Goal: Transaction & Acquisition: Purchase product/service

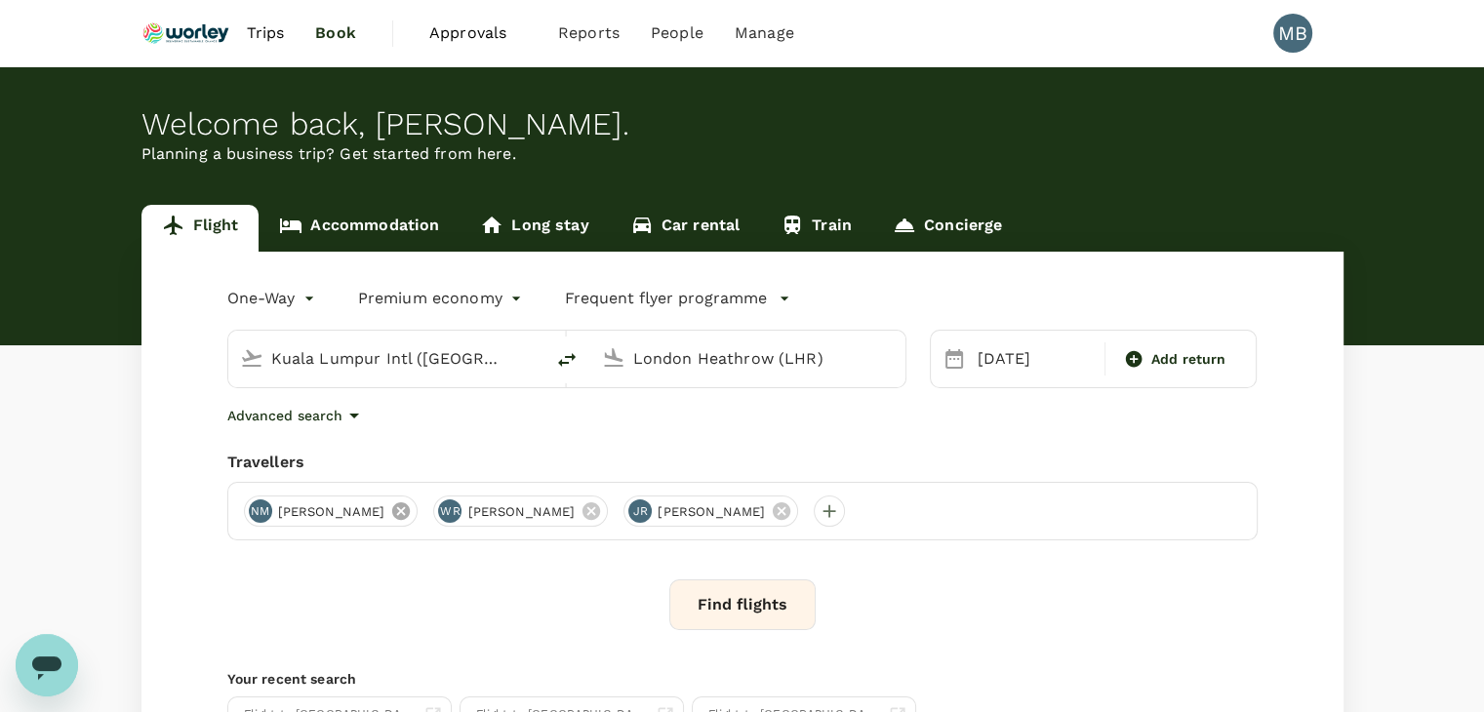
click at [412, 512] on icon at bounding box center [400, 511] width 21 height 21
click at [410, 513] on icon at bounding box center [401, 512] width 18 height 18
click at [477, 361] on input "Kuala Lumpur Intl ([GEOGRAPHIC_DATA])" at bounding box center [386, 359] width 231 height 30
click at [564, 364] on icon "delete" at bounding box center [566, 359] width 23 height 23
type input "London Heathrow (LHR)"
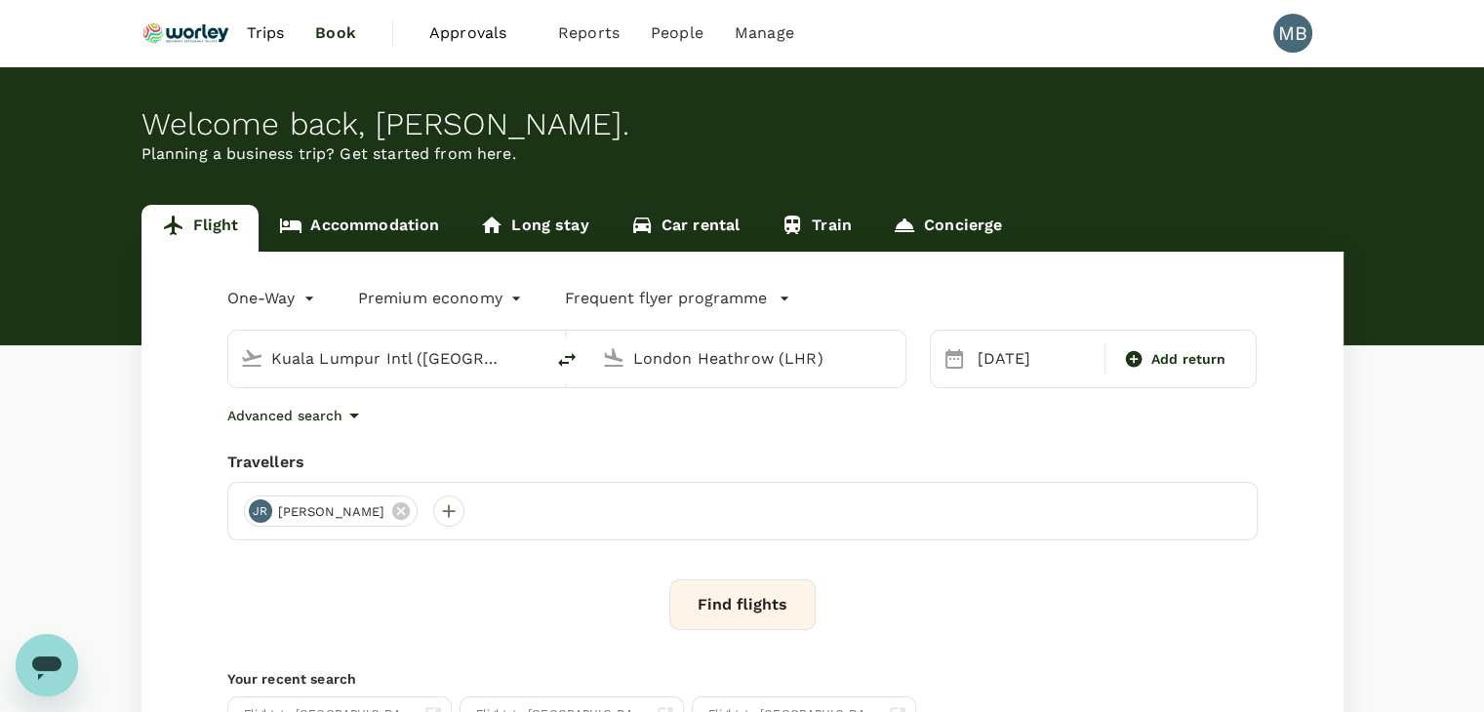
type input "Kuala Lumpur Intl ([GEOGRAPHIC_DATA])"
click at [487, 367] on input "London Heathrow (LHR)" at bounding box center [386, 359] width 231 height 30
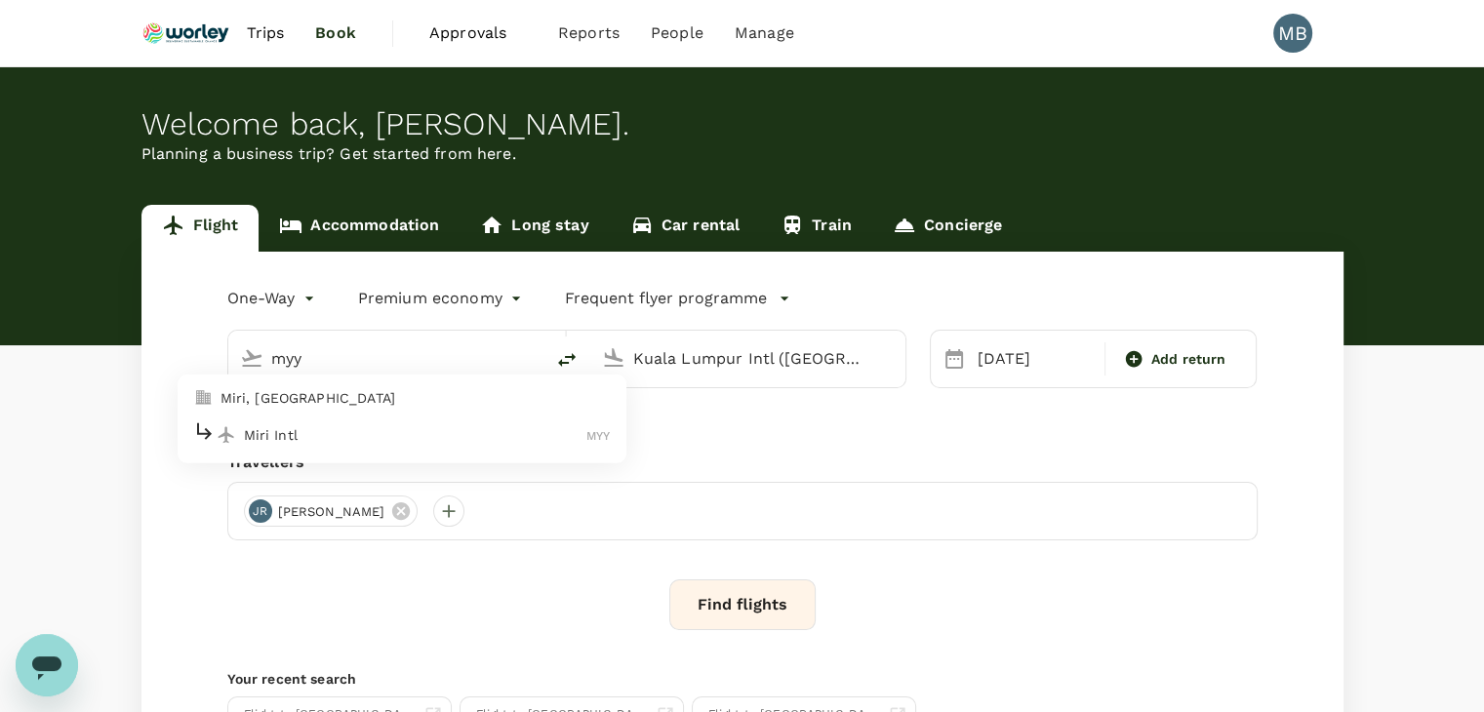
click at [480, 442] on p "Miri Intl" at bounding box center [416, 436] width 344 height 20
type input "Miri Intl (MYY)"
click at [1013, 356] on div "[DATE]" at bounding box center [1035, 359] width 131 height 39
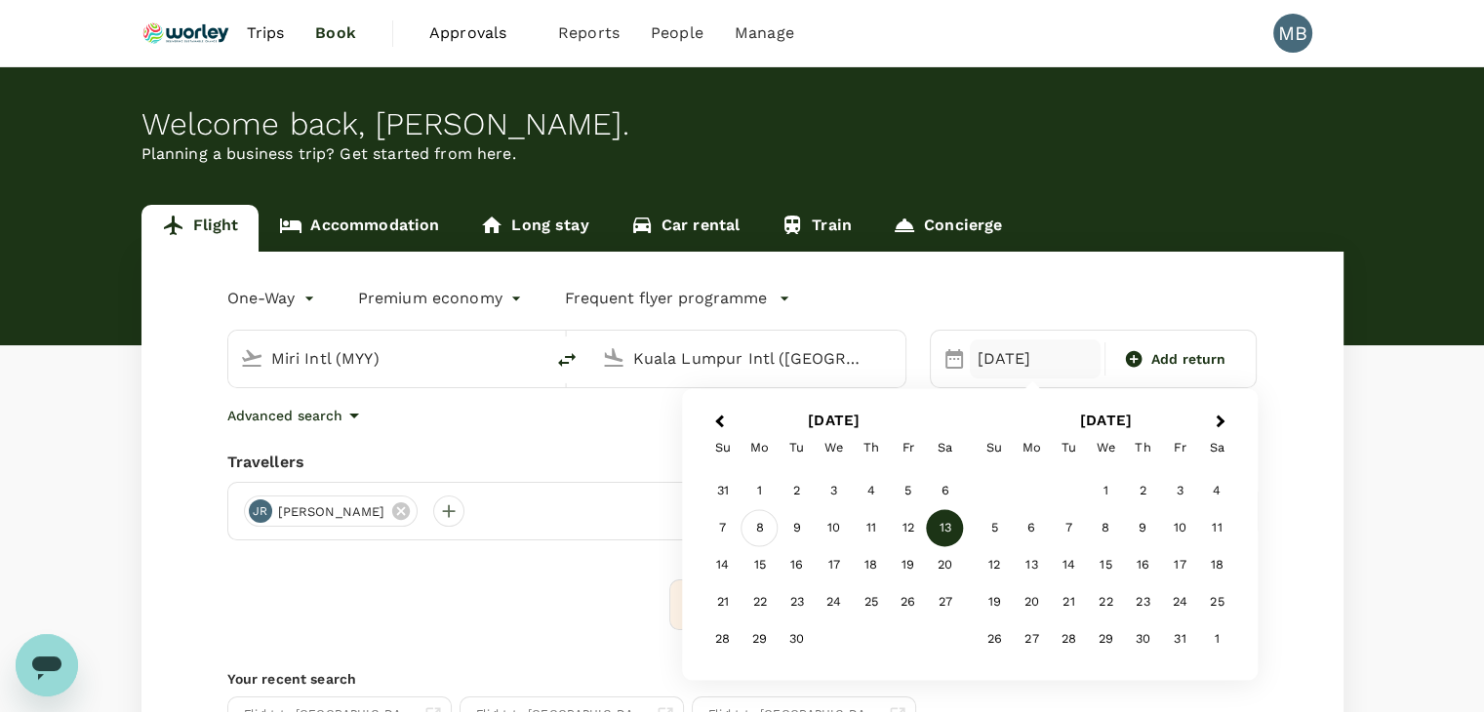
click at [761, 524] on div "8" at bounding box center [760, 528] width 37 height 37
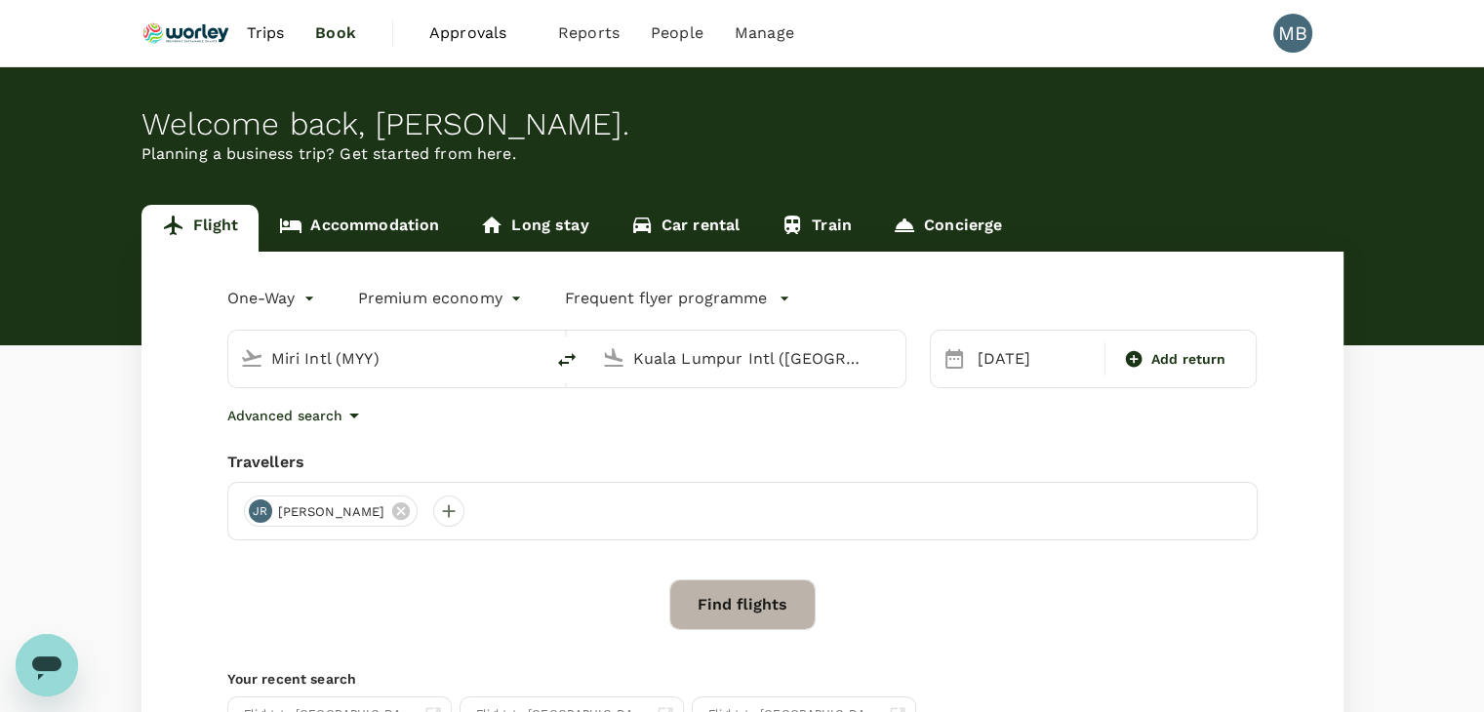
click at [730, 604] on button "Find flights" at bounding box center [743, 605] width 146 height 51
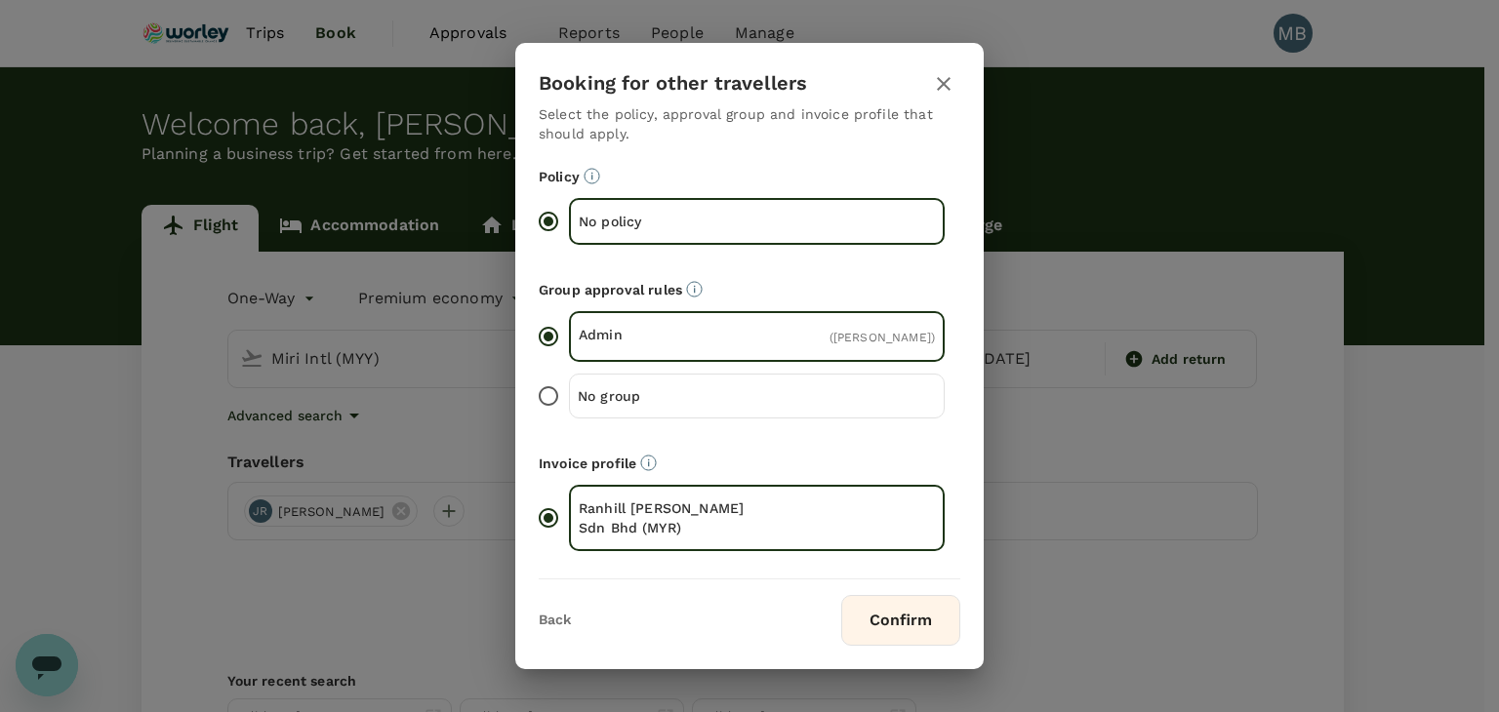
click at [944, 72] on icon "button" at bounding box center [943, 83] width 23 height 23
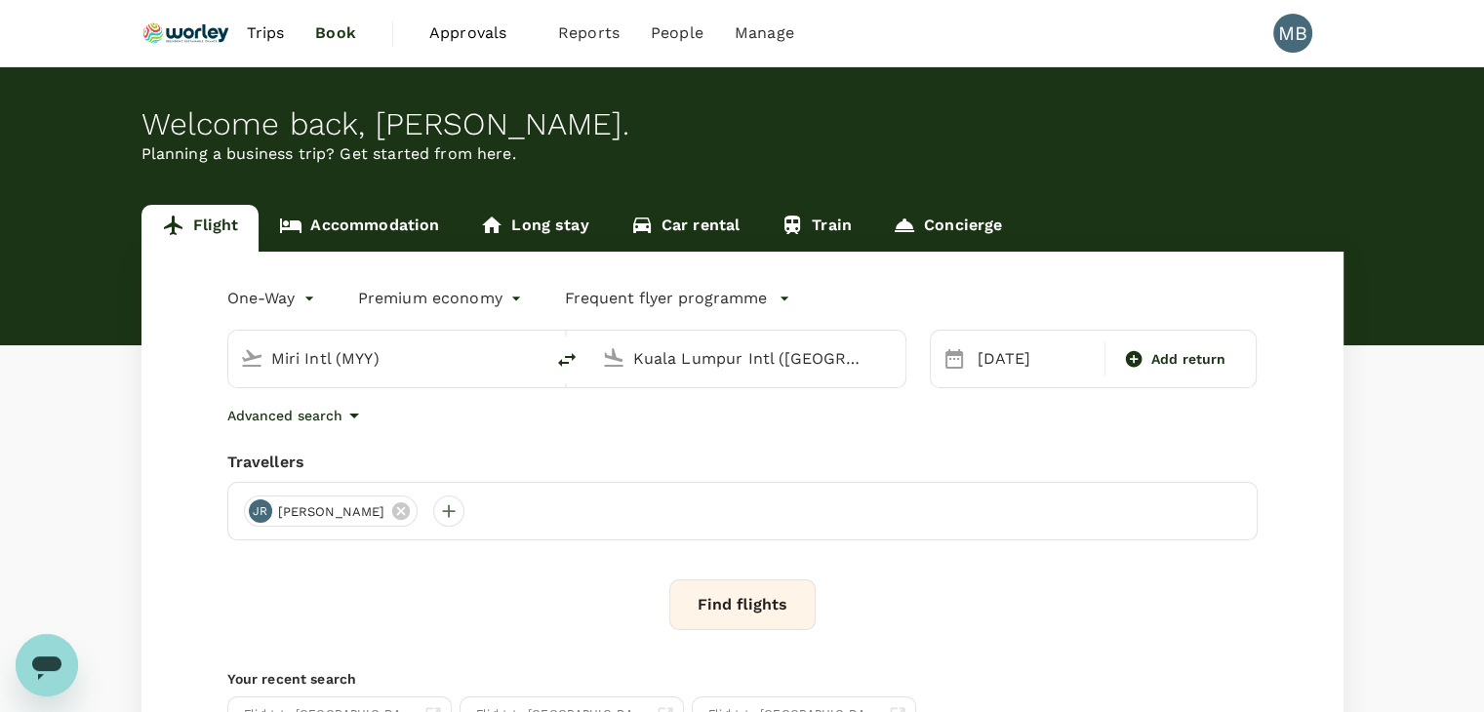
click at [763, 602] on button "Find flights" at bounding box center [743, 605] width 146 height 51
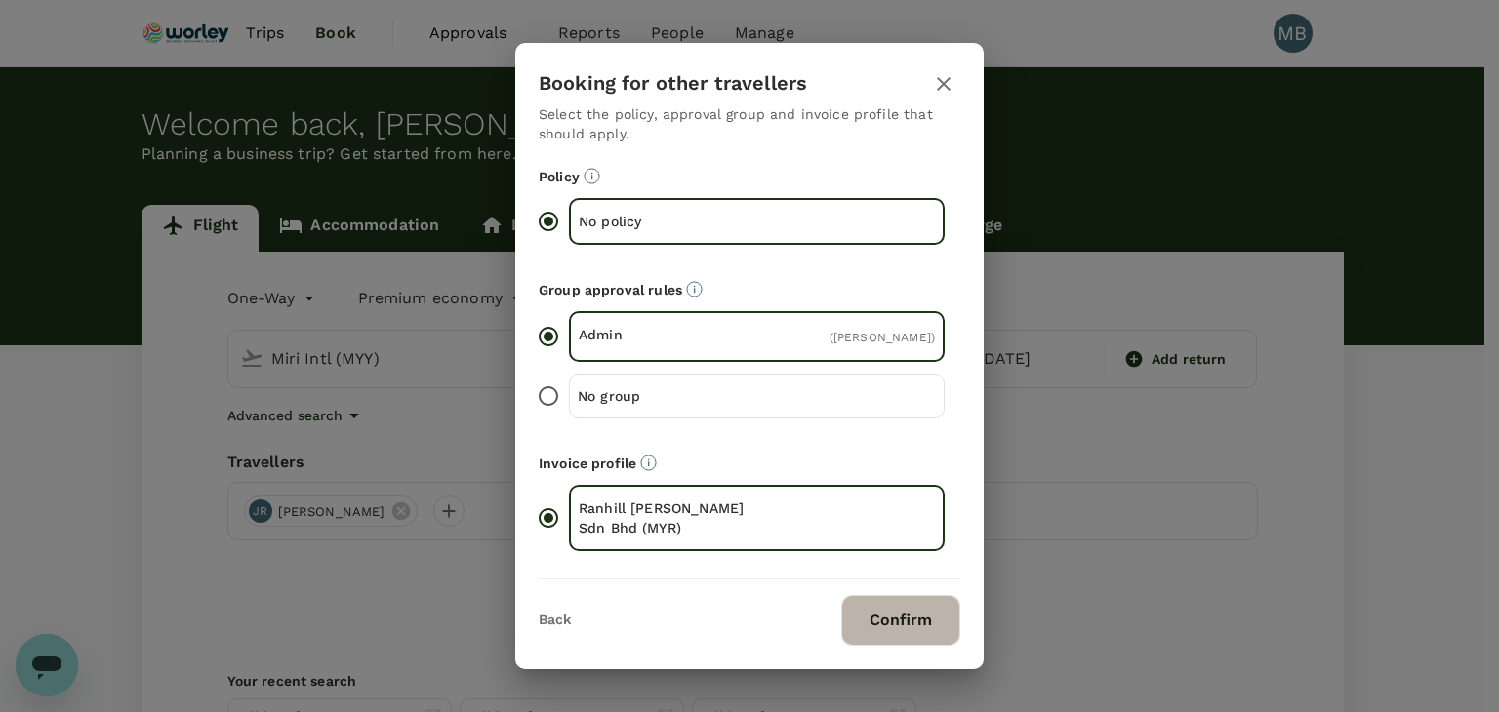
click at [898, 646] on button "Confirm" at bounding box center [900, 620] width 119 height 51
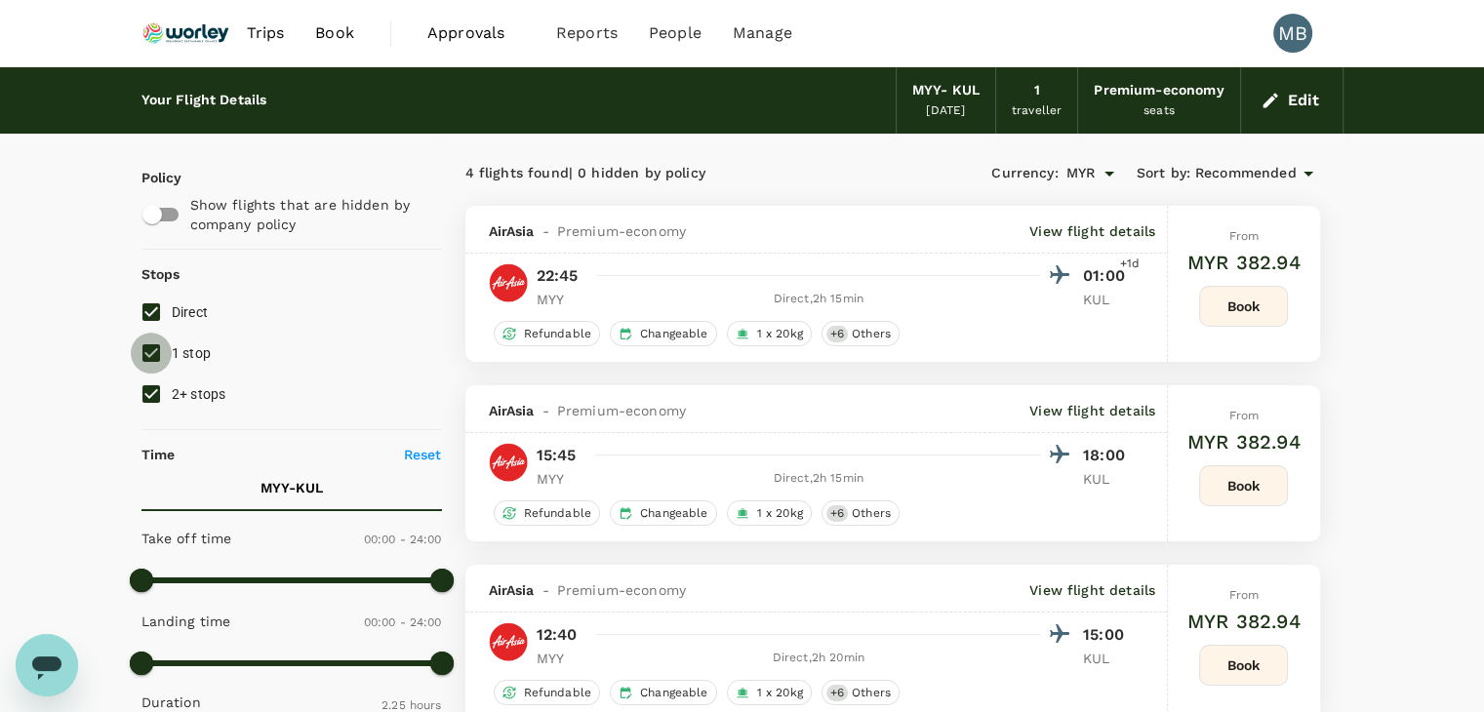
click at [150, 350] on input "1 stop" at bounding box center [151, 353] width 41 height 41
checkbox input "false"
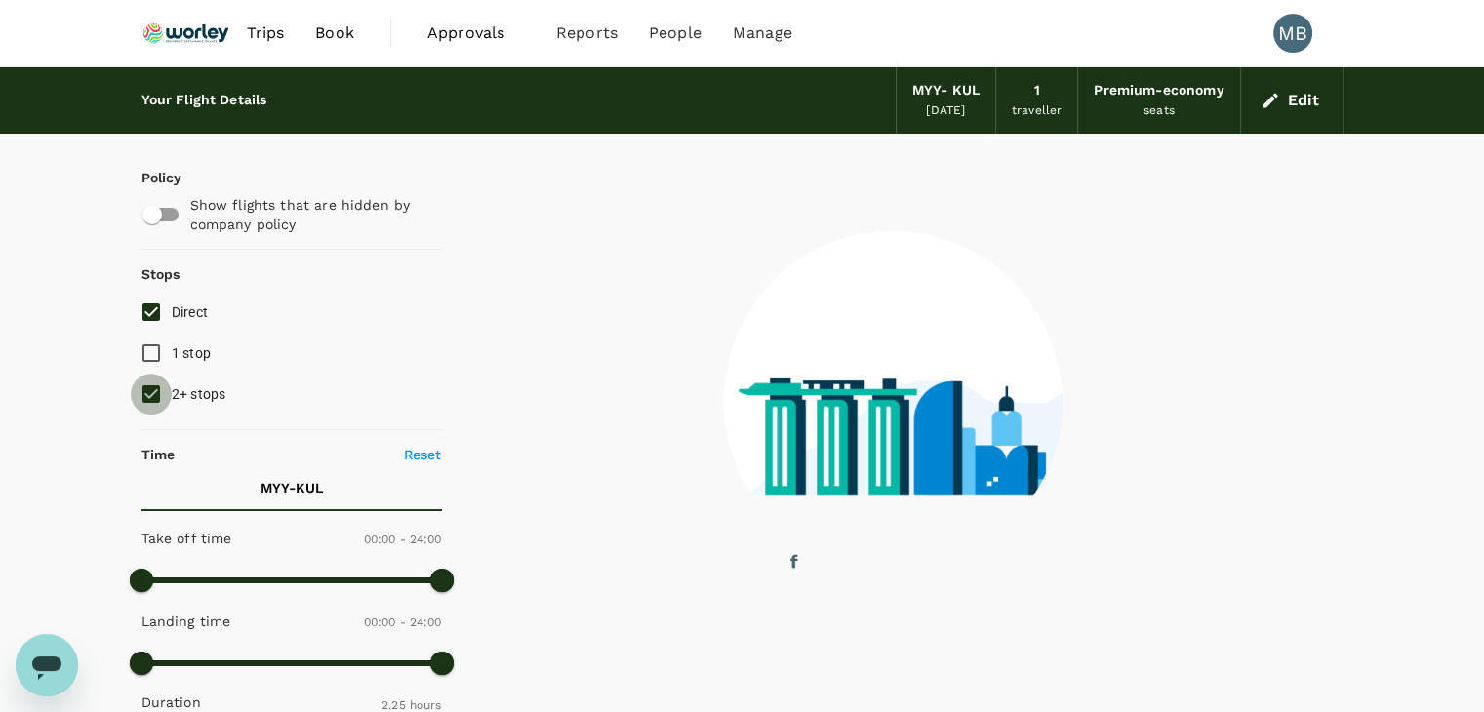
click at [154, 398] on input "2+ stops" at bounding box center [151, 394] width 41 height 41
checkbox input "false"
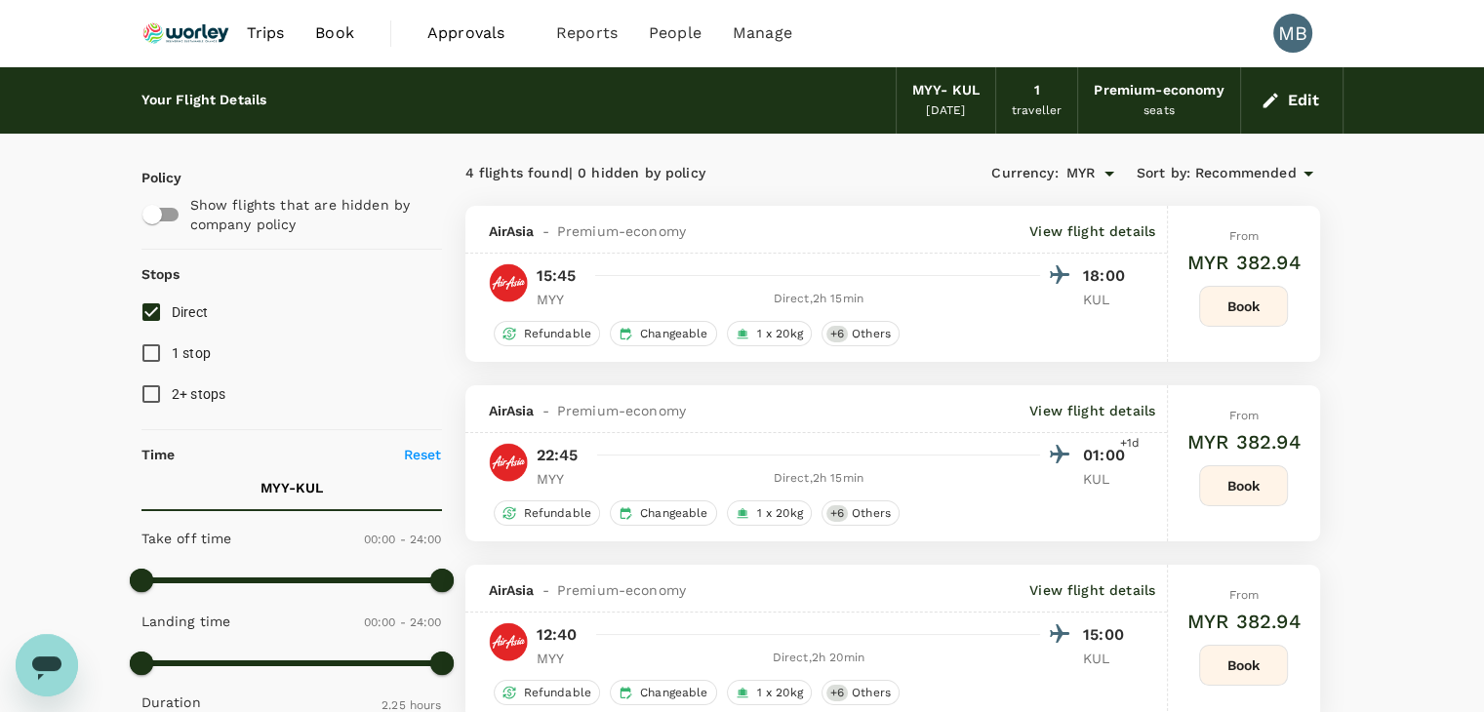
click at [1181, 100] on div "Premium-economy" at bounding box center [1159, 90] width 130 height 21
click at [1295, 116] on div "Edit" at bounding box center [1292, 100] width 102 height 66
click at [1282, 113] on button "Edit" at bounding box center [1292, 100] width 70 height 31
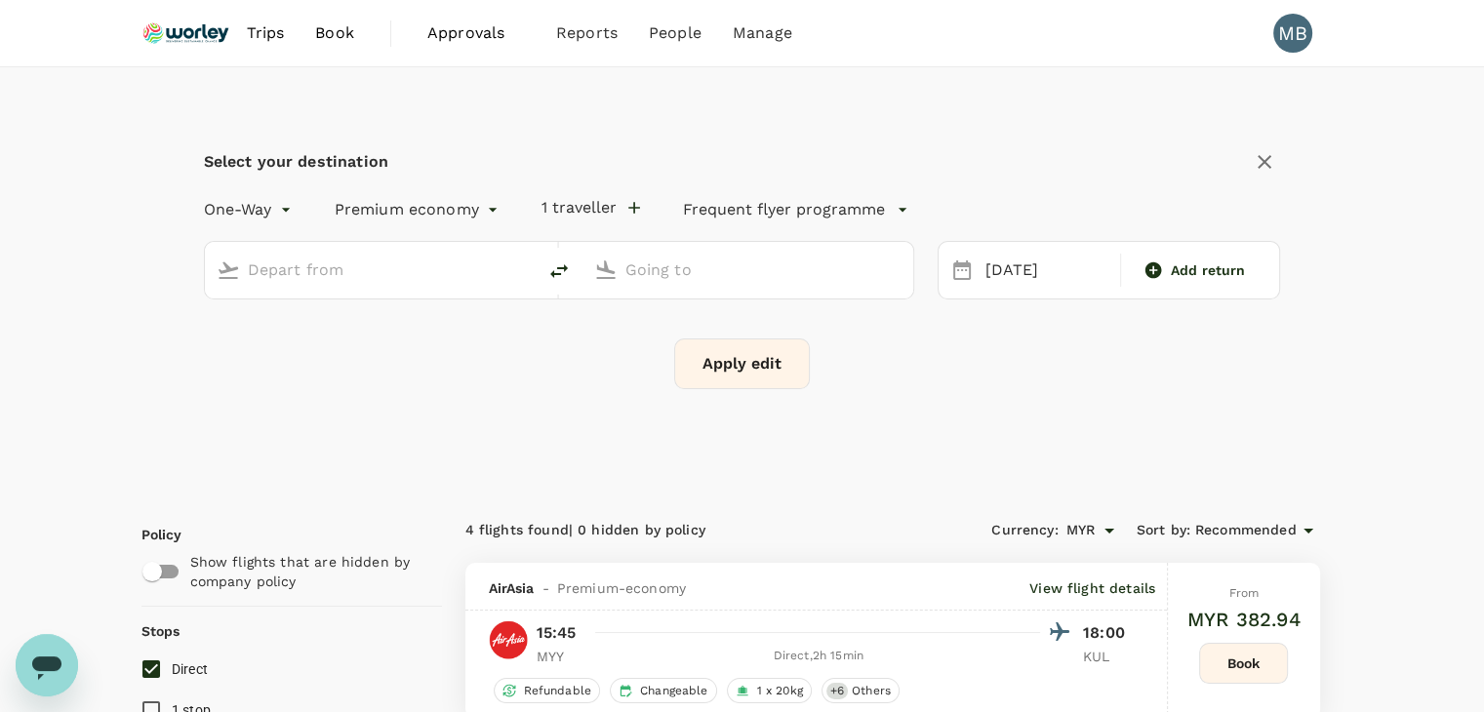
type input "Miri Intl (MYY)"
type input "Kuala Lumpur Intl ([GEOGRAPHIC_DATA])"
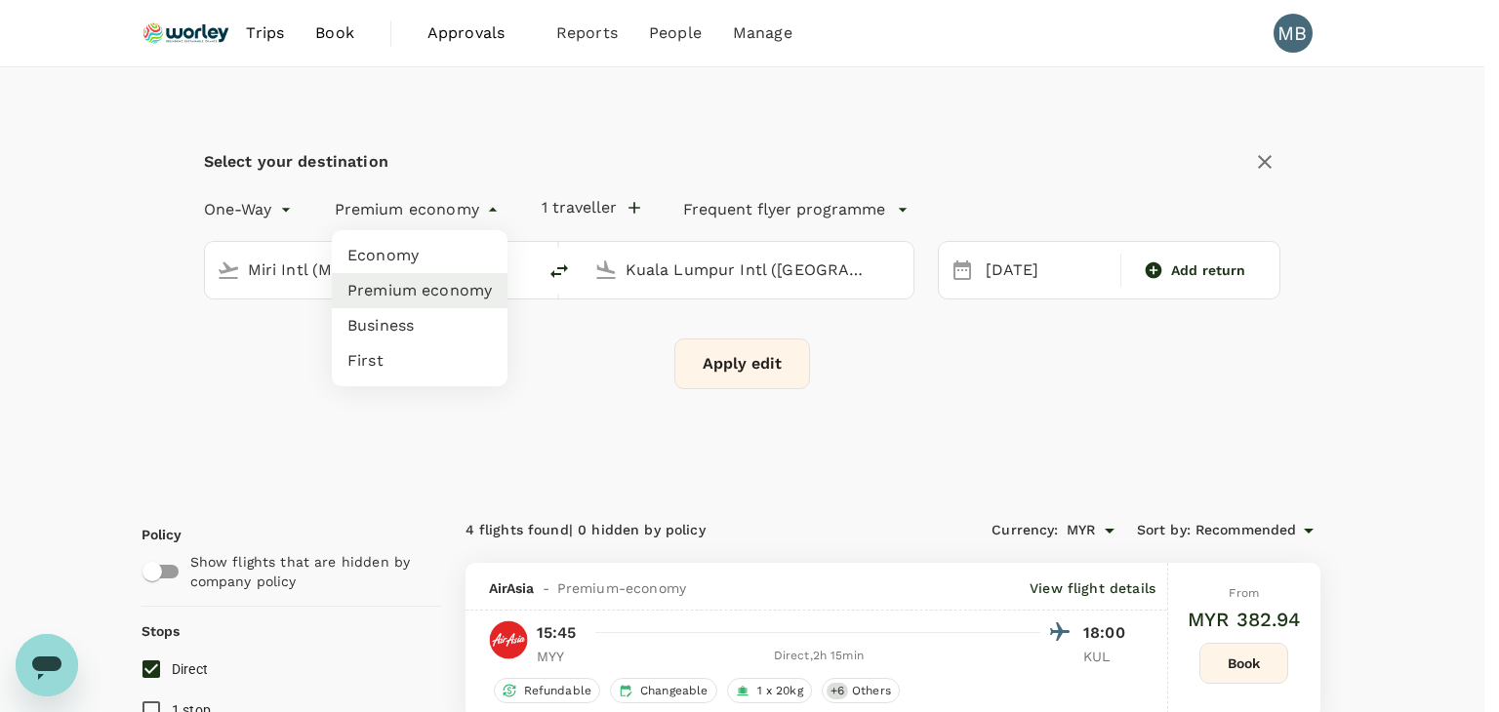
click at [463, 249] on li "Economy" at bounding box center [420, 255] width 176 height 35
type input "economy"
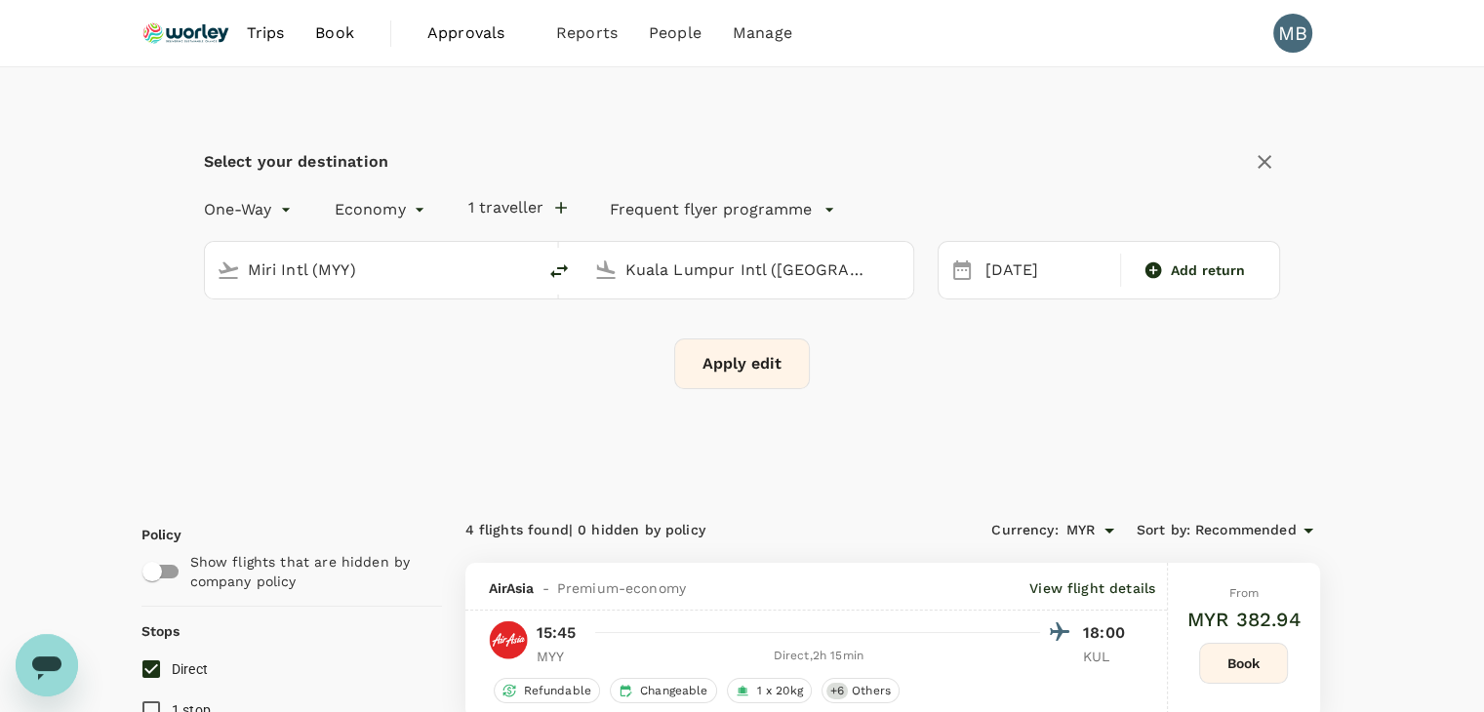
click at [717, 348] on button "Apply edit" at bounding box center [742, 364] width 136 height 51
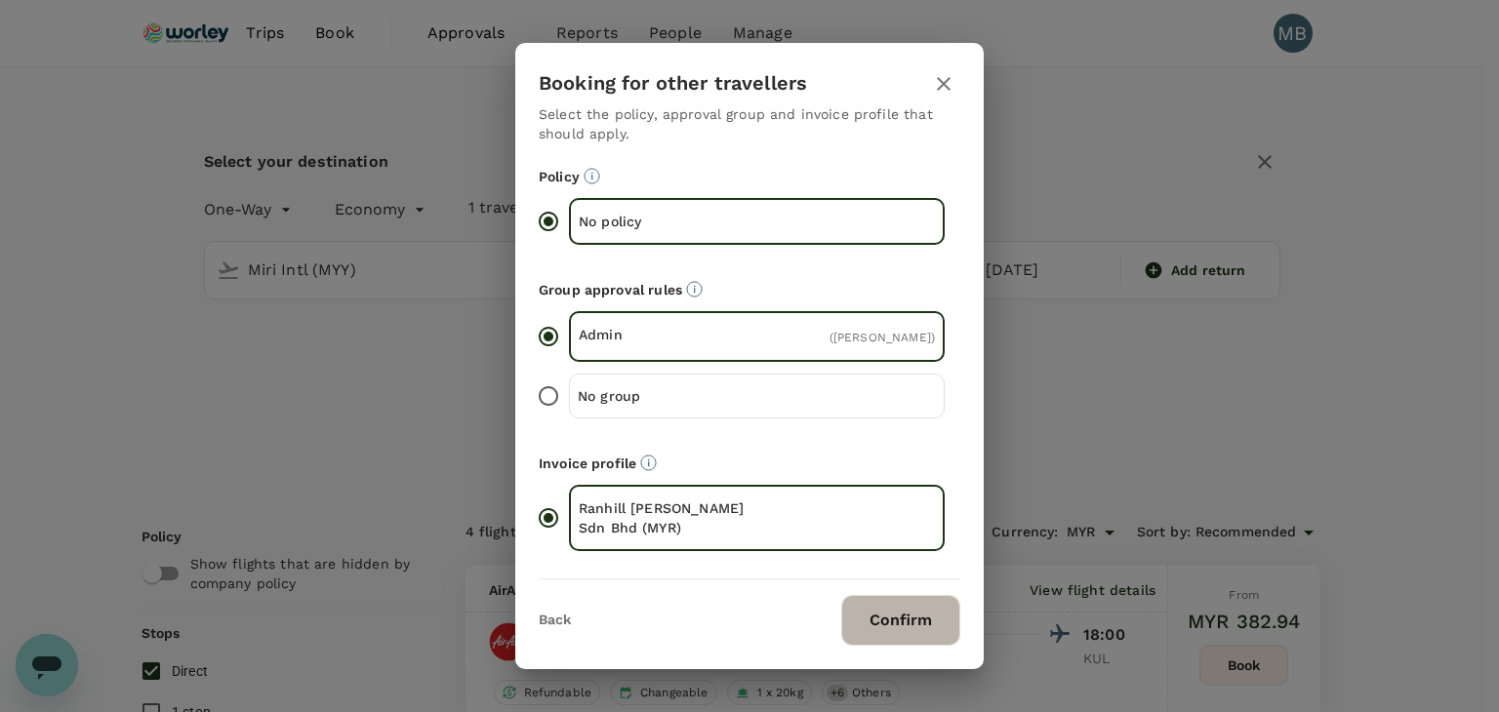
click at [871, 616] on button "Confirm" at bounding box center [900, 620] width 119 height 51
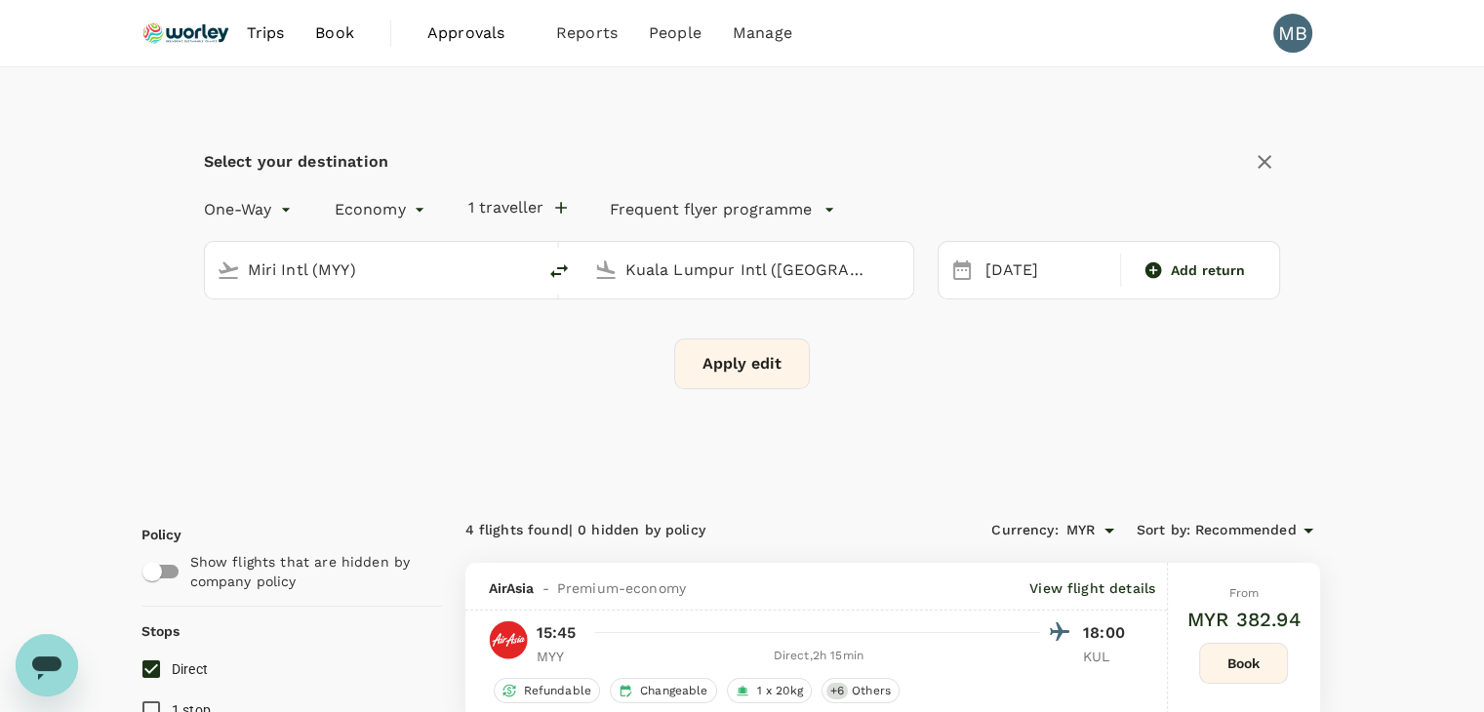
checkbox input "false"
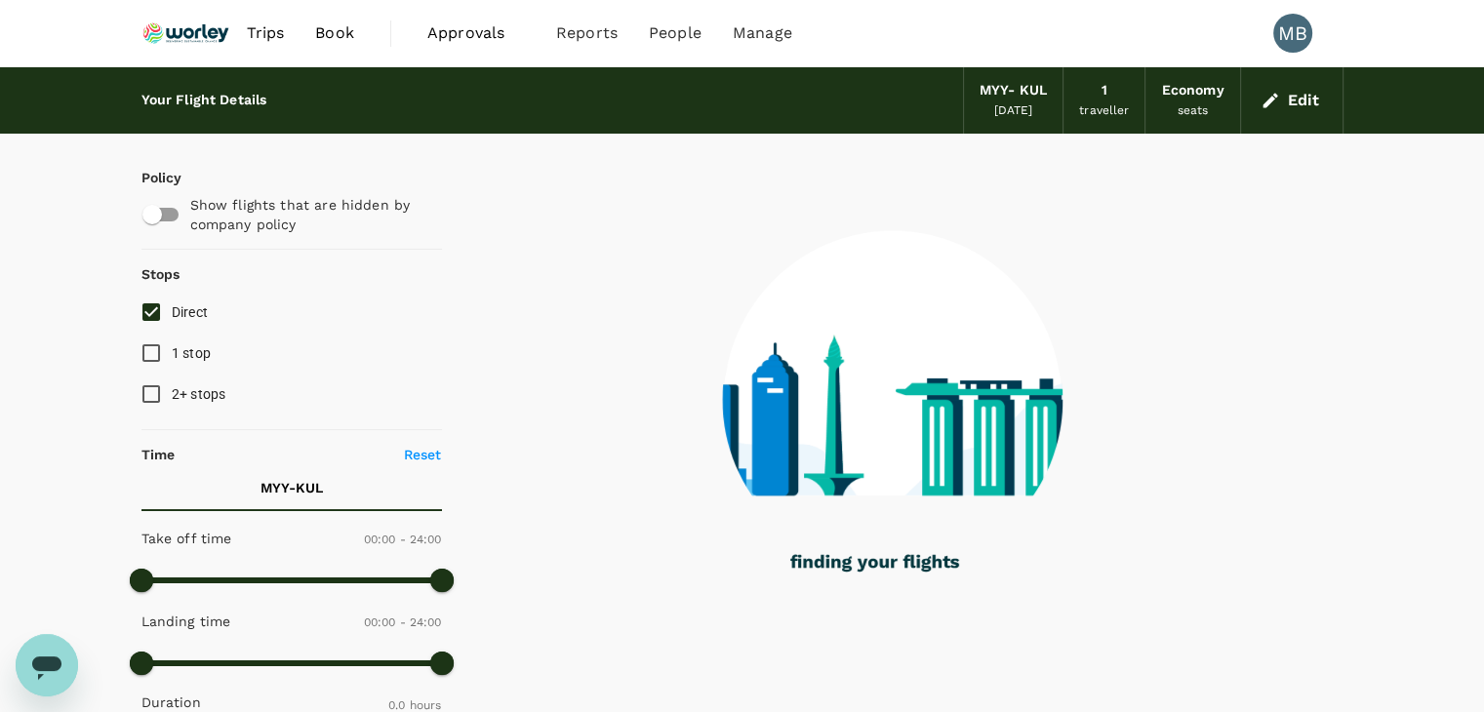
type input "915"
checkbox input "true"
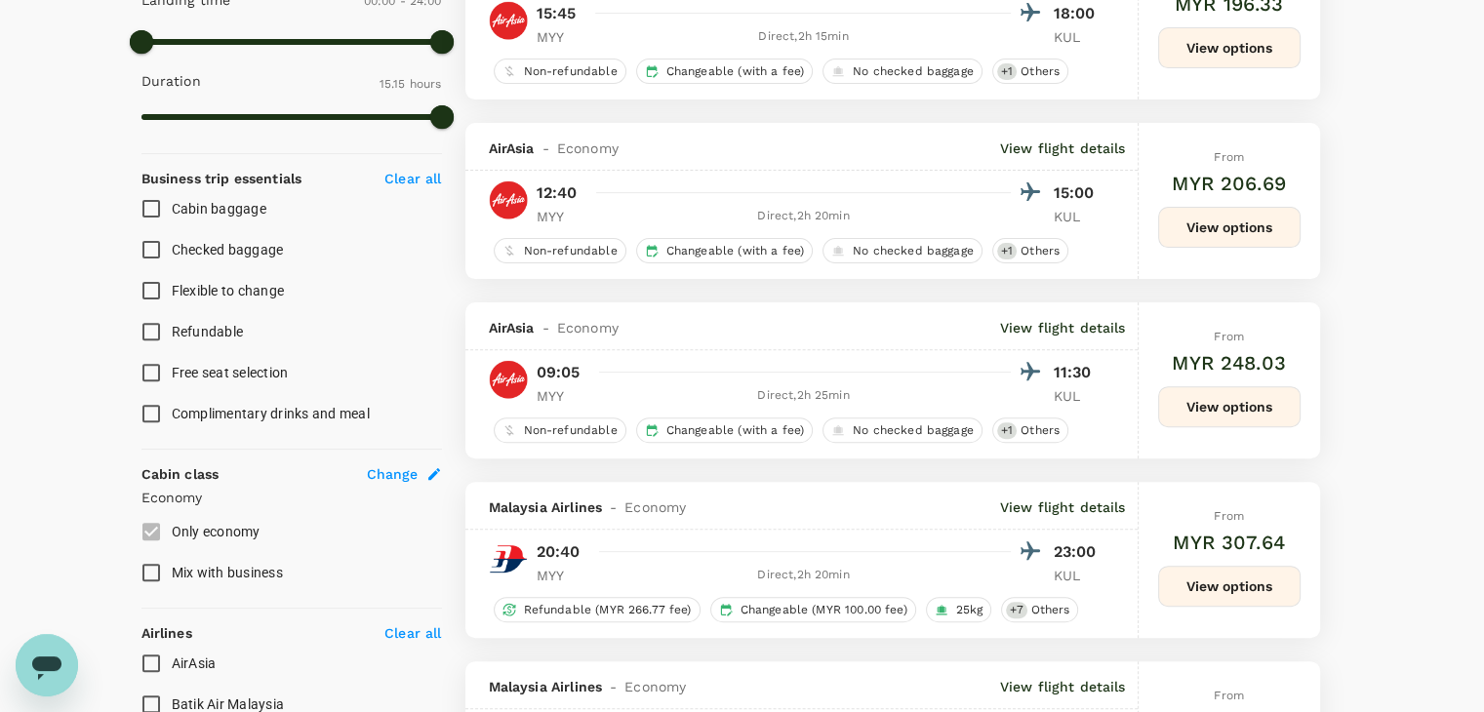
scroll to position [878, 0]
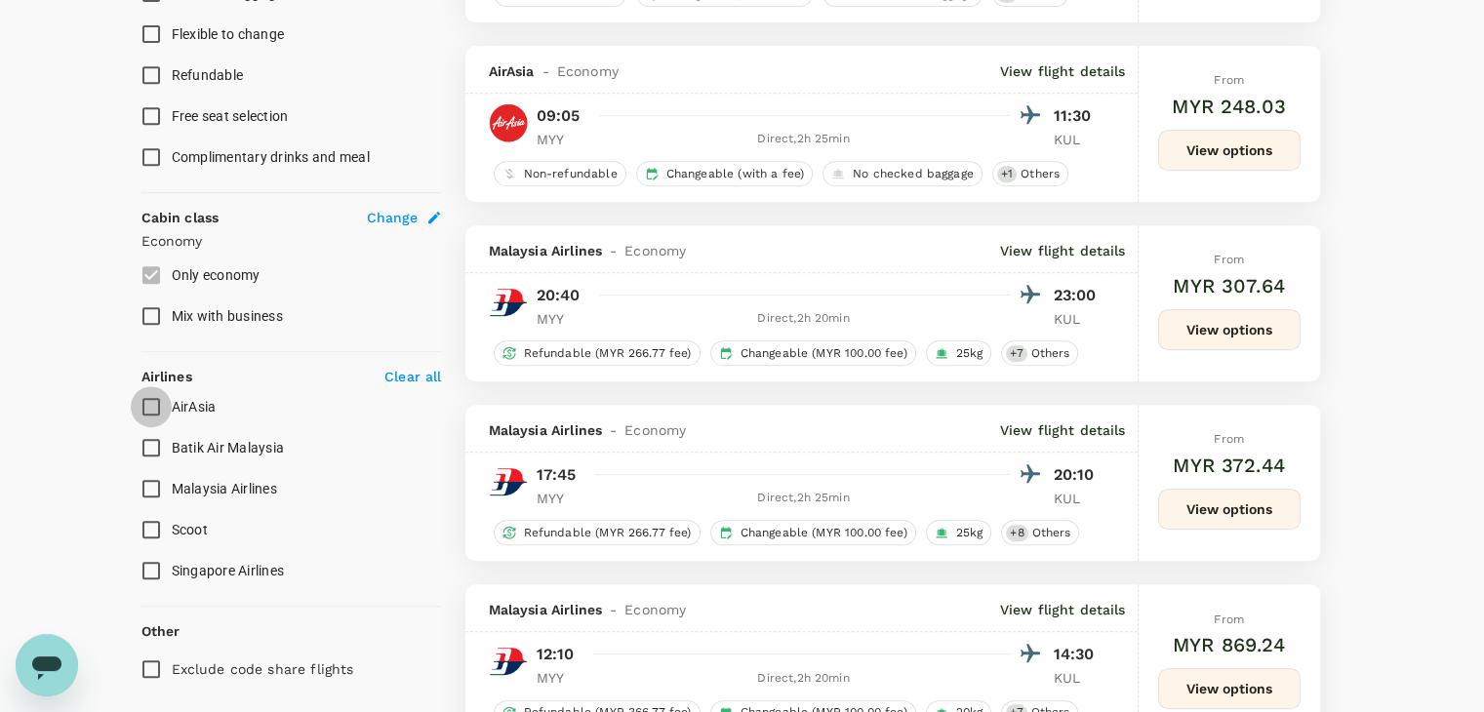
click at [146, 411] on input "AirAsia" at bounding box center [151, 406] width 41 height 41
checkbox input "true"
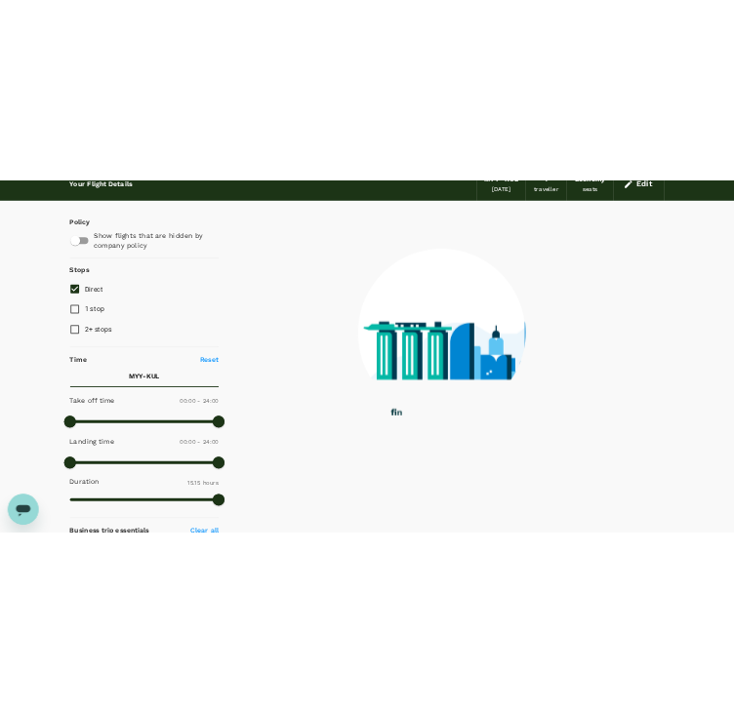
scroll to position [0, 0]
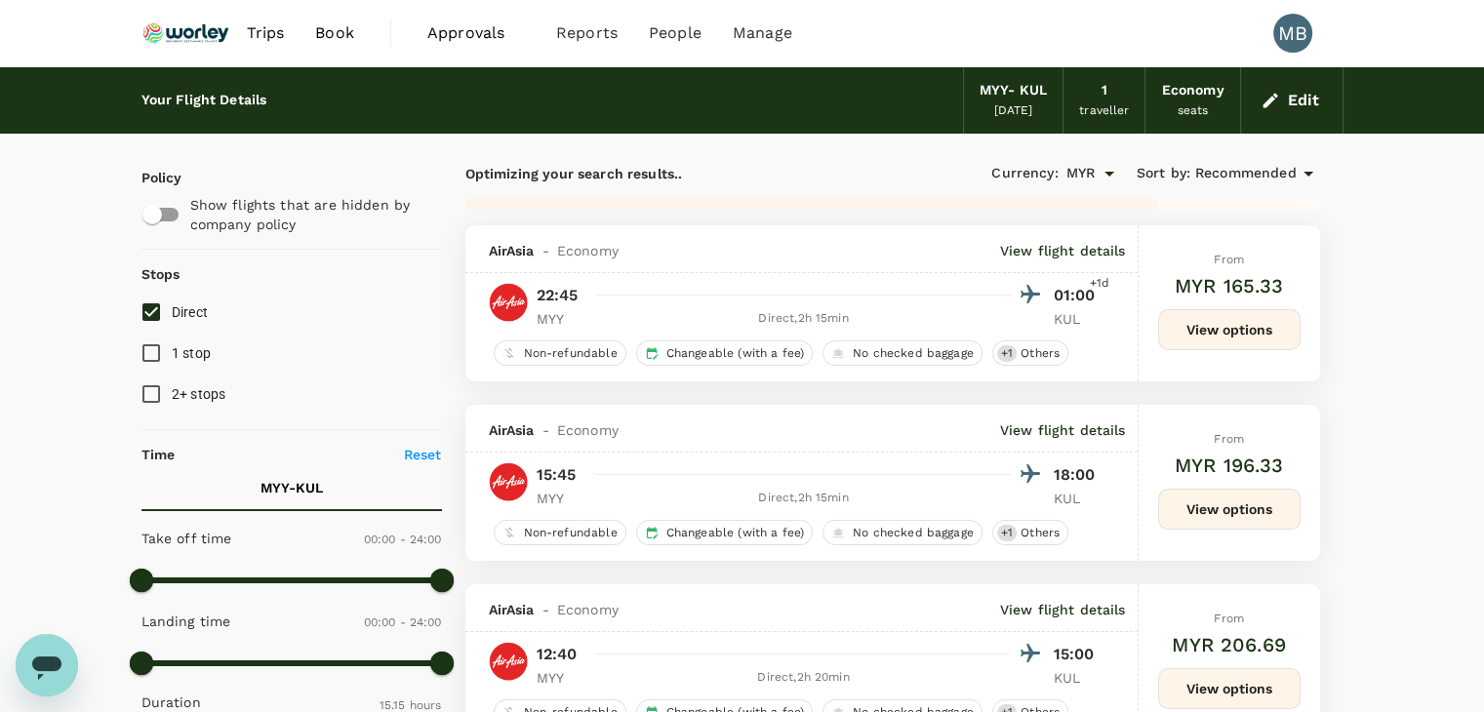
click at [1214, 173] on span "Recommended" at bounding box center [1247, 173] width 102 height 21
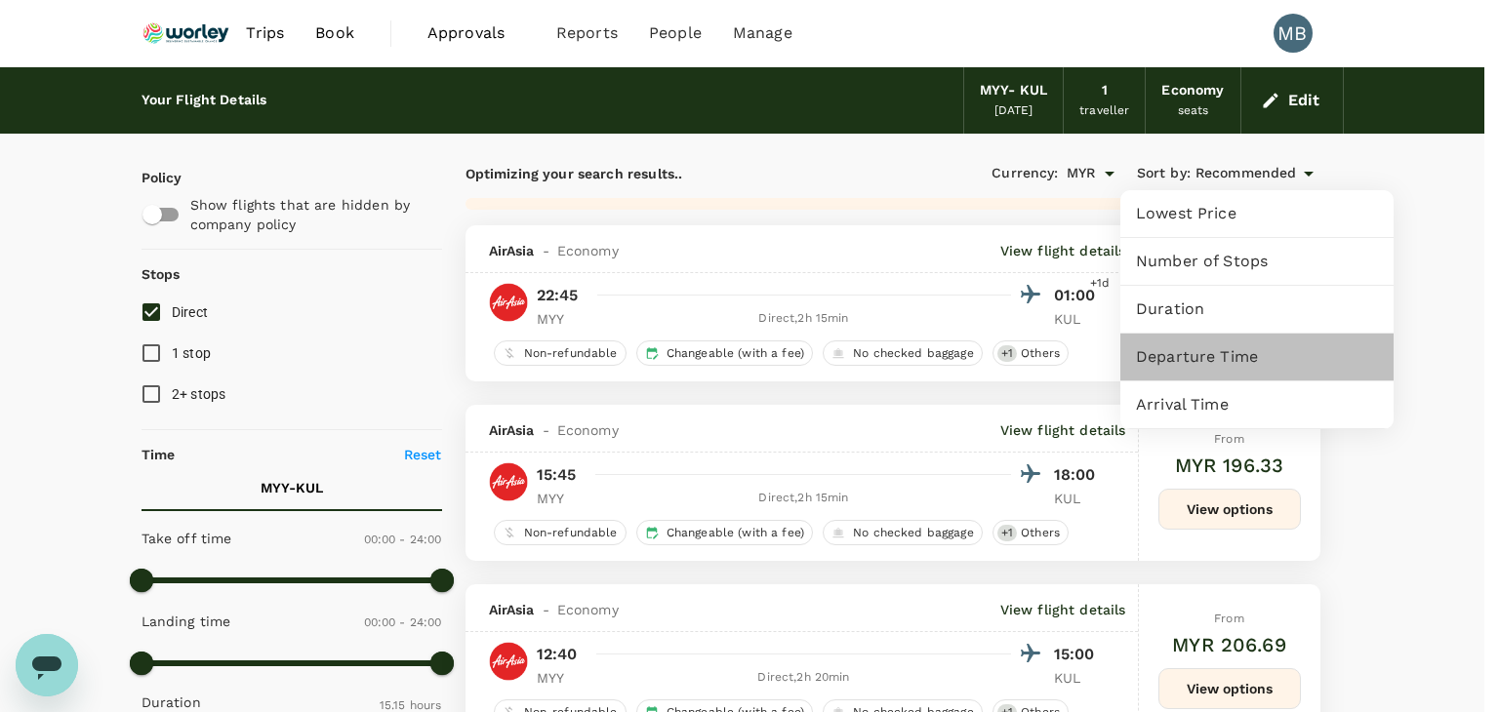
click at [1218, 353] on span "Departure Time" at bounding box center [1257, 356] width 242 height 23
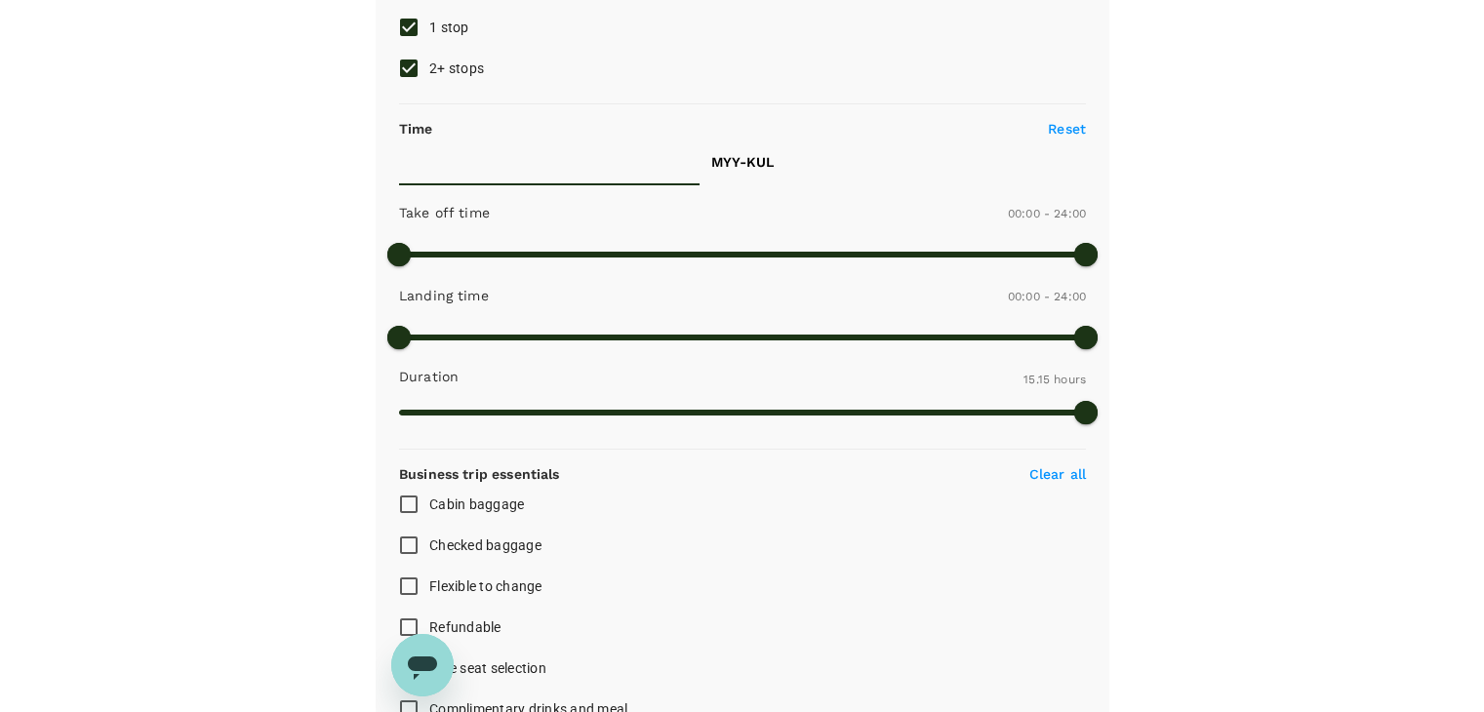
scroll to position [935, 0]
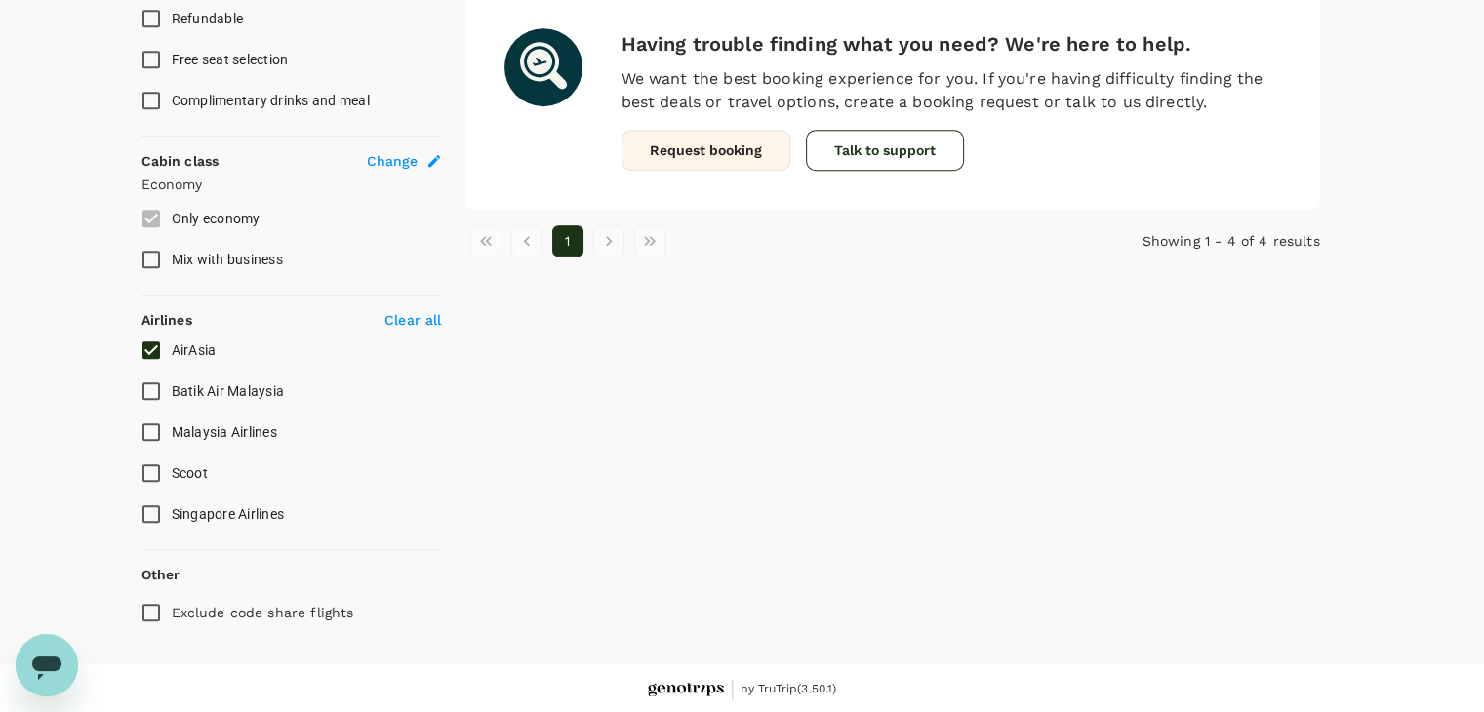
click at [146, 345] on input "AirAsia" at bounding box center [151, 350] width 41 height 41
checkbox input "false"
click at [142, 421] on input "Malaysia Airlines" at bounding box center [151, 432] width 41 height 41
checkbox input "true"
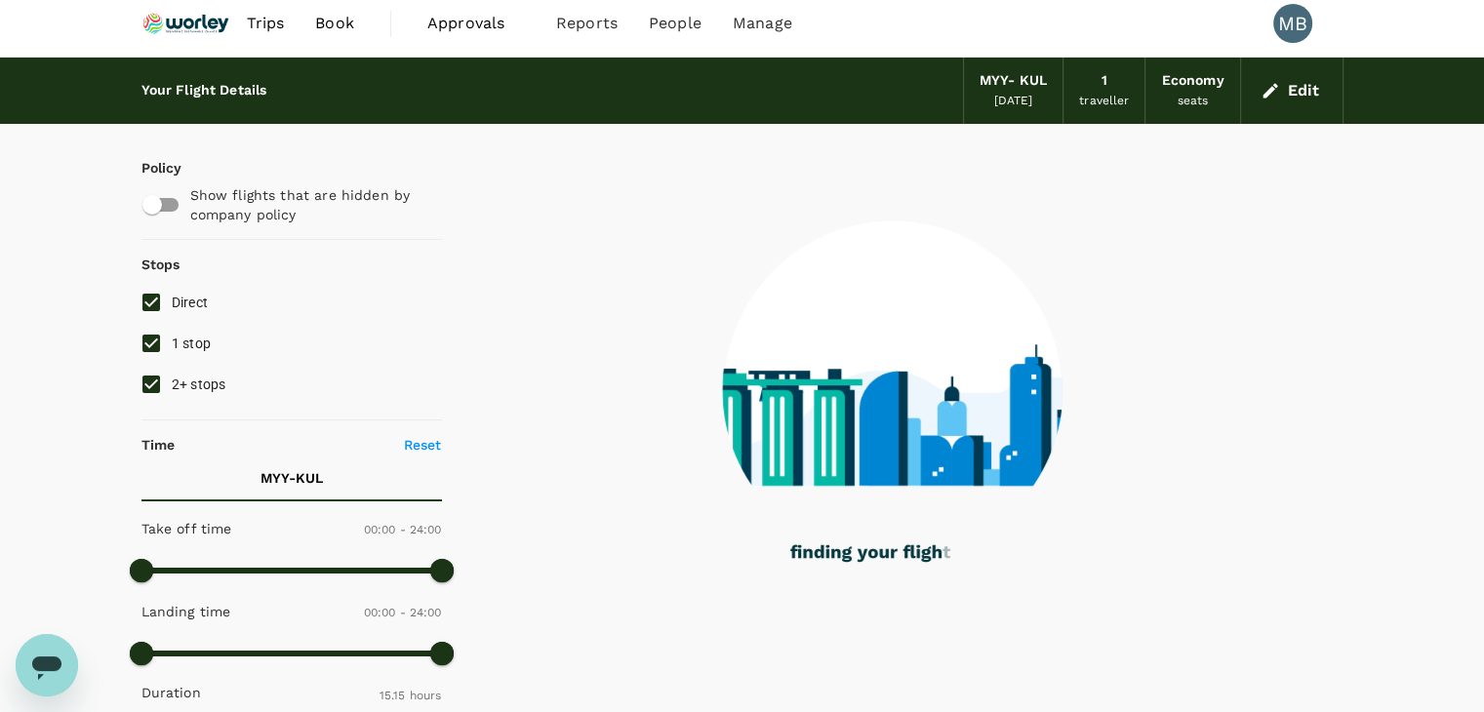
scroll to position [0, 0]
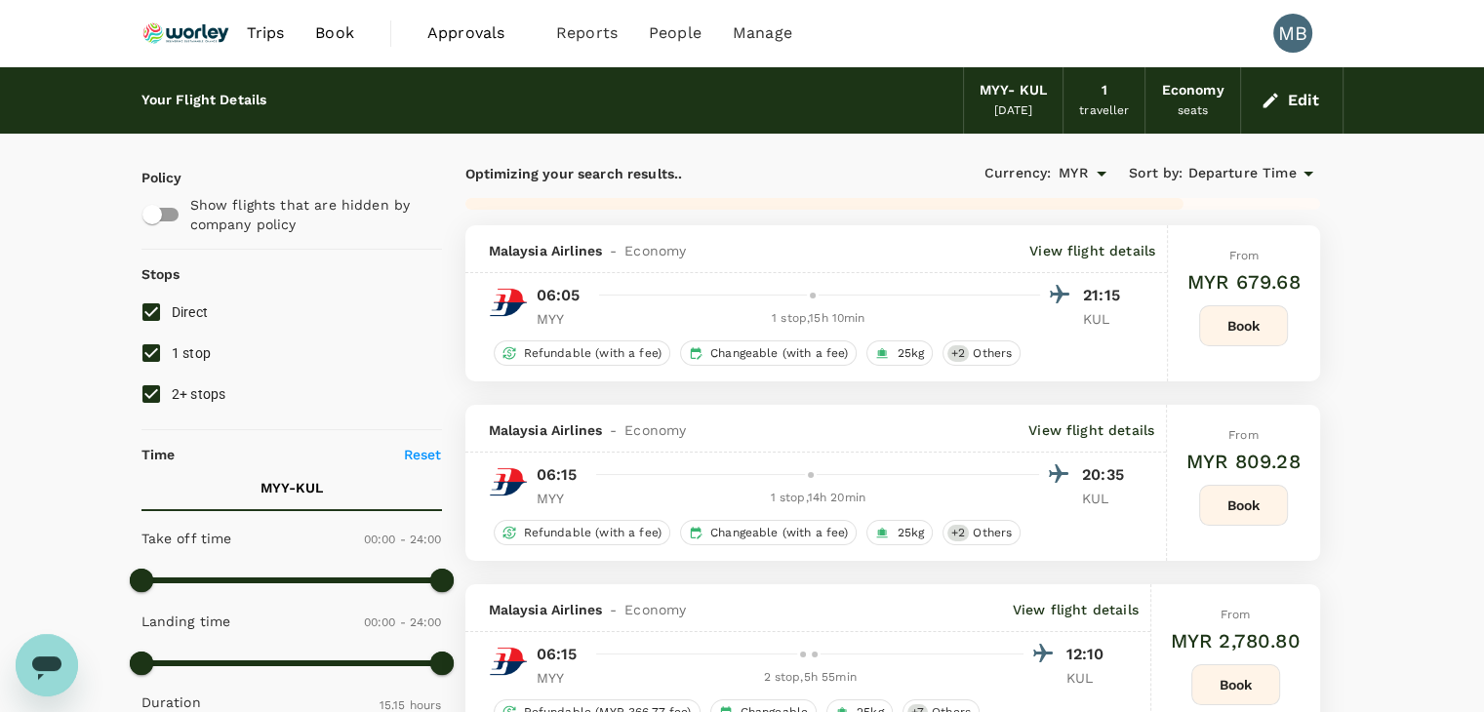
click at [156, 390] on input "2+ stops" at bounding box center [151, 394] width 41 height 41
checkbox input "false"
click at [148, 351] on input "1 stop" at bounding box center [151, 353] width 41 height 41
checkbox input "false"
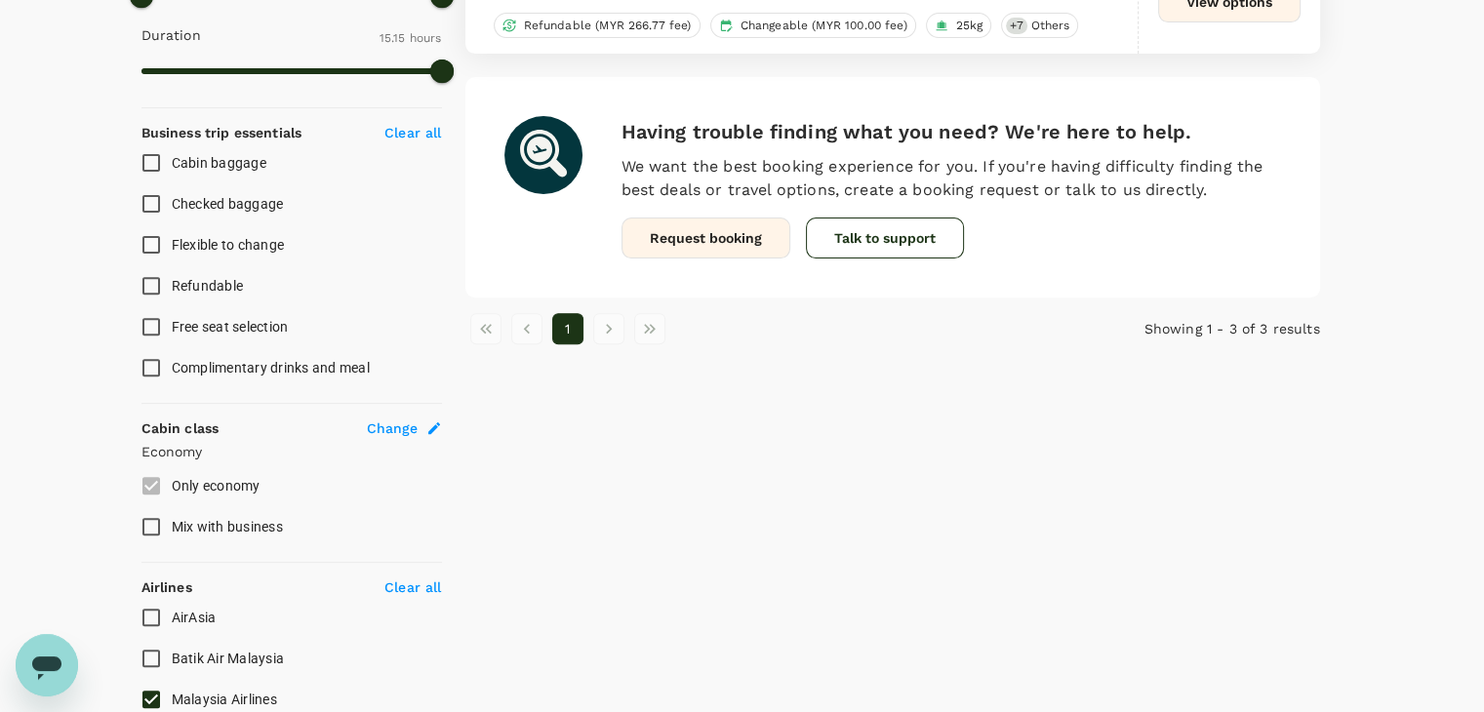
scroll to position [878, 0]
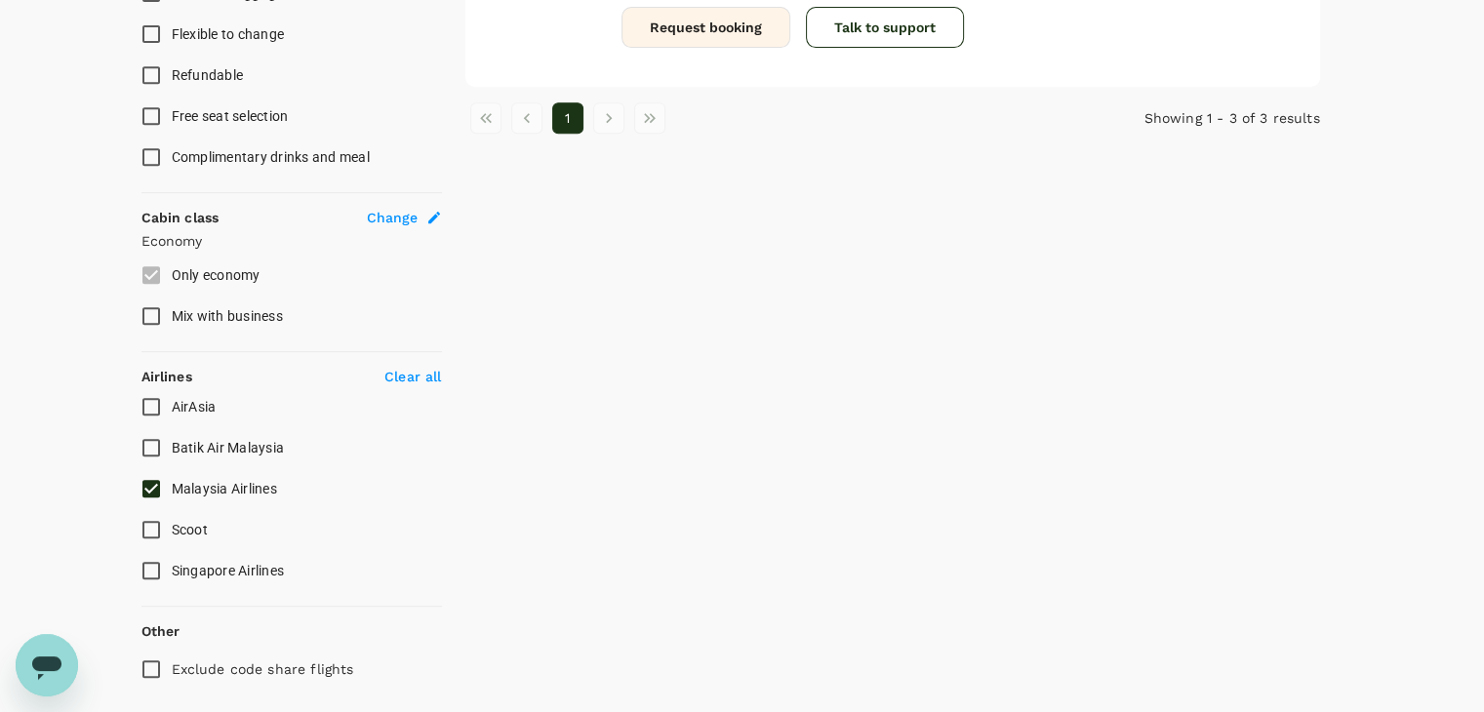
click at [145, 485] on input "Malaysia Airlines" at bounding box center [151, 488] width 41 height 41
checkbox input "false"
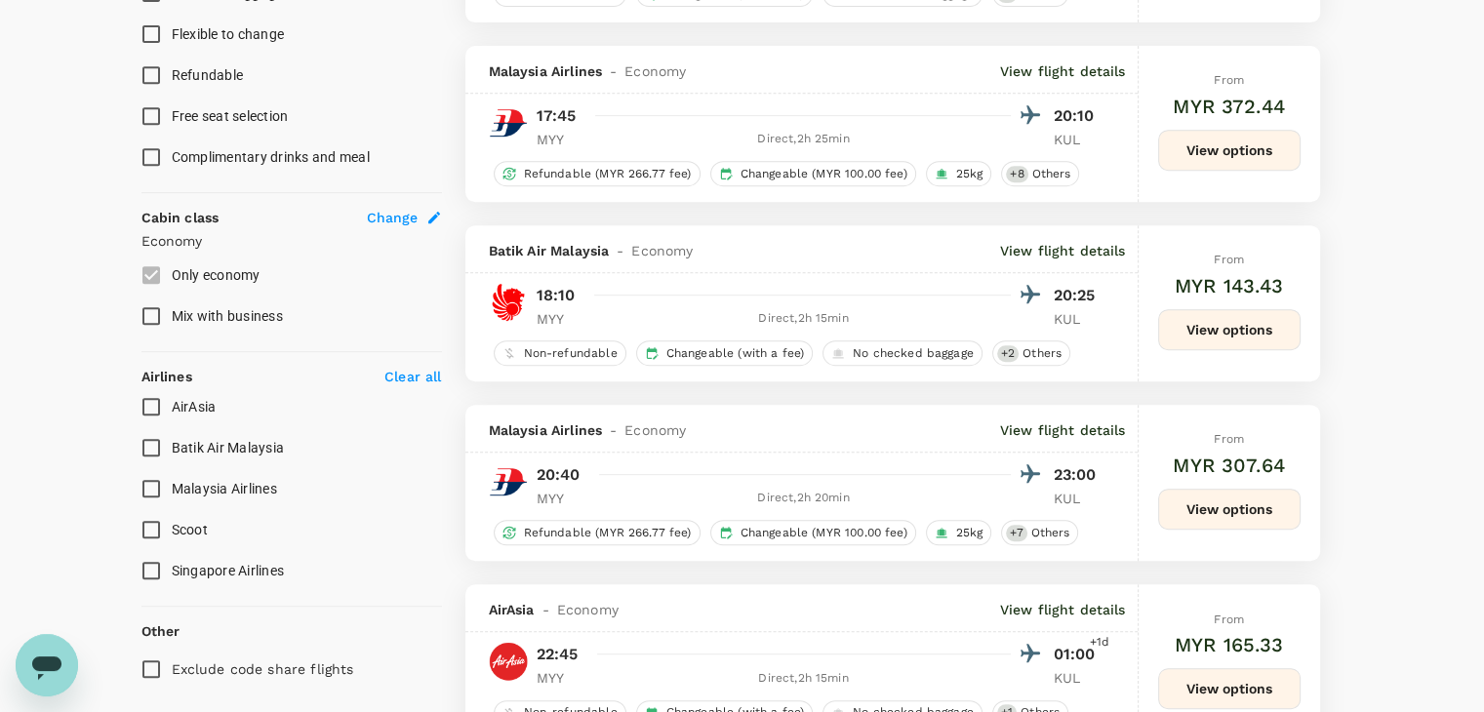
click at [143, 446] on input "Batik Air Malaysia" at bounding box center [151, 447] width 41 height 41
checkbox input "true"
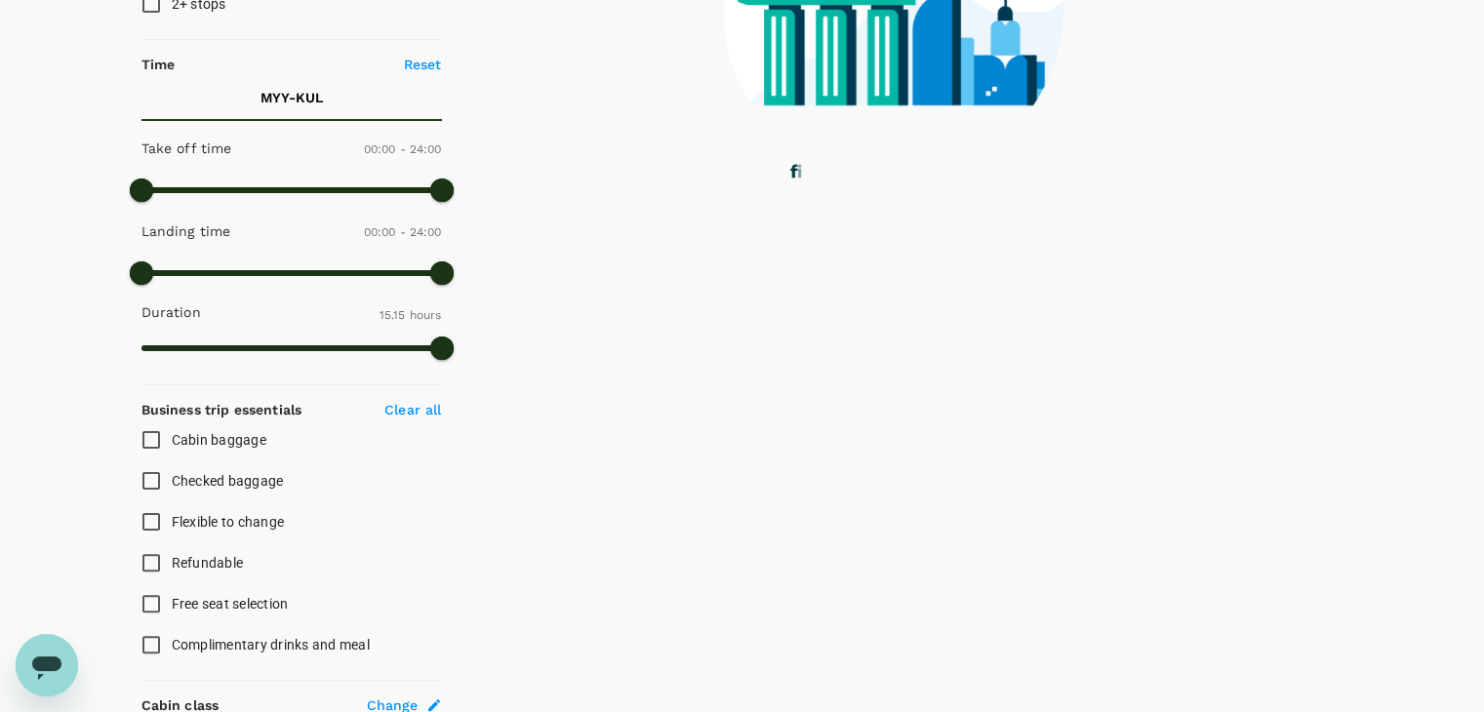
scroll to position [0, 0]
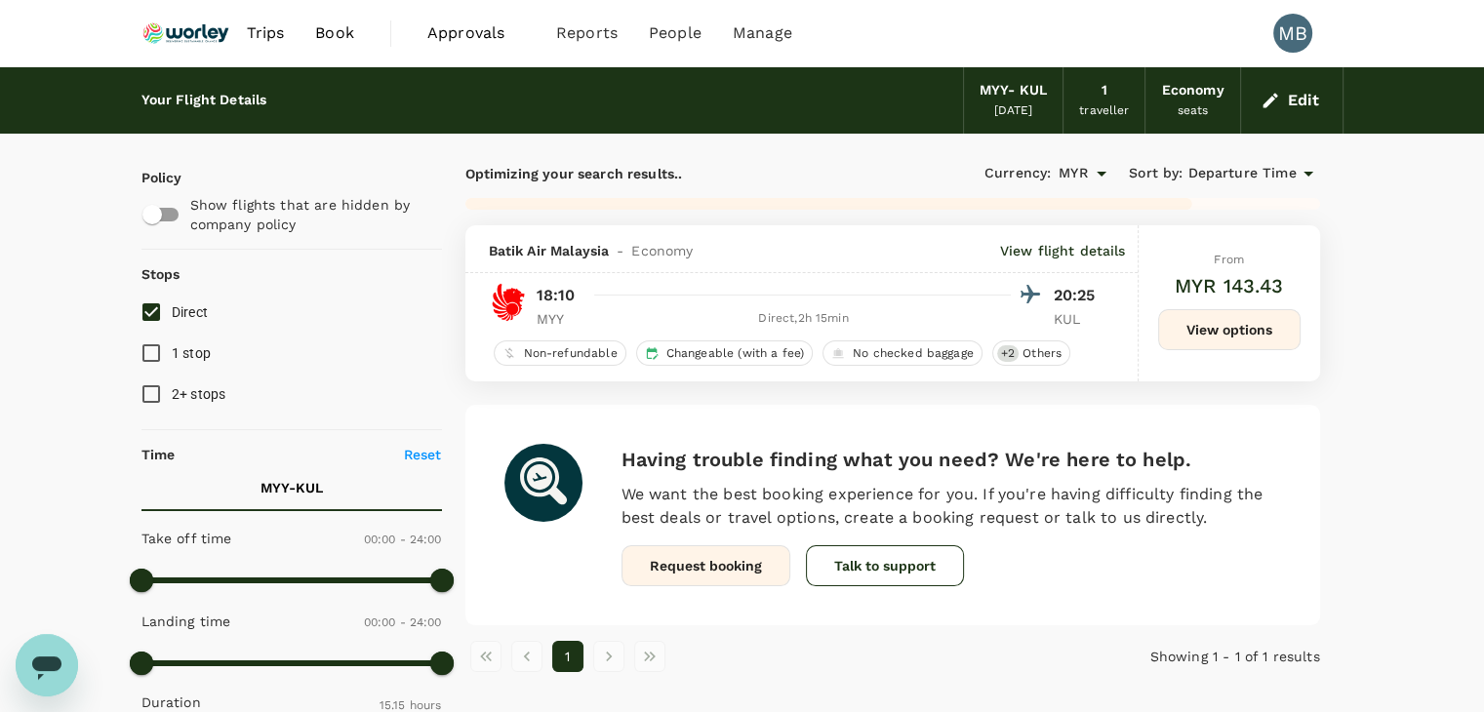
click at [1280, 111] on button "Edit" at bounding box center [1292, 100] width 70 height 31
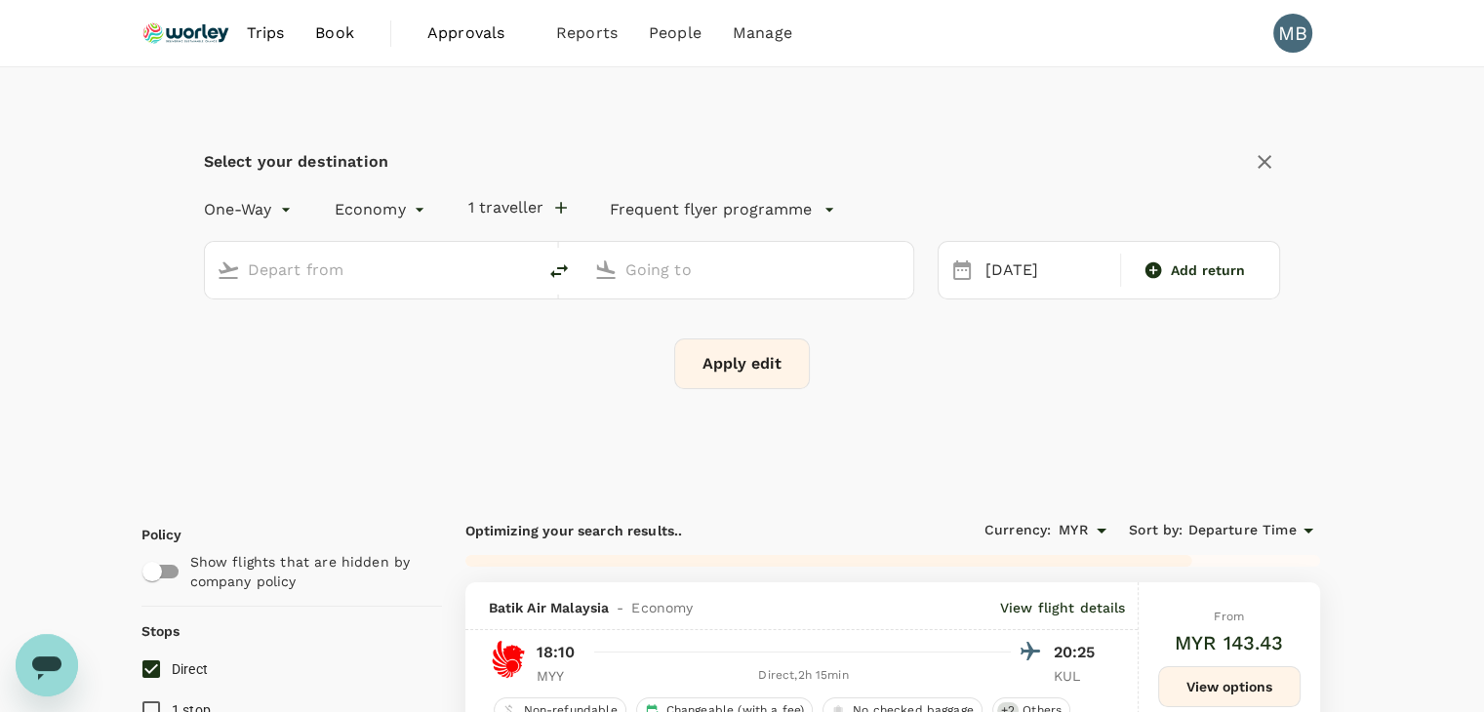
type input "Miri Intl (MYY)"
type input "Kuala Lumpur Intl ([GEOGRAPHIC_DATA])"
click at [558, 264] on icon "delete" at bounding box center [559, 271] width 23 height 23
type input "Kuala Lumpur Intl ([GEOGRAPHIC_DATA])"
type input "Miri Intl (MYY)"
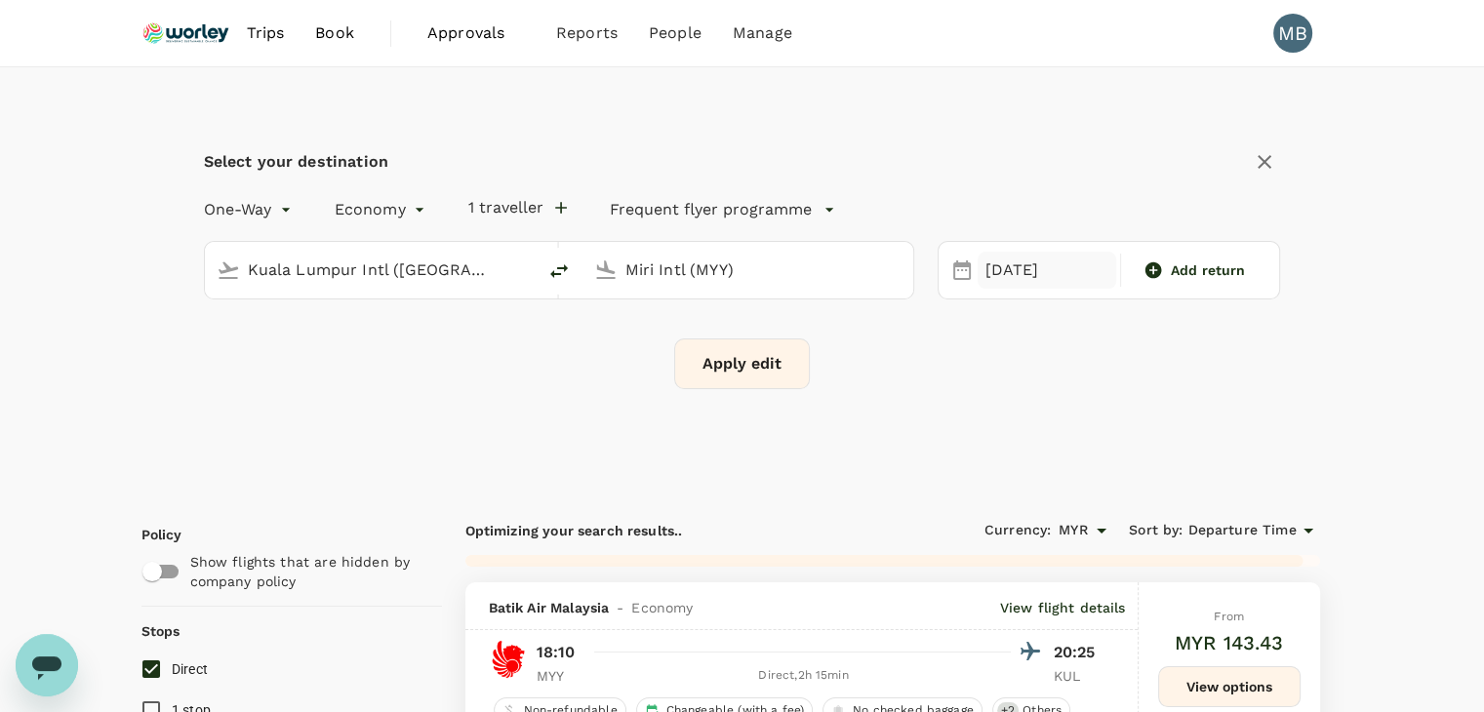
click at [999, 270] on div "[DATE]" at bounding box center [1047, 271] width 139 height 38
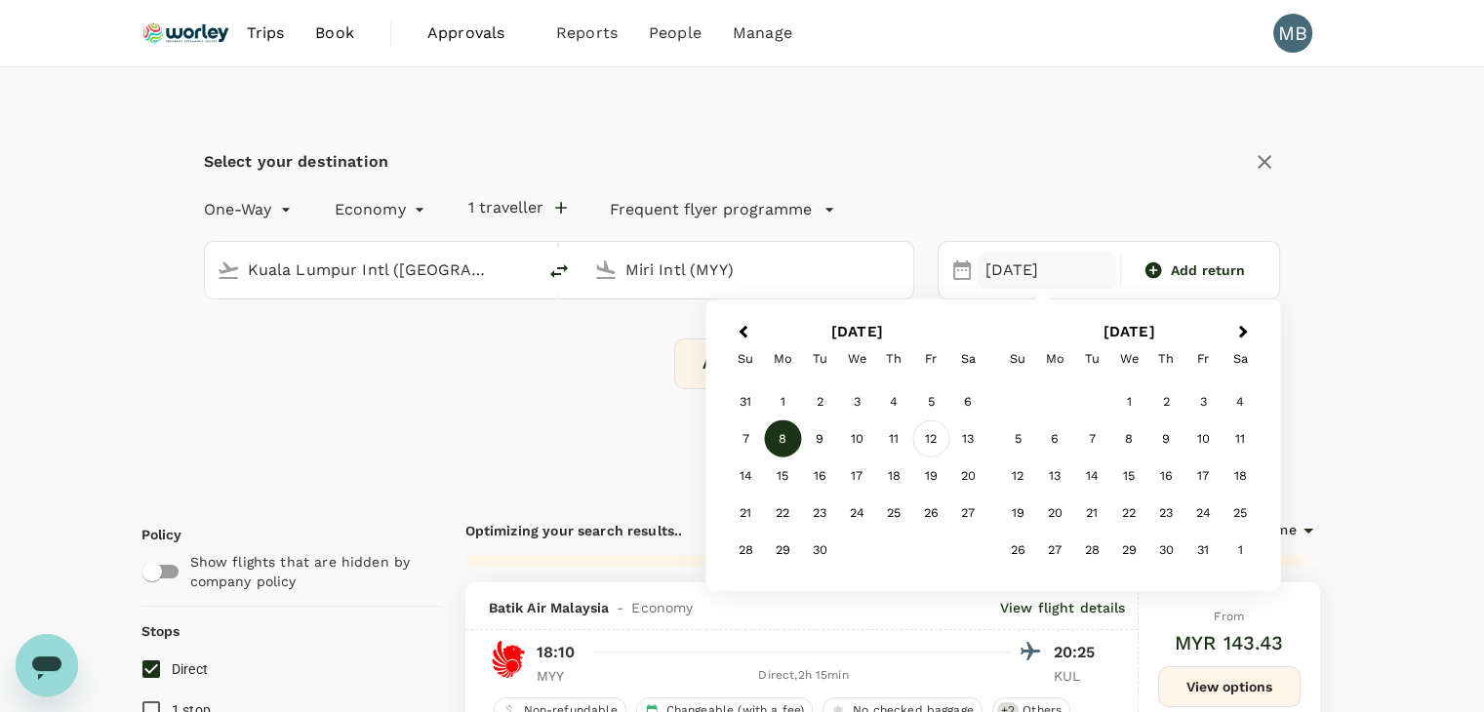
click at [932, 434] on div "12" at bounding box center [931, 439] width 37 height 37
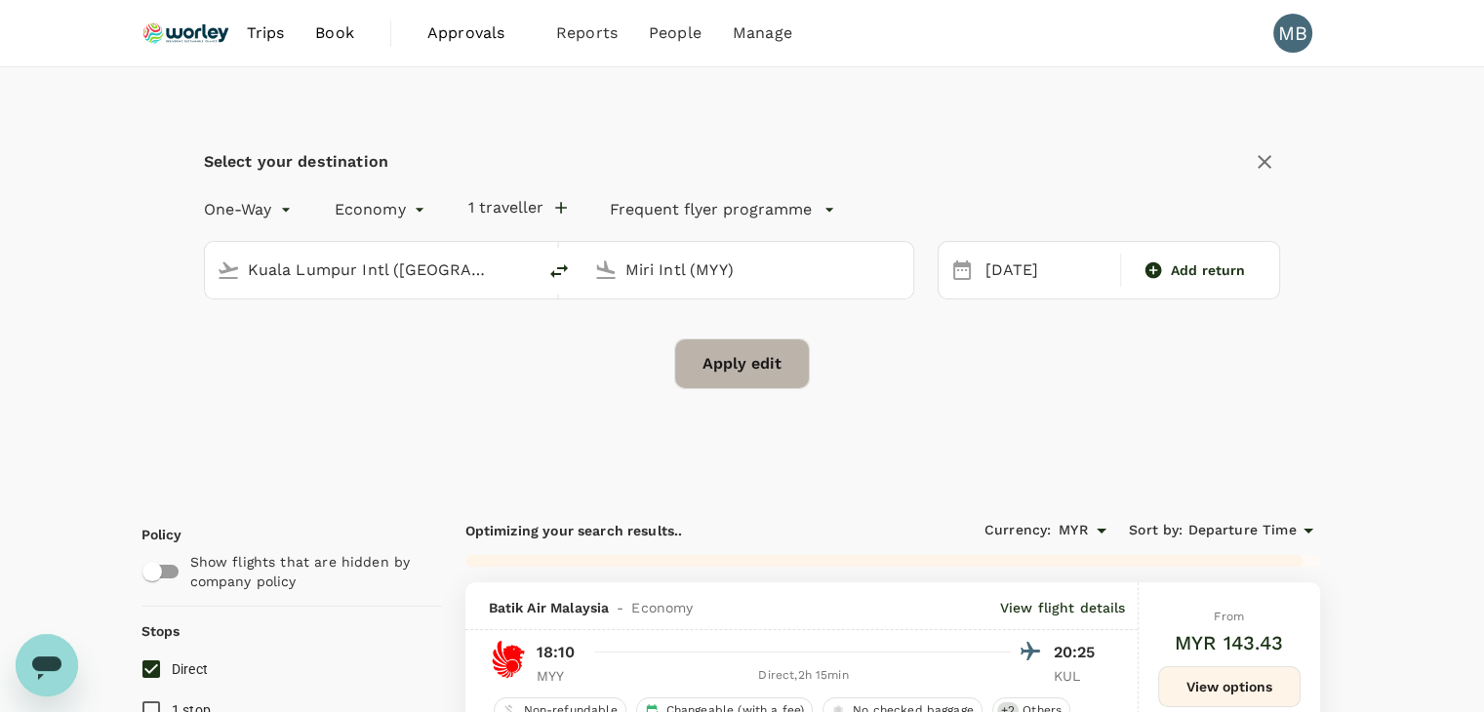
click at [772, 348] on button "Apply edit" at bounding box center [742, 364] width 136 height 51
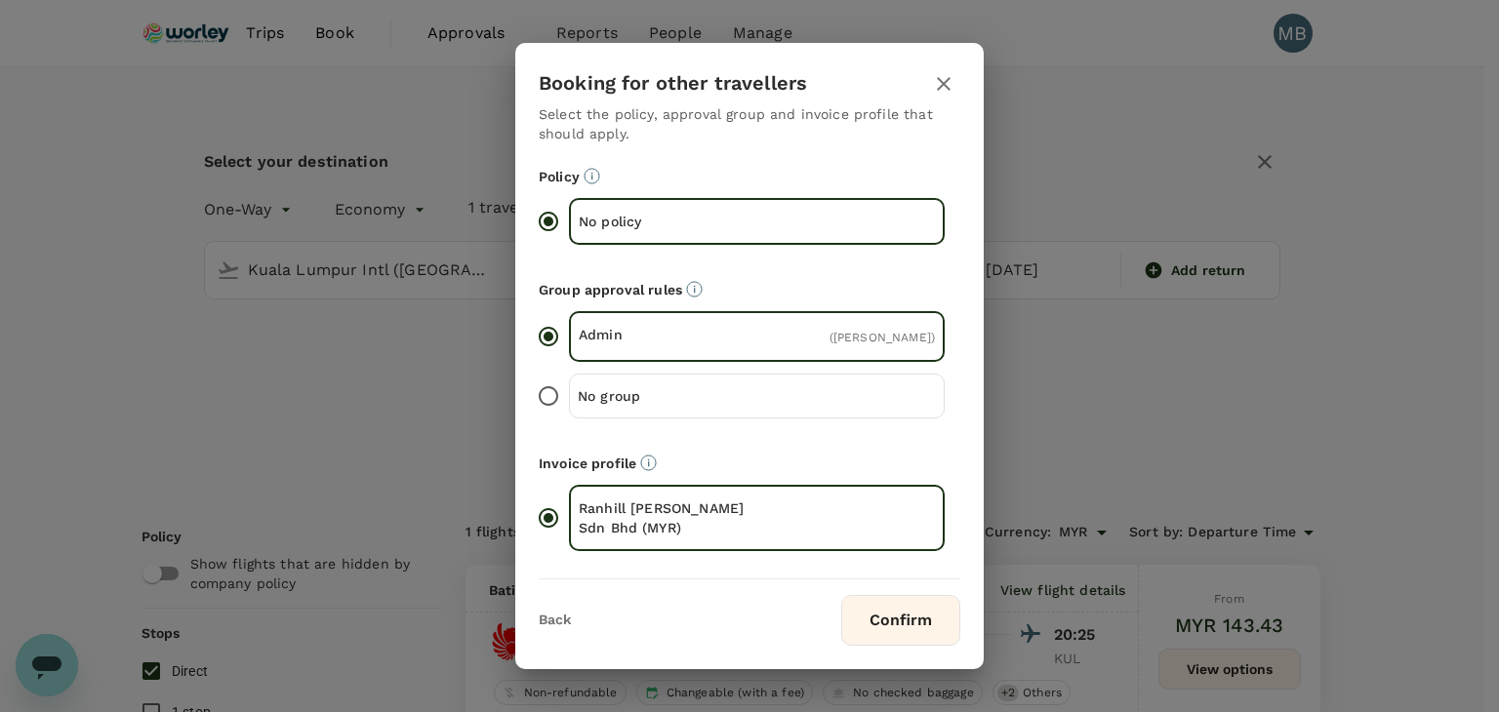
click at [903, 619] on button "Confirm" at bounding box center [900, 620] width 119 height 51
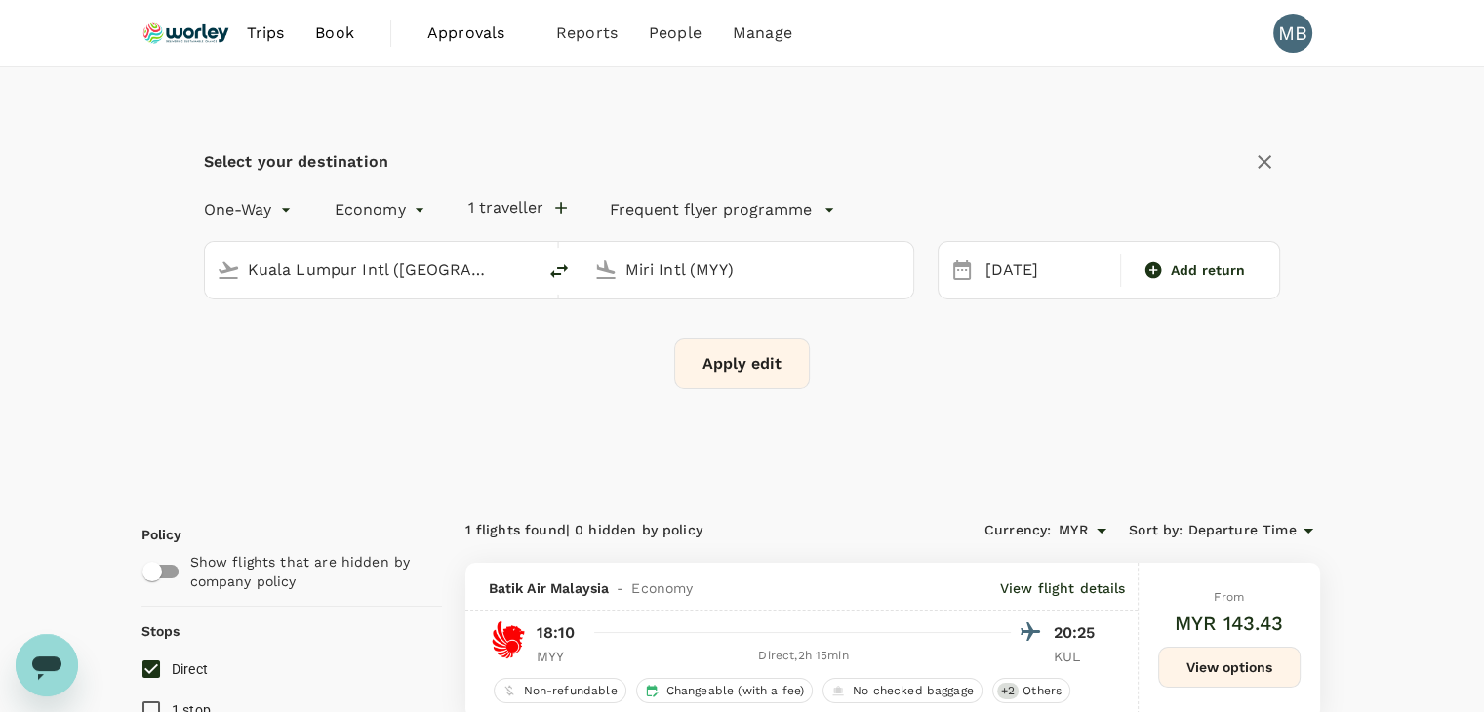
checkbox input "false"
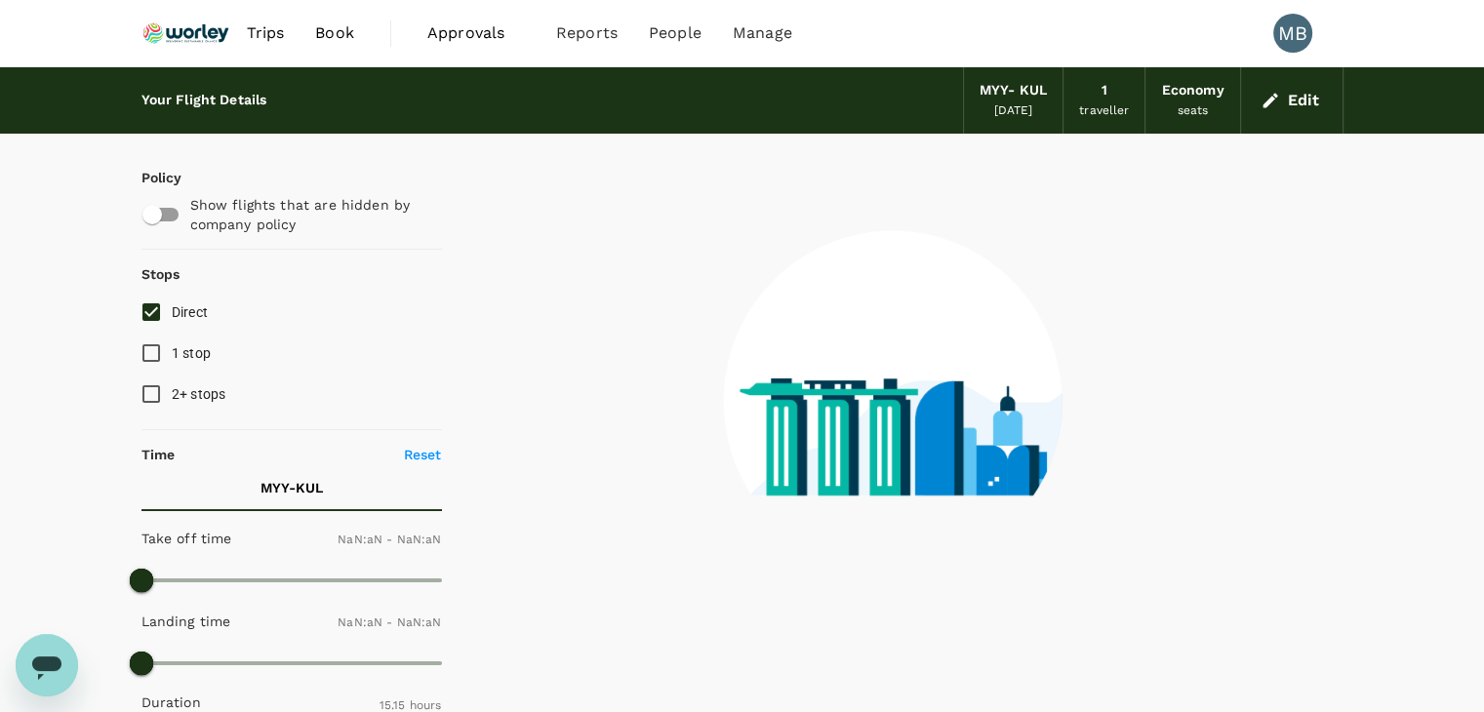
checkbox input "false"
type input "1440"
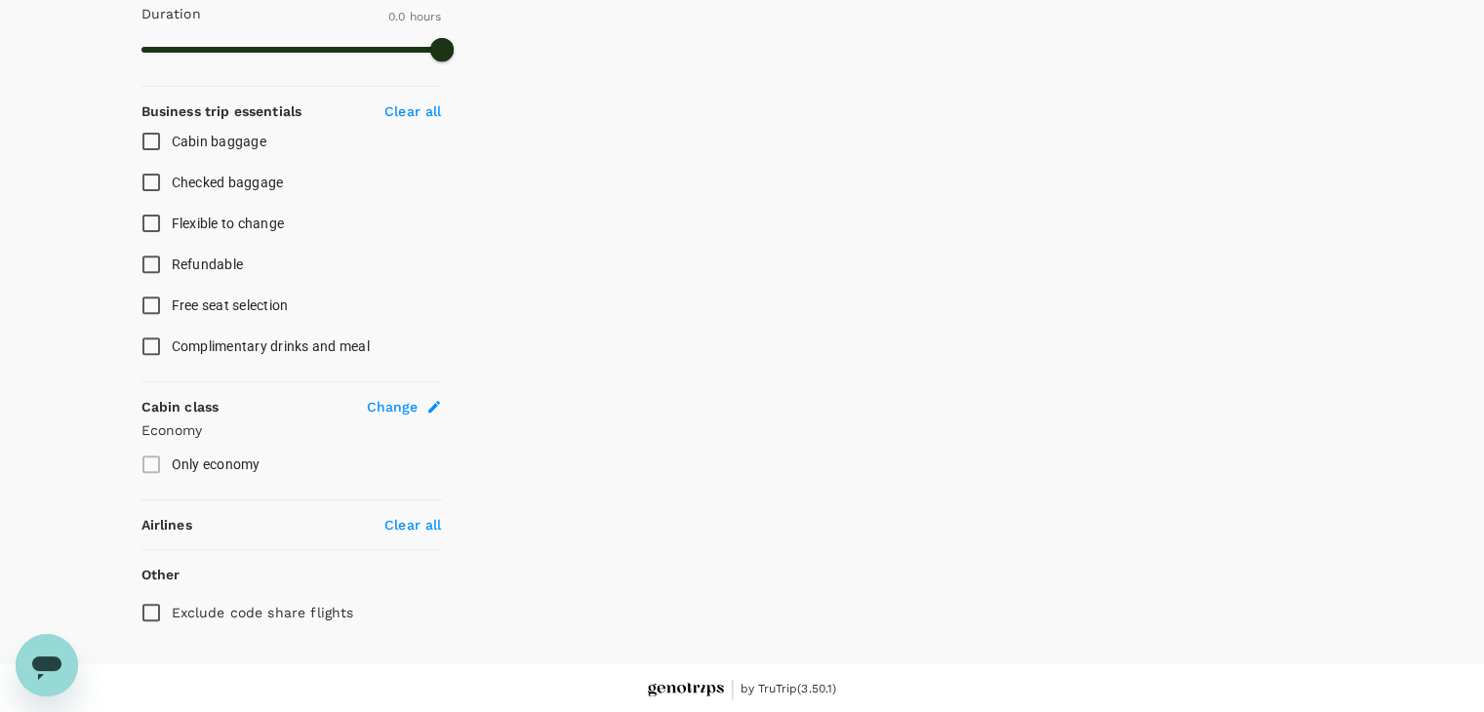
type input "465"
checkbox input "true"
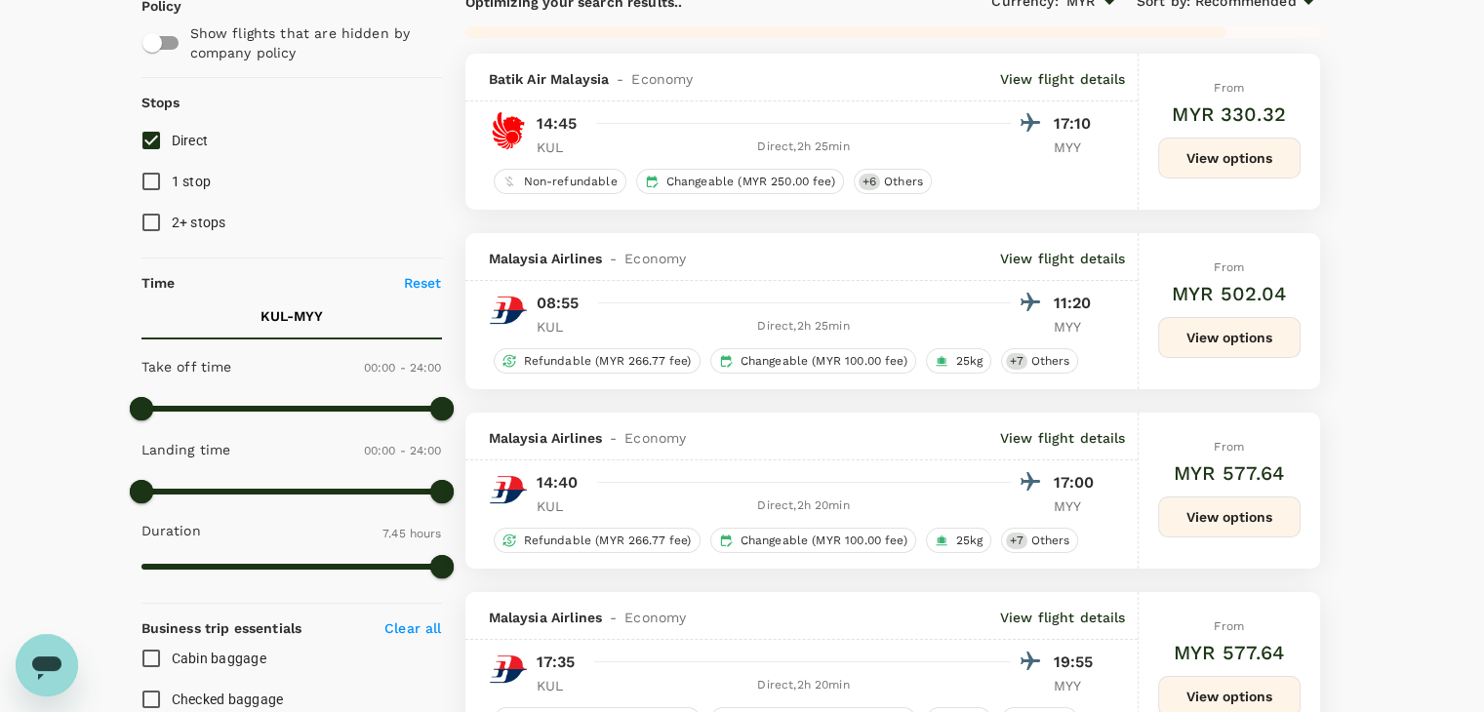
scroll to position [201, 0]
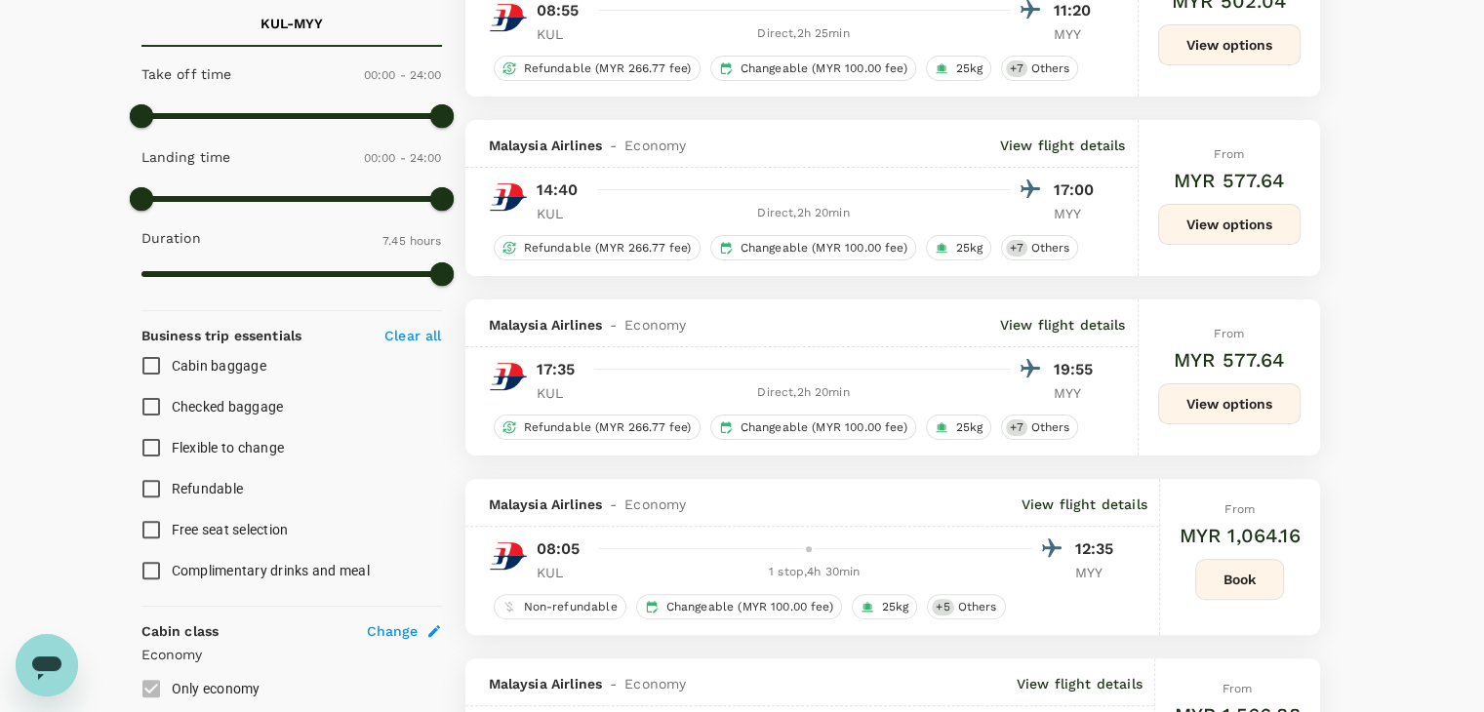
checkbox input "false"
checkbox input "true"
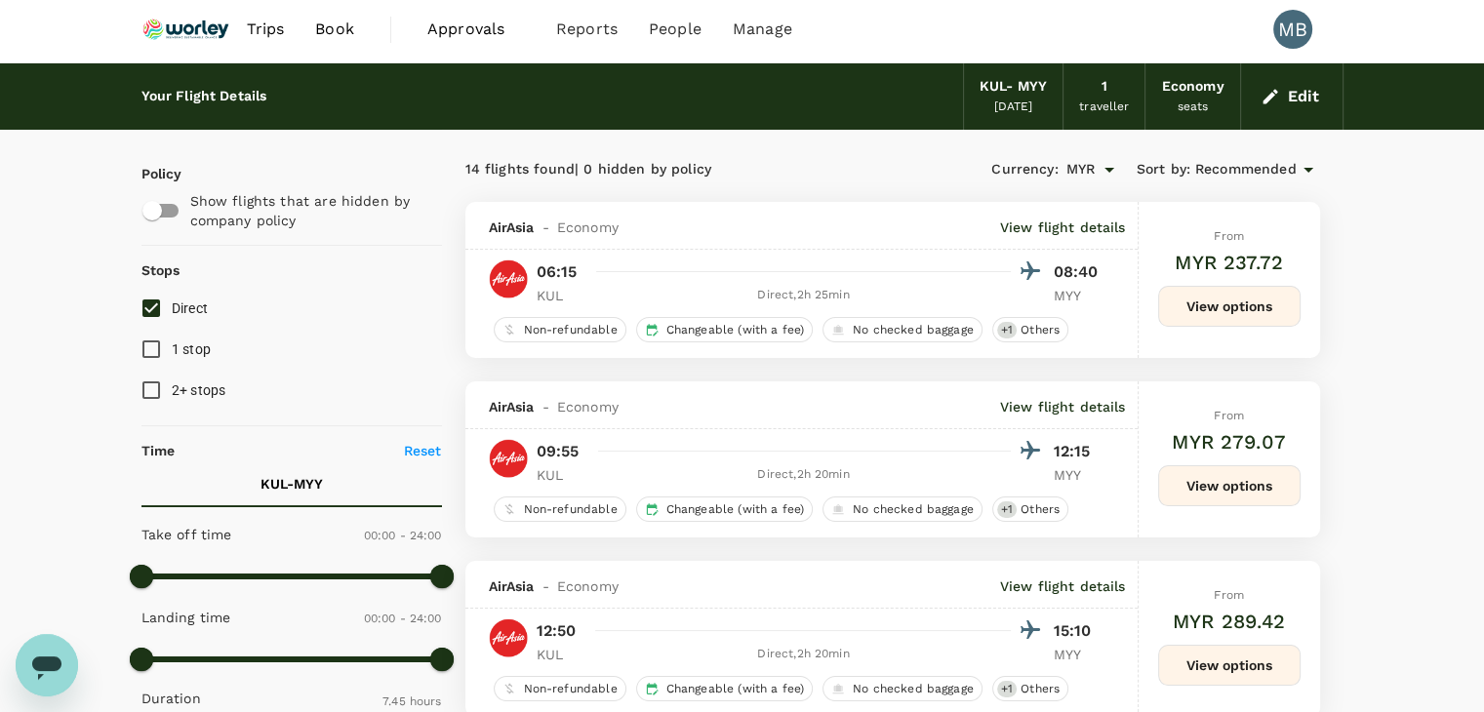
scroll to position [0, 0]
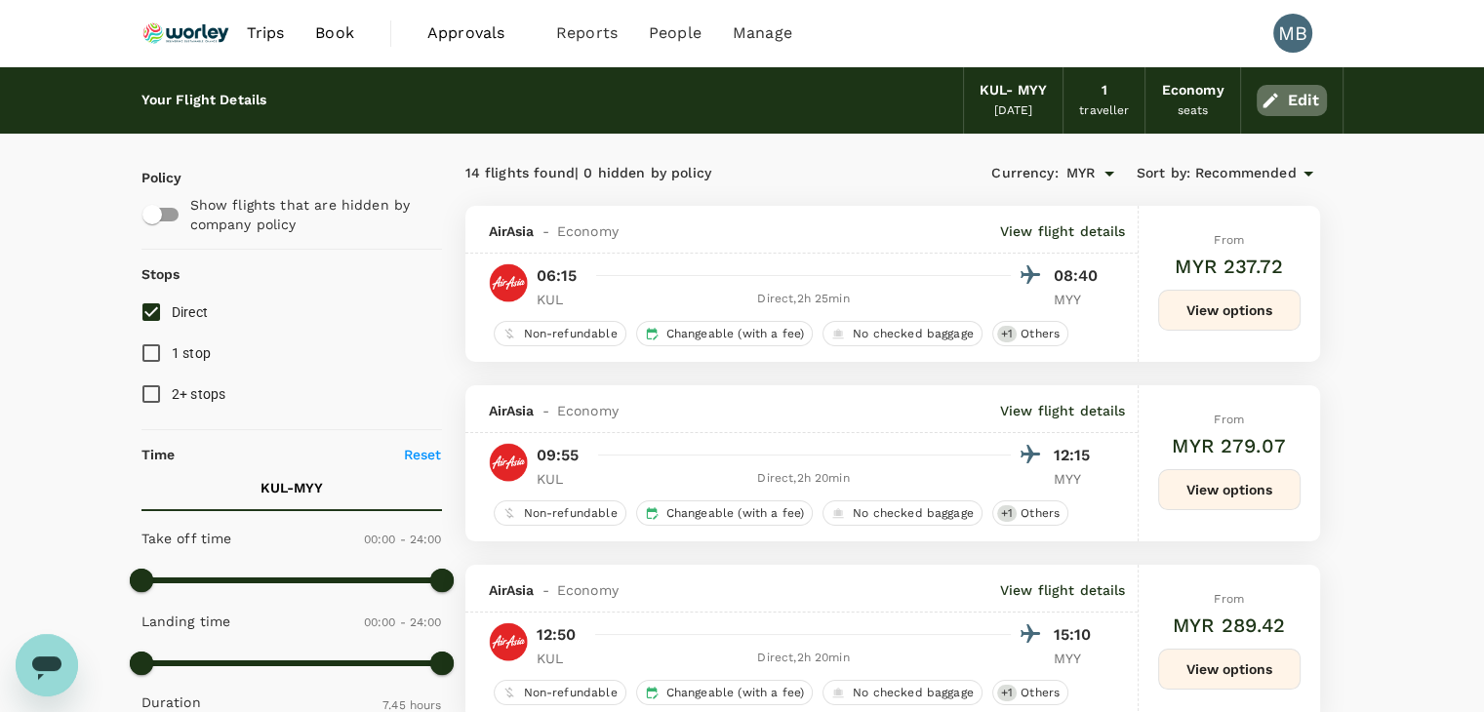
click at [1287, 114] on button "Edit" at bounding box center [1292, 100] width 70 height 31
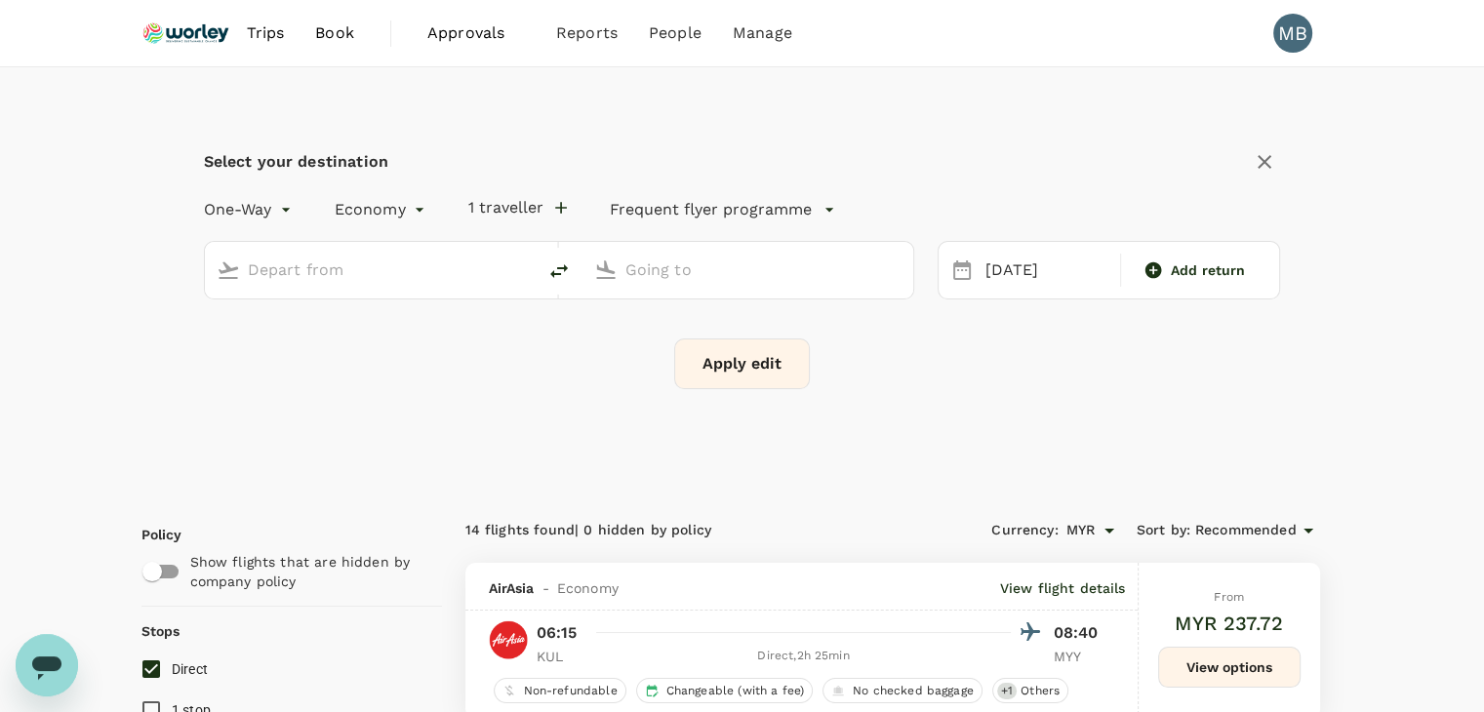
type input "Kuala Lumpur Intl ([GEOGRAPHIC_DATA])"
type input "Miri Intl (MYY)"
drag, startPoint x: 554, startPoint y: 263, endPoint x: 645, endPoint y: 270, distance: 91.1
click at [554, 263] on icon "delete" at bounding box center [559, 271] width 23 height 23
type input "Miri Intl (MYY)"
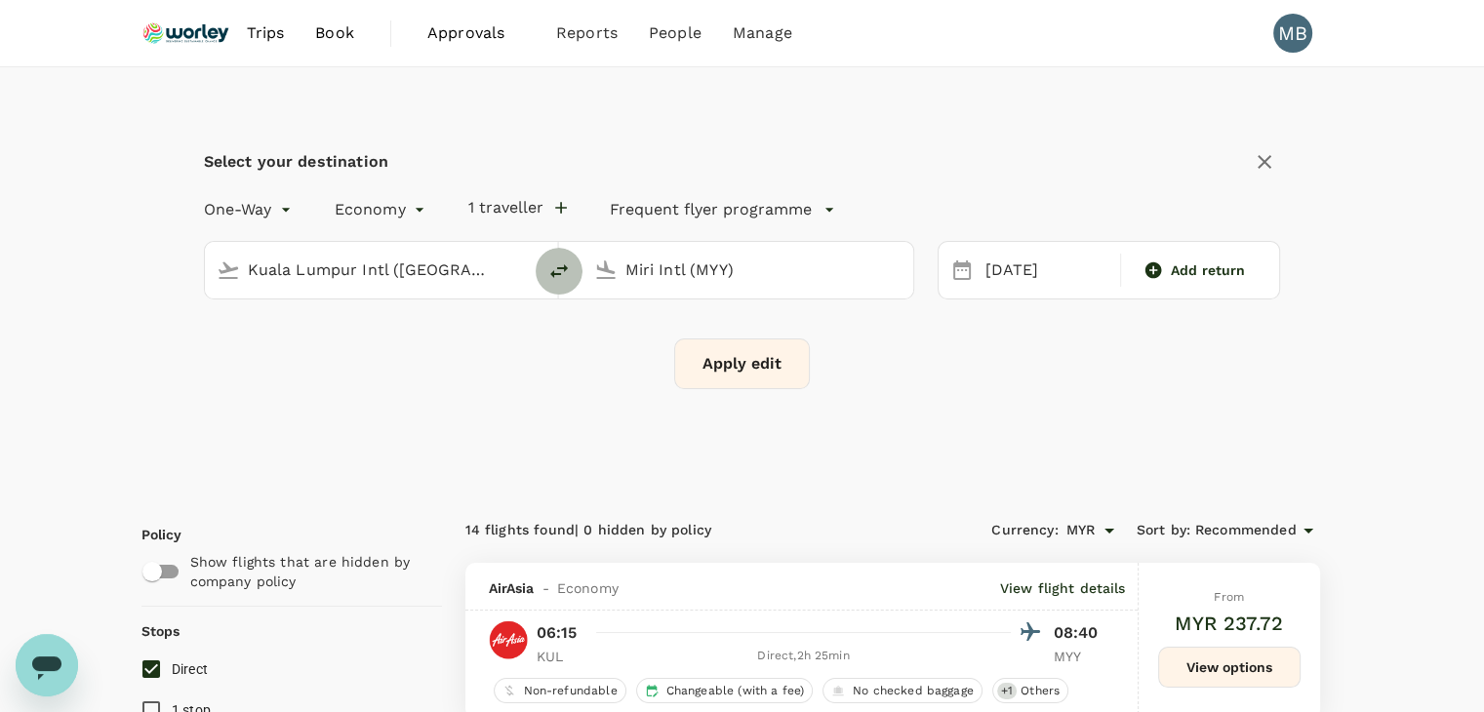
type input "Kuala Lumpur Intl ([GEOGRAPHIC_DATA])"
click at [996, 280] on div "[DATE]" at bounding box center [1047, 271] width 139 height 38
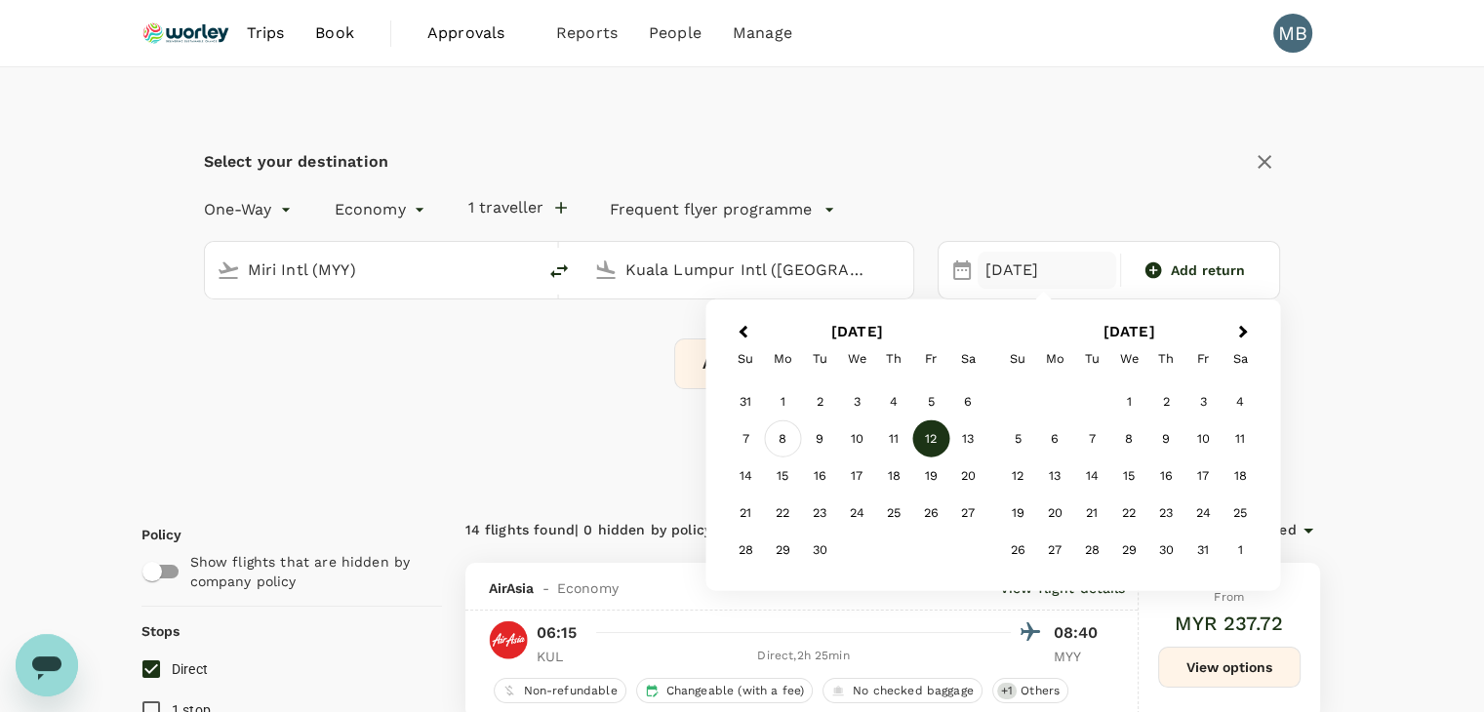
click at [784, 437] on div "8" at bounding box center [782, 439] width 37 height 37
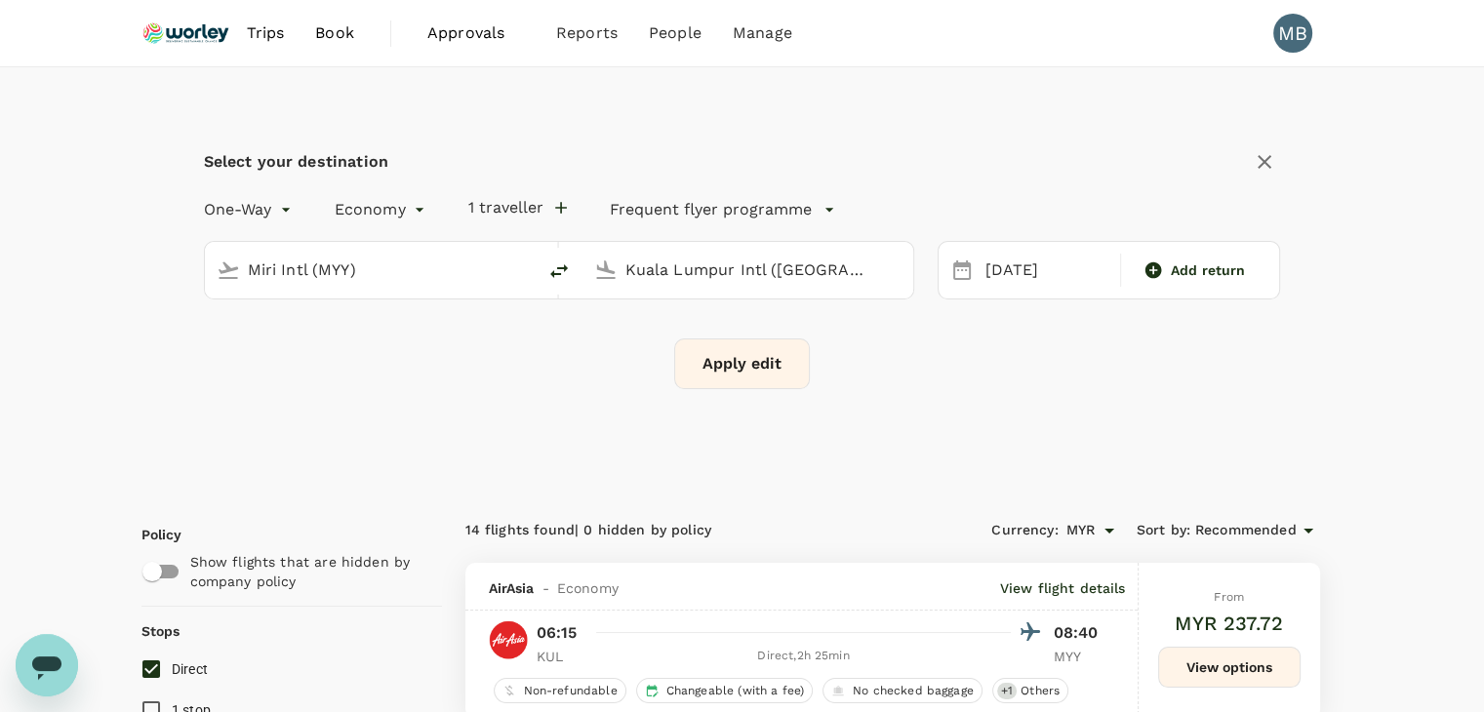
click at [762, 369] on button "Apply edit" at bounding box center [742, 364] width 136 height 51
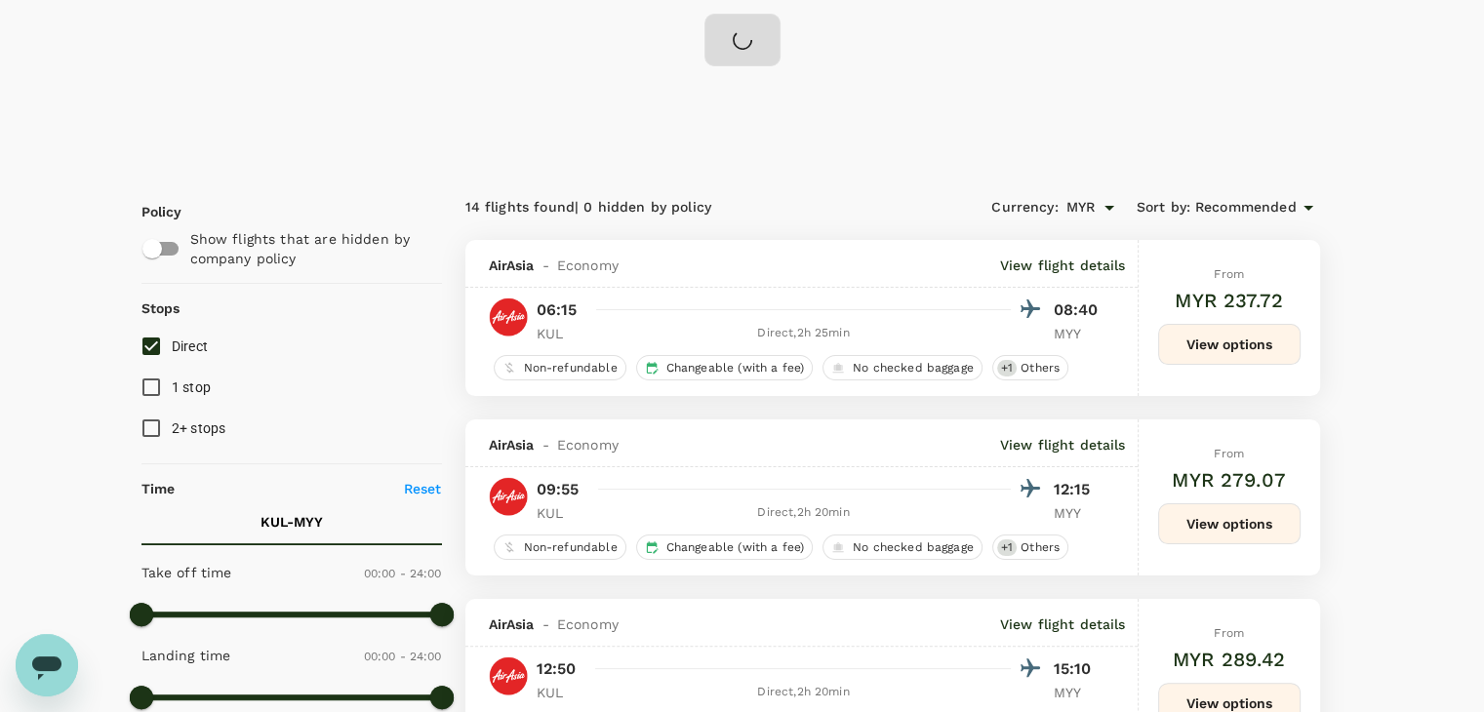
scroll to position [390, 0]
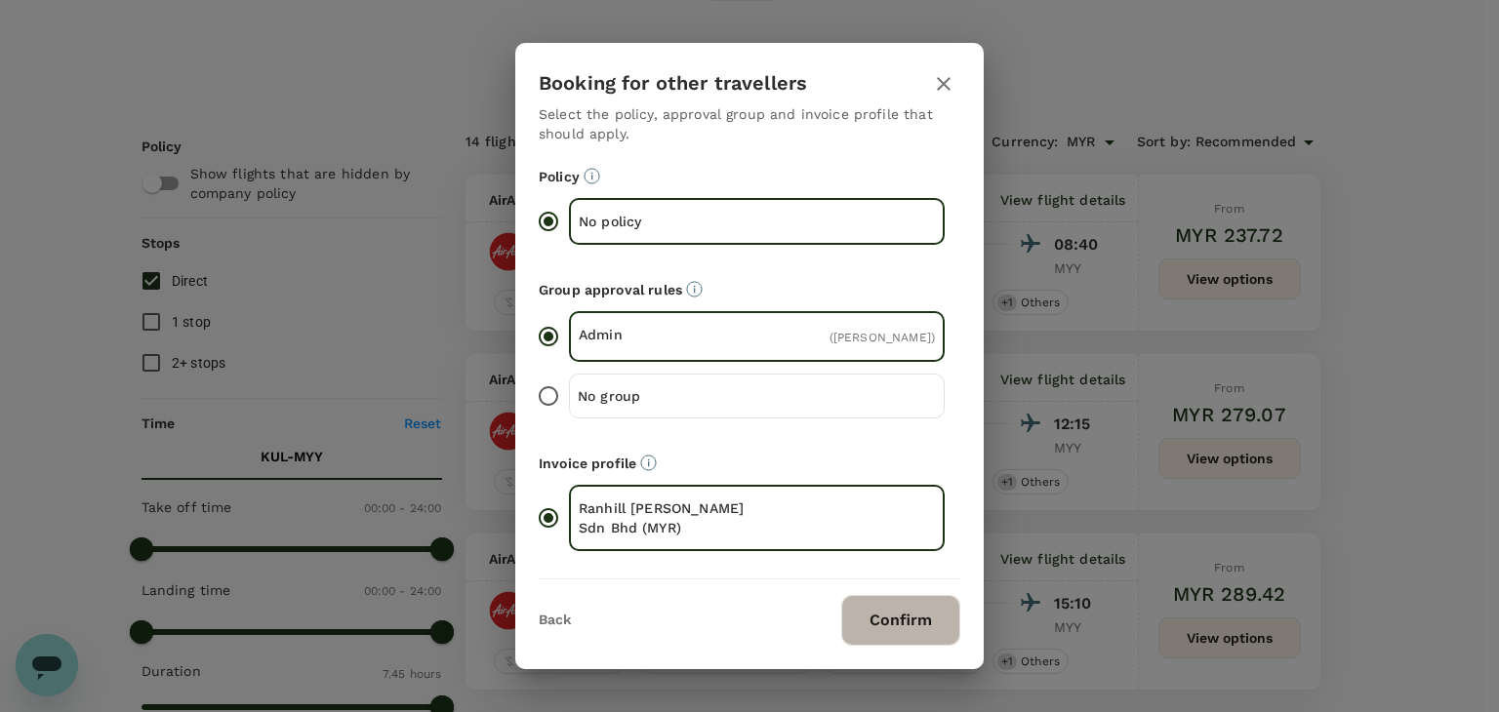
click at [892, 614] on button "Confirm" at bounding box center [900, 620] width 119 height 51
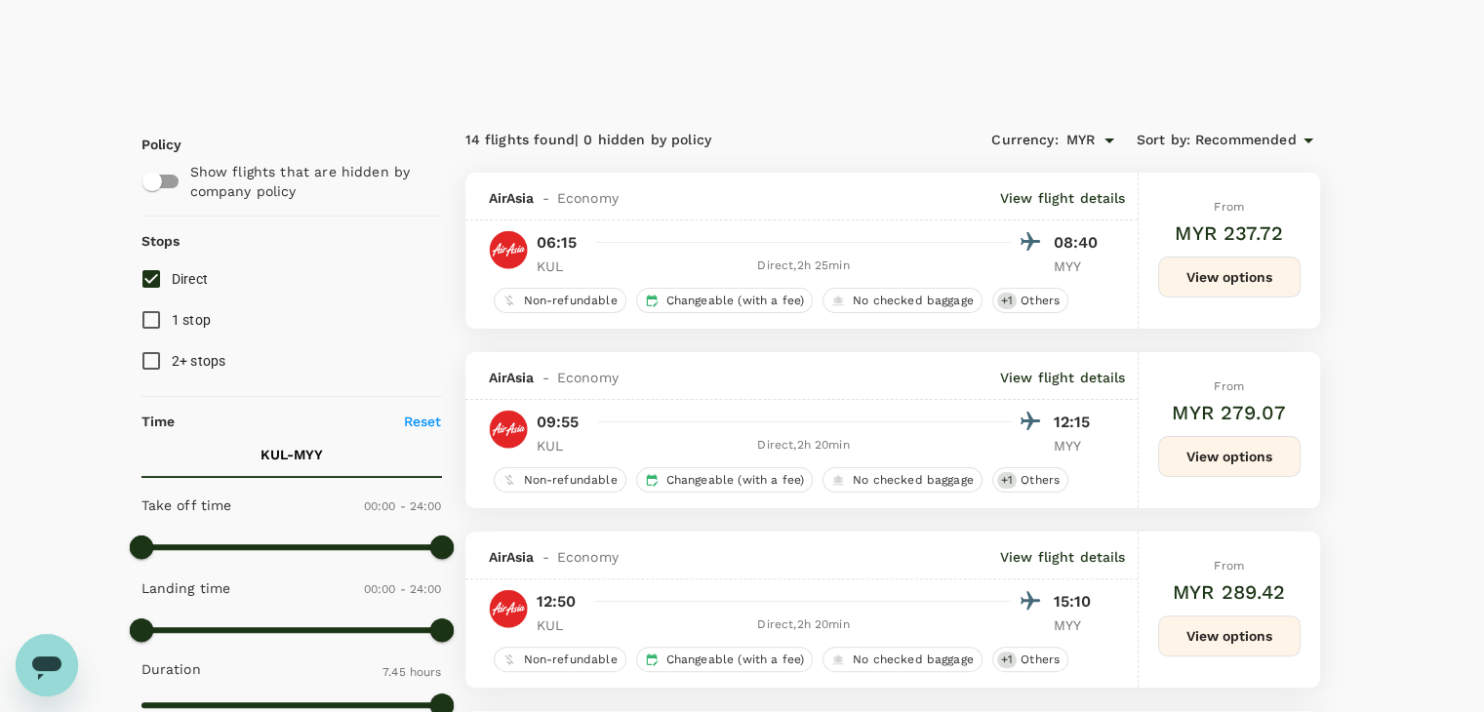
checkbox input "false"
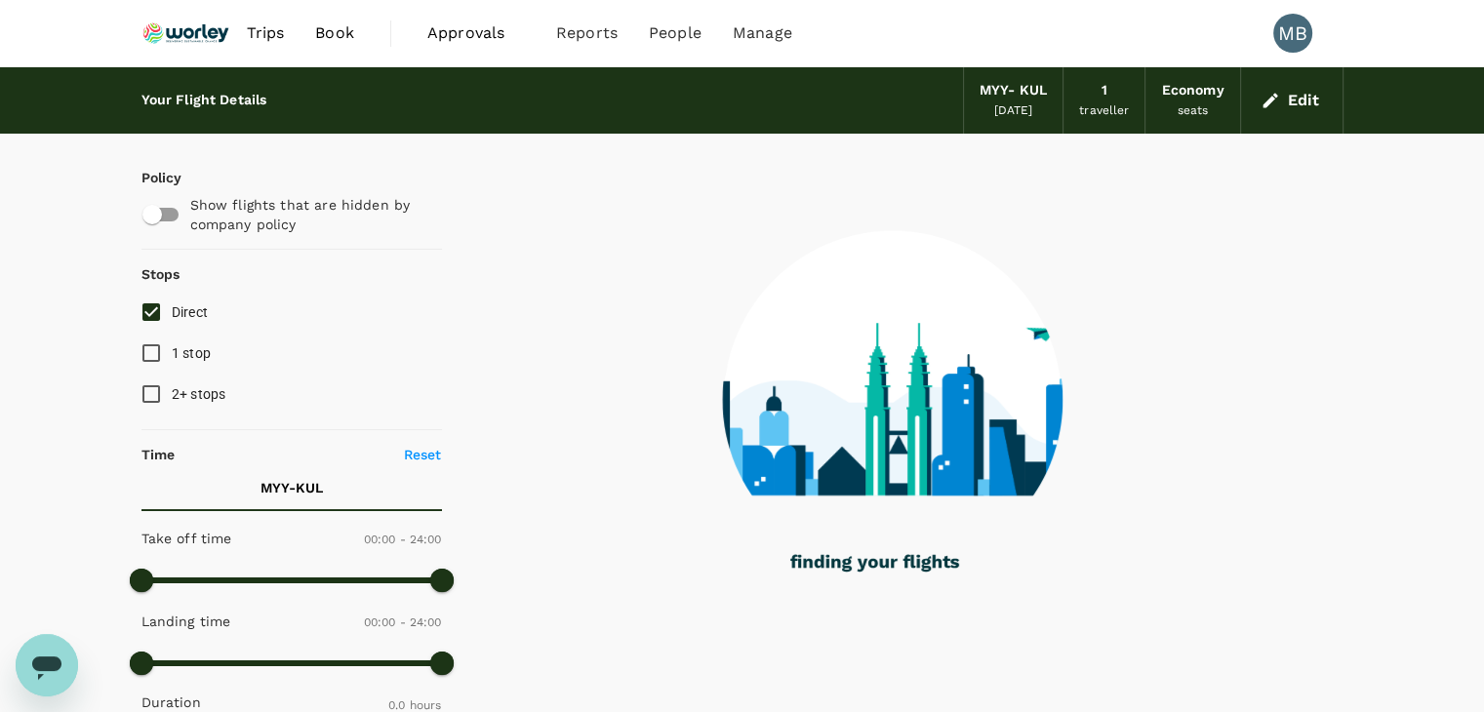
type input "915"
checkbox input "true"
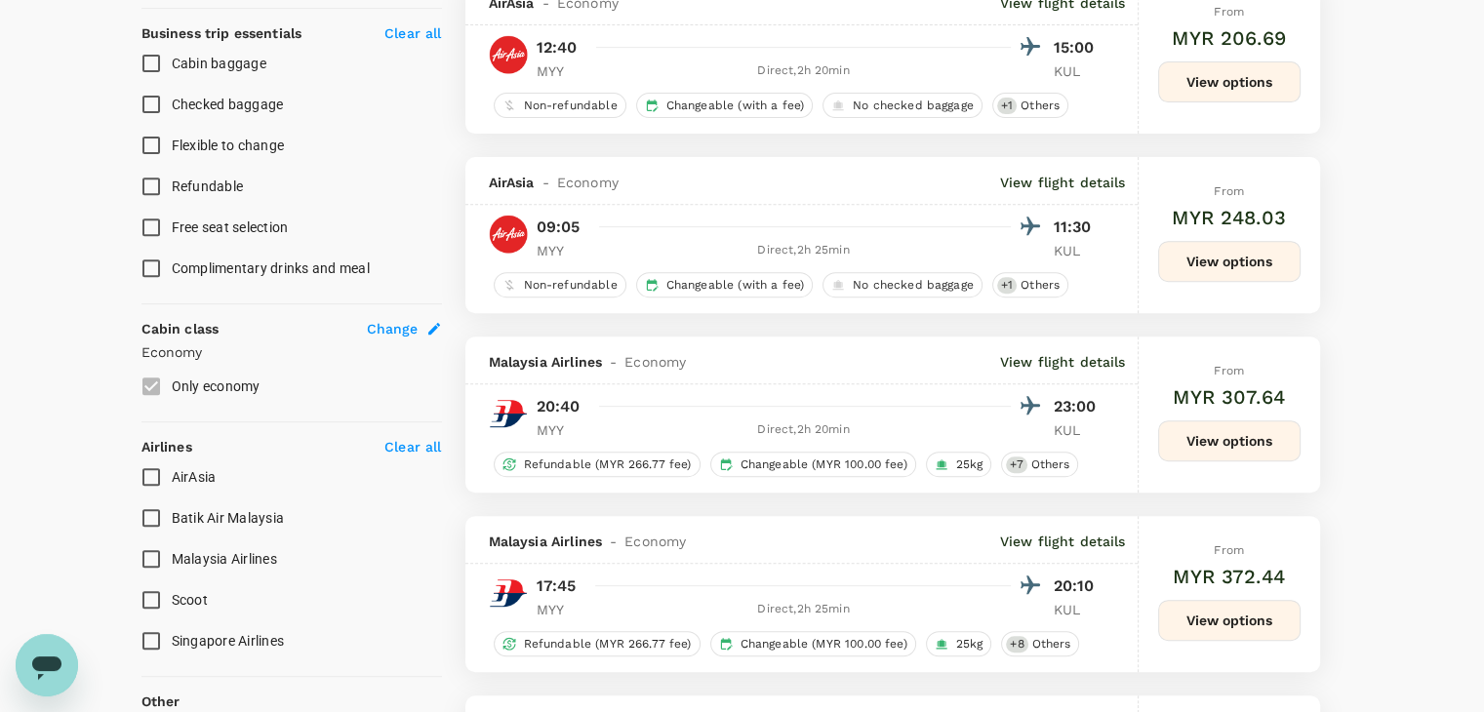
scroll to position [878, 0]
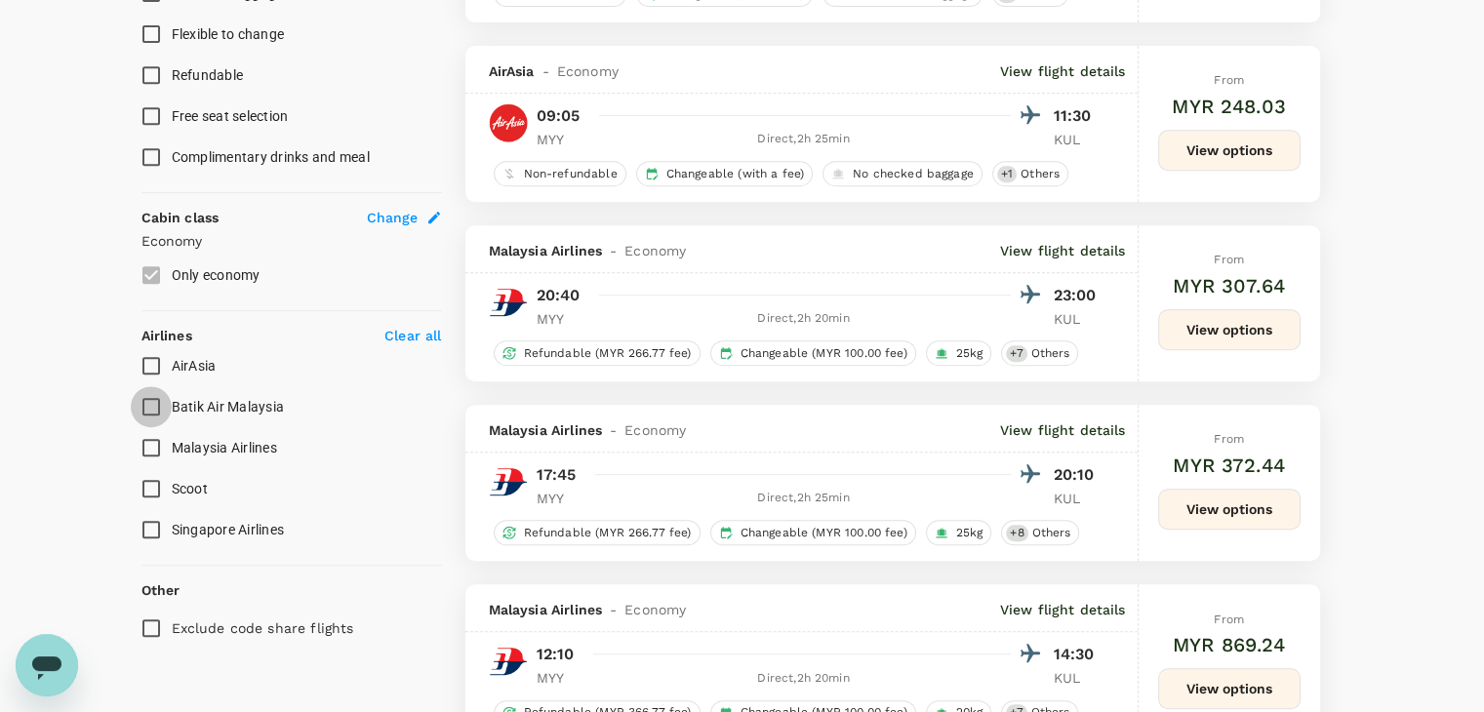
click at [159, 409] on input "Batik Air Malaysia" at bounding box center [151, 406] width 41 height 41
checkbox input "true"
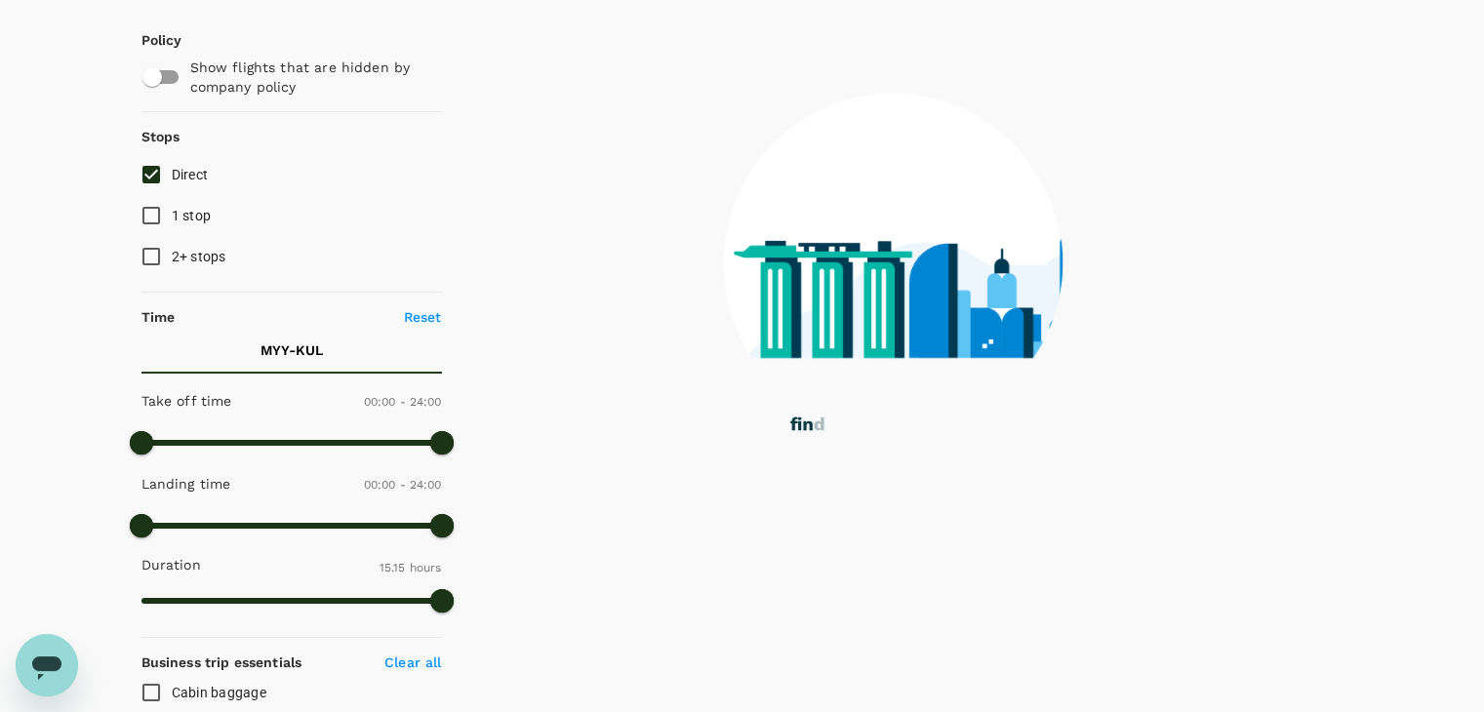
scroll to position [0, 0]
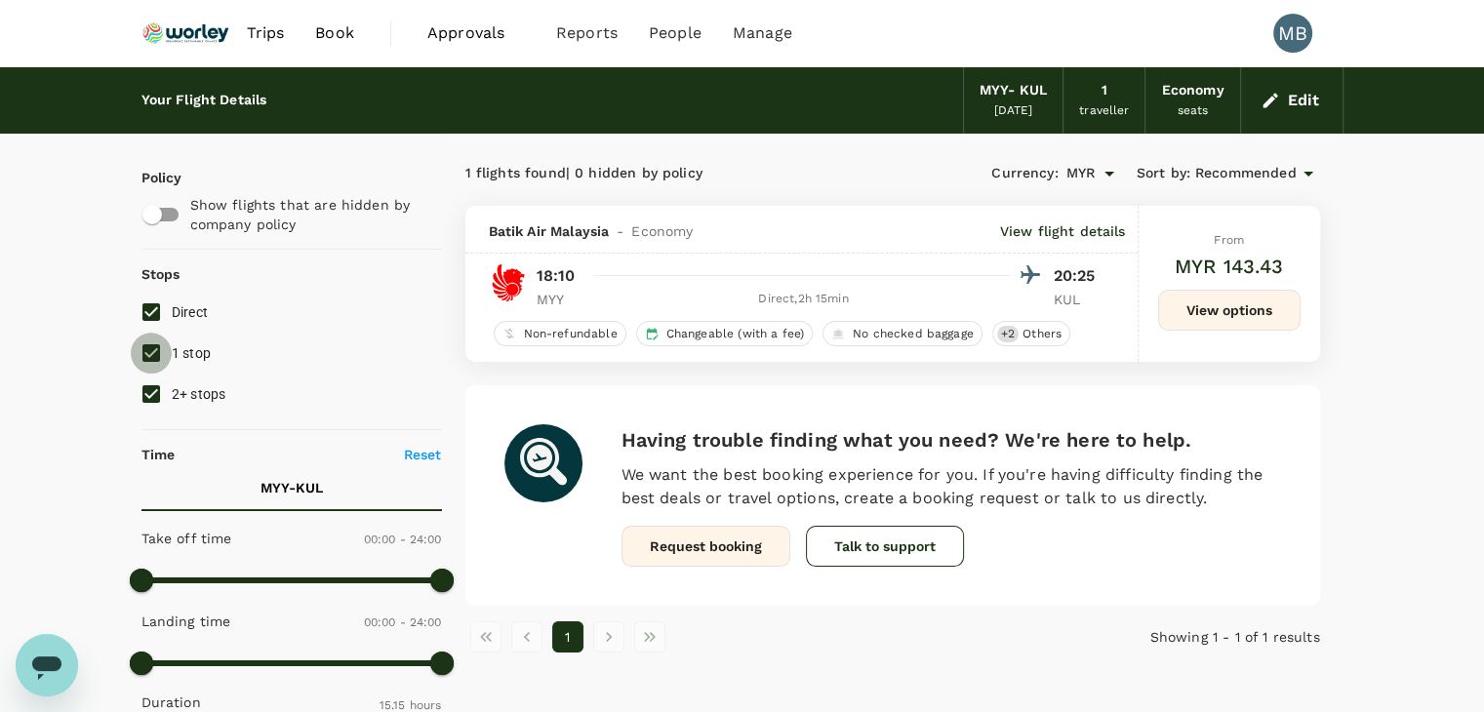
click at [156, 345] on input "1 stop" at bounding box center [151, 353] width 41 height 41
checkbox input "false"
click at [156, 395] on input "2+ stops" at bounding box center [151, 394] width 41 height 41
checkbox input "false"
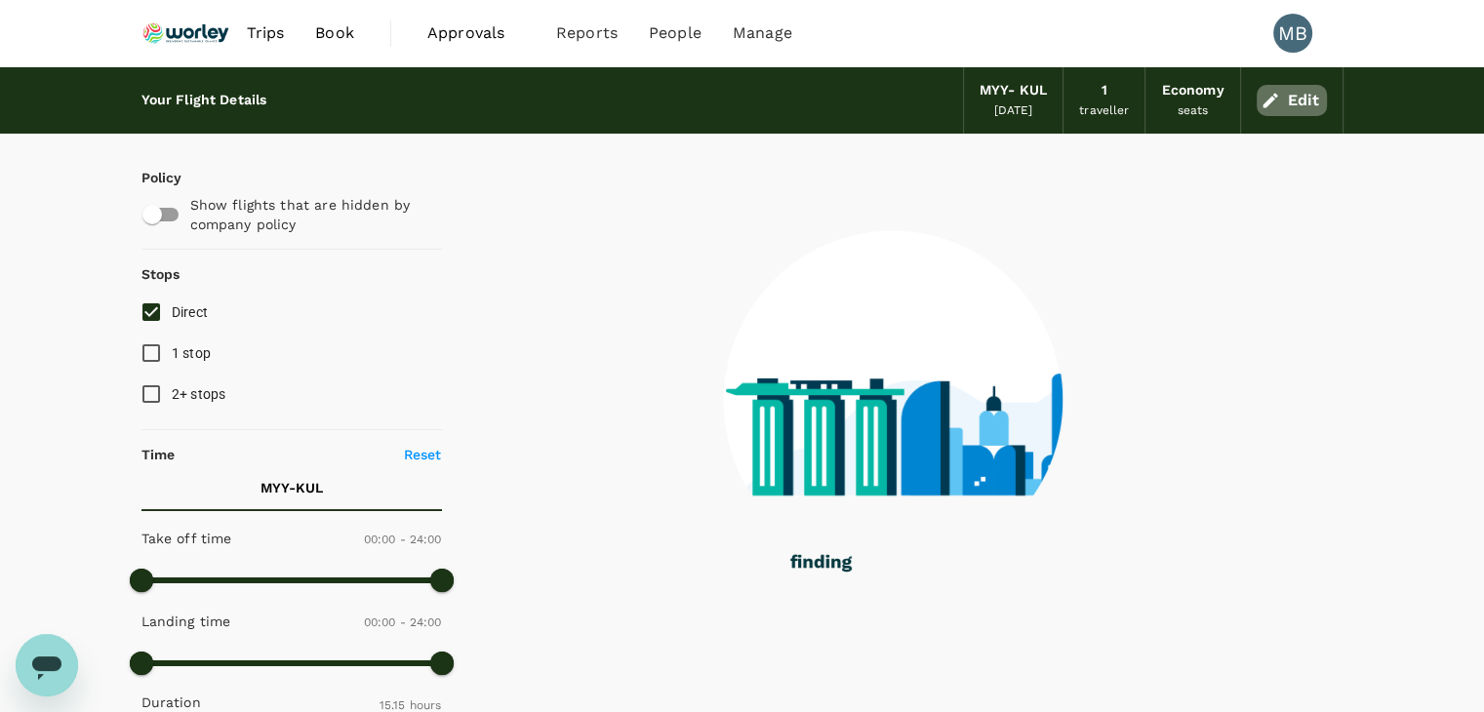
click at [1288, 114] on button "Edit" at bounding box center [1292, 100] width 70 height 31
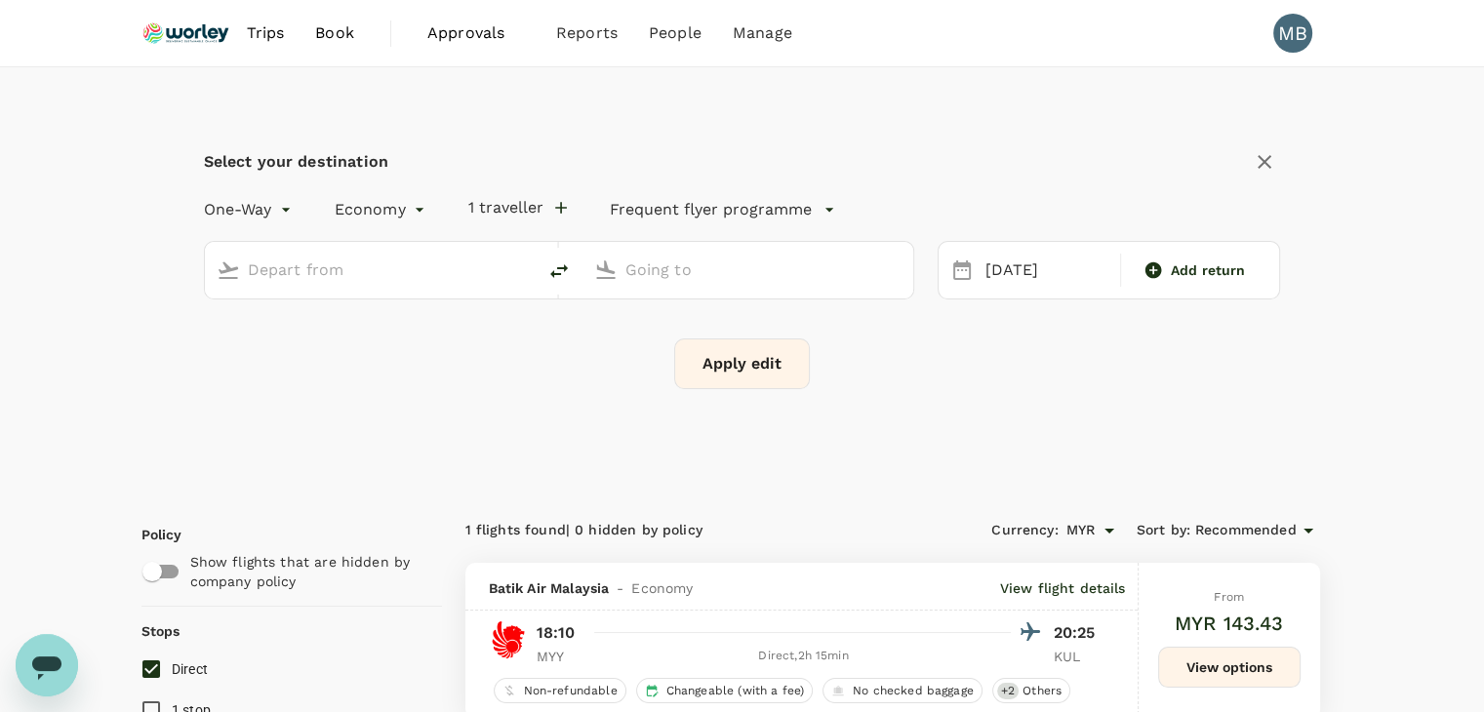
type input "Miri Intl (MYY)"
type input "Kuala Lumpur Intl ([GEOGRAPHIC_DATA])"
click at [553, 266] on icon "delete" at bounding box center [559, 271] width 23 height 23
type input "Kuala Lumpur Intl ([GEOGRAPHIC_DATA])"
type input "Miri Intl (MYY)"
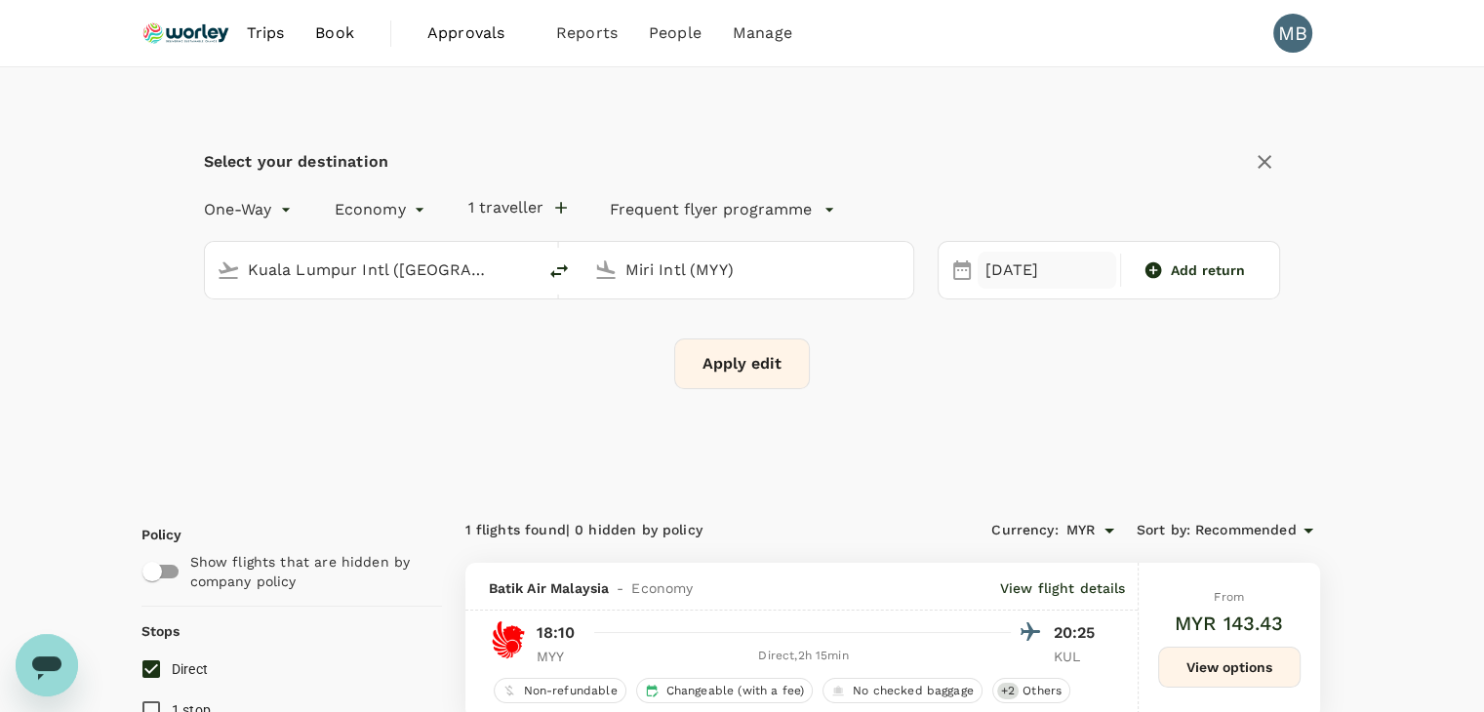
click at [995, 281] on div "[DATE]" at bounding box center [1047, 271] width 139 height 38
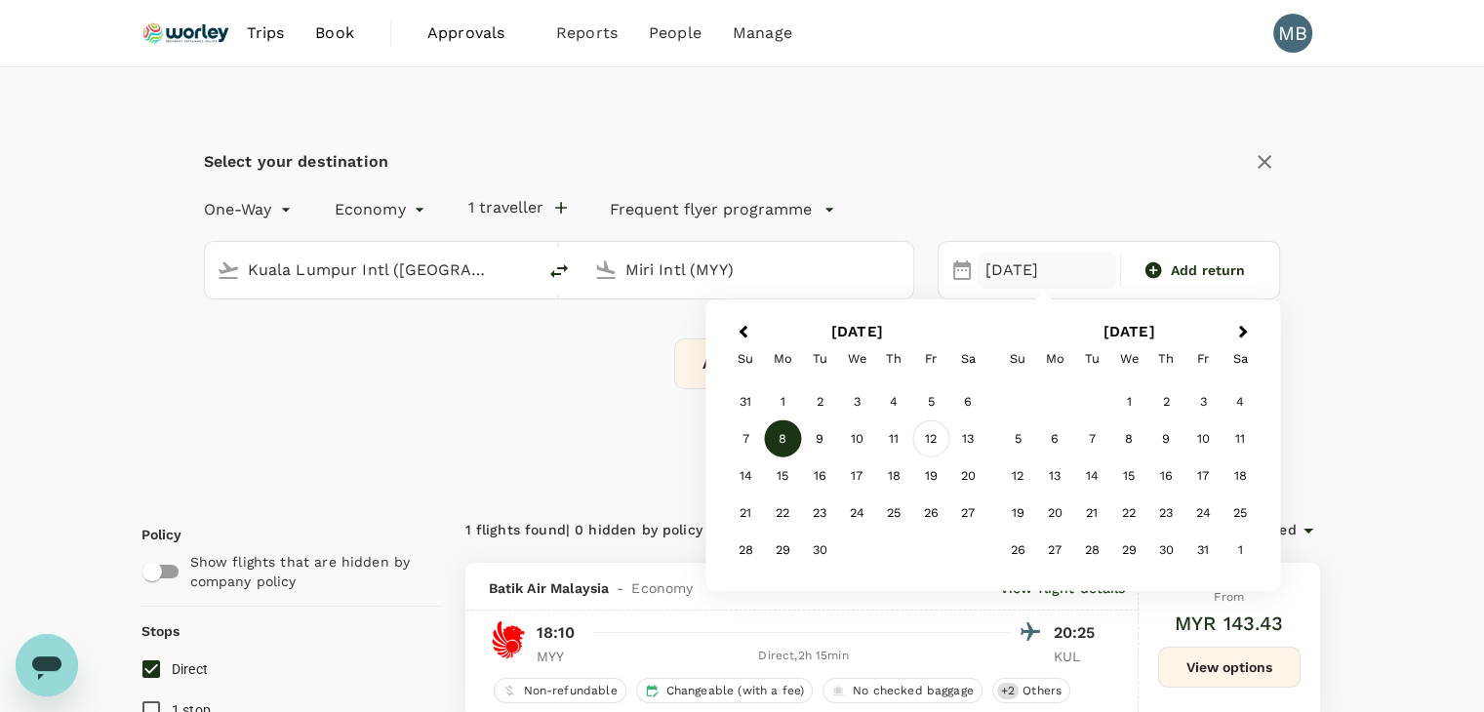
click at [929, 431] on div "12" at bounding box center [931, 439] width 37 height 37
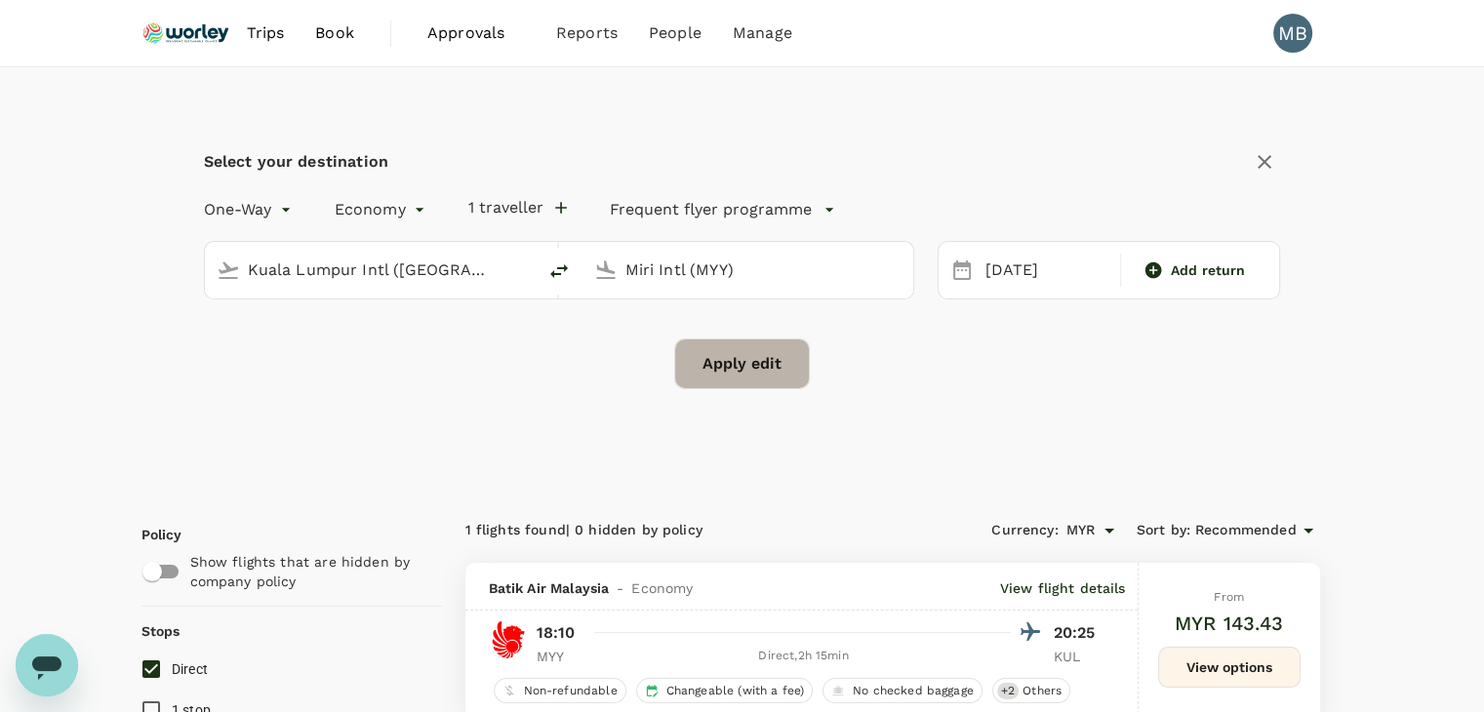
click at [783, 365] on button "Apply edit" at bounding box center [742, 364] width 136 height 51
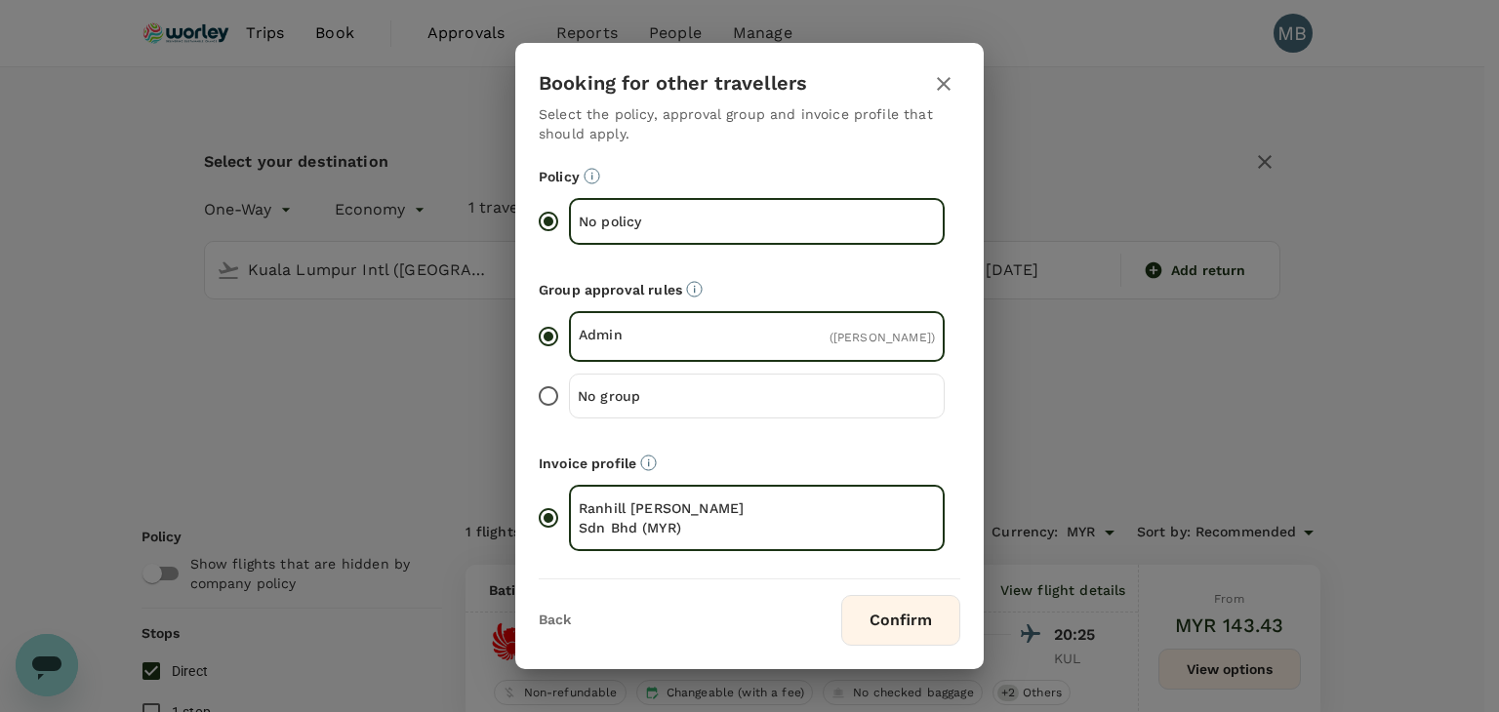
click at [902, 628] on button "Confirm" at bounding box center [900, 620] width 119 height 51
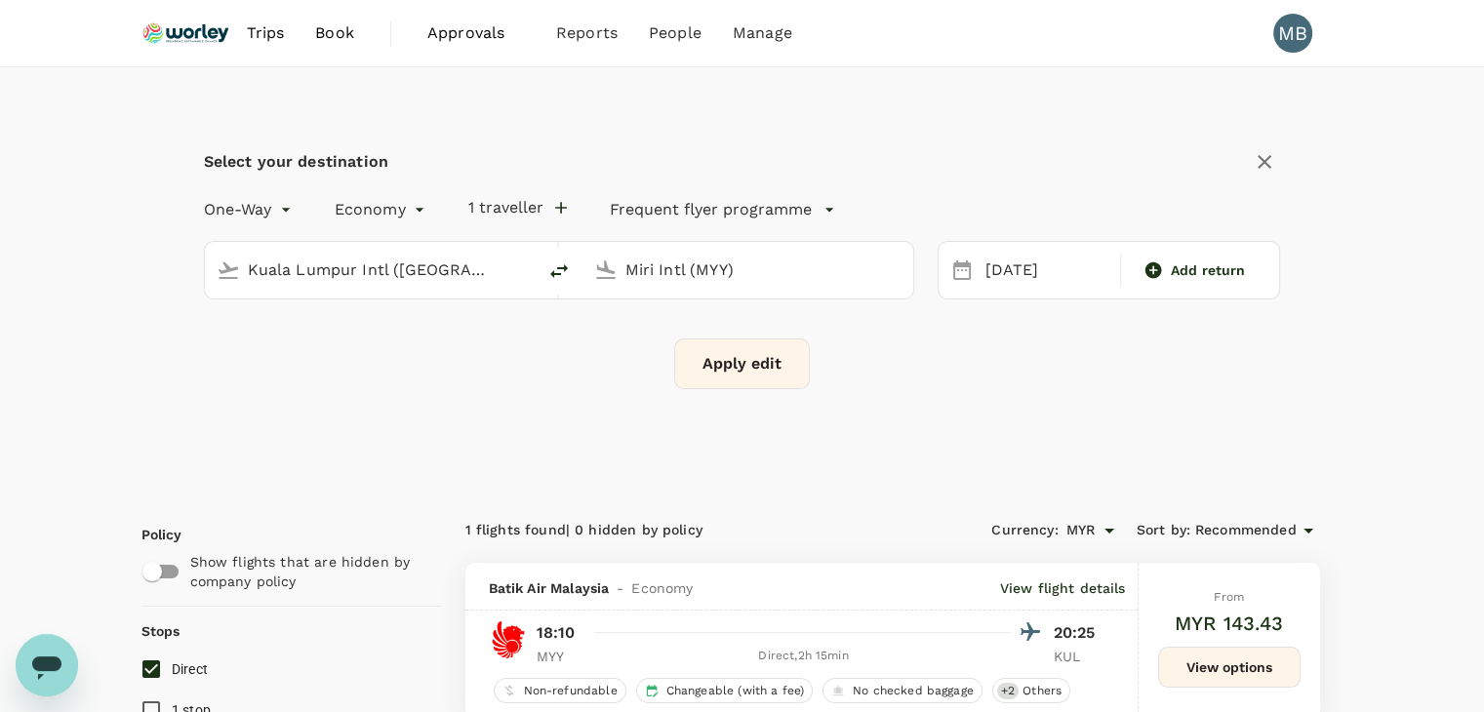
checkbox input "false"
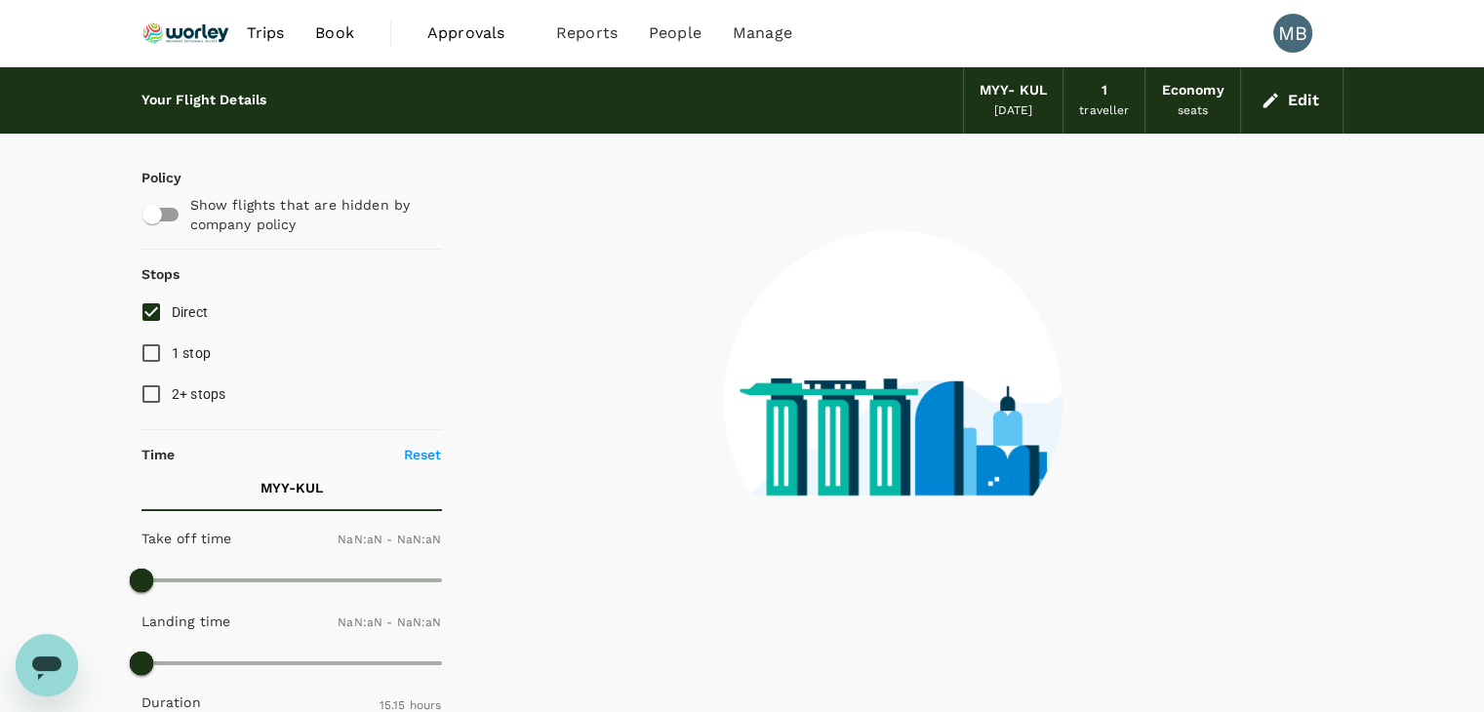
type input "1440"
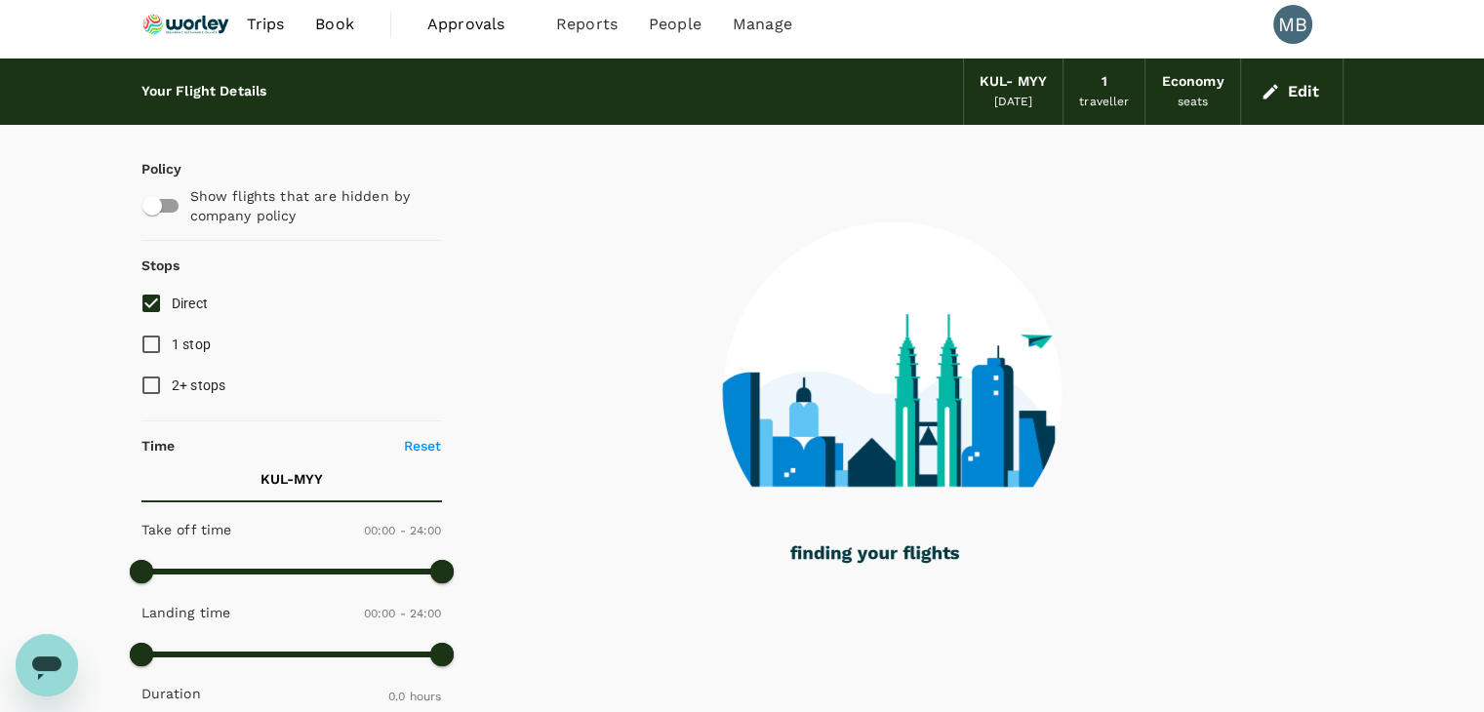
scroll to position [6, 0]
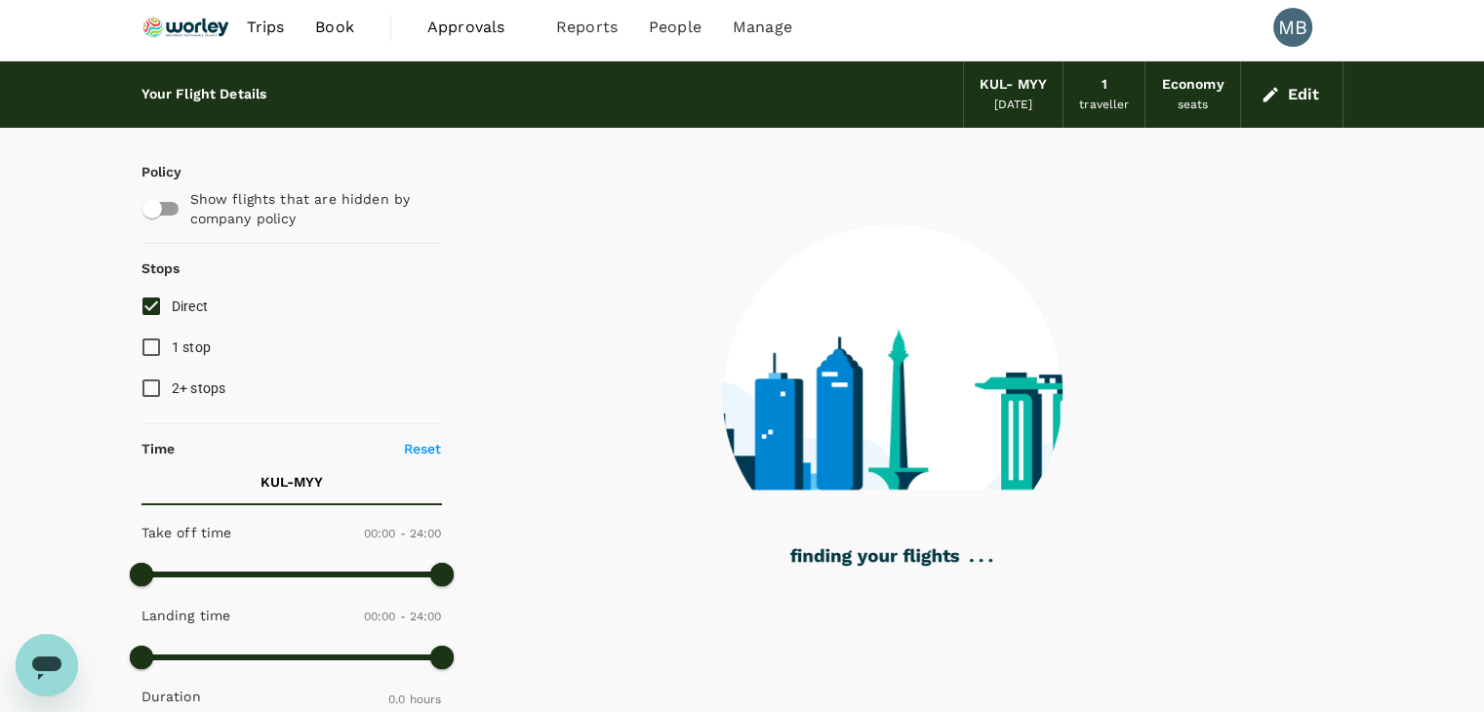
type input "465"
checkbox input "true"
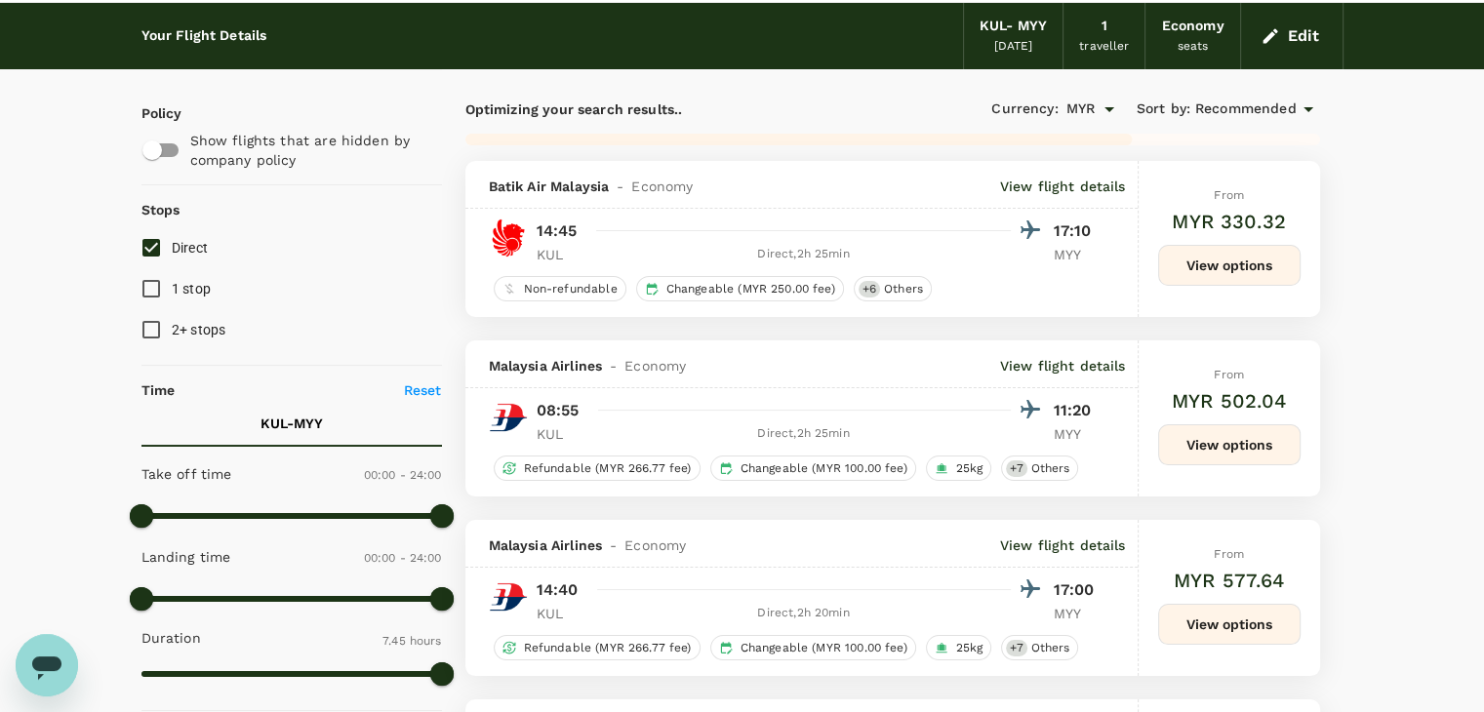
scroll to position [0, 0]
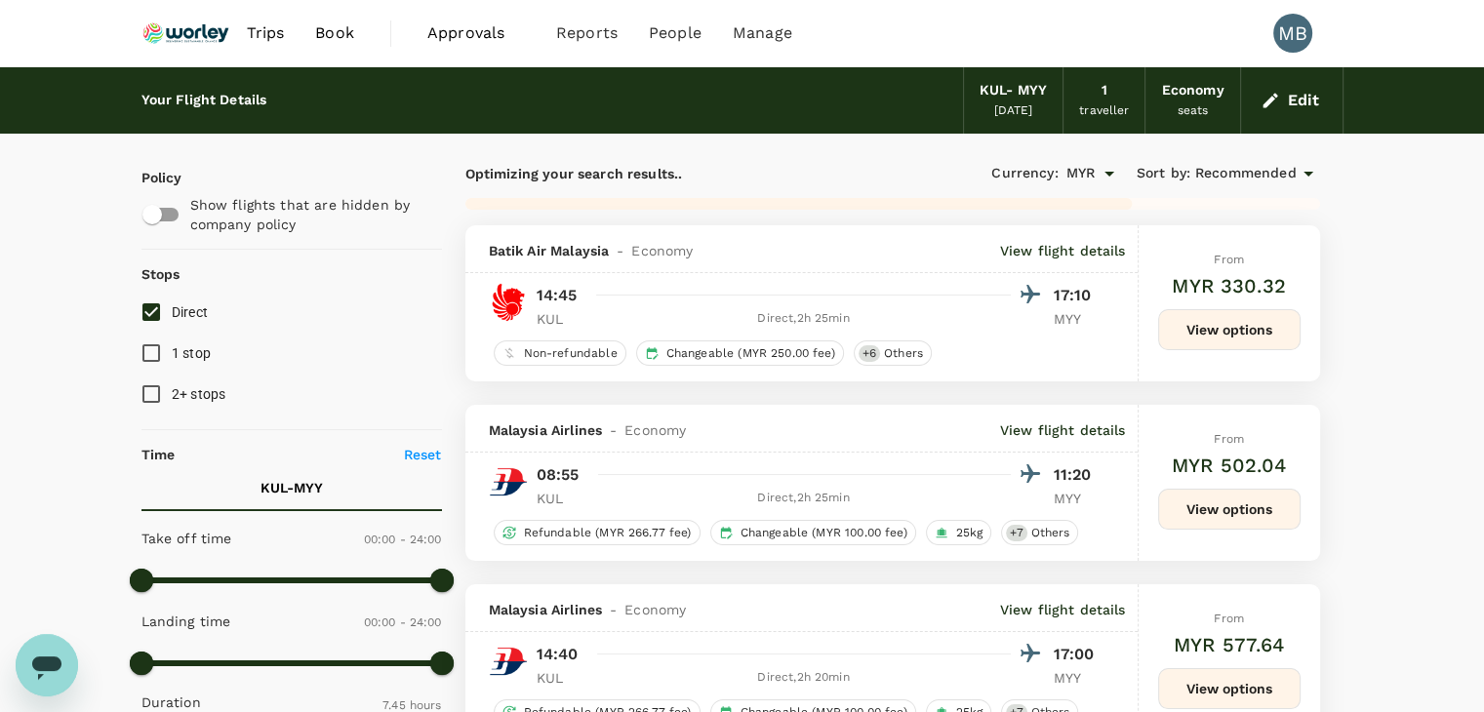
click at [1299, 174] on icon at bounding box center [1308, 173] width 23 height 23
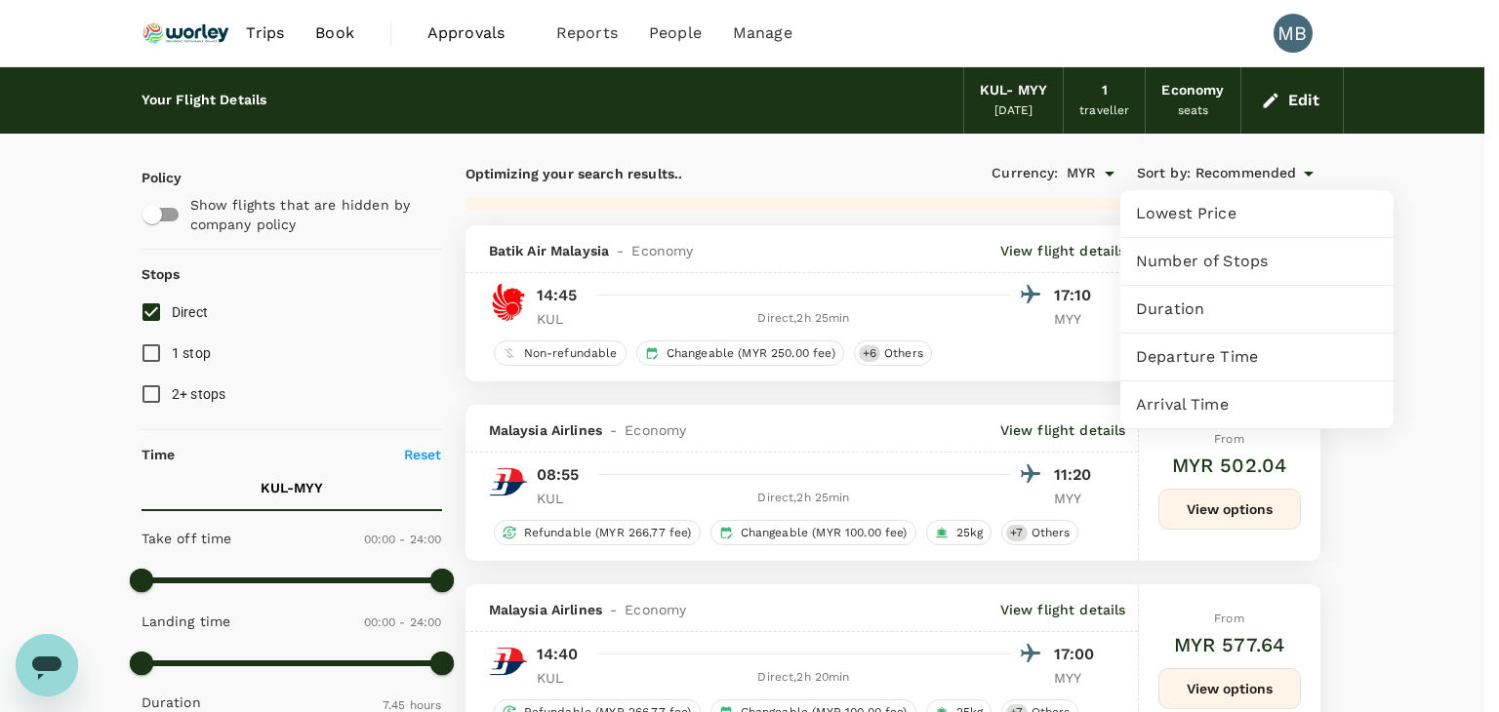
click at [1216, 354] on span "Departure Time" at bounding box center [1257, 356] width 242 height 23
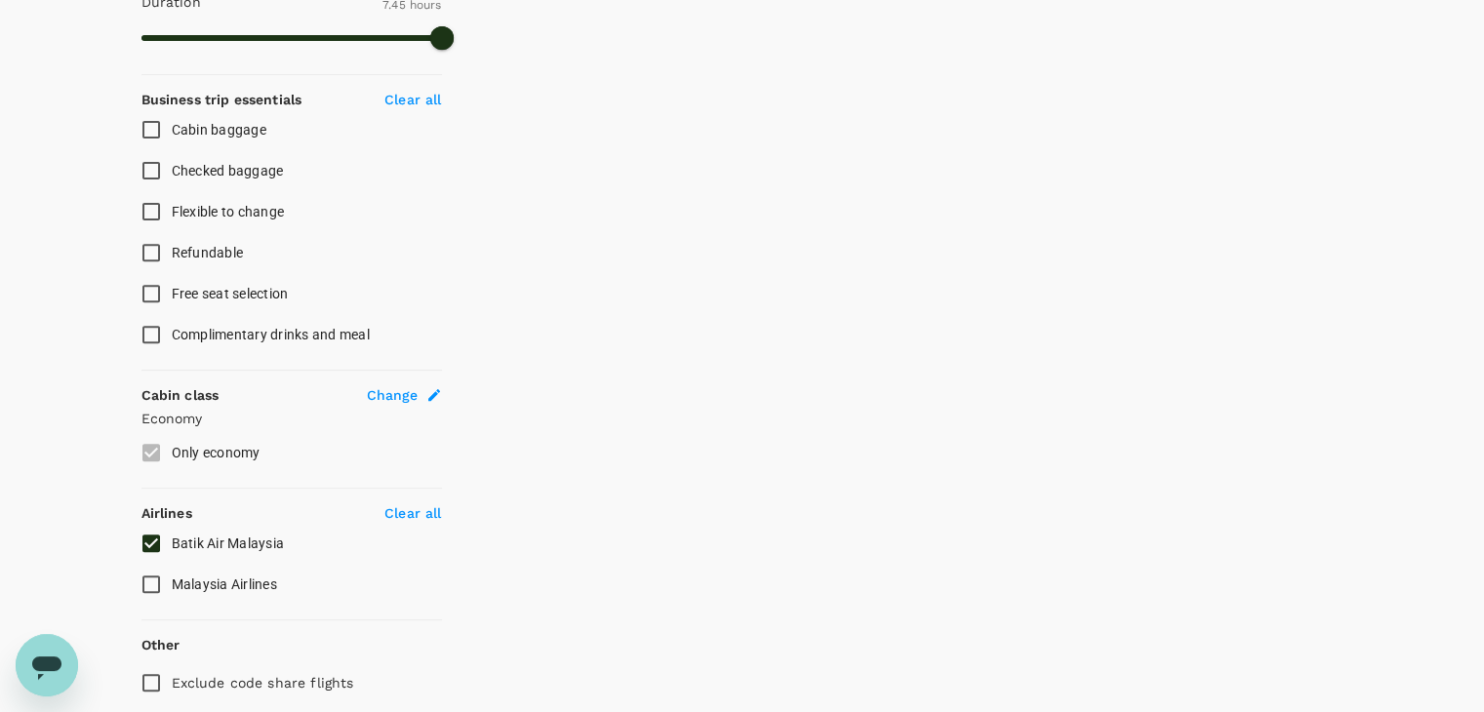
scroll to position [771, 0]
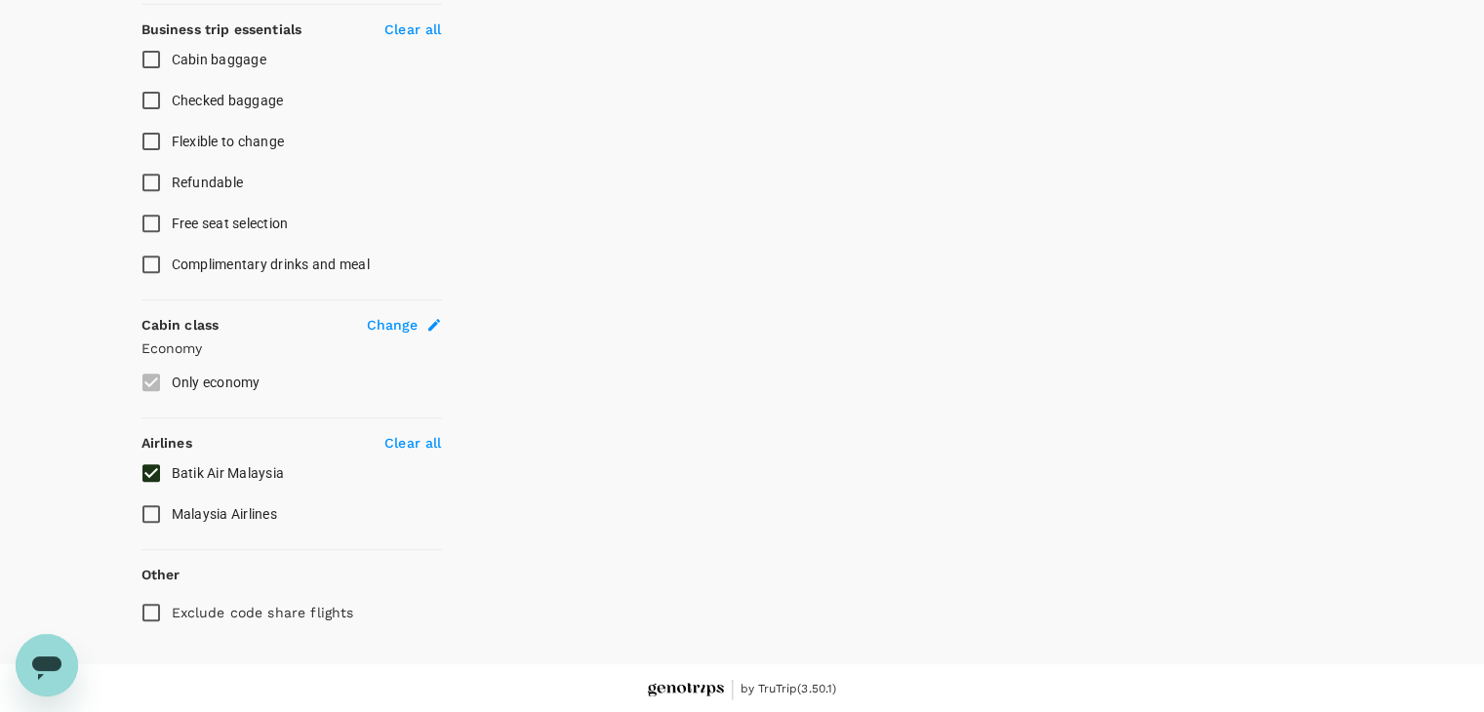
checkbox input "false"
checkbox input "true"
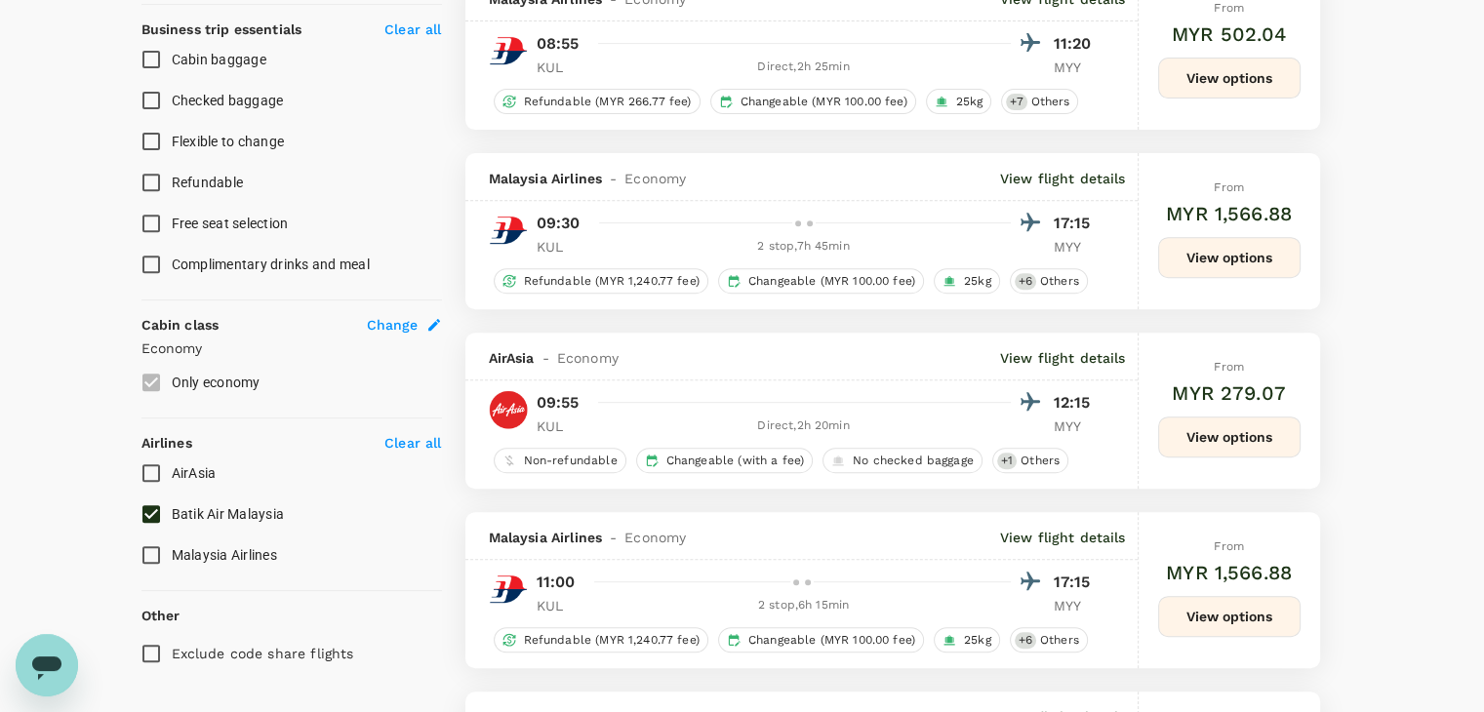
click at [145, 469] on input "AirAsia" at bounding box center [151, 473] width 41 height 41
checkbox input "true"
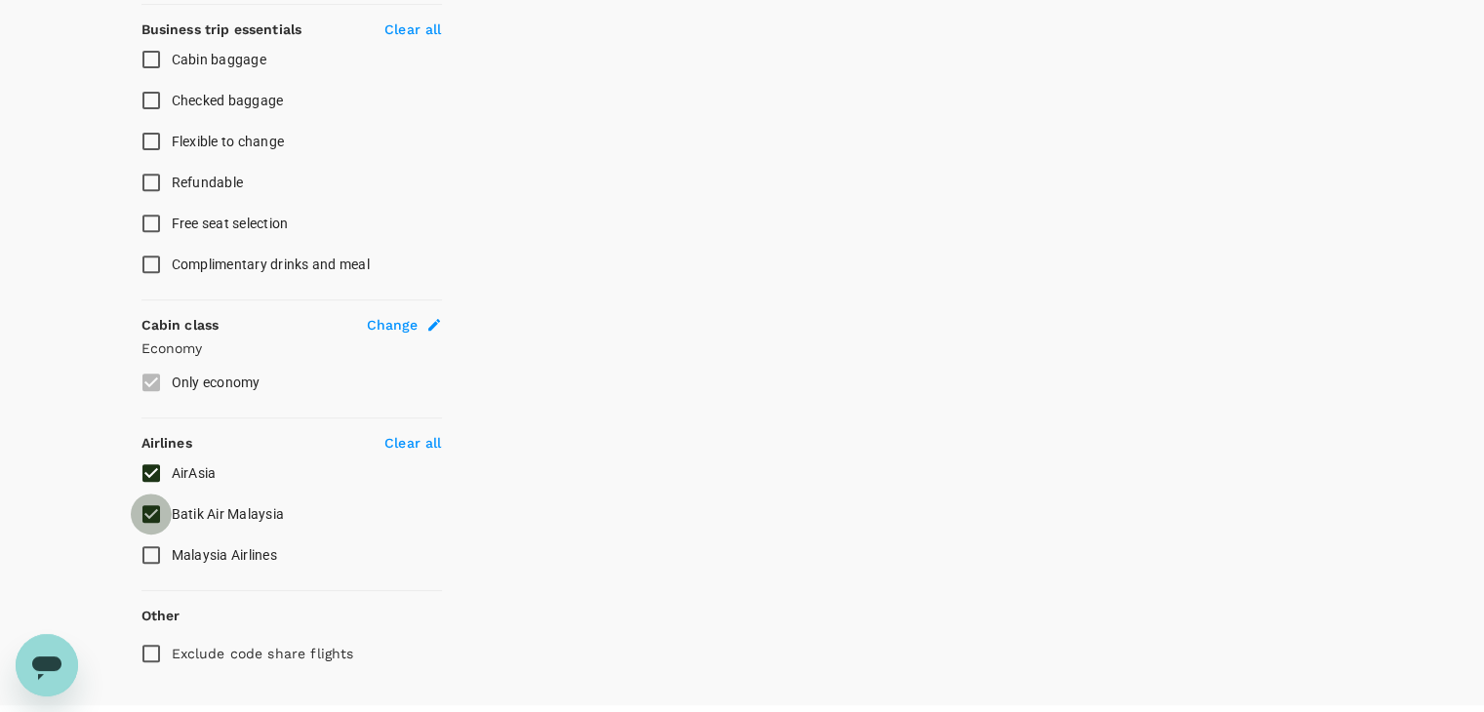
click at [151, 511] on input "Batik Air Malaysia" at bounding box center [151, 514] width 41 height 41
checkbox input "false"
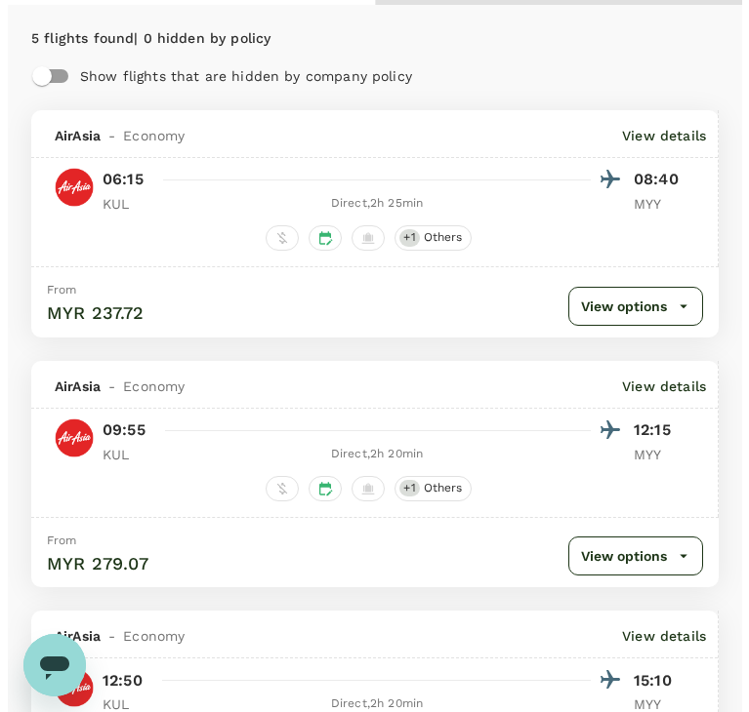
scroll to position [0, 0]
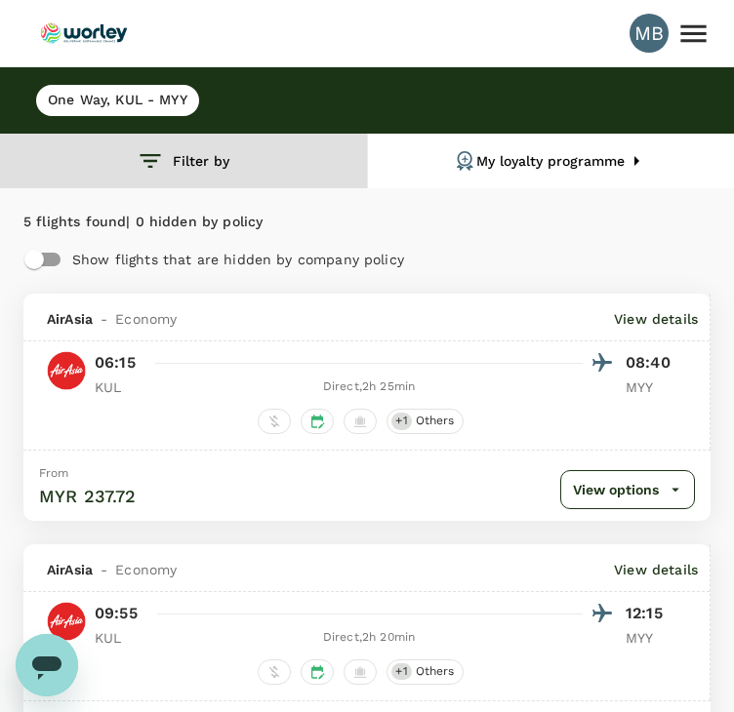
click at [204, 162] on button "Filter by" at bounding box center [183, 161] width 367 height 55
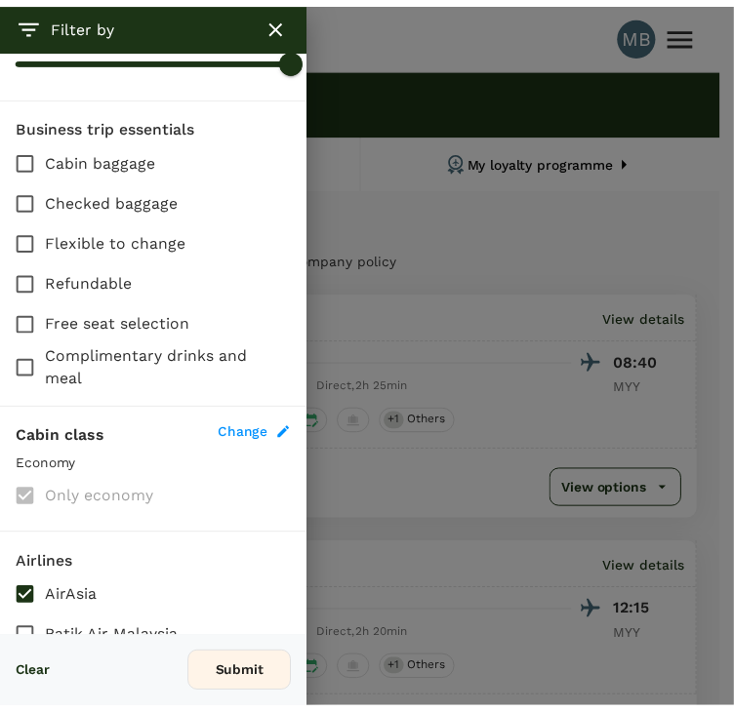
scroll to position [586, 0]
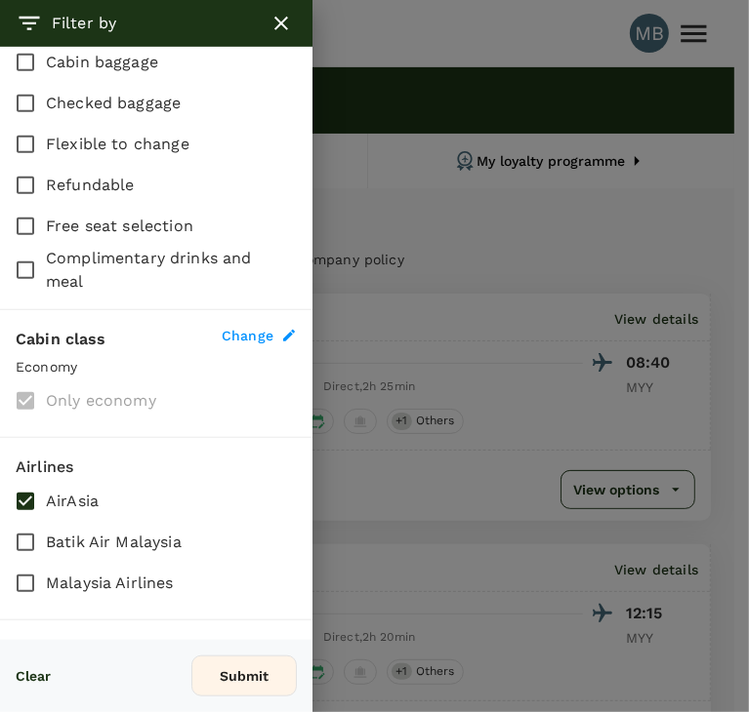
click at [25, 498] on input "AirAsia" at bounding box center [25, 501] width 41 height 41
checkbox input "false"
click at [29, 578] on input "Malaysia Airlines" at bounding box center [25, 583] width 41 height 41
checkbox input "true"
click at [224, 669] on button "Submit" at bounding box center [243, 676] width 105 height 41
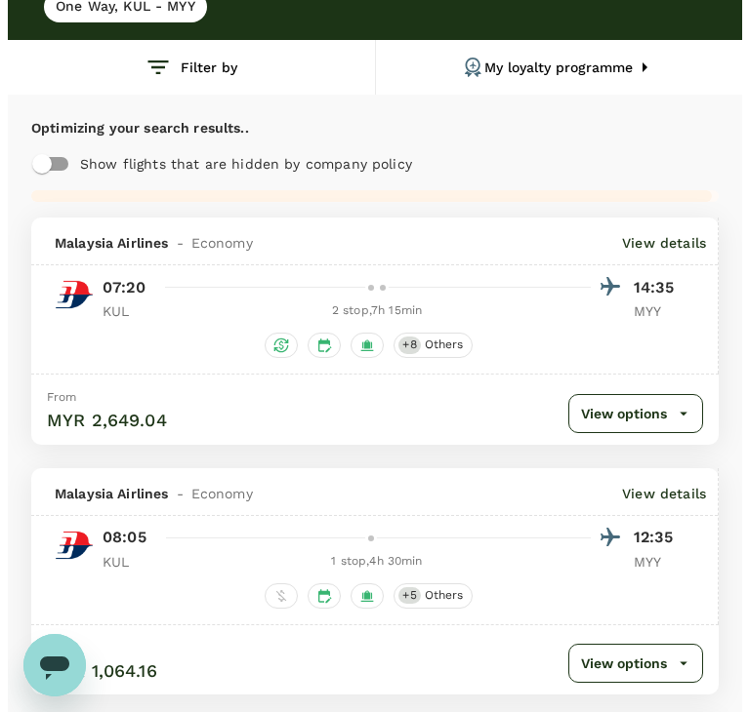
scroll to position [0, 0]
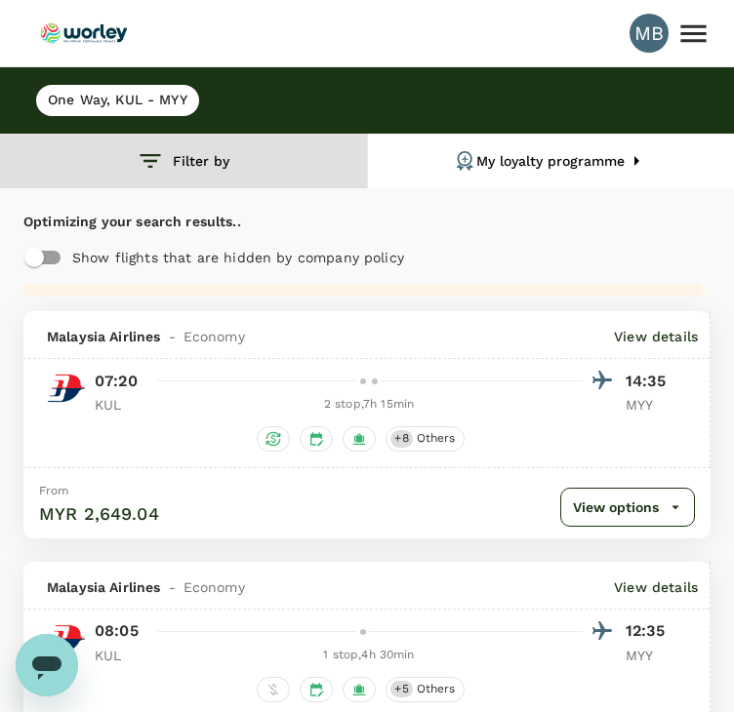
click at [178, 151] on button "Filter by" at bounding box center [183, 161] width 367 height 55
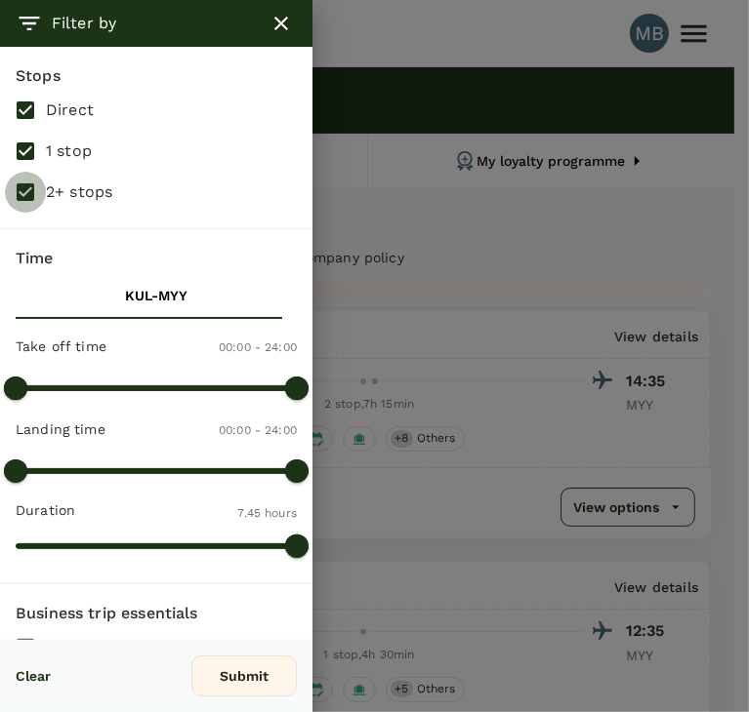
drag, startPoint x: 23, startPoint y: 187, endPoint x: 21, endPoint y: 149, distance: 38.1
click at [23, 186] on input "2+ stops" at bounding box center [25, 192] width 41 height 41
checkbox input "false"
click at [20, 145] on input "1 stop" at bounding box center [25, 151] width 41 height 41
checkbox input "false"
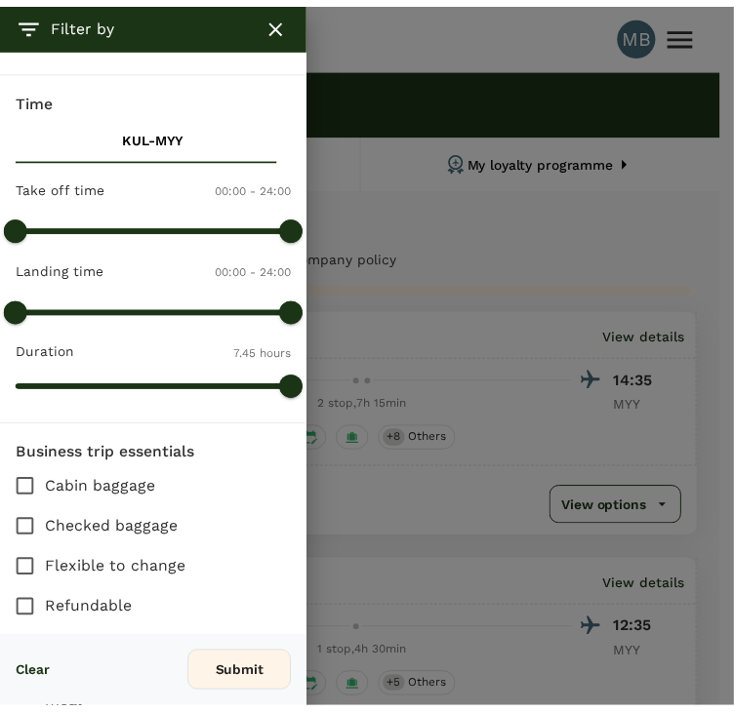
scroll to position [390, 0]
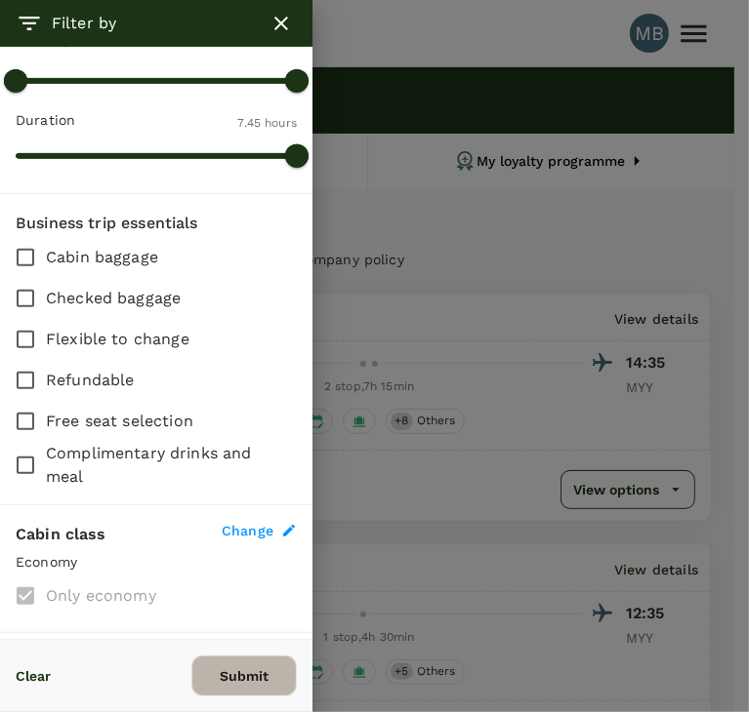
click at [242, 667] on button "Submit" at bounding box center [243, 676] width 105 height 41
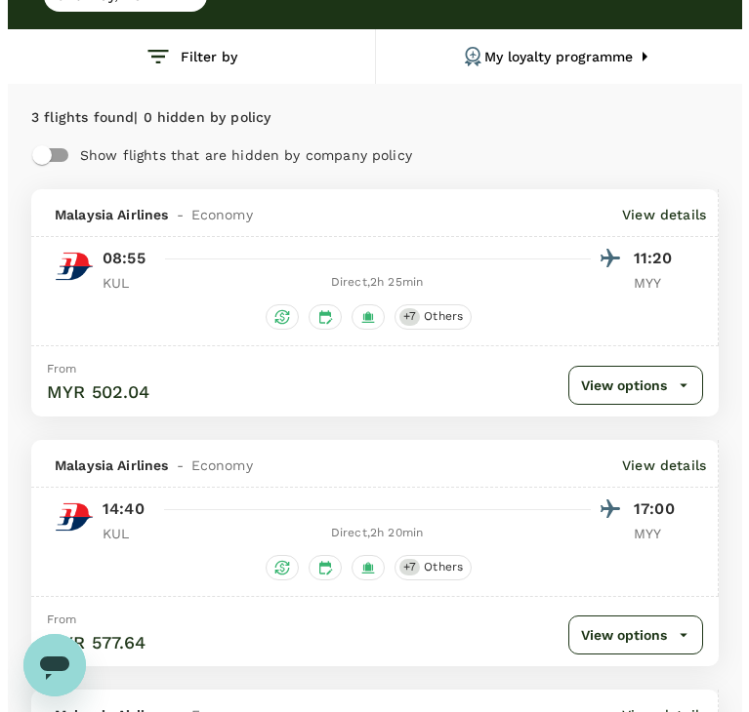
scroll to position [98, 0]
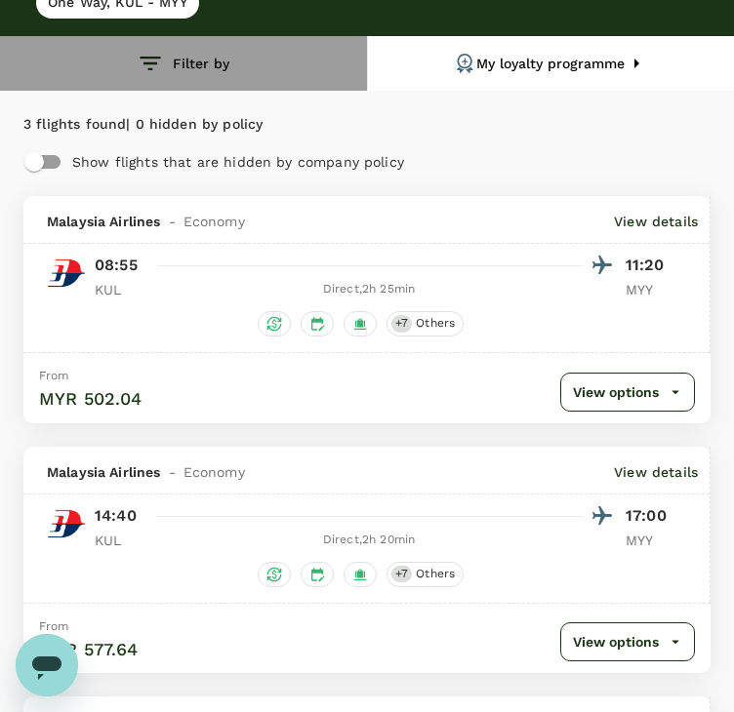
click at [175, 68] on button "Filter by" at bounding box center [183, 63] width 367 height 55
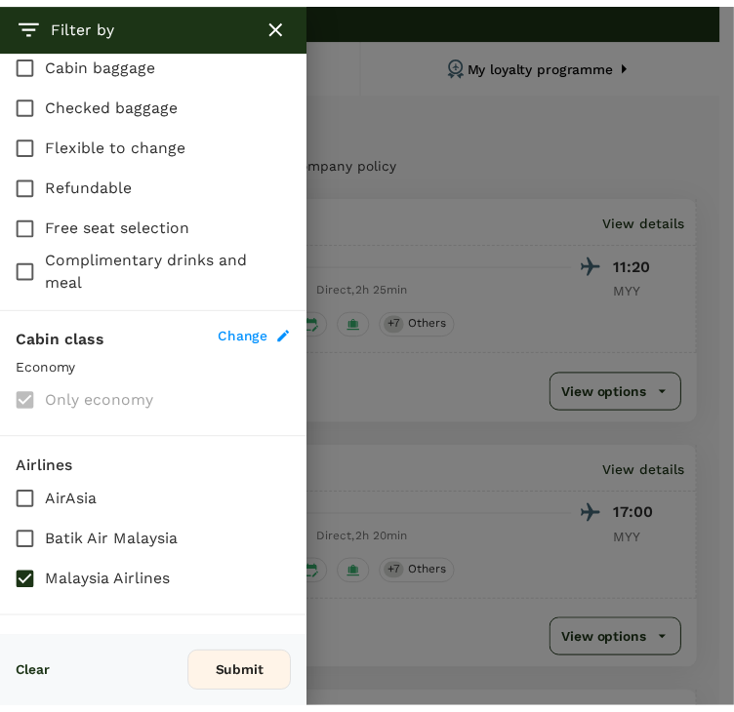
scroll to position [677, 0]
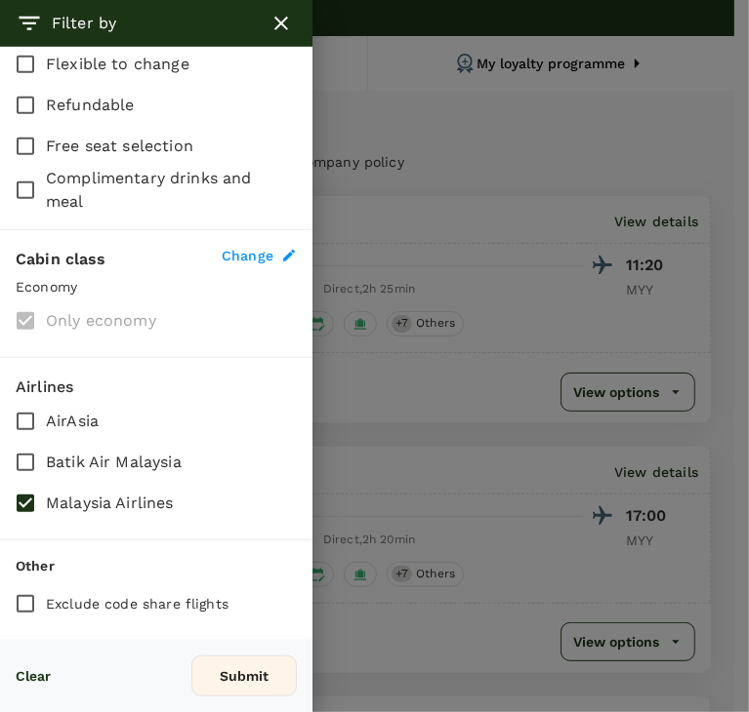
click at [24, 483] on input "Malaysia Airlines" at bounding box center [25, 503] width 41 height 41
checkbox input "false"
click at [20, 451] on input "Batik Air Malaysia" at bounding box center [25, 462] width 41 height 41
checkbox input "true"
click at [219, 656] on button "Submit" at bounding box center [243, 676] width 105 height 41
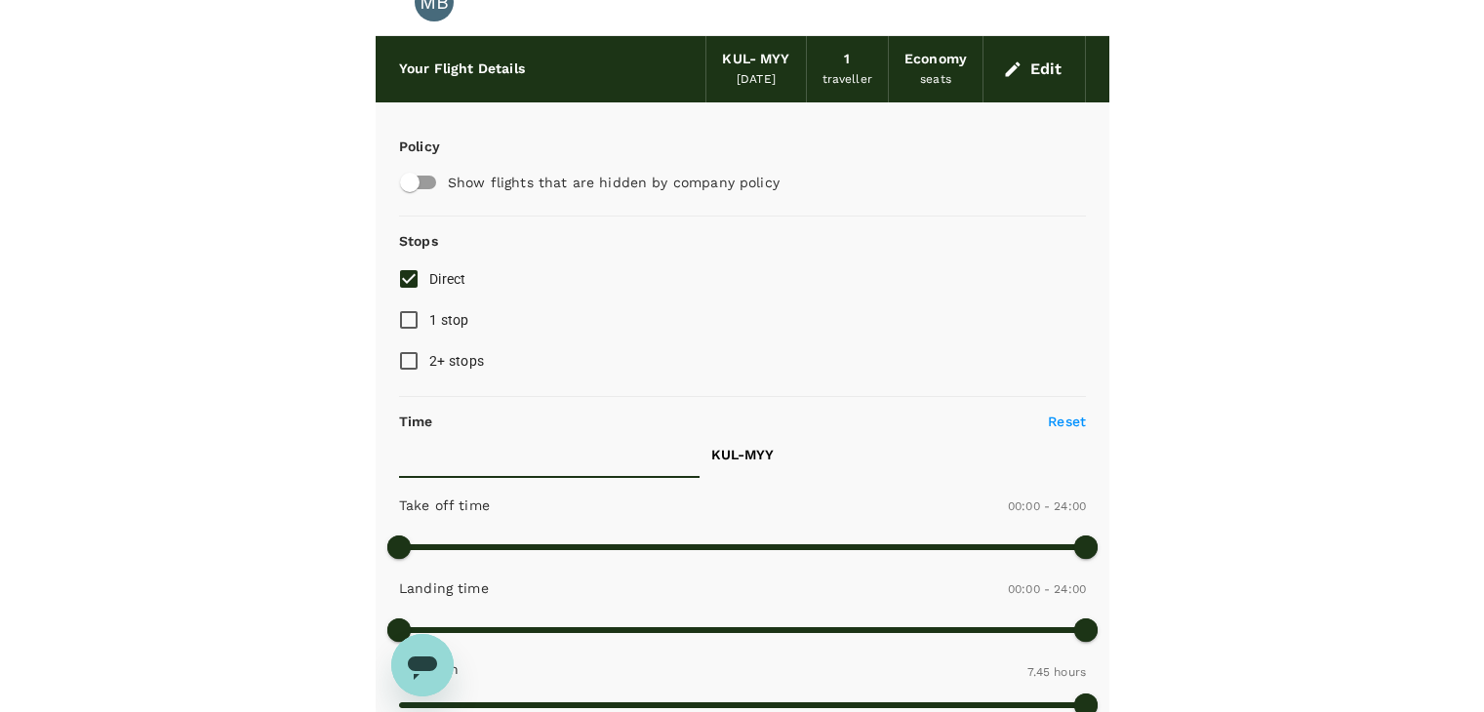
scroll to position [43, 0]
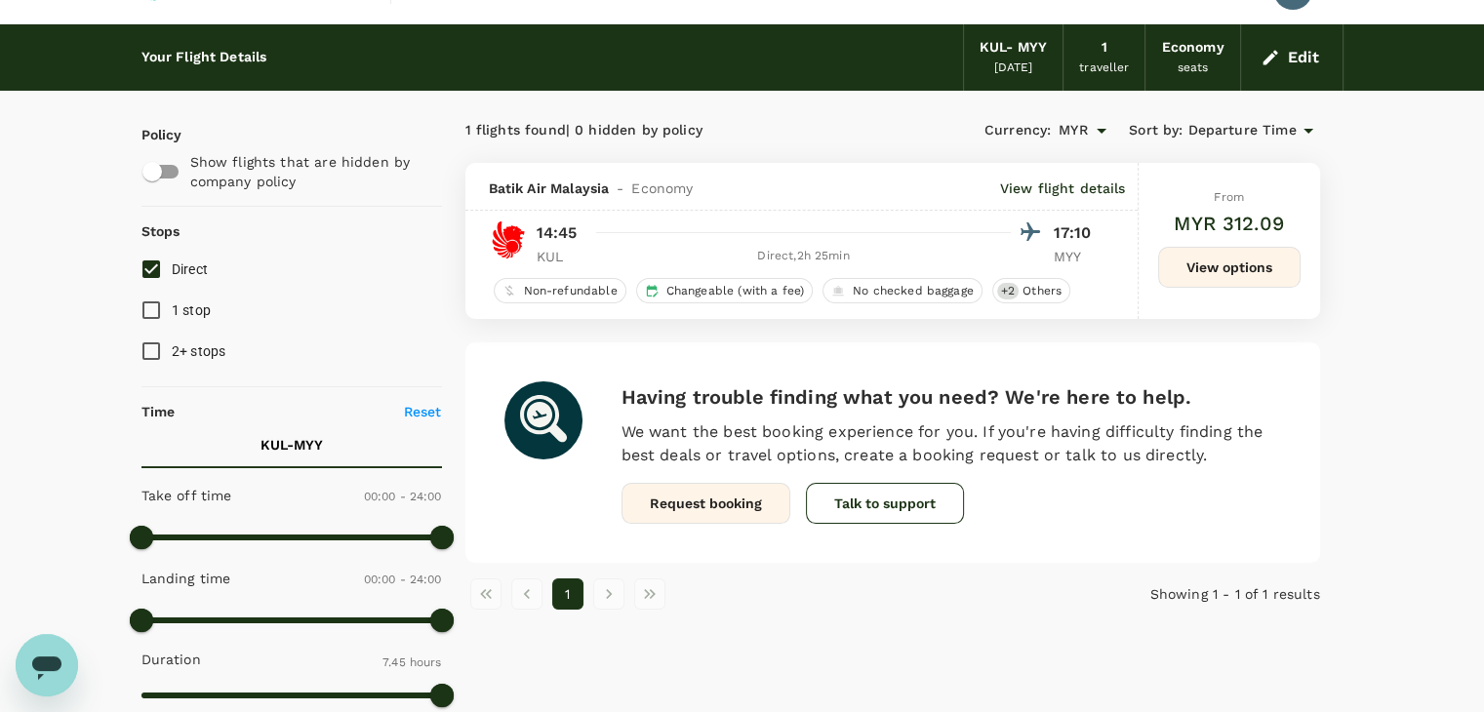
click at [1300, 63] on button "Edit" at bounding box center [1292, 57] width 70 height 31
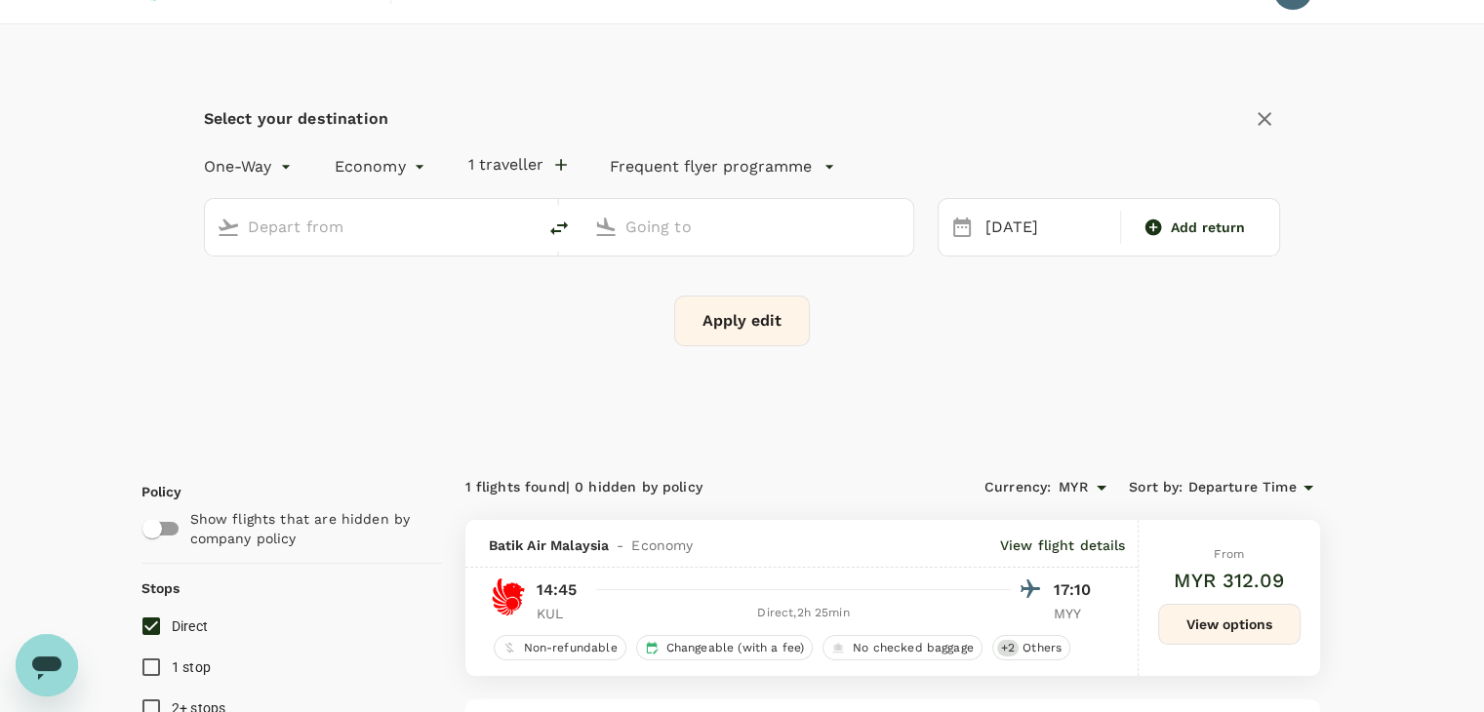
type input "Kuala Lumpur Intl ([GEOGRAPHIC_DATA])"
type input "Miri Intl (MYY)"
click at [1244, 228] on span "Add return" at bounding box center [1208, 228] width 75 height 20
type input "roundtrip"
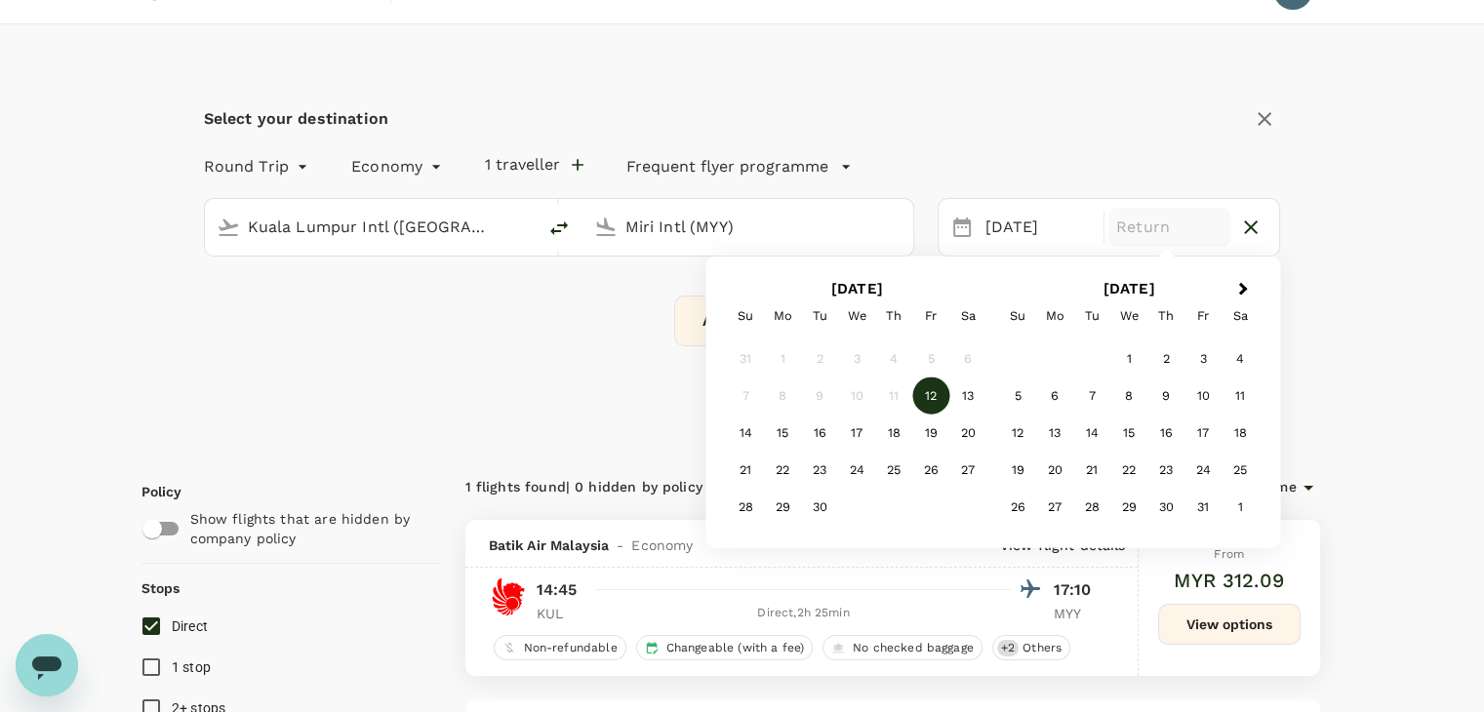
click at [557, 227] on icon "delete" at bounding box center [559, 228] width 23 height 23
type input "Miri Intl (MYY)"
type input "Kuala Lumpur Intl ([GEOGRAPHIC_DATA])"
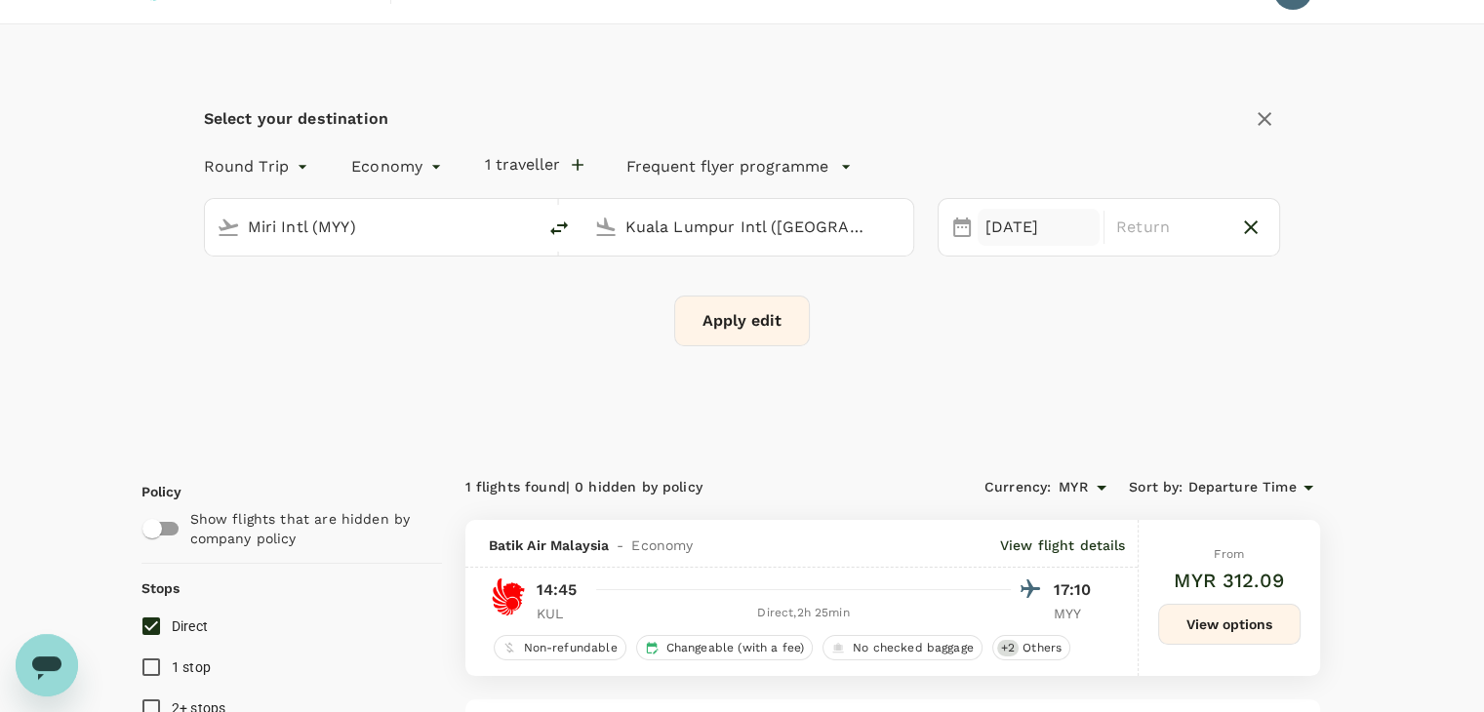
click at [1011, 238] on div "[DATE]" at bounding box center [1039, 228] width 122 height 38
click at [1172, 232] on p "Return" at bounding box center [1170, 227] width 106 height 23
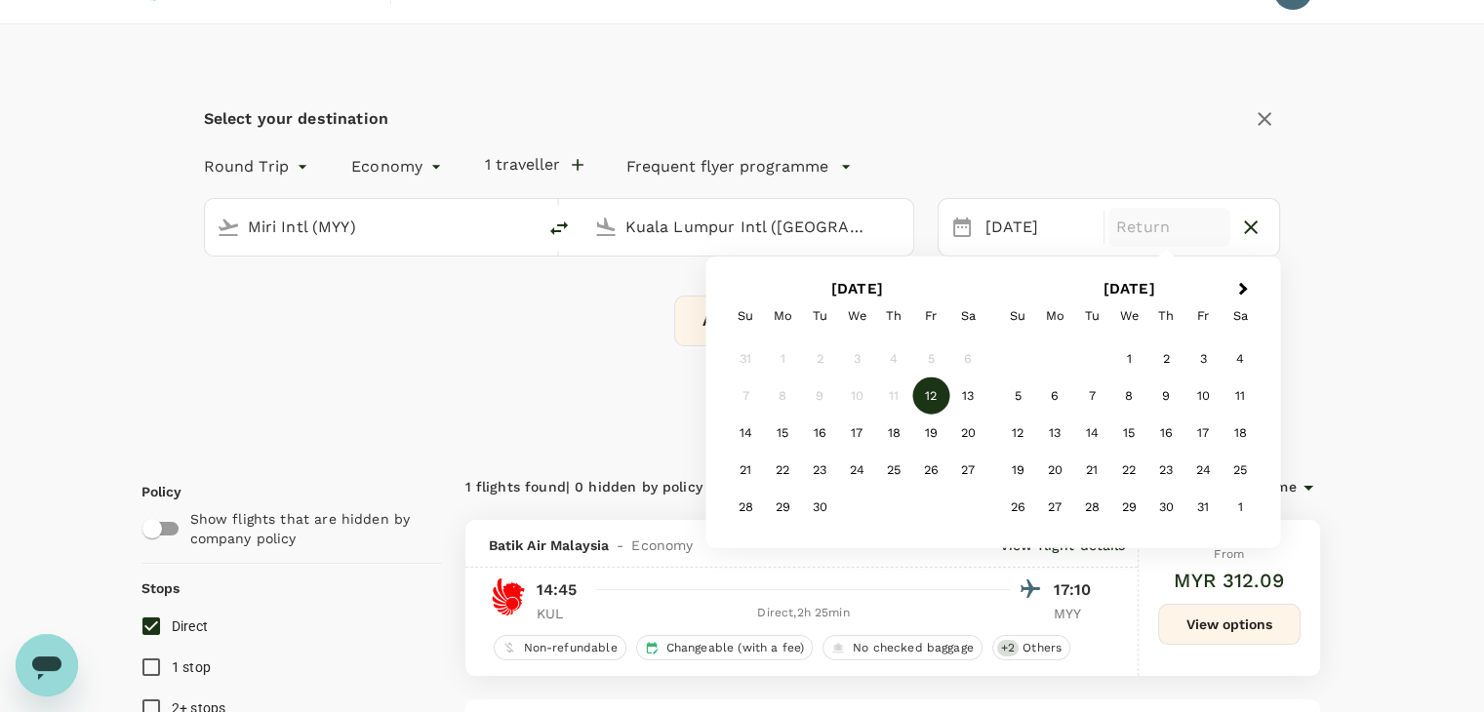
click at [924, 385] on div "12" at bounding box center [931, 396] width 37 height 37
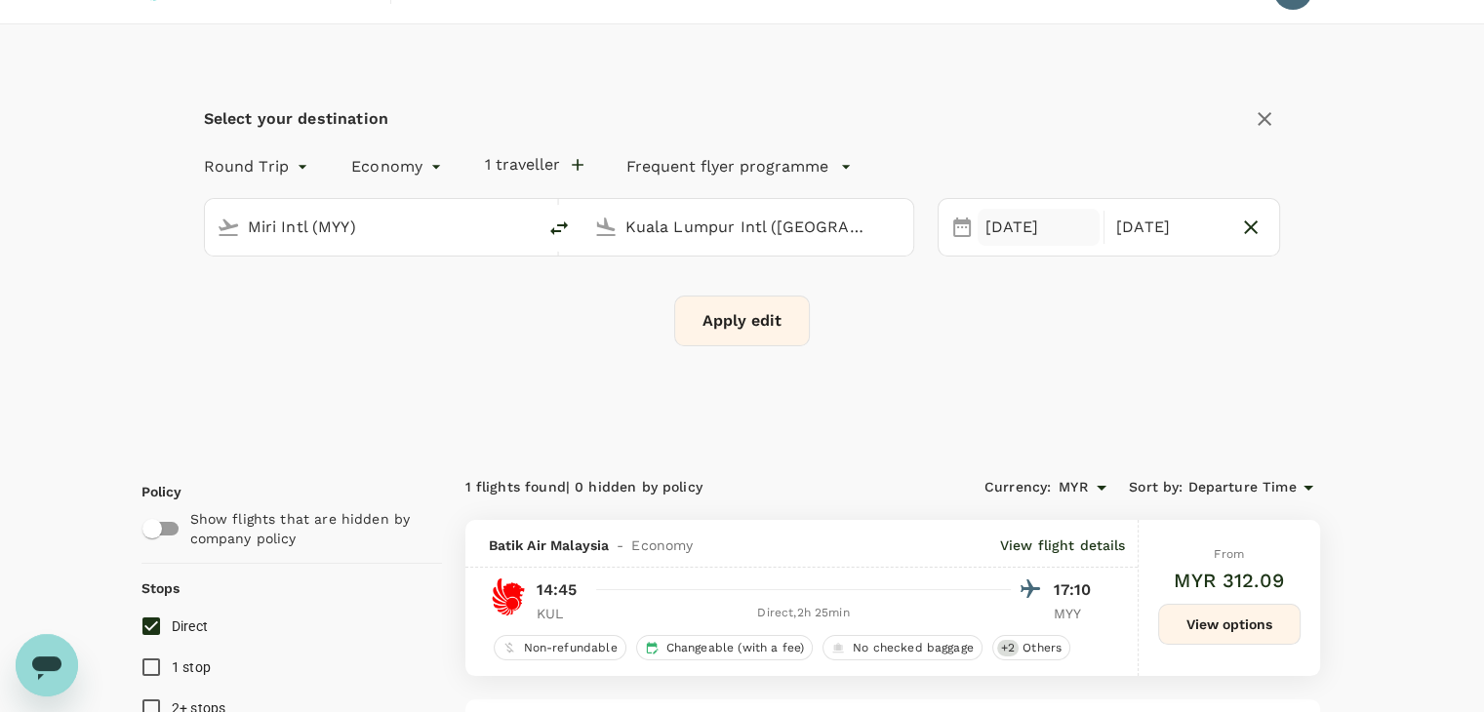
click at [1035, 232] on div "[DATE]" at bounding box center [1039, 228] width 122 height 38
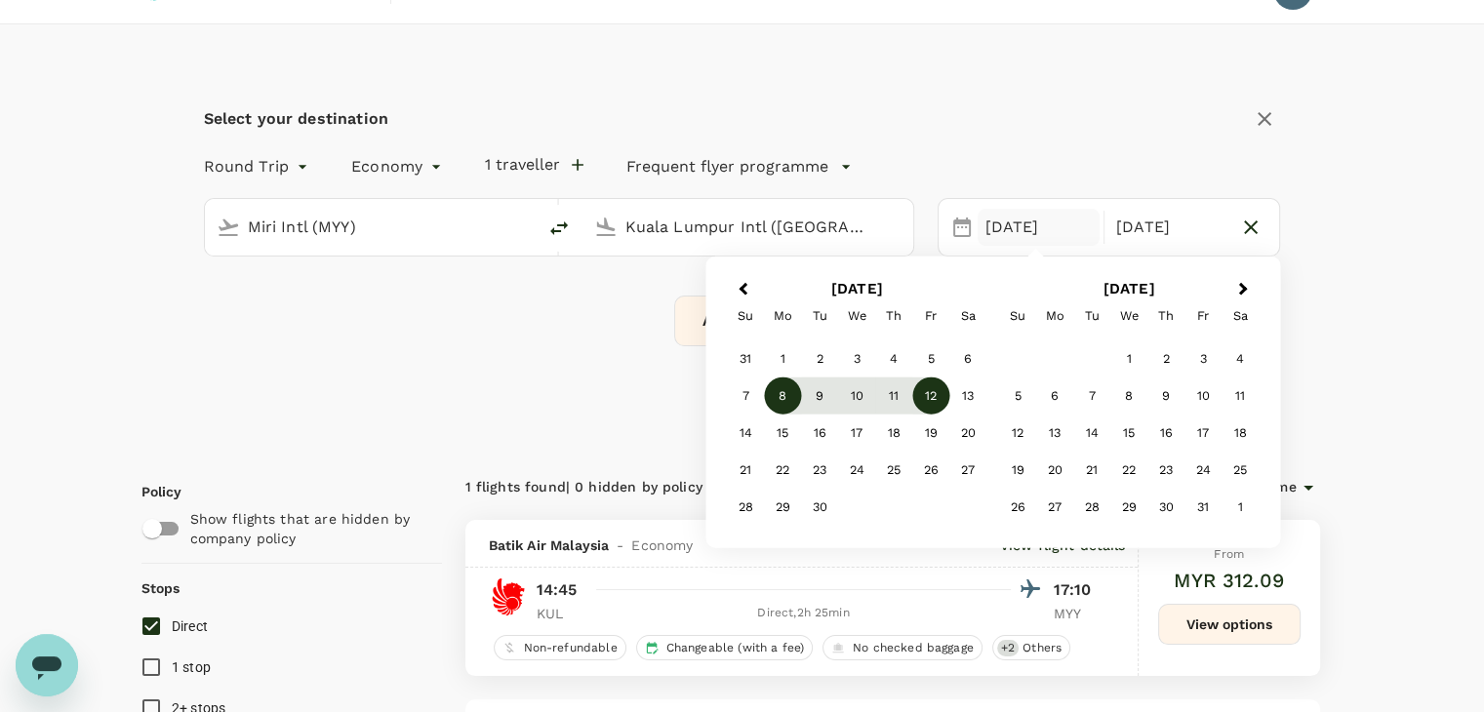
click at [792, 390] on div "8" at bounding box center [782, 396] width 37 height 37
click at [696, 341] on button "Apply edit" at bounding box center [742, 321] width 136 height 51
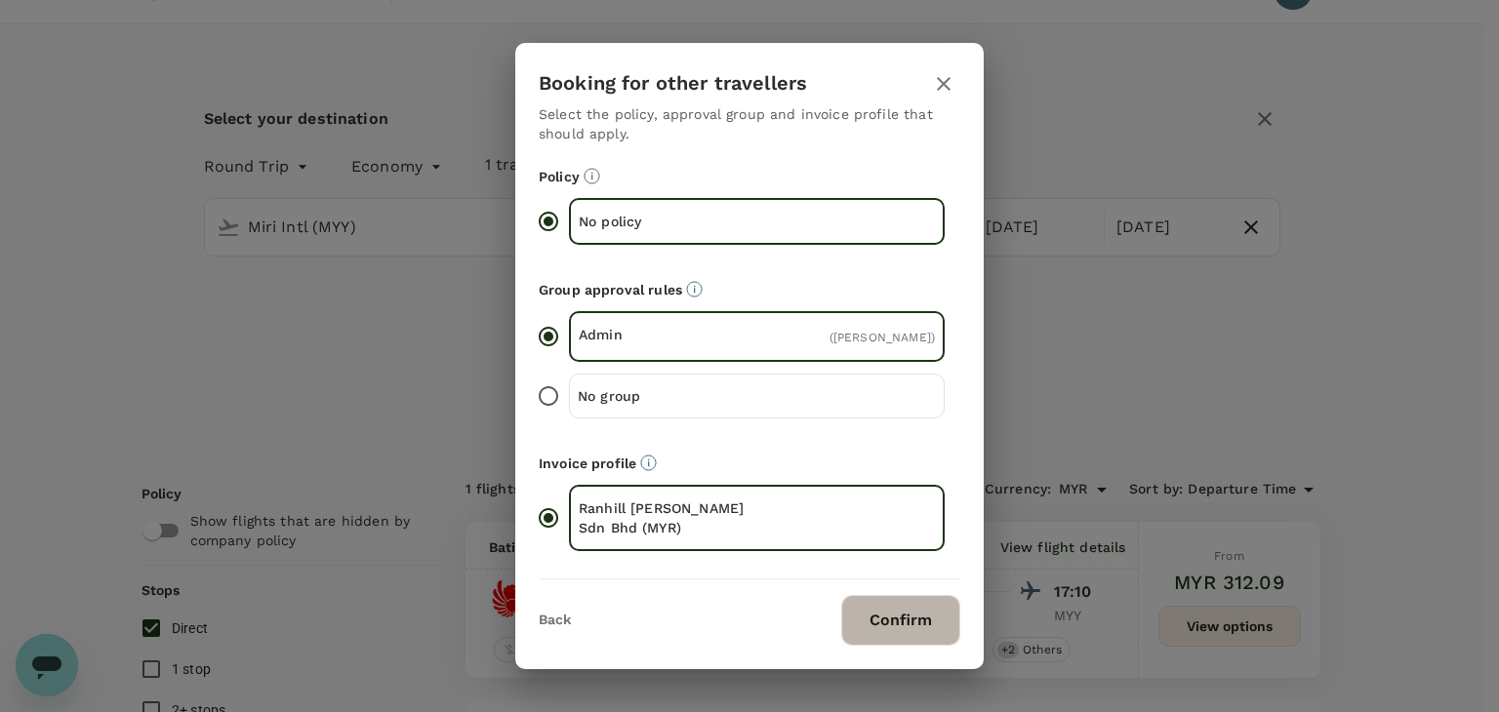
click at [890, 606] on button "Confirm" at bounding box center [900, 620] width 119 height 51
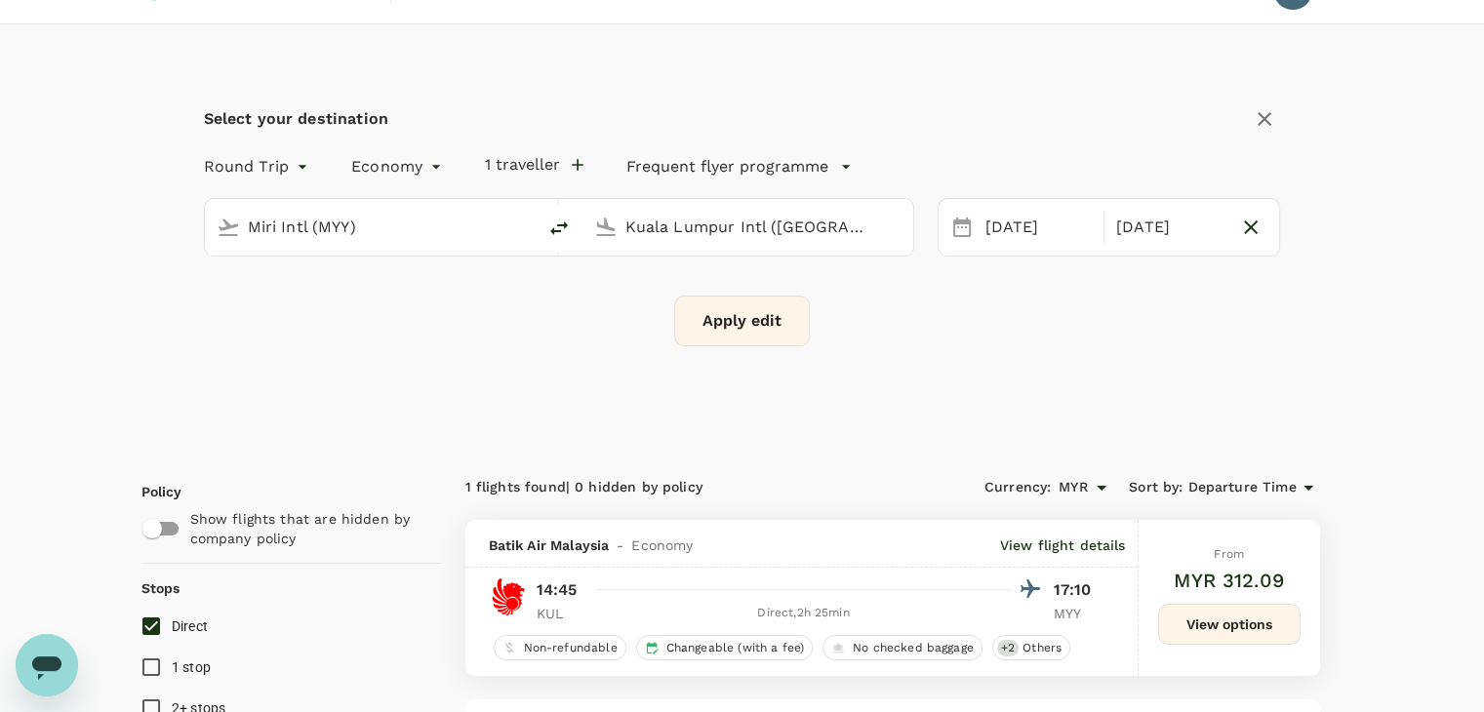
checkbox input "false"
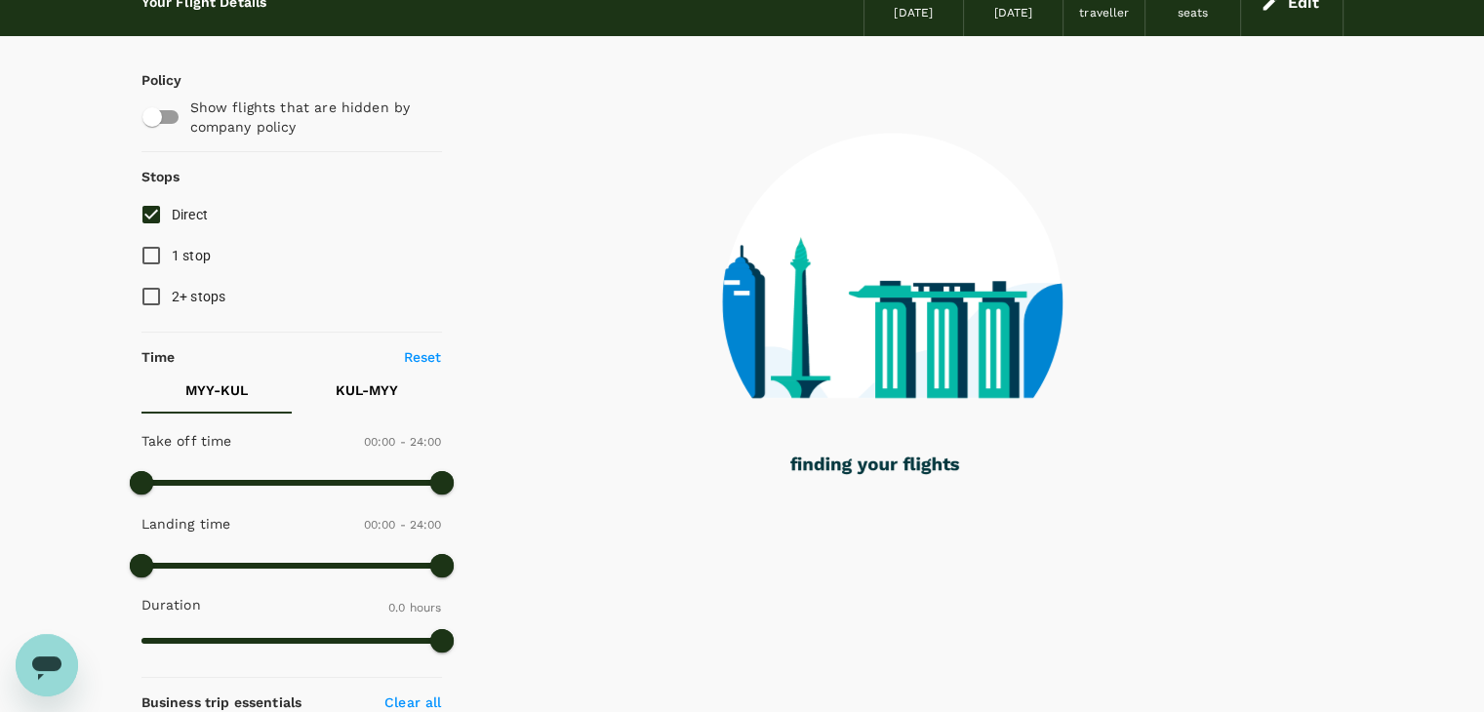
scroll to position [33, 0]
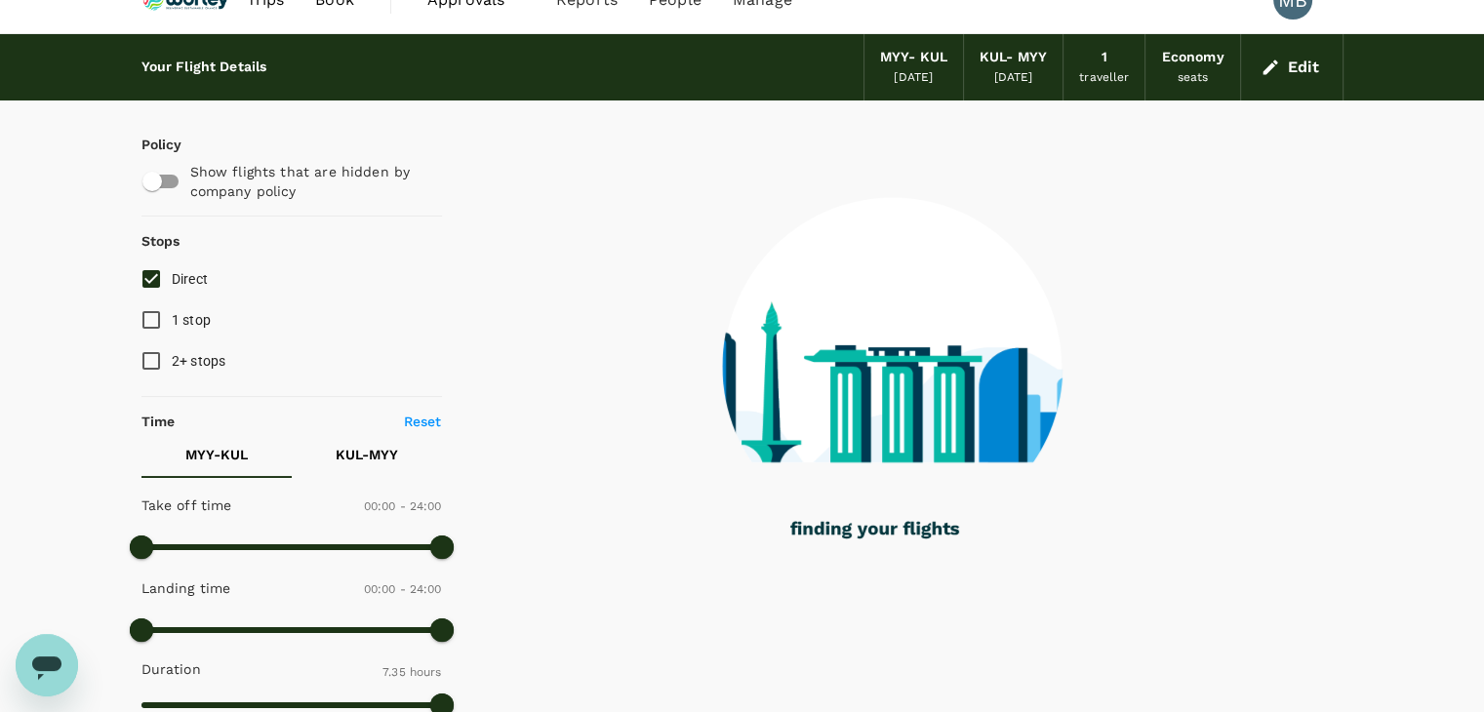
type input "455"
checkbox input "true"
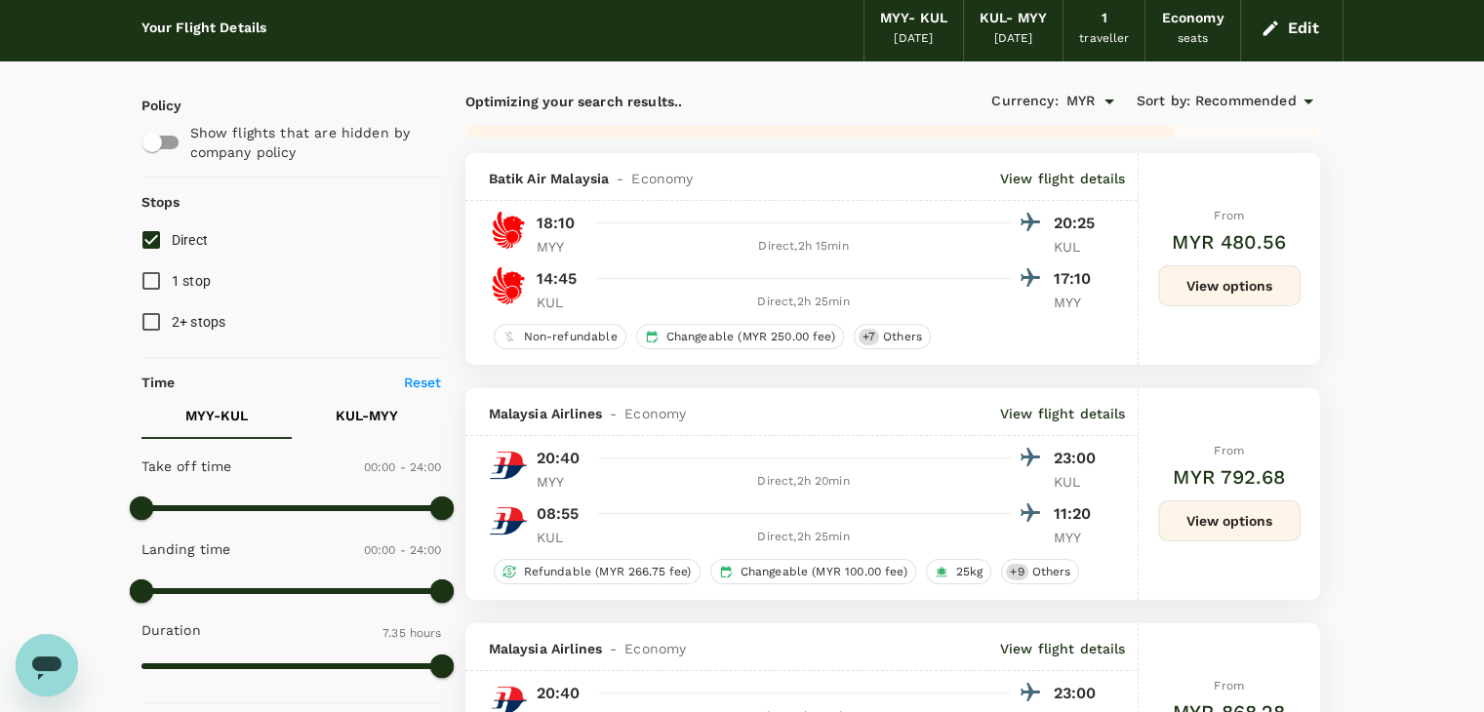
scroll to position [0, 0]
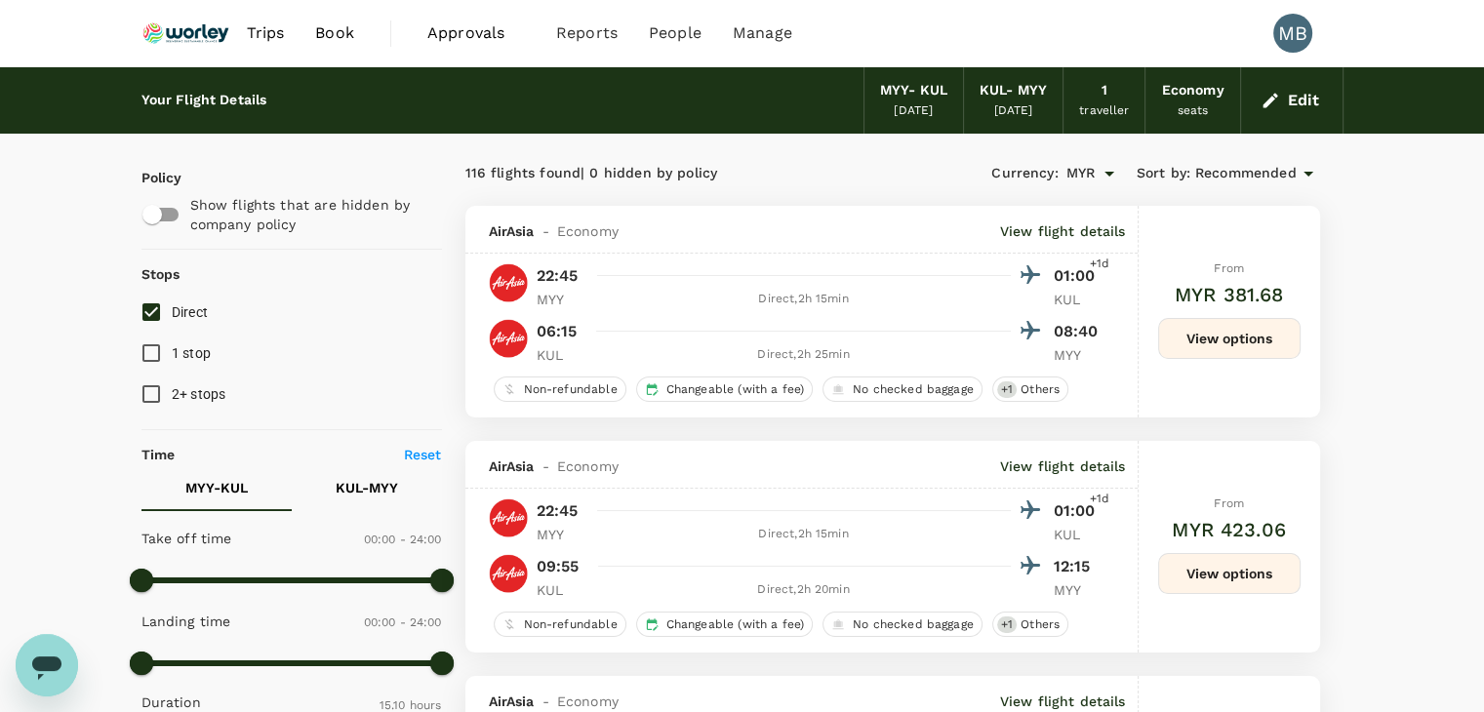
type input "910"
checkbox input "false"
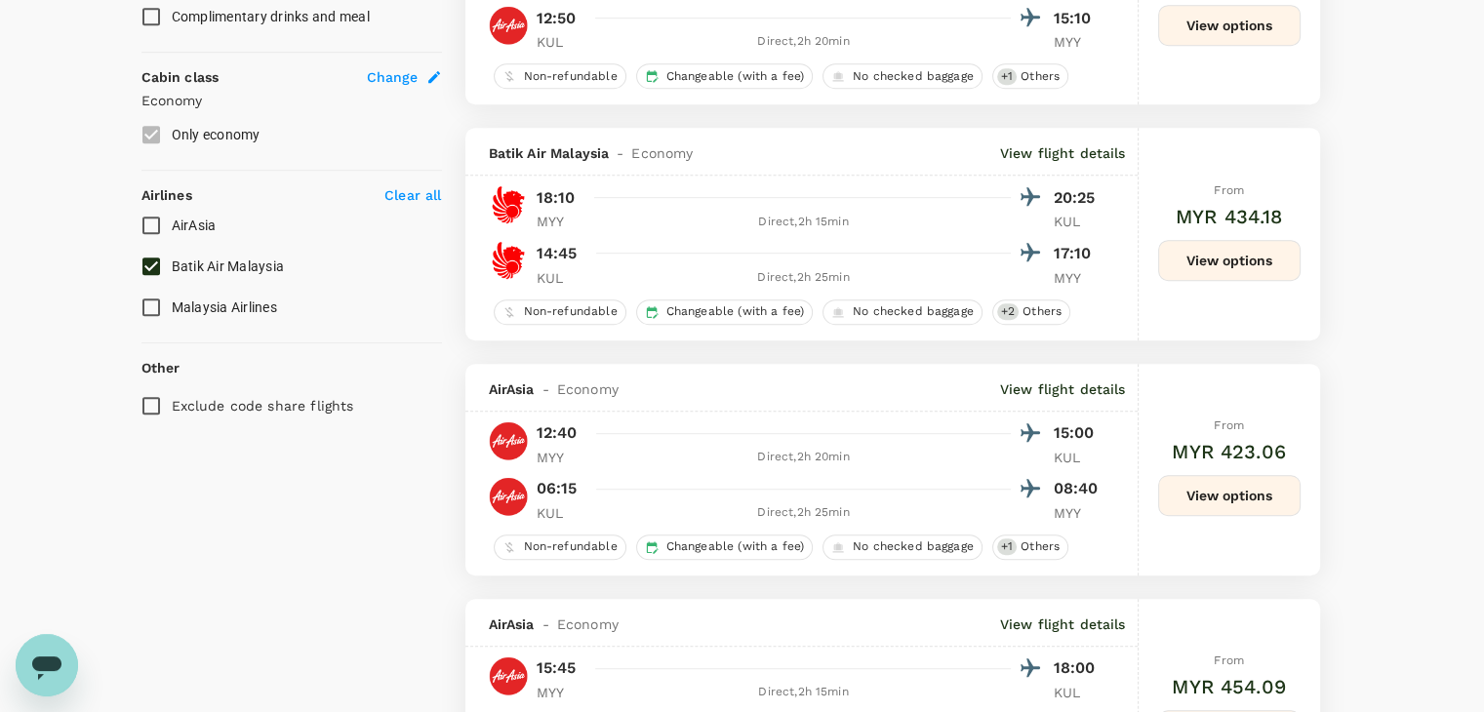
scroll to position [1074, 0]
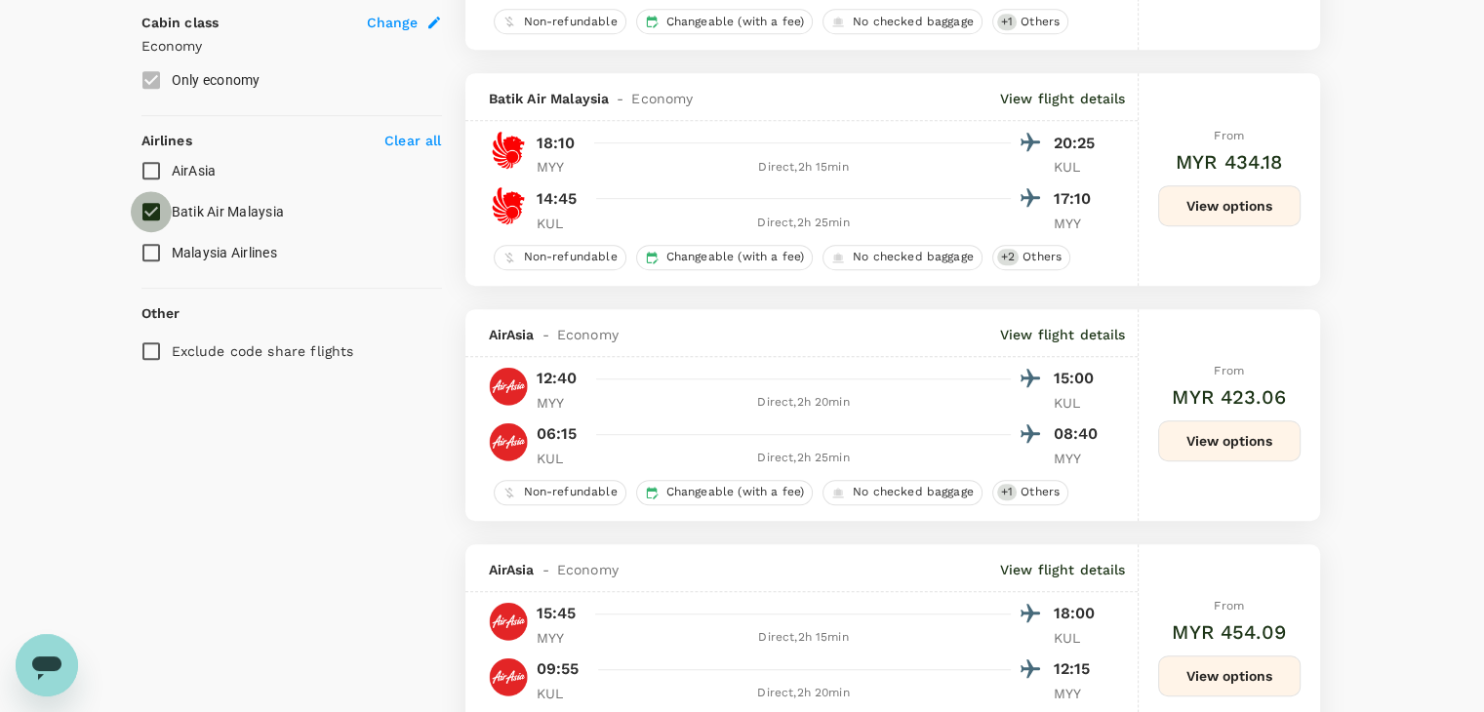
click at [149, 195] on input "Batik Air Malaysia" at bounding box center [151, 211] width 41 height 41
click at [148, 195] on input "Batik Air Malaysia" at bounding box center [151, 211] width 41 height 41
checkbox input "true"
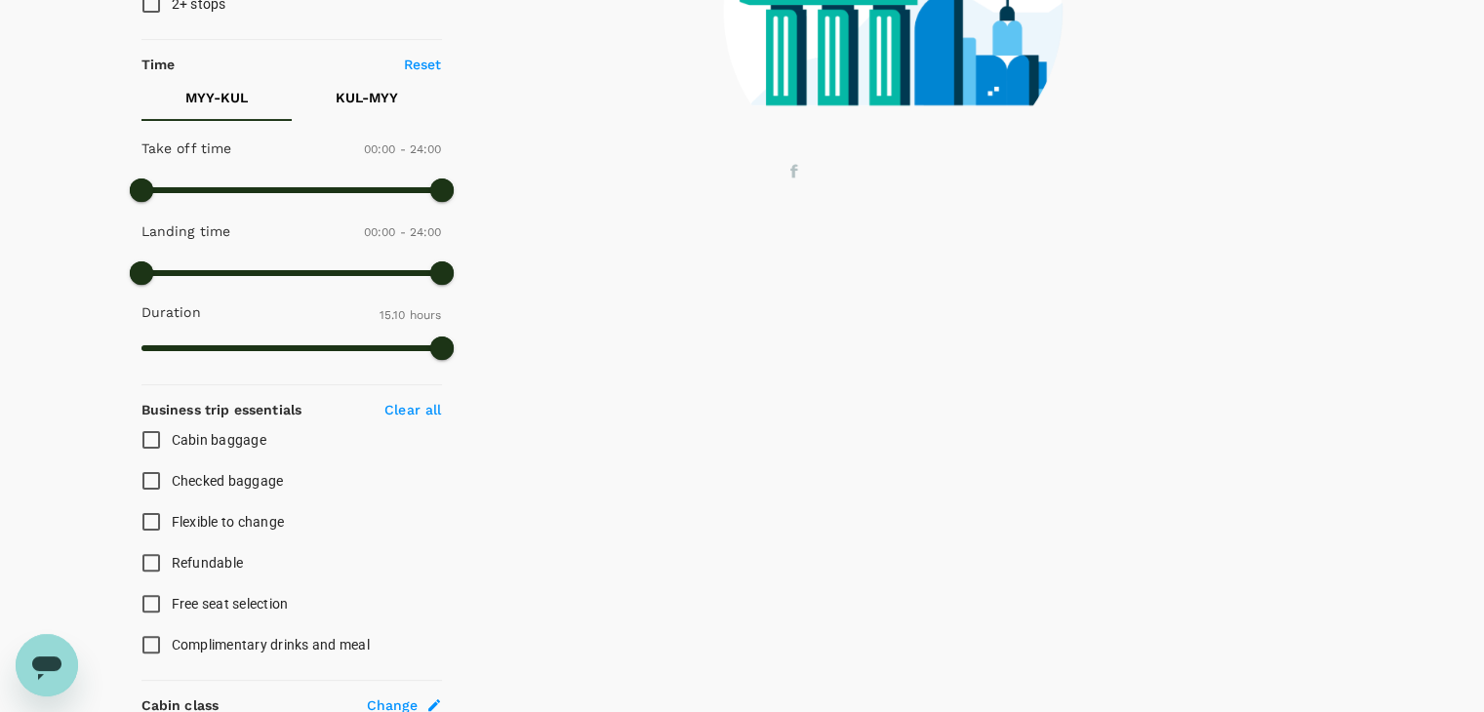
scroll to position [0, 0]
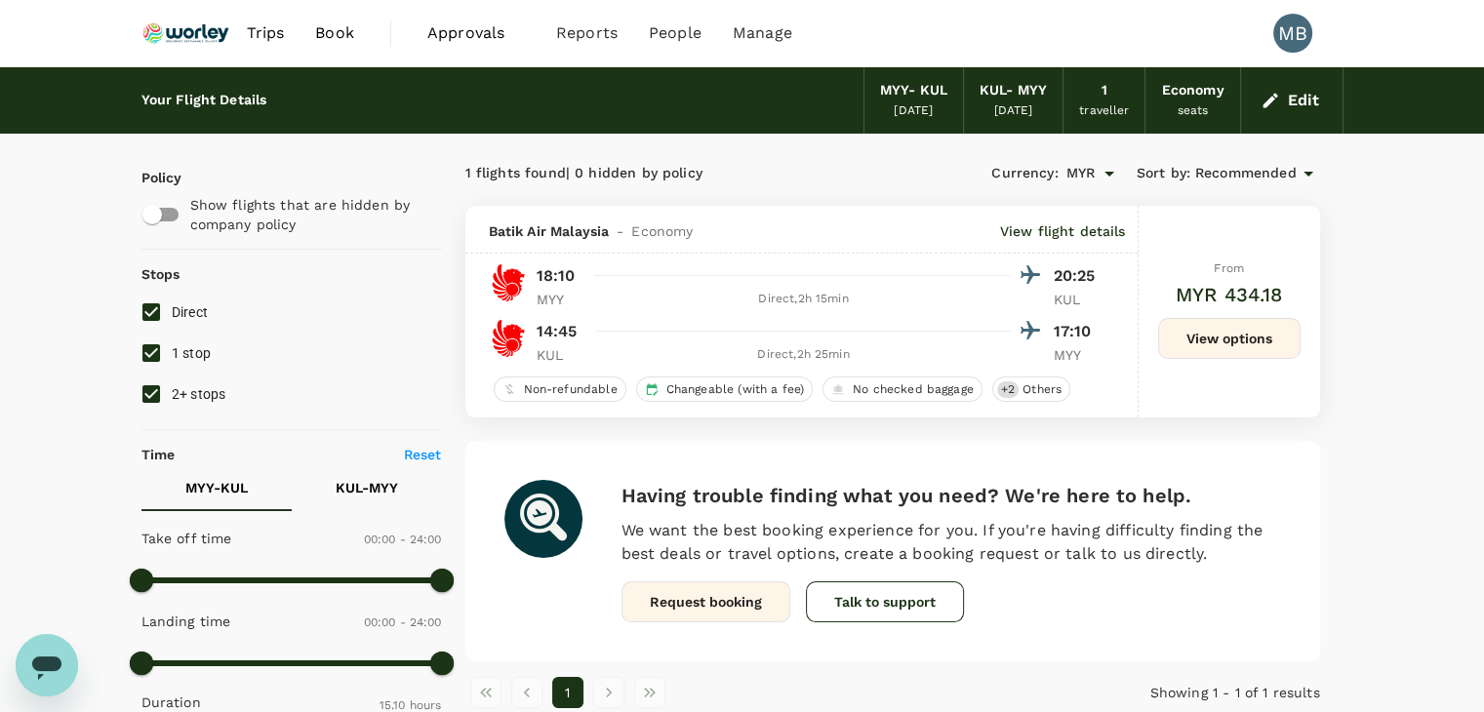
click at [149, 357] on input "1 stop" at bounding box center [151, 353] width 41 height 41
checkbox input "false"
click at [148, 394] on input "2+ stops" at bounding box center [151, 394] width 41 height 41
checkbox input "false"
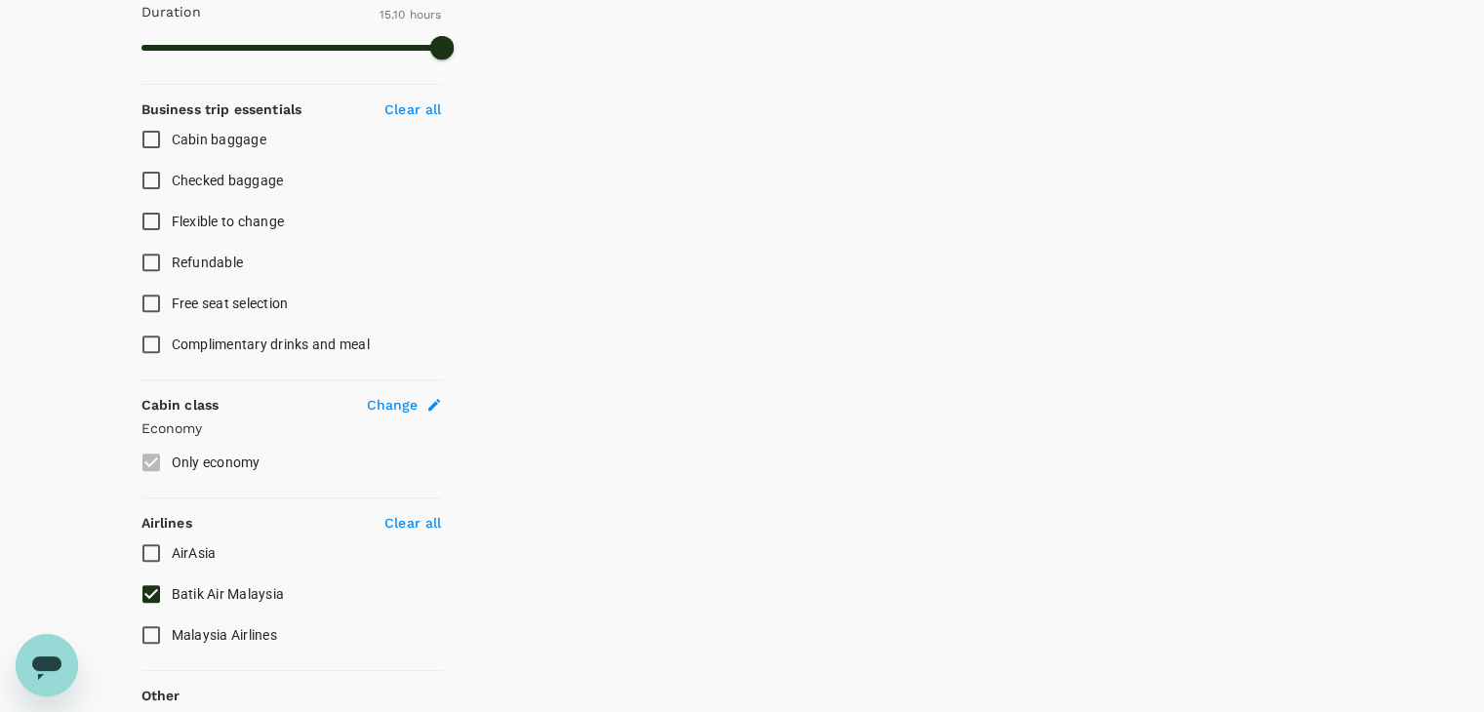
scroll to position [812, 0]
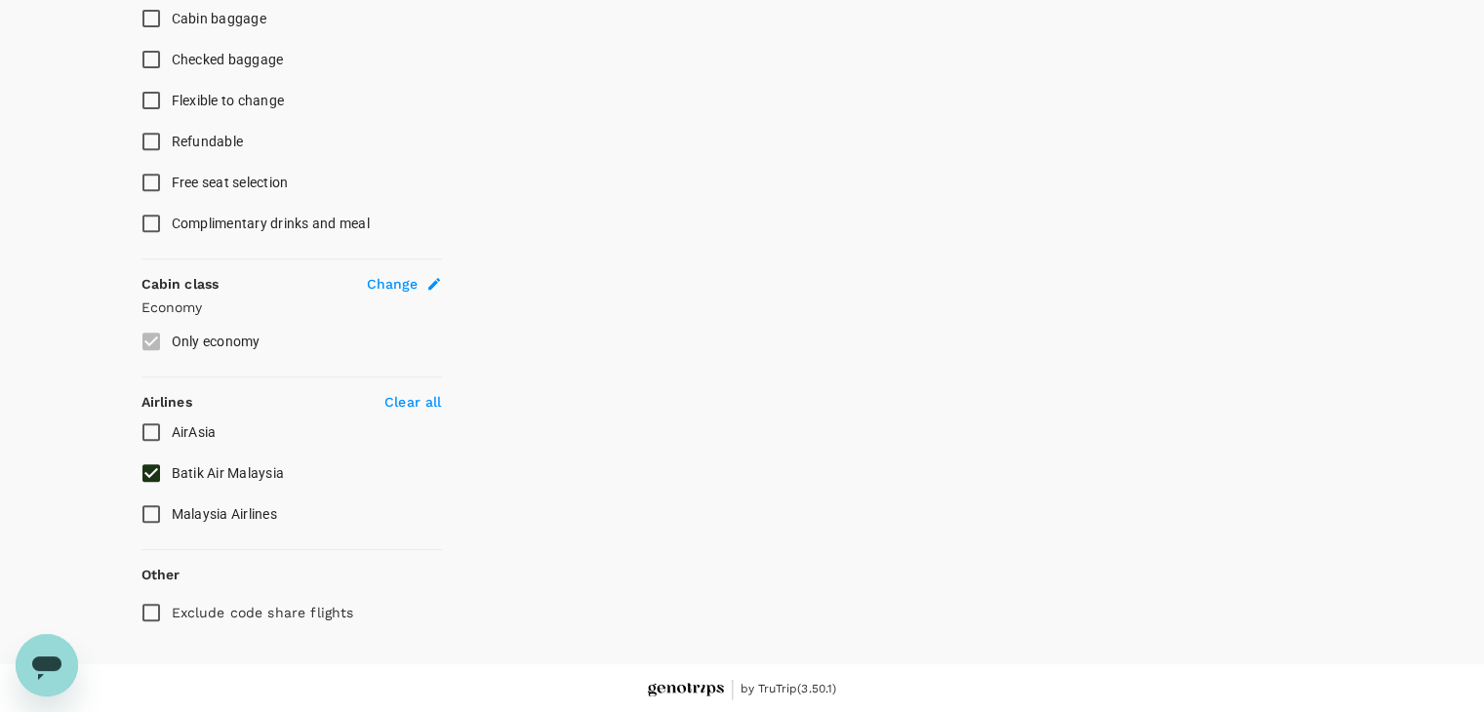
click at [139, 480] on input "Batik Air Malaysia" at bounding box center [151, 473] width 41 height 41
checkbox input "false"
click at [142, 434] on input "AirAsia" at bounding box center [151, 432] width 41 height 41
checkbox input "true"
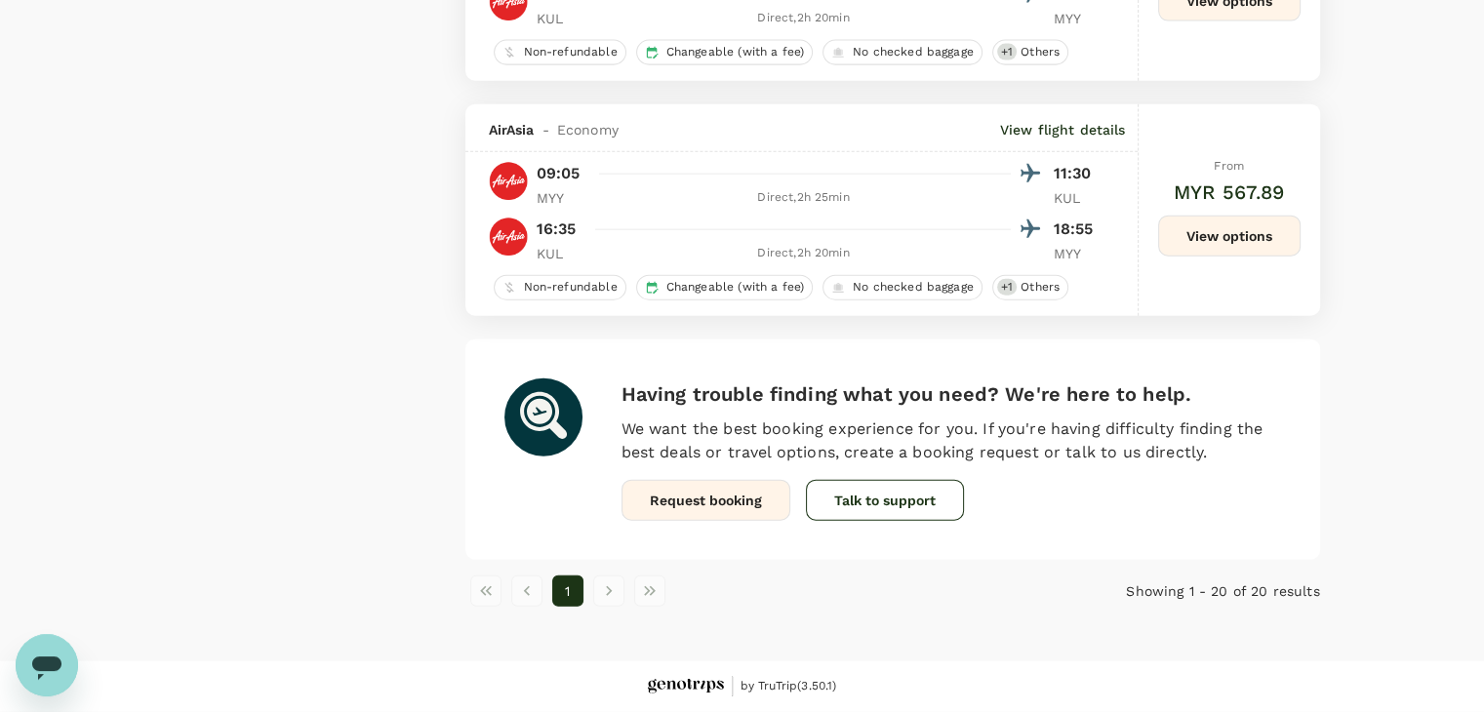
scroll to position [4583, 0]
click at [1186, 249] on button "View options" at bounding box center [1229, 236] width 142 height 41
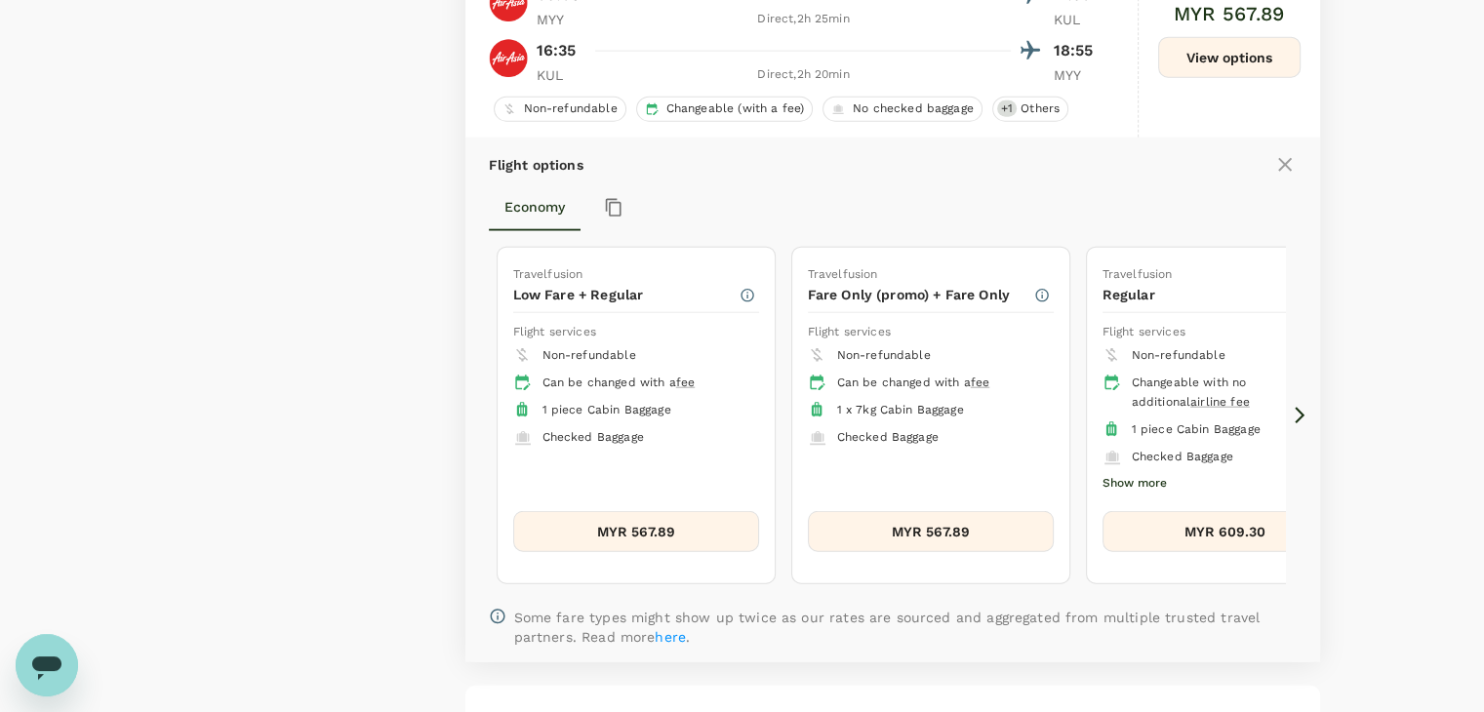
scroll to position [4784, 0]
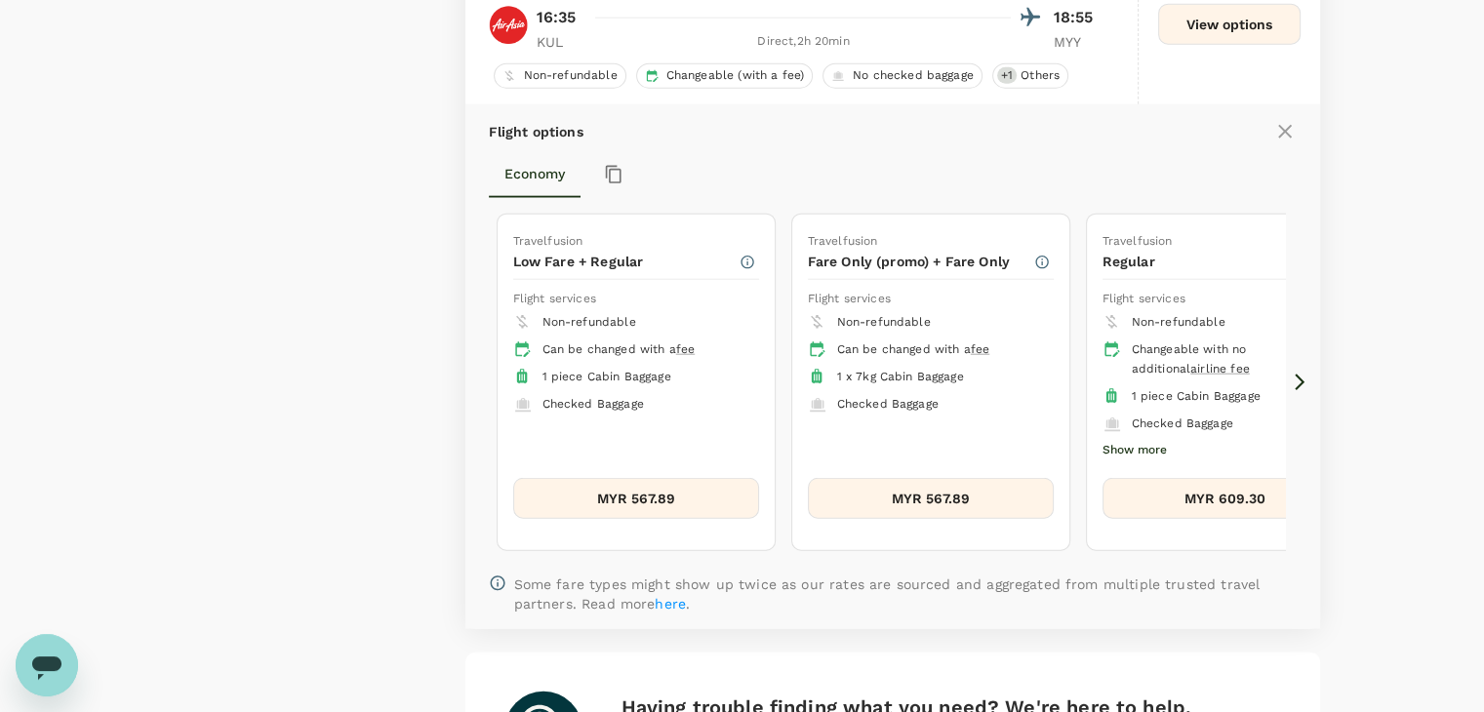
click at [1156, 490] on button "MYR 609.30" at bounding box center [1226, 498] width 246 height 41
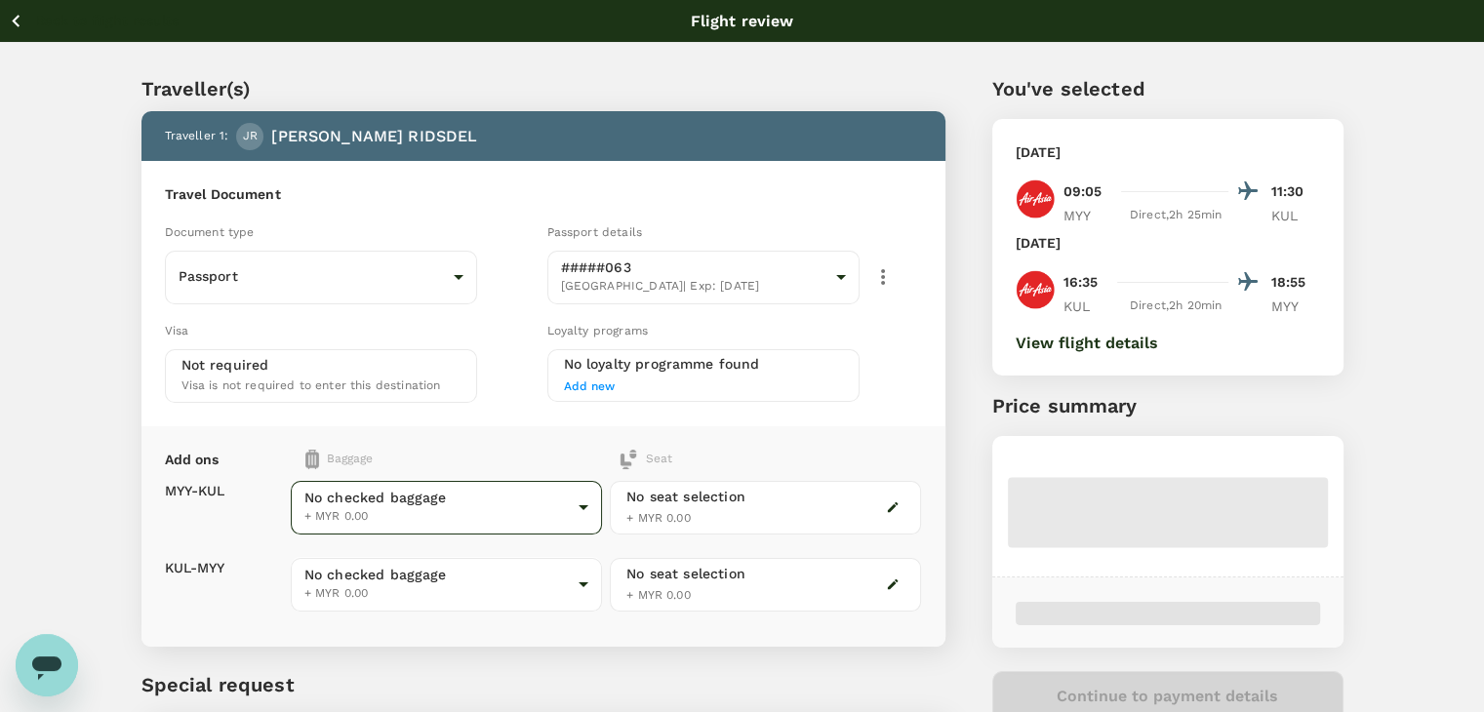
click at [481, 510] on body "Back to flight results Flight review Traveller(s) Traveller 1 : JR [PERSON_NAME…" at bounding box center [742, 447] width 1484 height 895
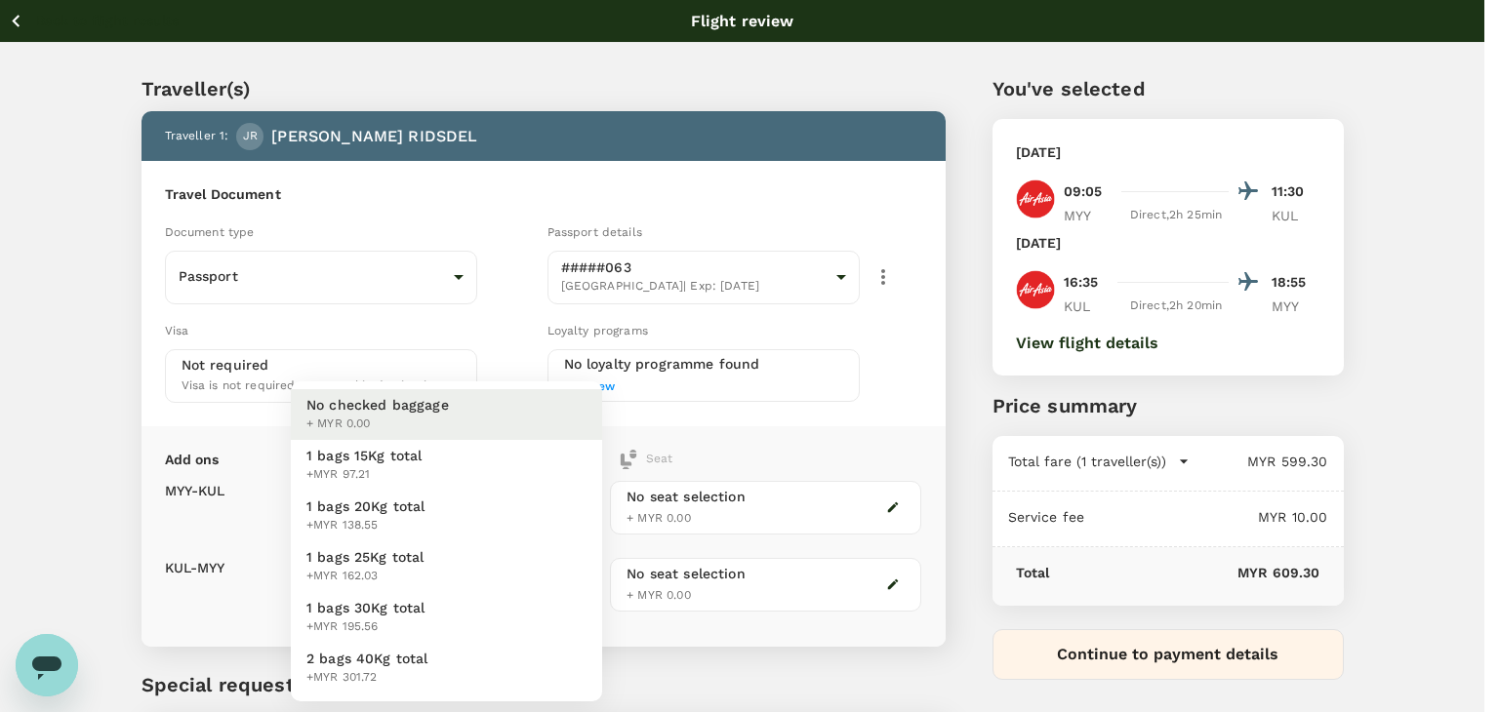
click at [460, 501] on li "1 bags 20Kg total +MYR 138.55" at bounding box center [446, 516] width 311 height 51
type input "2 - 138.55"
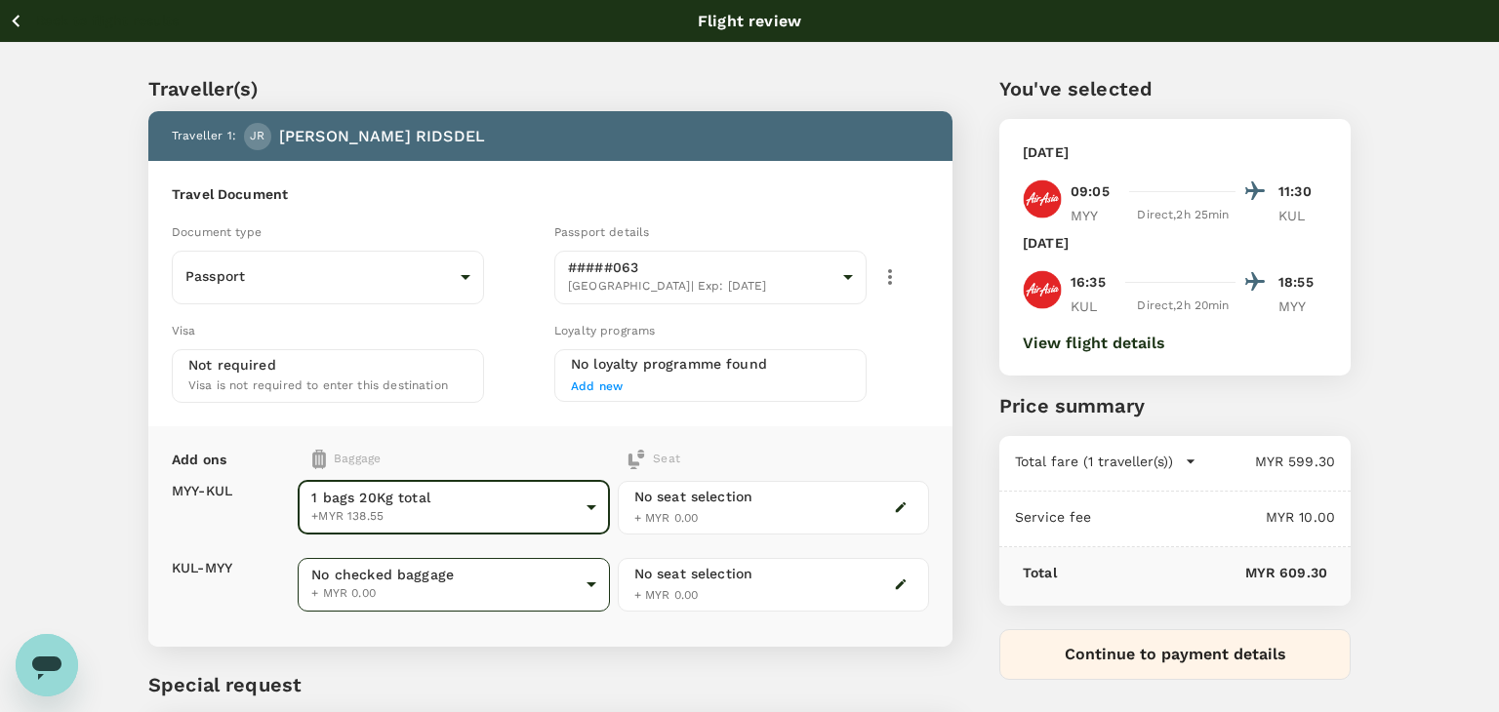
click at [429, 581] on body "Back to flight results Flight review Traveller(s) Traveller 1 : JR [PERSON_NAME…" at bounding box center [749, 447] width 1499 height 895
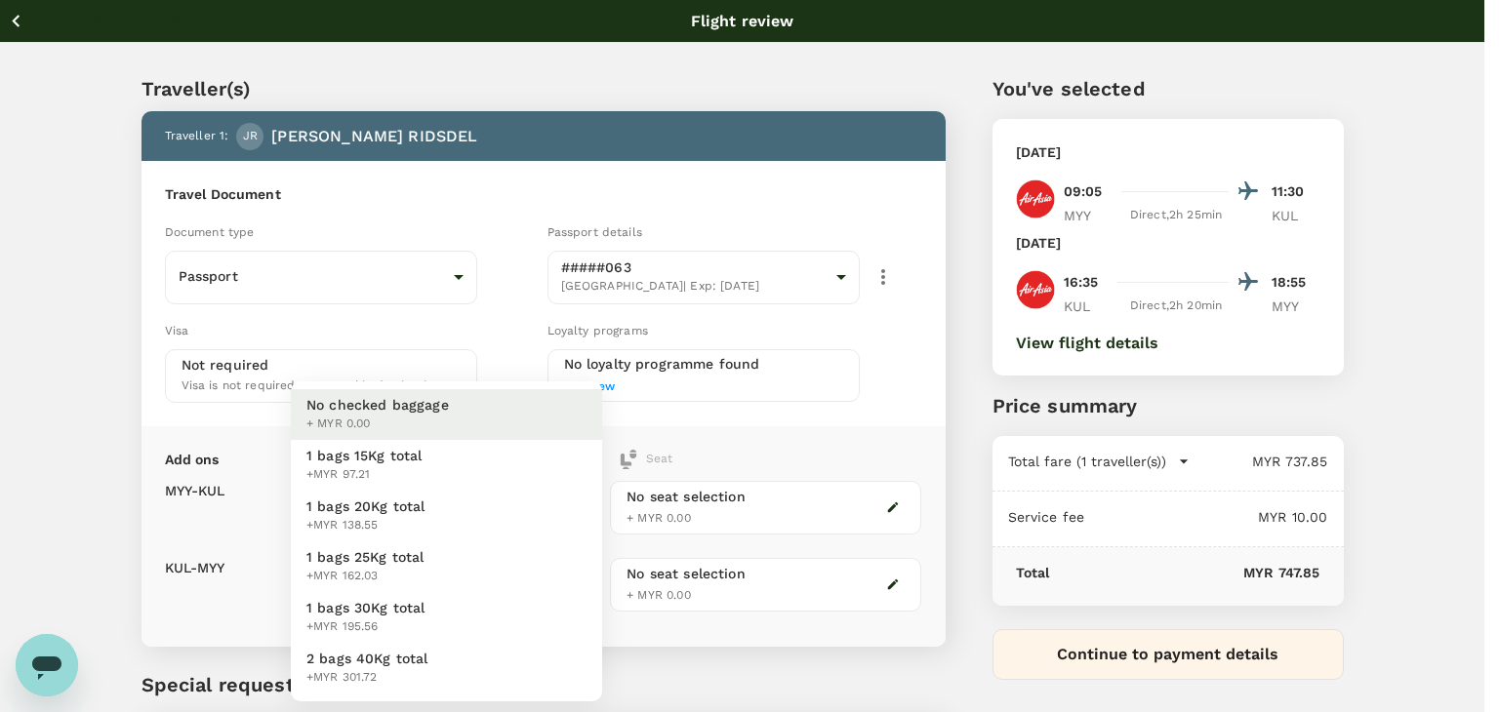
click at [426, 517] on li "1 bags 20Kg total +MYR 138.55" at bounding box center [446, 516] width 311 height 51
type input "2 - 138.55"
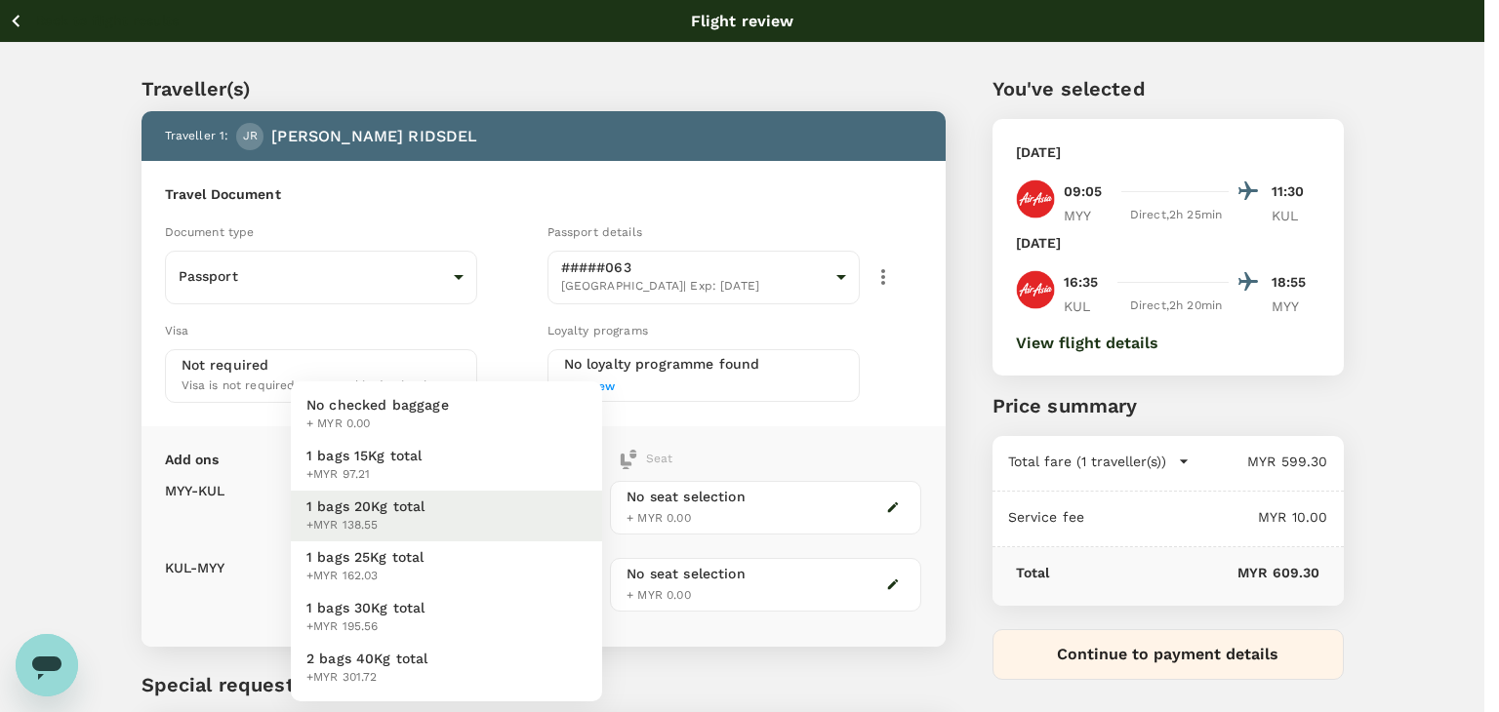
click at [453, 522] on body "Back to flight results Flight review Traveller(s) Traveller 1 : JR [PERSON_NAME…" at bounding box center [749, 447] width 1499 height 895
click at [410, 403] on span "No checked baggage" at bounding box center [377, 405] width 142 height 20
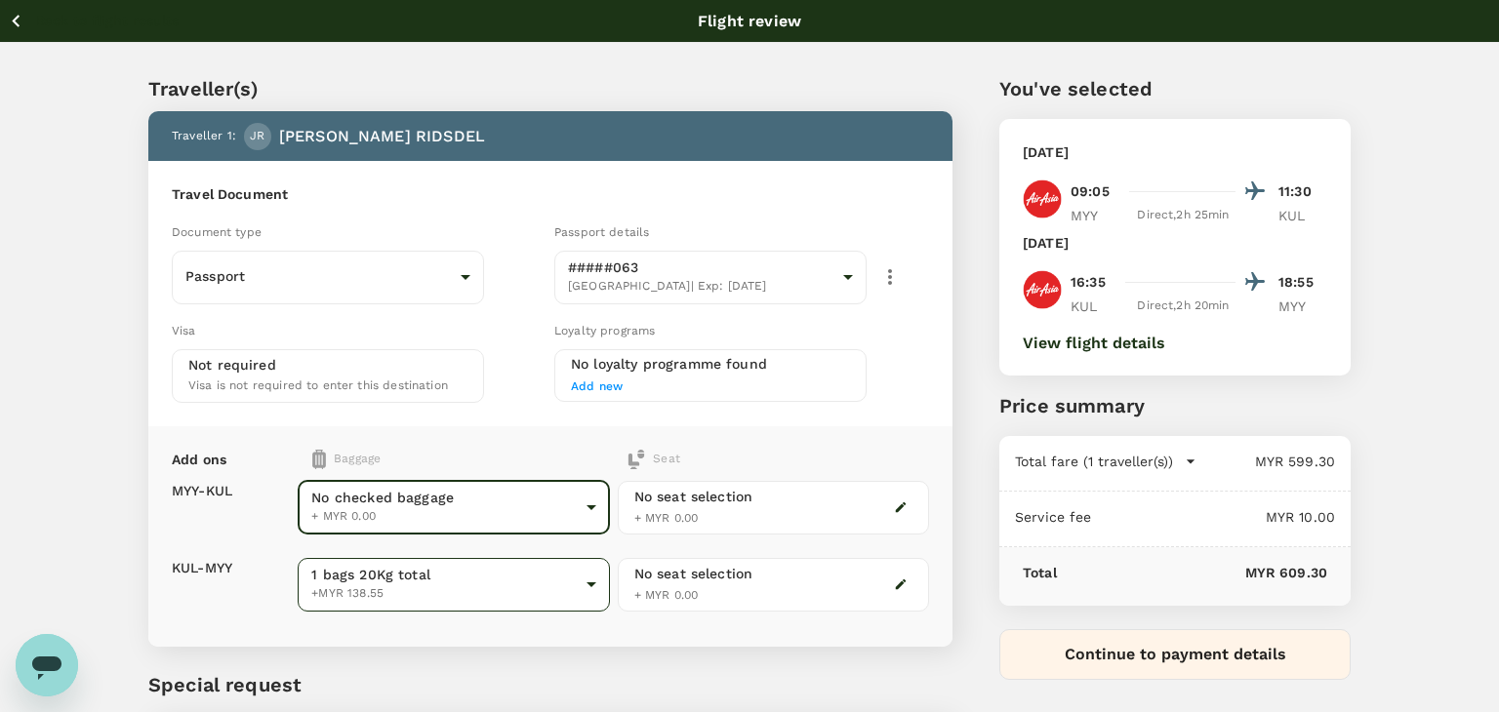
click at [428, 566] on body "Back to flight results Flight review Traveller(s) Traveller 1 : JR [PERSON_NAME…" at bounding box center [749, 447] width 1499 height 895
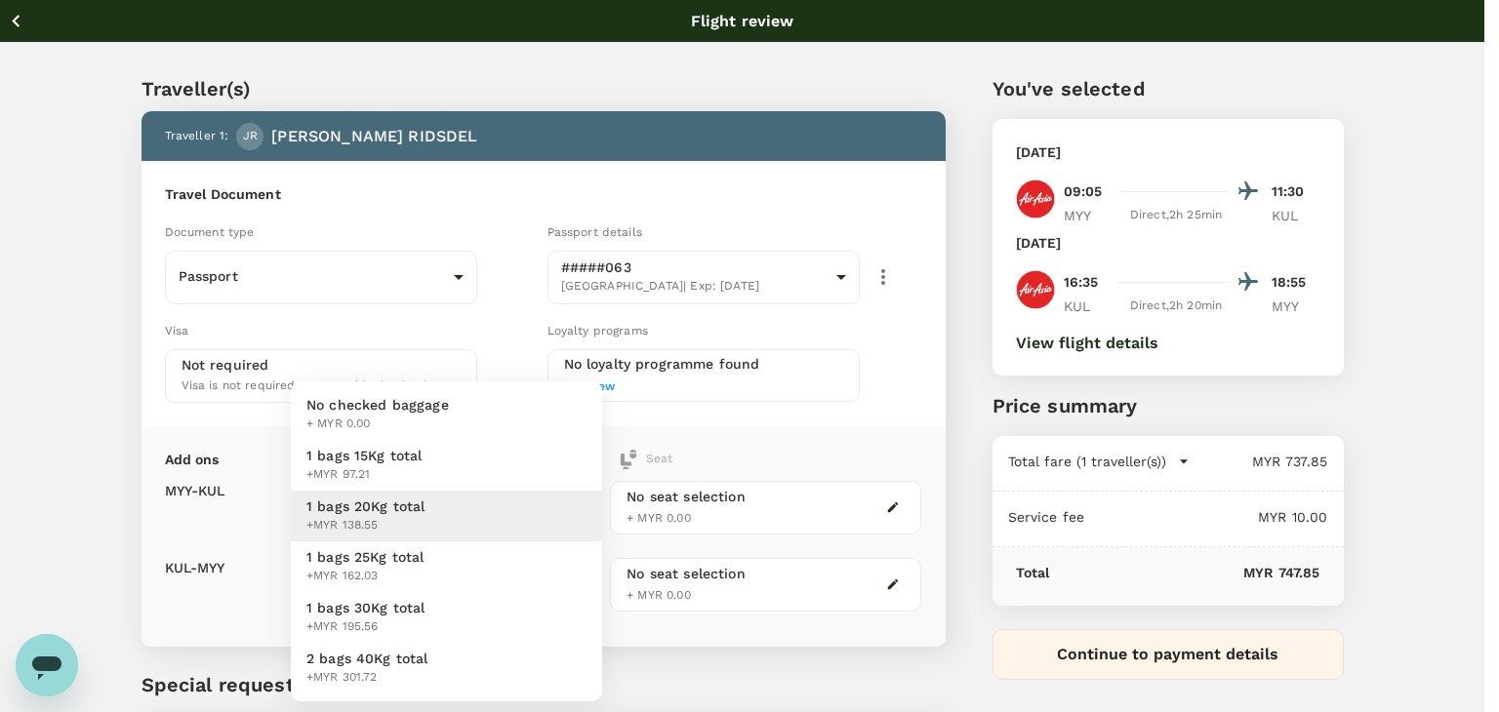
click at [383, 399] on span "No checked baggage" at bounding box center [377, 405] width 142 height 20
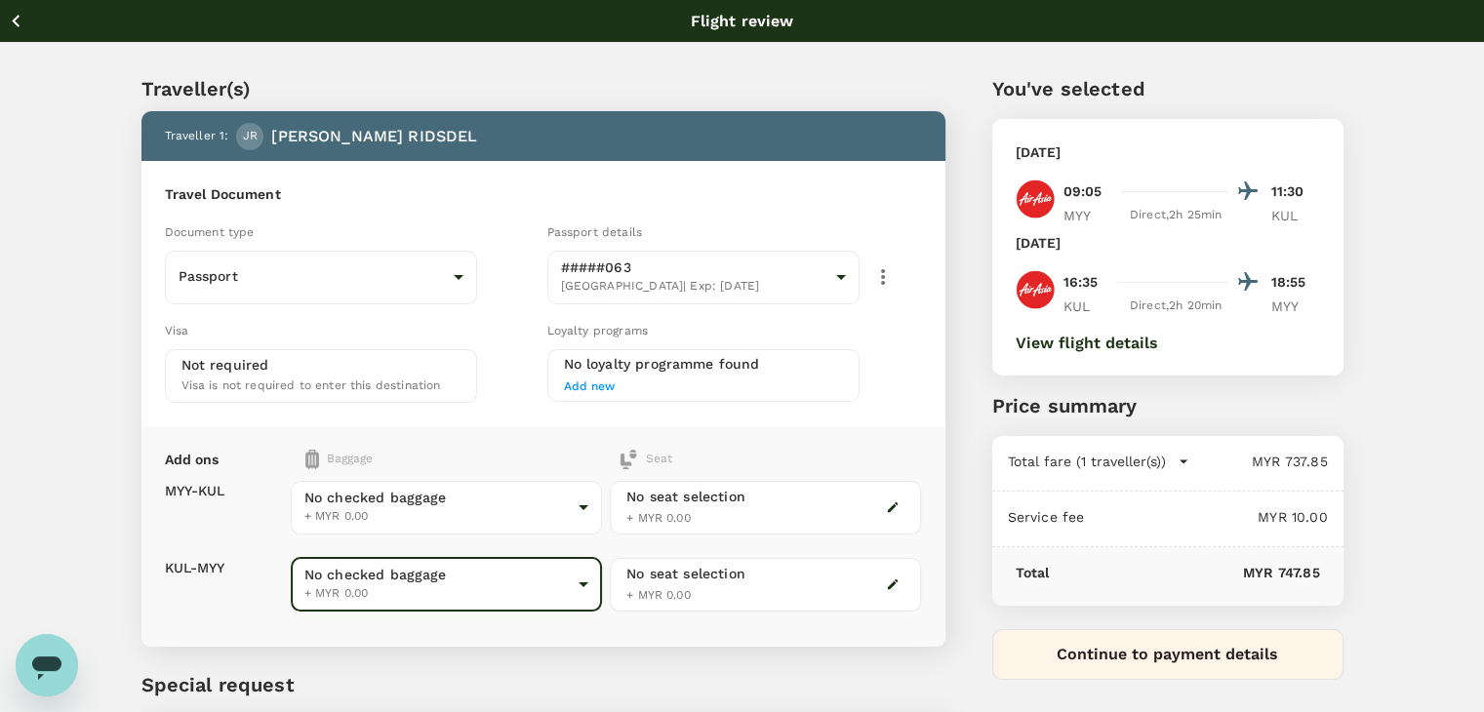
click at [395, 480] on body "Back to flight results Flight review Traveller(s) Traveller 1 : JR [PERSON_NAME…" at bounding box center [742, 447] width 1484 height 895
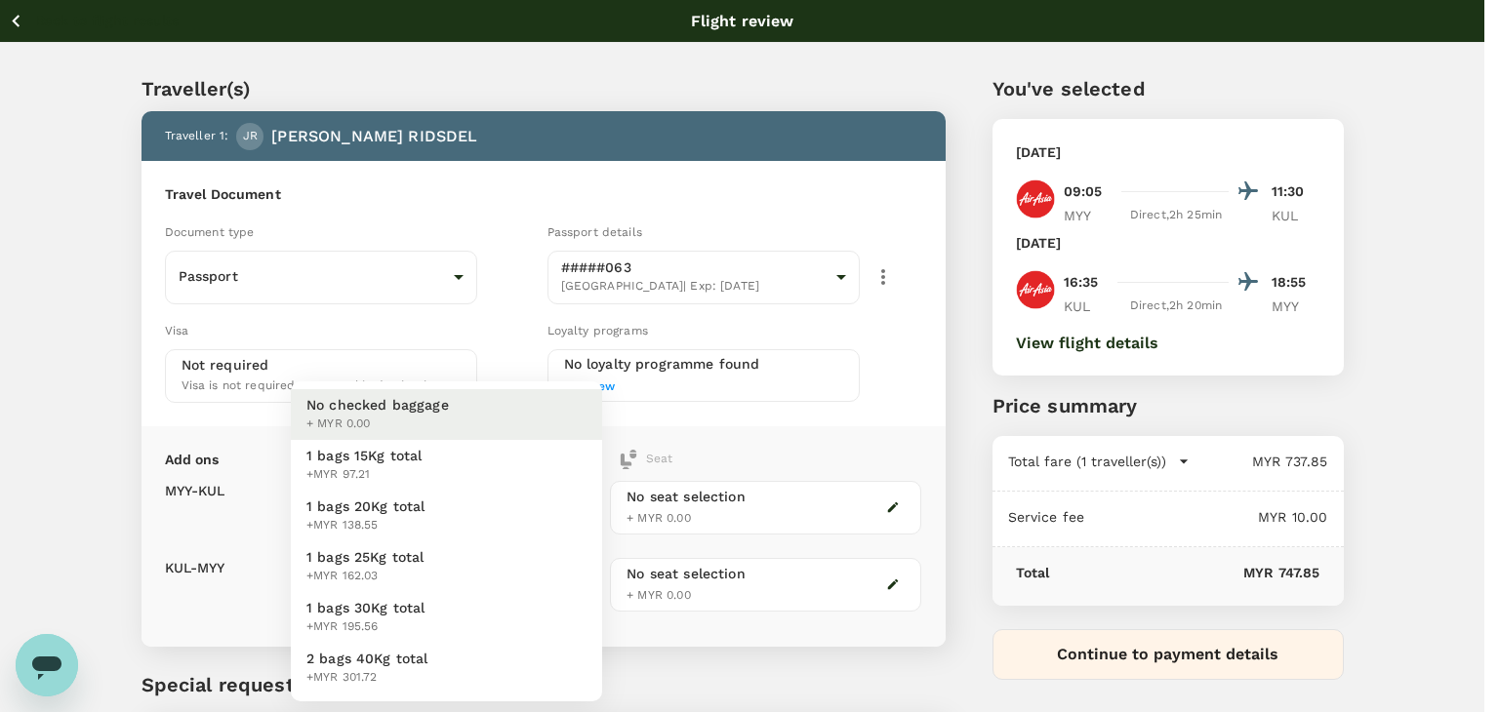
click at [381, 509] on span "1 bags 20Kg total" at bounding box center [365, 507] width 119 height 20
type input "2 - 138.55"
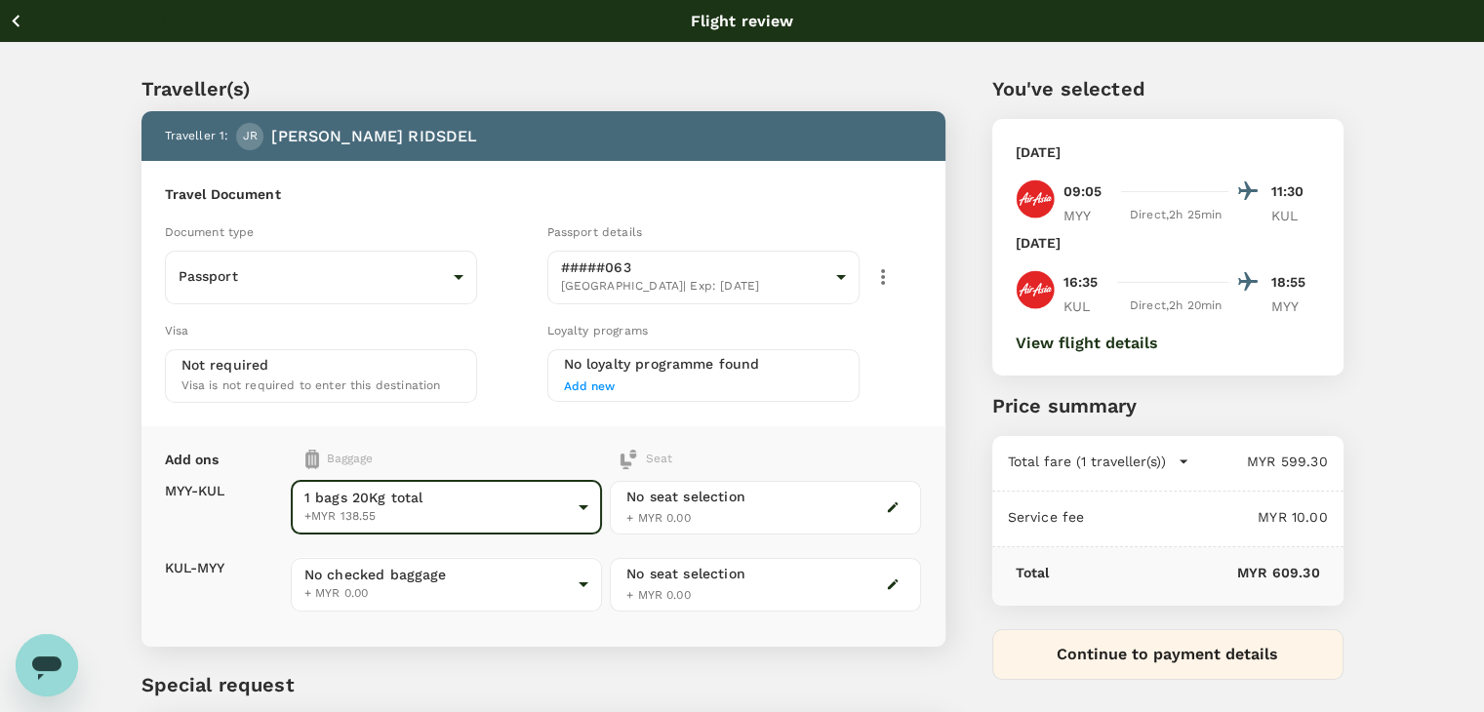
click at [372, 564] on body "Back to flight results Flight review Traveller(s) Traveller 1 : JR [PERSON_NAME…" at bounding box center [742, 447] width 1484 height 895
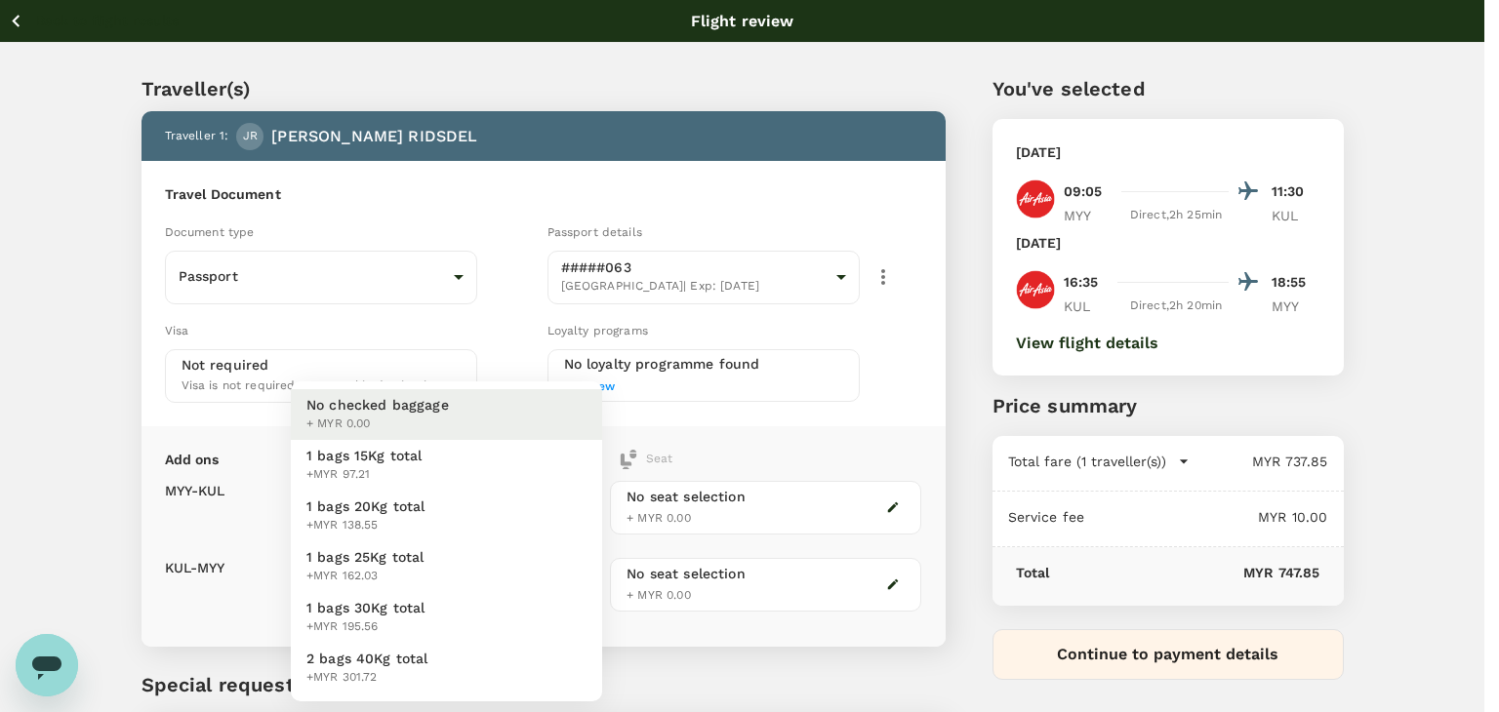
click at [373, 500] on span "1 bags 20Kg total" at bounding box center [365, 507] width 119 height 20
type input "2 - 138.55"
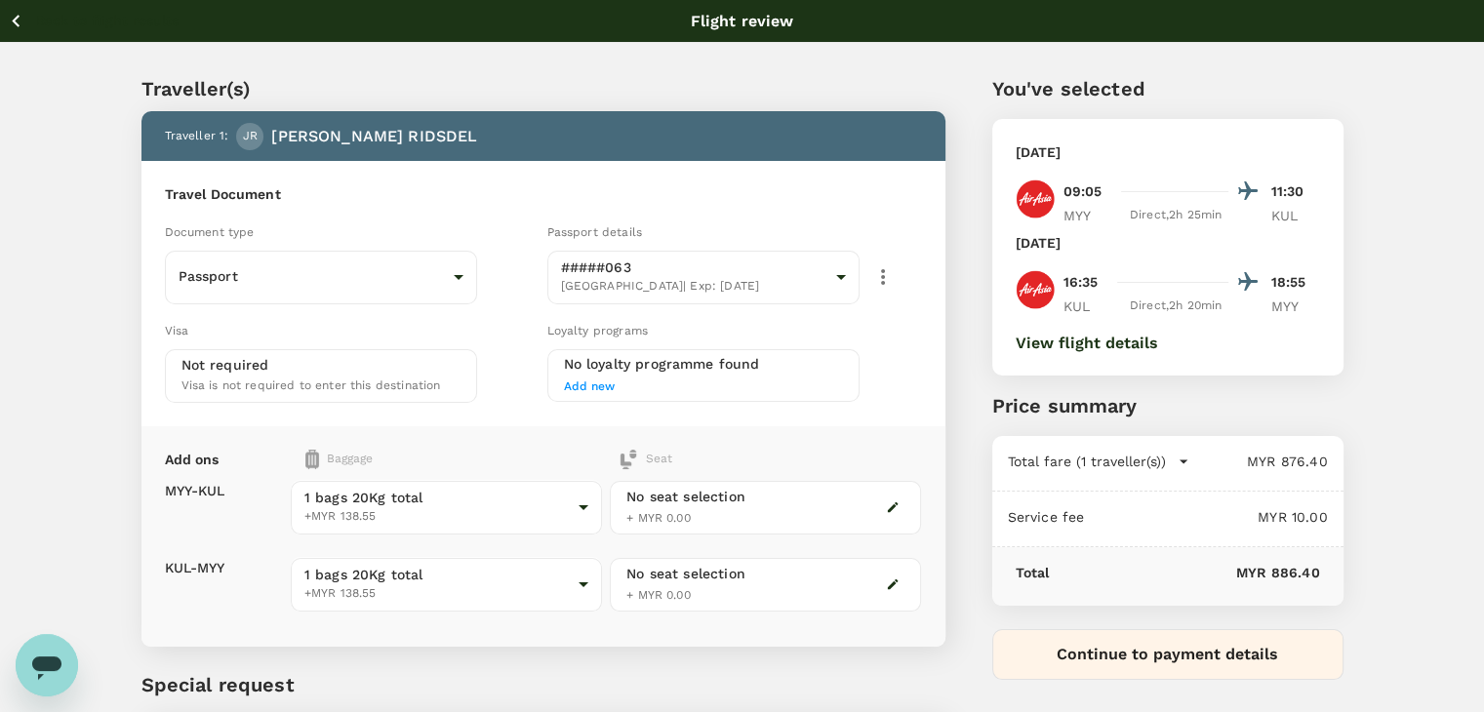
click at [19, 20] on icon "button" at bounding box center [16, 21] width 24 height 24
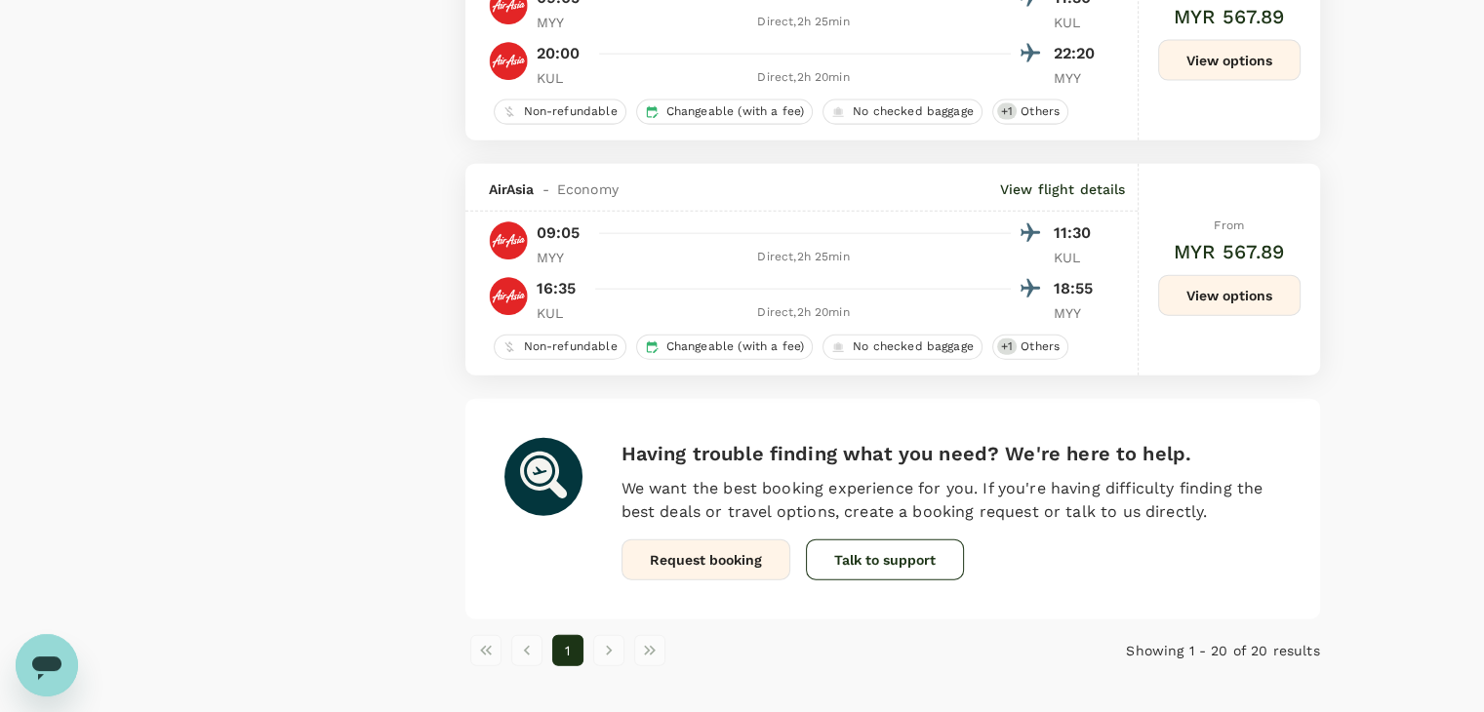
scroll to position [4486, 0]
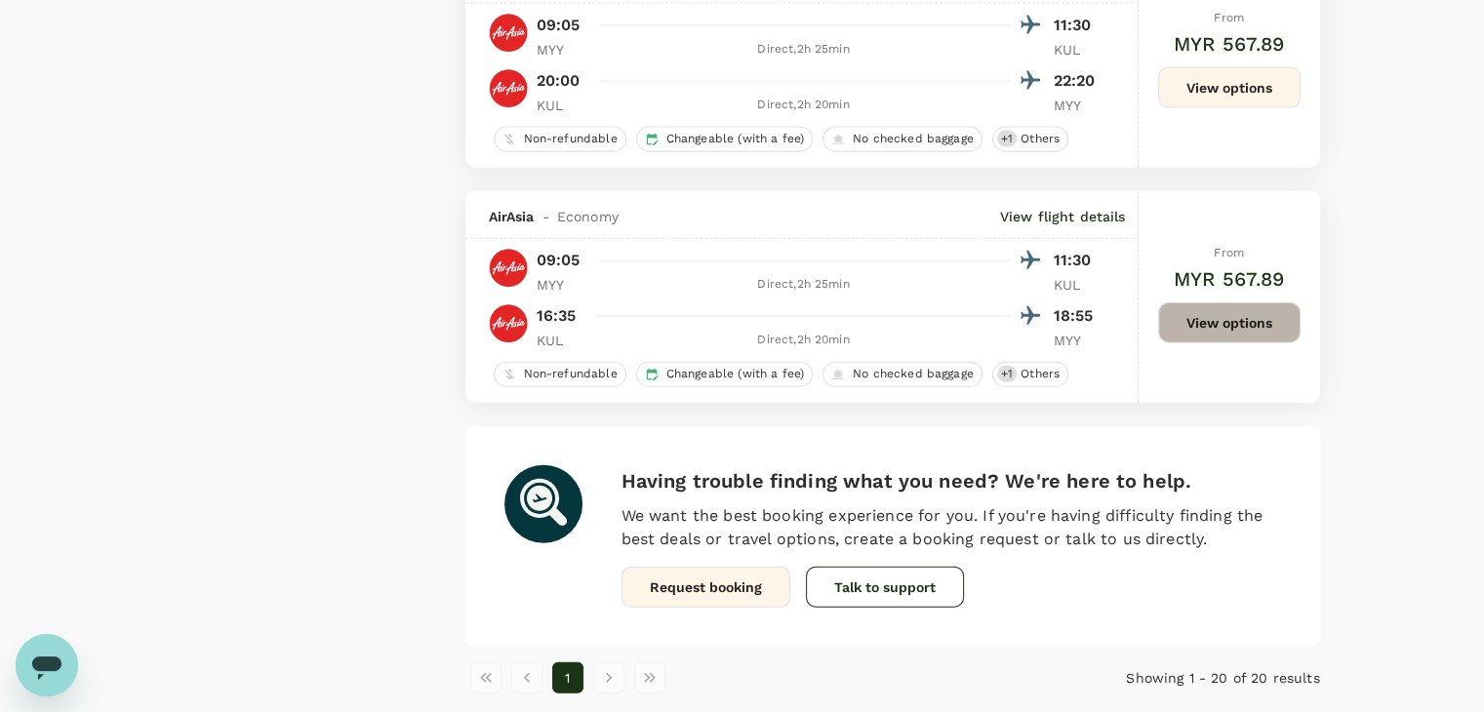
click at [1185, 339] on button "View options" at bounding box center [1229, 323] width 142 height 41
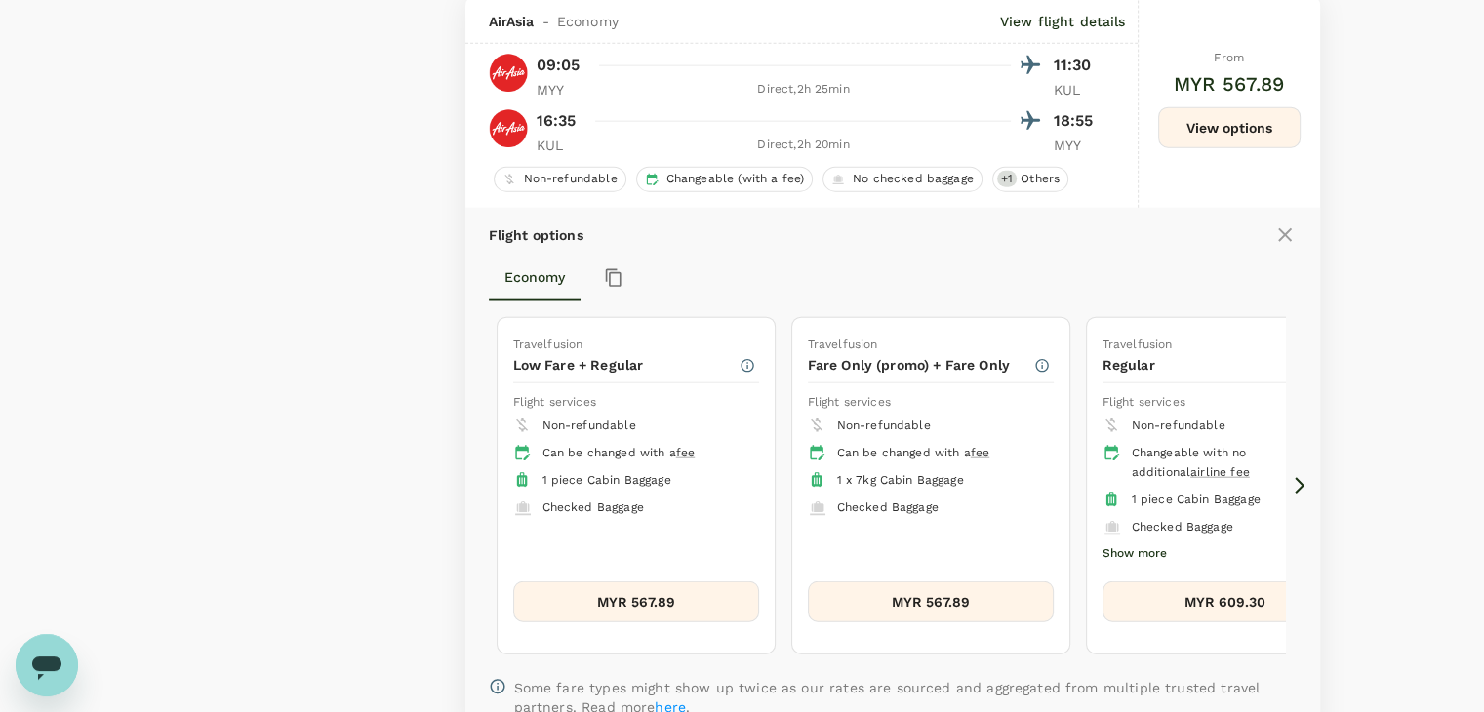
scroll to position [4687, 0]
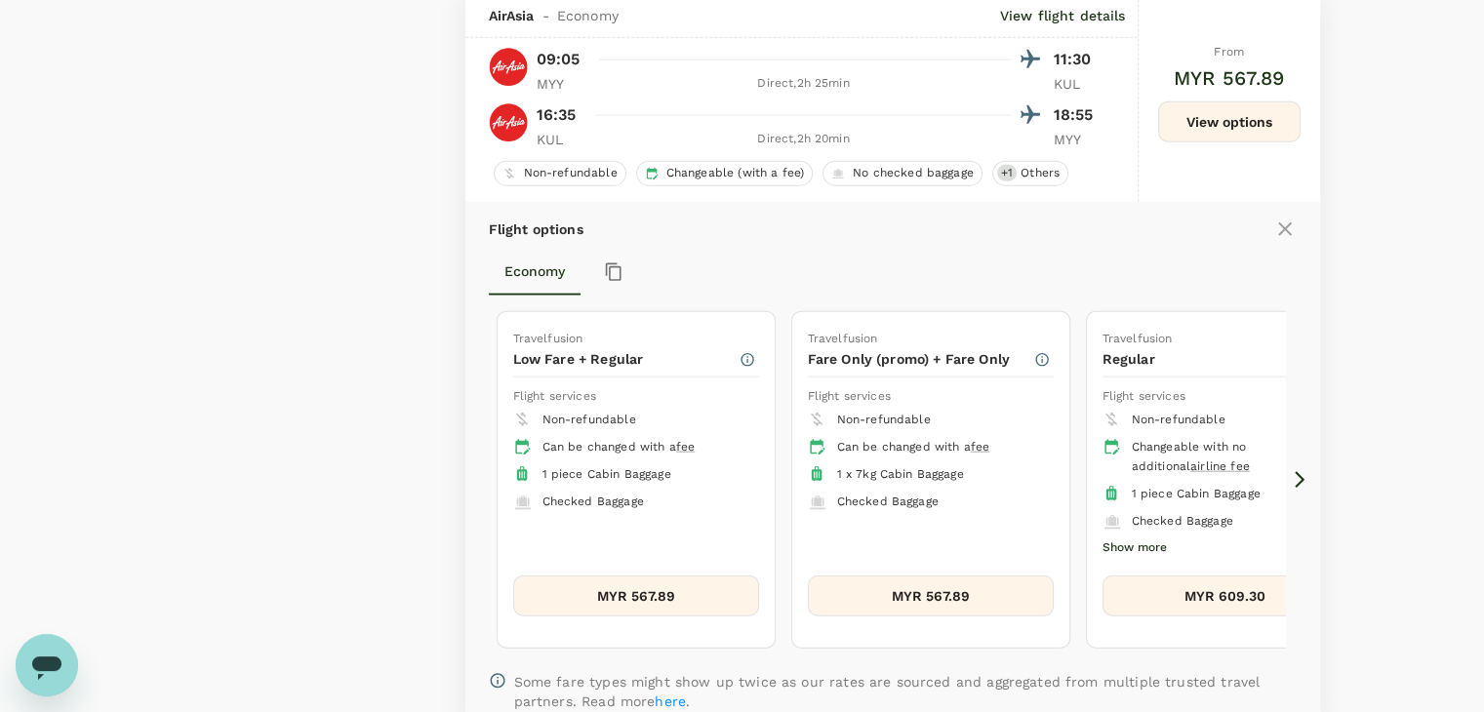
click at [1300, 488] on icon at bounding box center [1300, 480] width 20 height 20
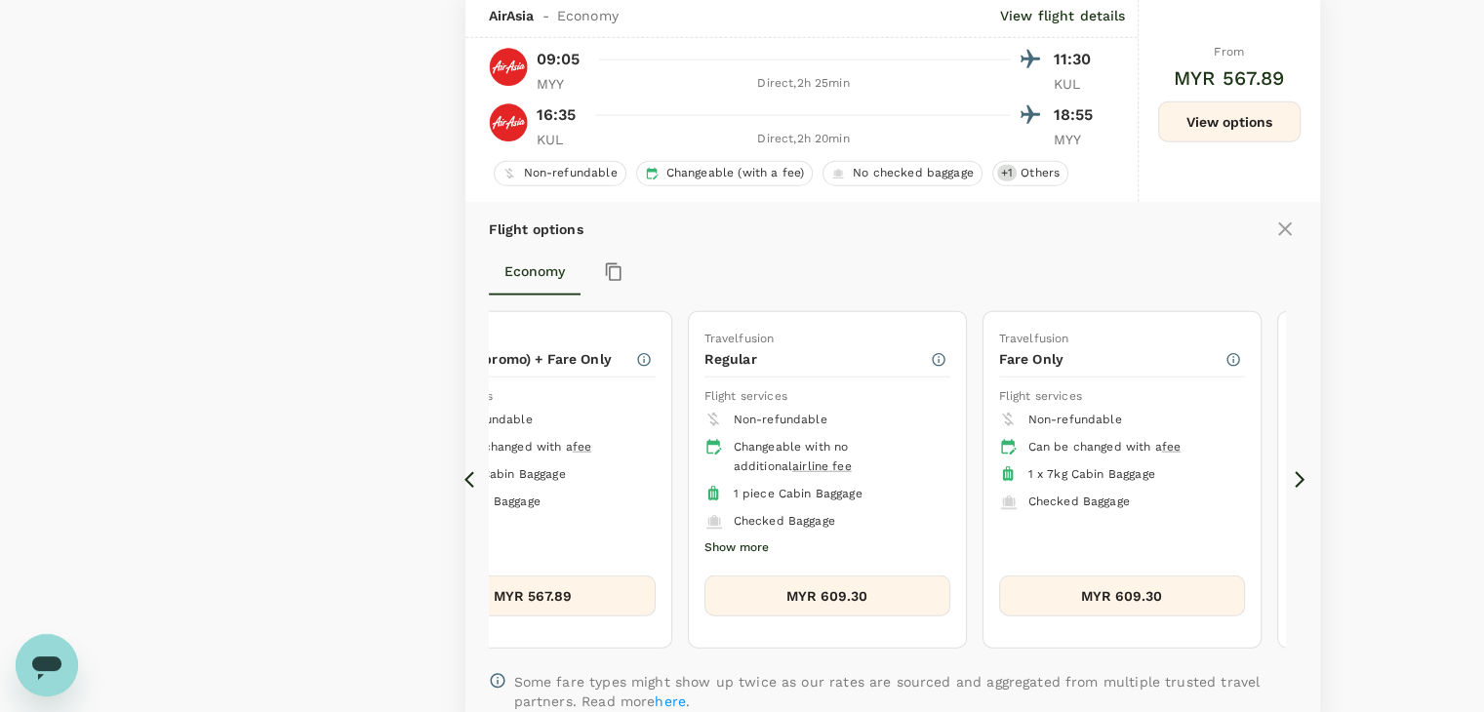
click at [1300, 485] on icon at bounding box center [1300, 480] width 10 height 17
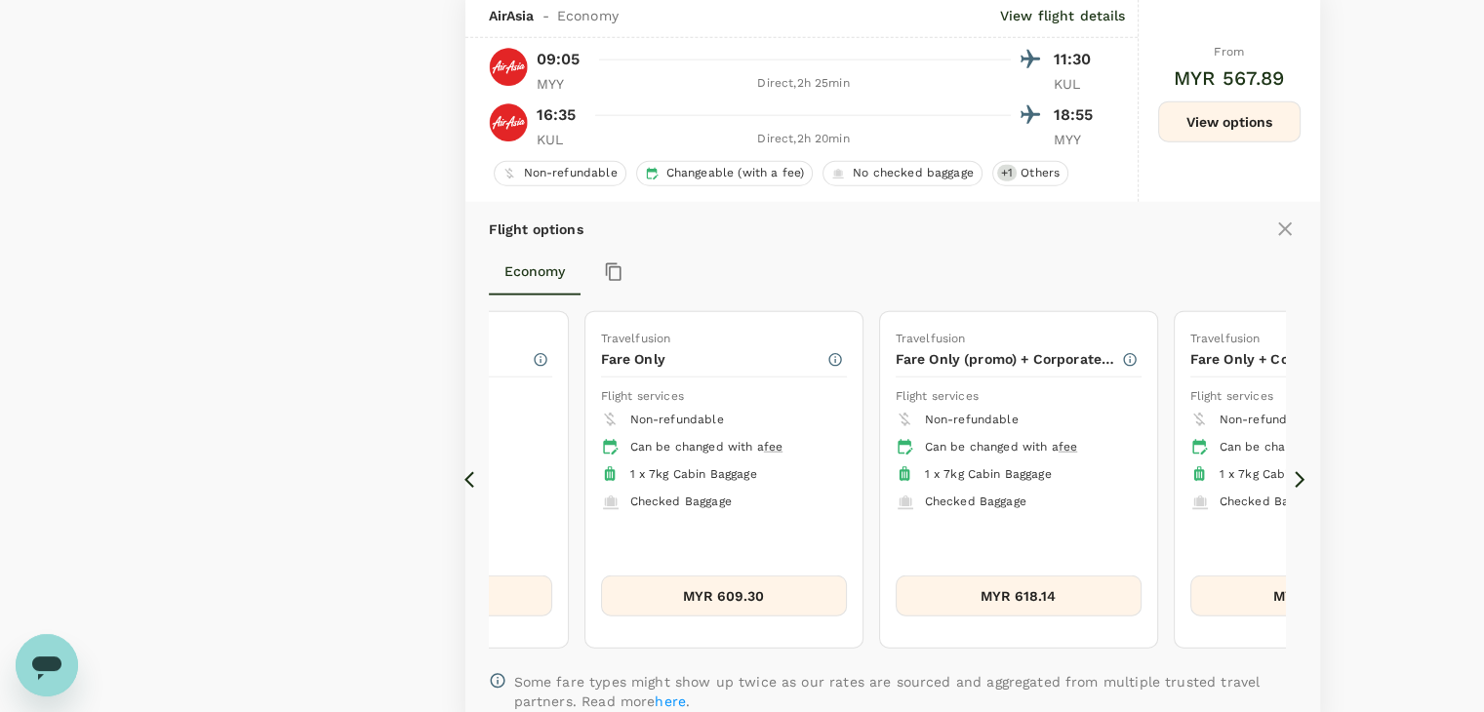
click at [1300, 485] on icon at bounding box center [1300, 480] width 10 height 17
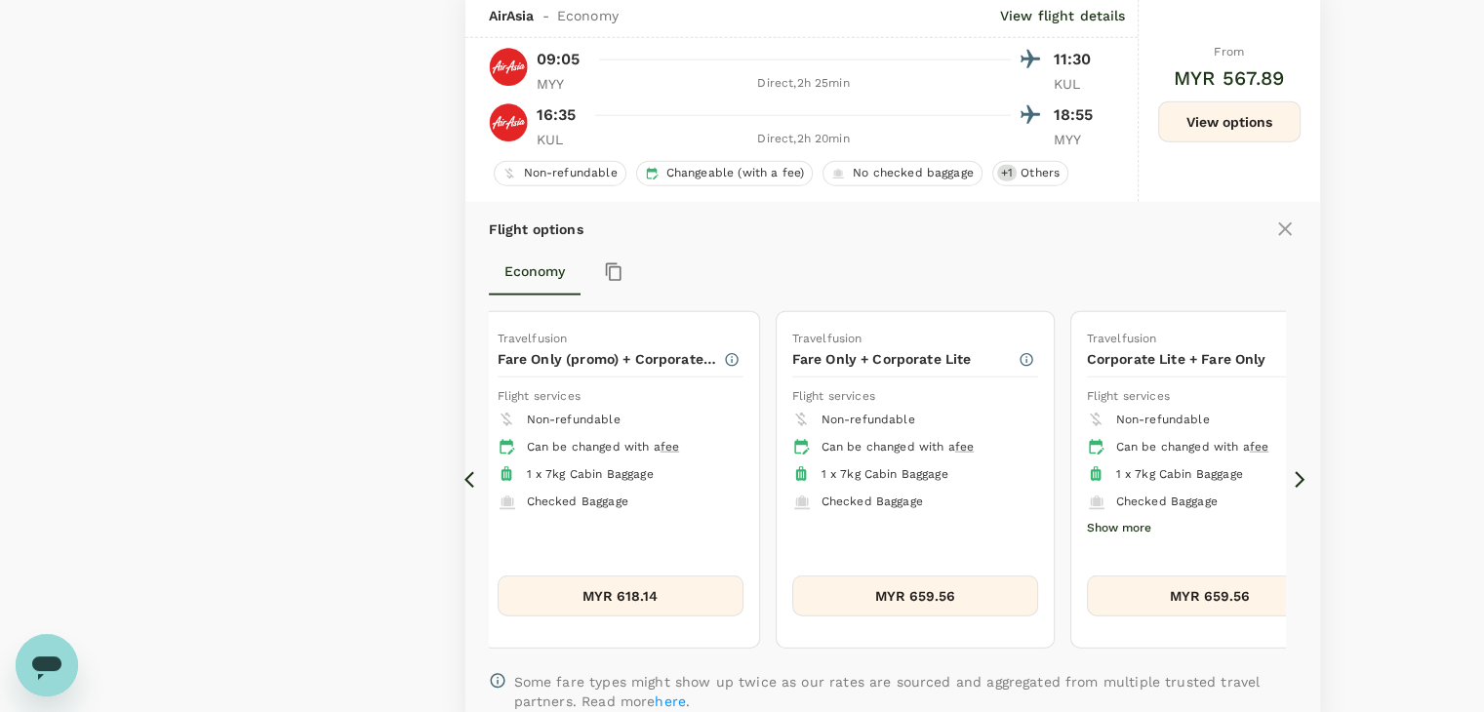
click at [1293, 484] on icon at bounding box center [1300, 480] width 20 height 20
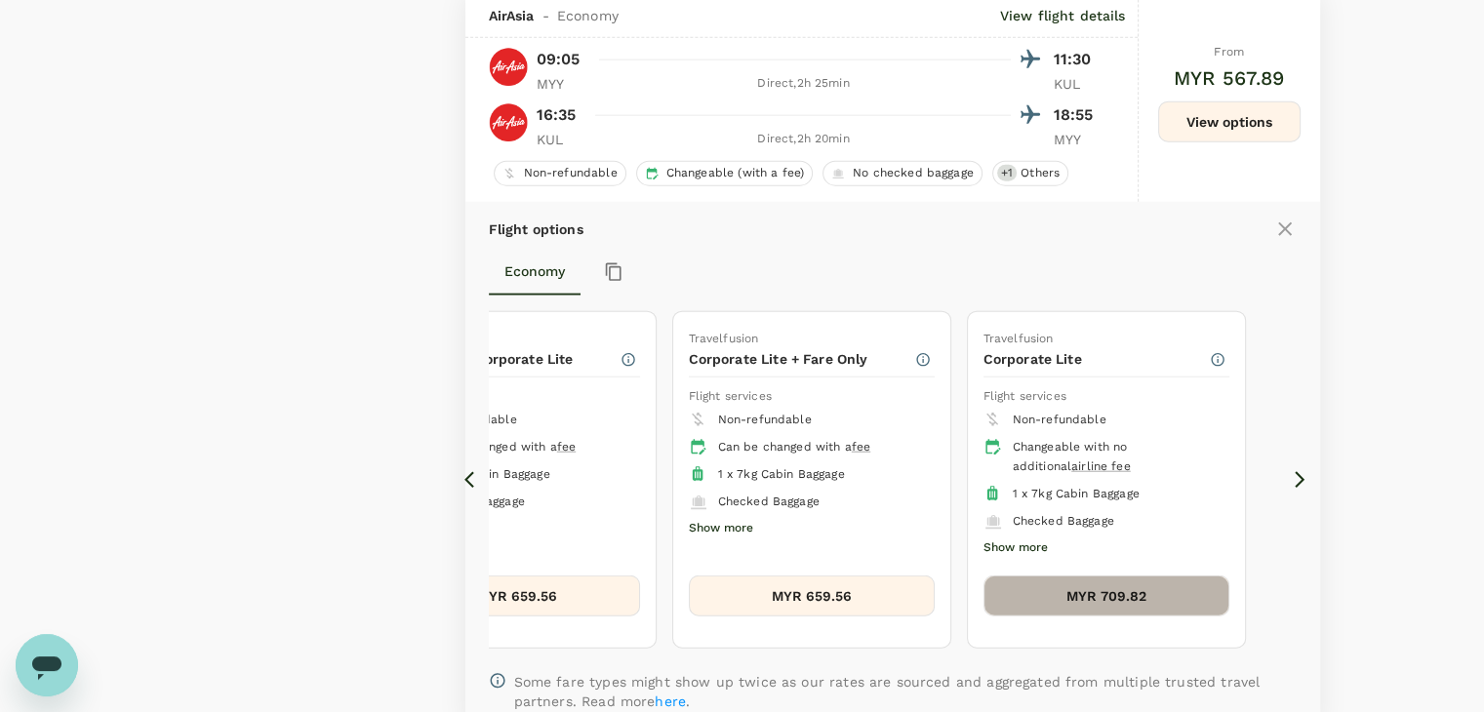
click at [1101, 599] on button "MYR 709.82" at bounding box center [1107, 596] width 246 height 41
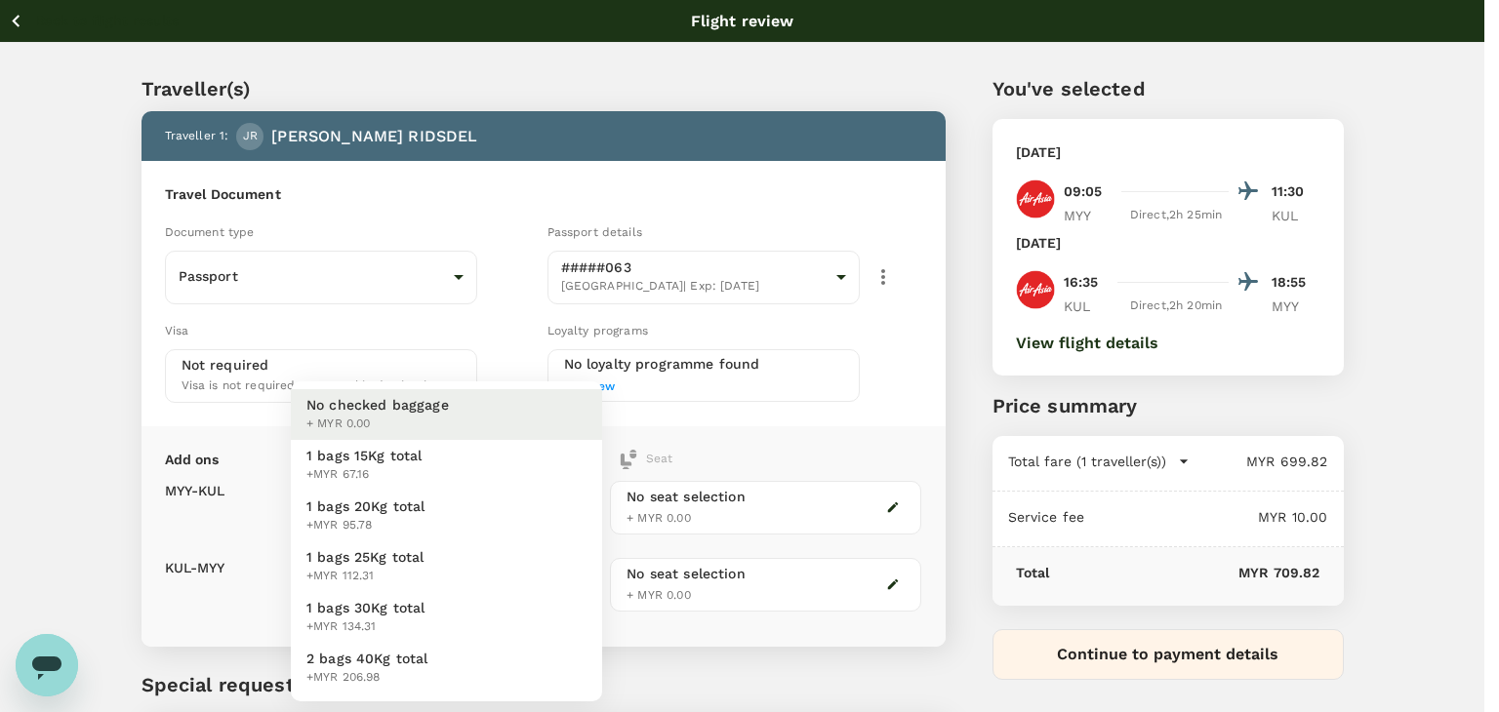
click at [513, 504] on body "Back to flight results Flight review Traveller(s) Traveller 1 : JR [PERSON_NAME…" at bounding box center [749, 447] width 1499 height 895
click at [498, 528] on li "1 bags 20Kg total +MYR 95.78" at bounding box center [446, 516] width 311 height 51
type input "2 - 95.78"
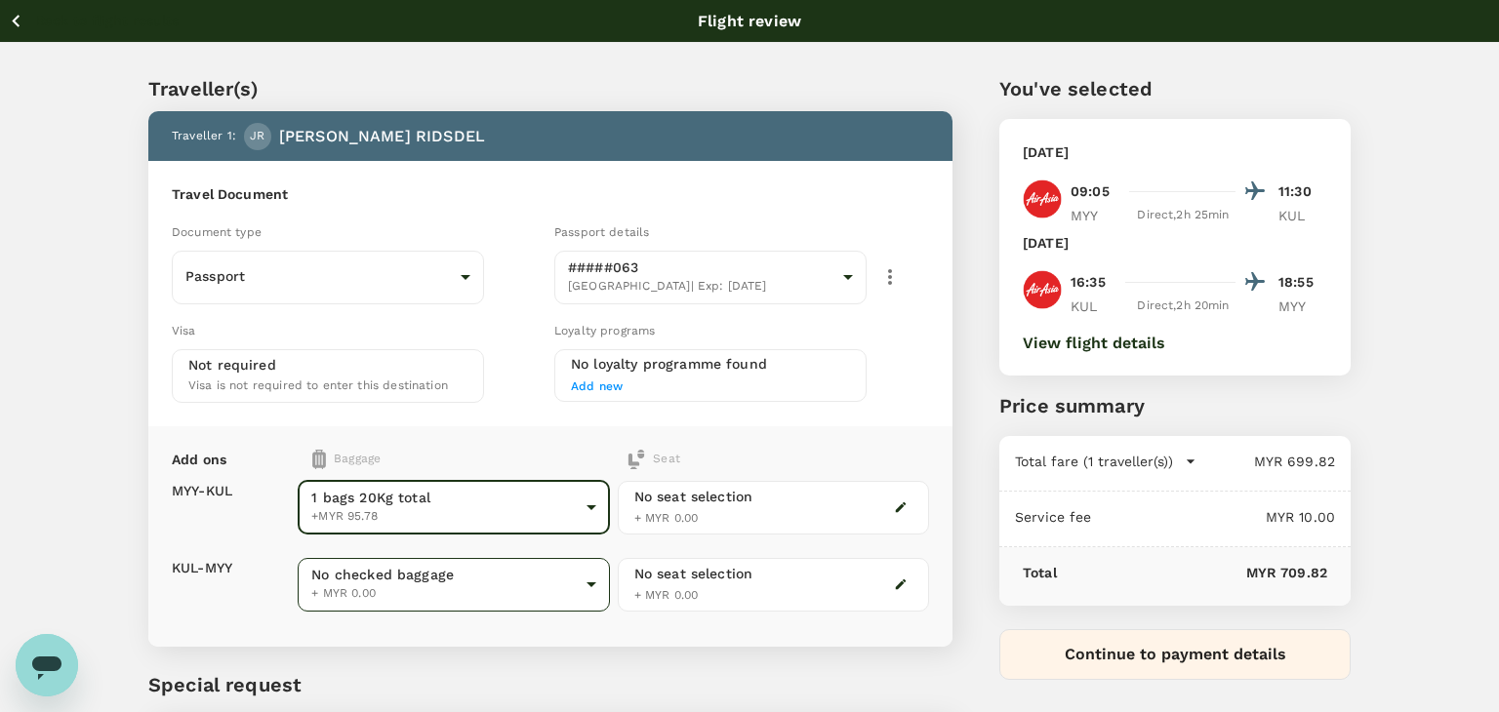
click at [465, 590] on body "Back to flight results Flight review Traveller(s) Traveller 1 : JR [PERSON_NAME…" at bounding box center [749, 447] width 1499 height 895
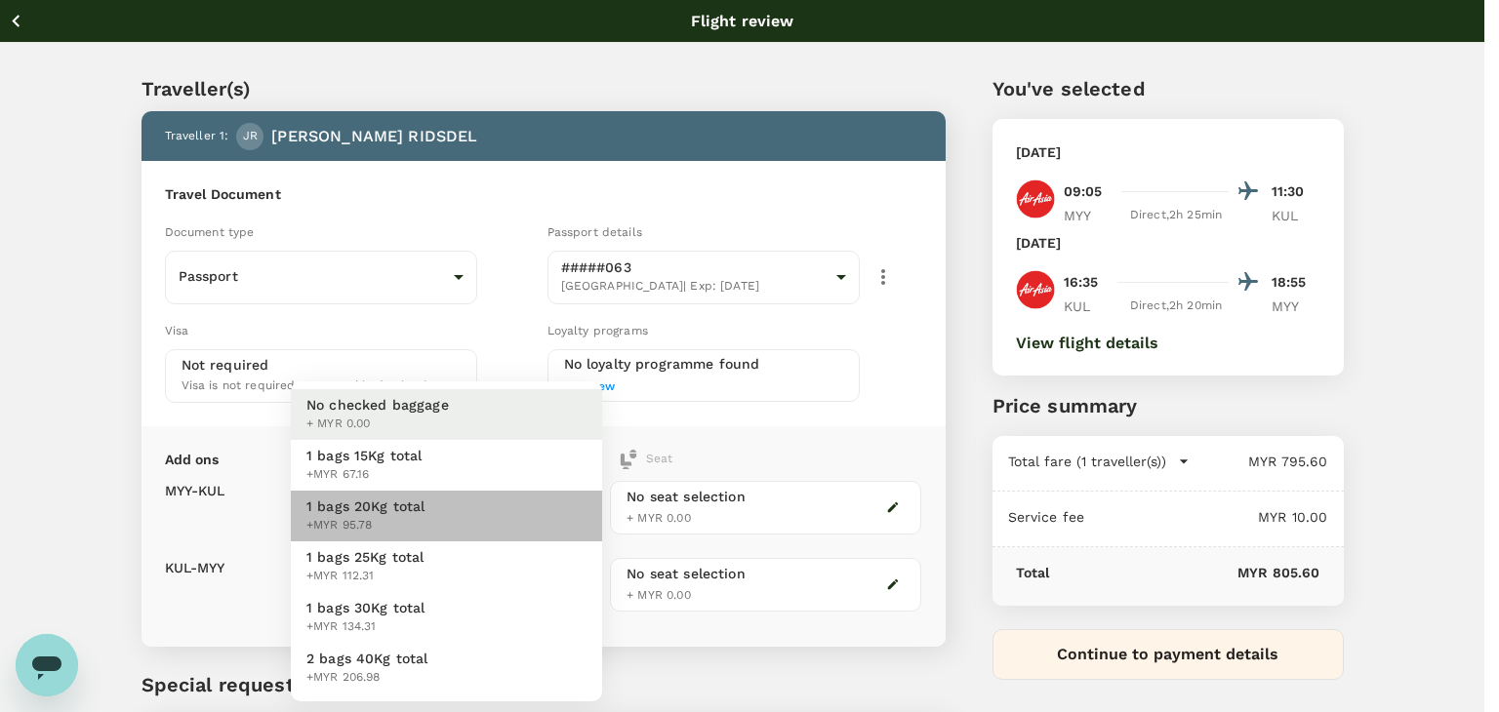
click at [453, 516] on li "1 bags 20Kg total +MYR 95.78" at bounding box center [446, 516] width 311 height 51
type input "2 - 95.78"
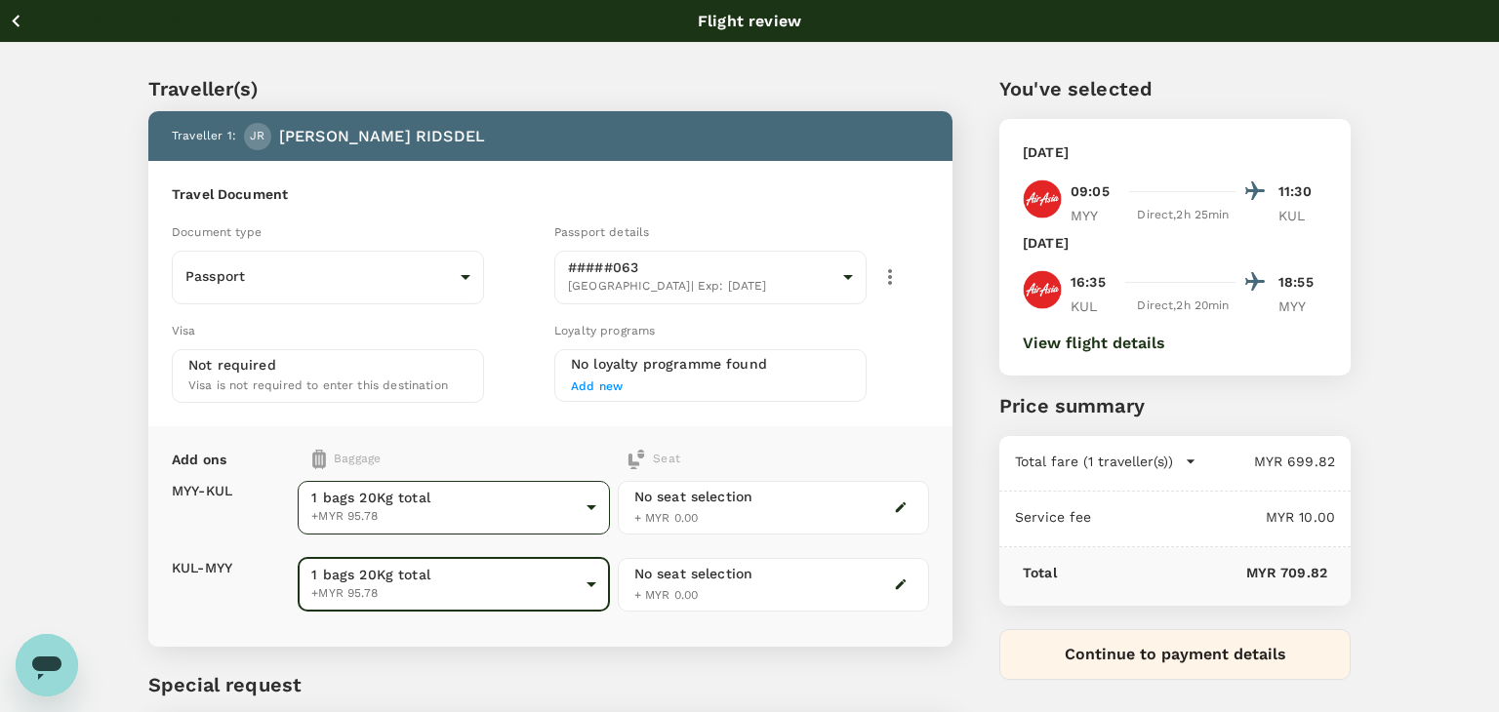
click at [531, 505] on body "Back to flight results Flight review Traveller(s) Traveller 1 : JR [PERSON_NAME…" at bounding box center [749, 447] width 1499 height 895
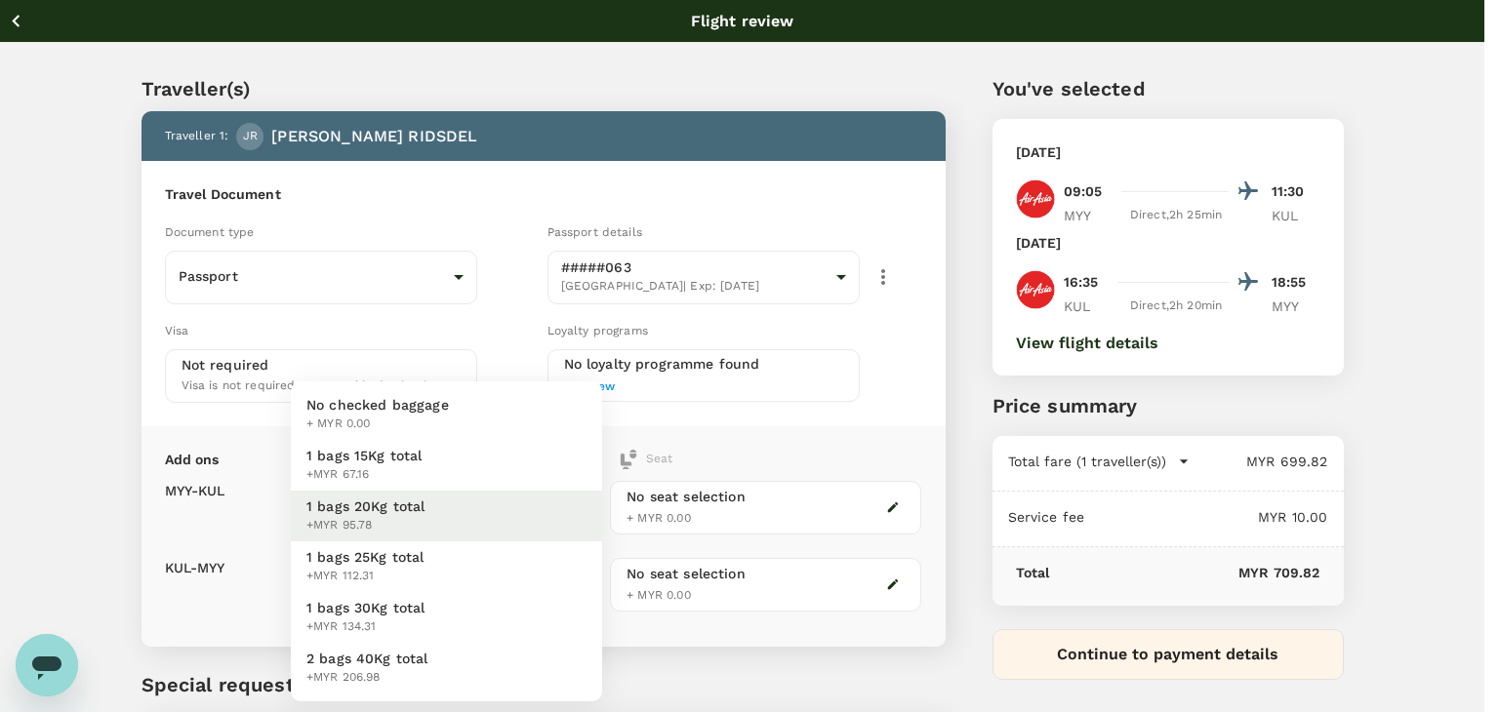
click at [506, 418] on li "No checked baggage + MYR 0.00" at bounding box center [446, 414] width 311 height 51
drag, startPoint x: 441, startPoint y: 580, endPoint x: 427, endPoint y: 558, distance: 26.0
click at [440, 580] on body "Back to flight results Flight review Traveller(s) Traveller 1 : JR [PERSON_NAME…" at bounding box center [749, 447] width 1499 height 895
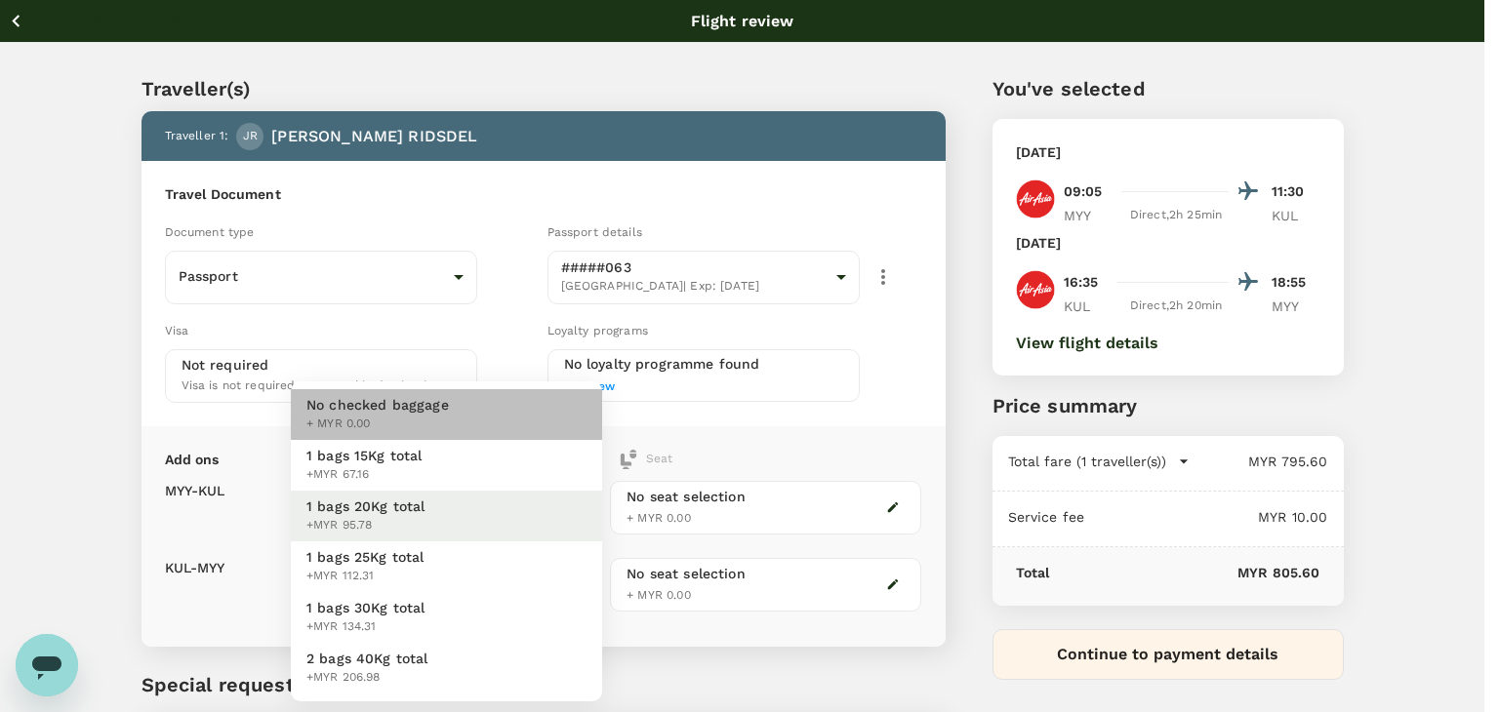
drag, startPoint x: 420, startPoint y: 409, endPoint x: 416, endPoint y: 460, distance: 50.9
click at [419, 409] on span "No checked baggage" at bounding box center [377, 405] width 142 height 20
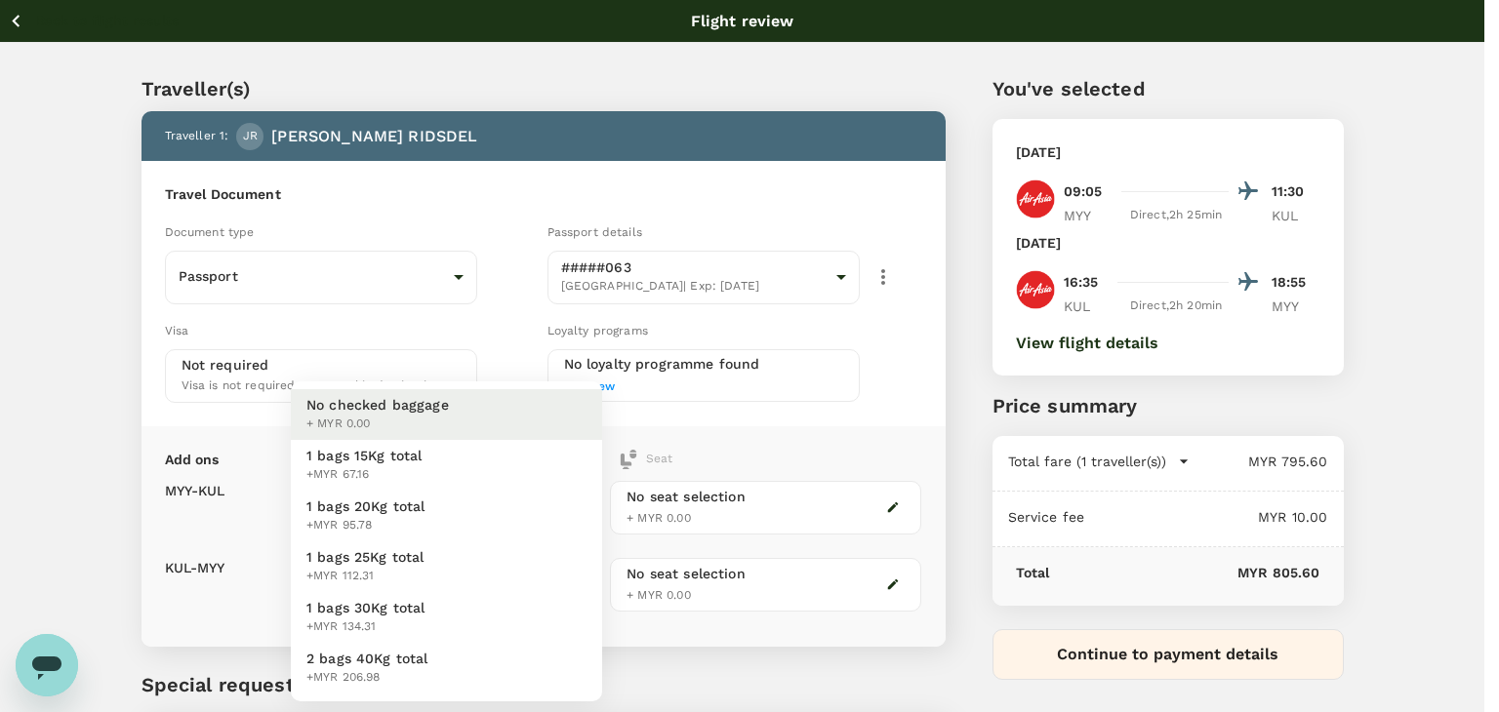
click at [402, 500] on body "Back to flight results Flight review Traveller(s) Traveller 1 : JR [PERSON_NAME…" at bounding box center [749, 447] width 1499 height 895
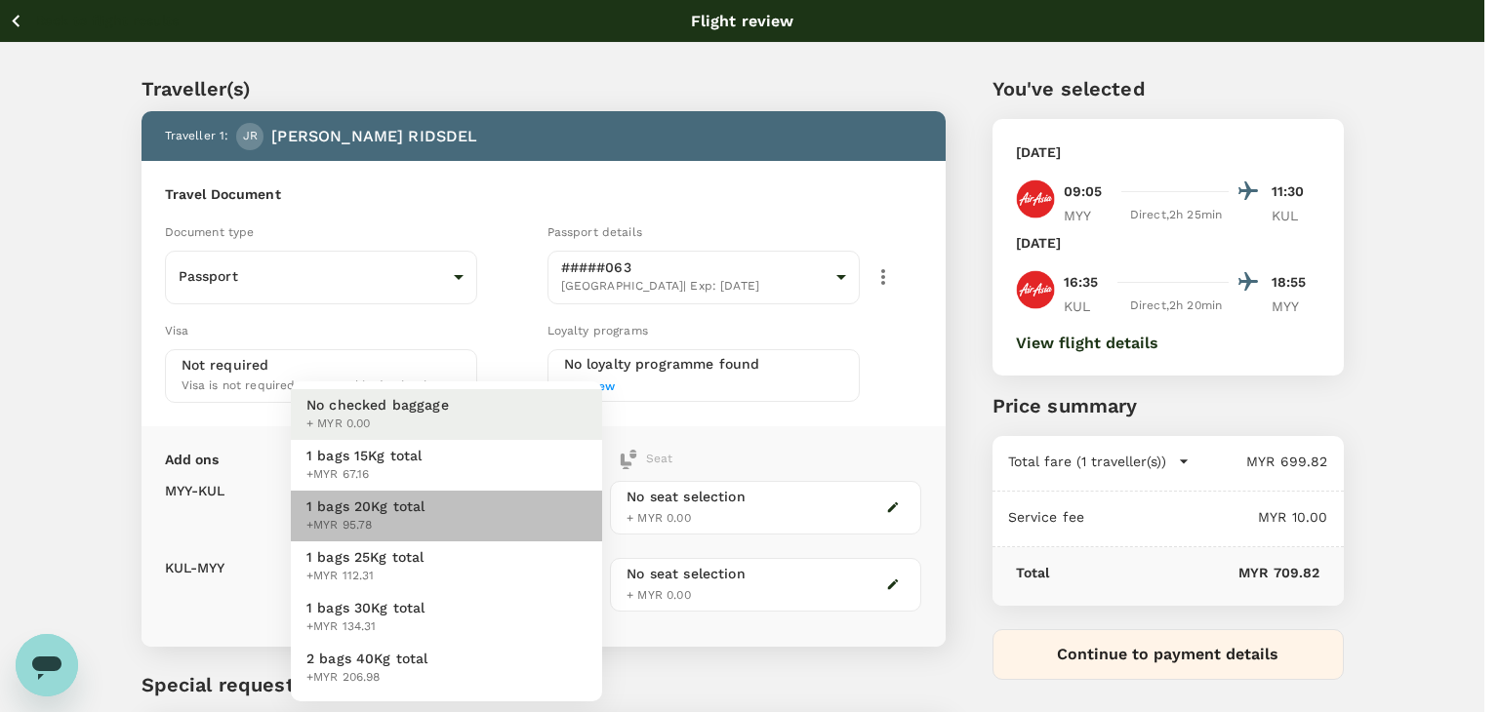
click at [386, 506] on span "1 bags 20Kg total" at bounding box center [365, 507] width 119 height 20
type input "2 - 95.78"
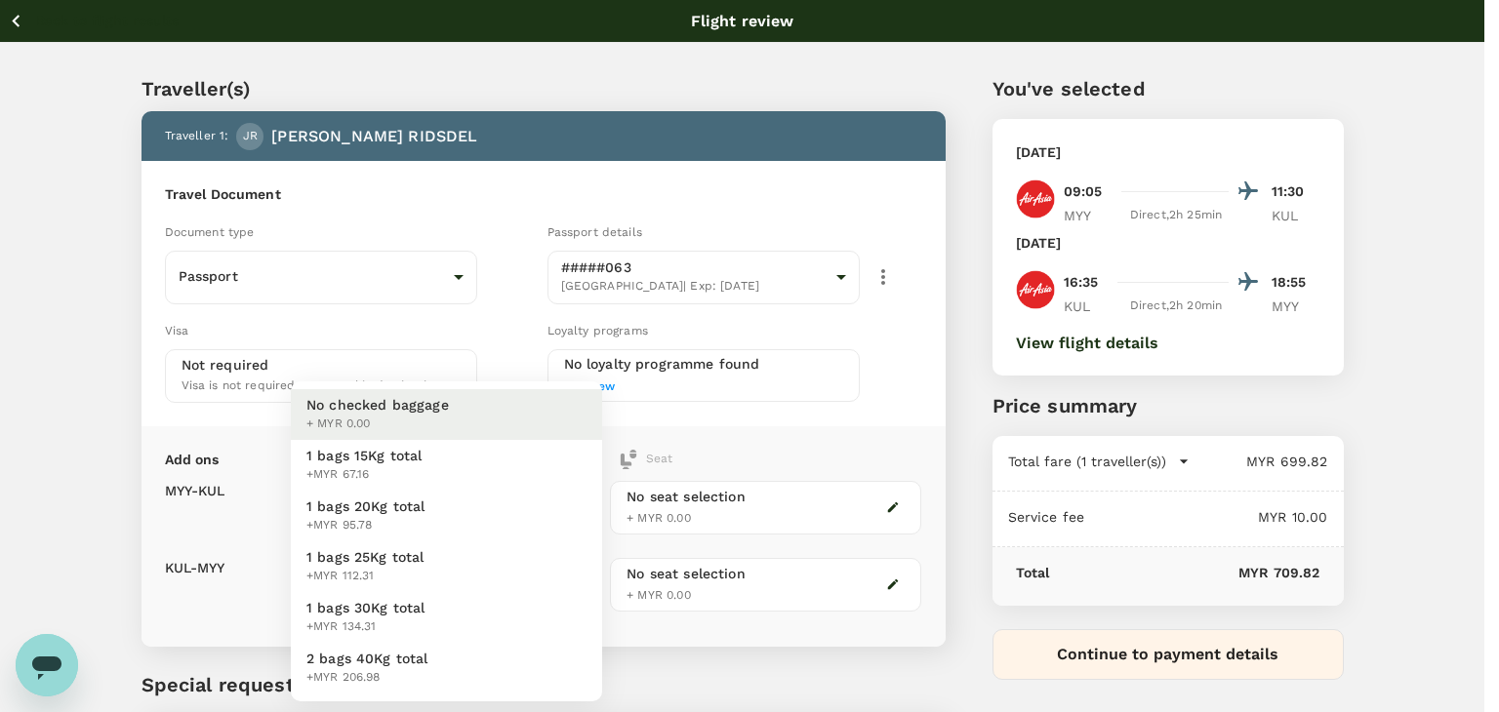
click at [368, 564] on body "Back to flight results Flight review Traveller(s) Traveller 1 : JR [PERSON_NAME…" at bounding box center [749, 447] width 1499 height 895
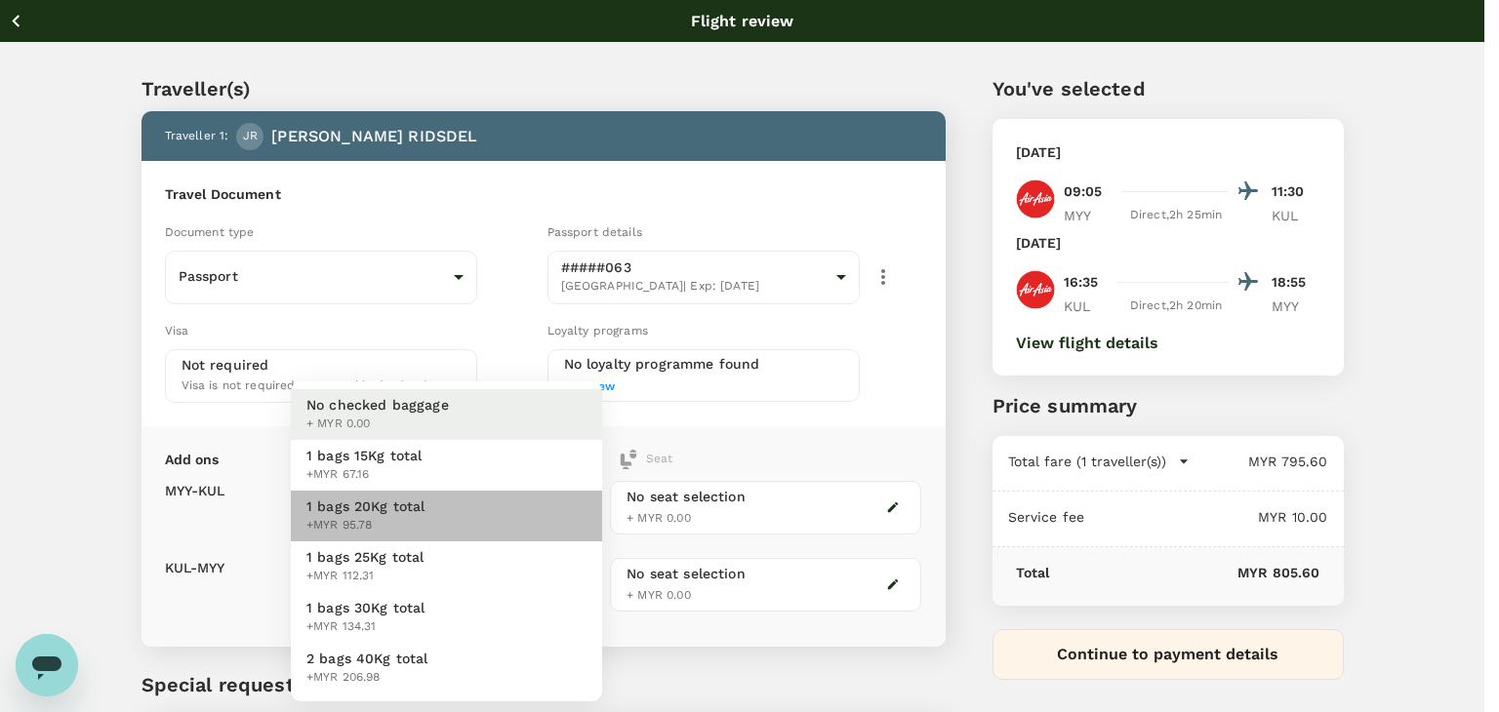
click at [371, 519] on span "+MYR 95.78" at bounding box center [365, 526] width 119 height 20
type input "2 - 95.78"
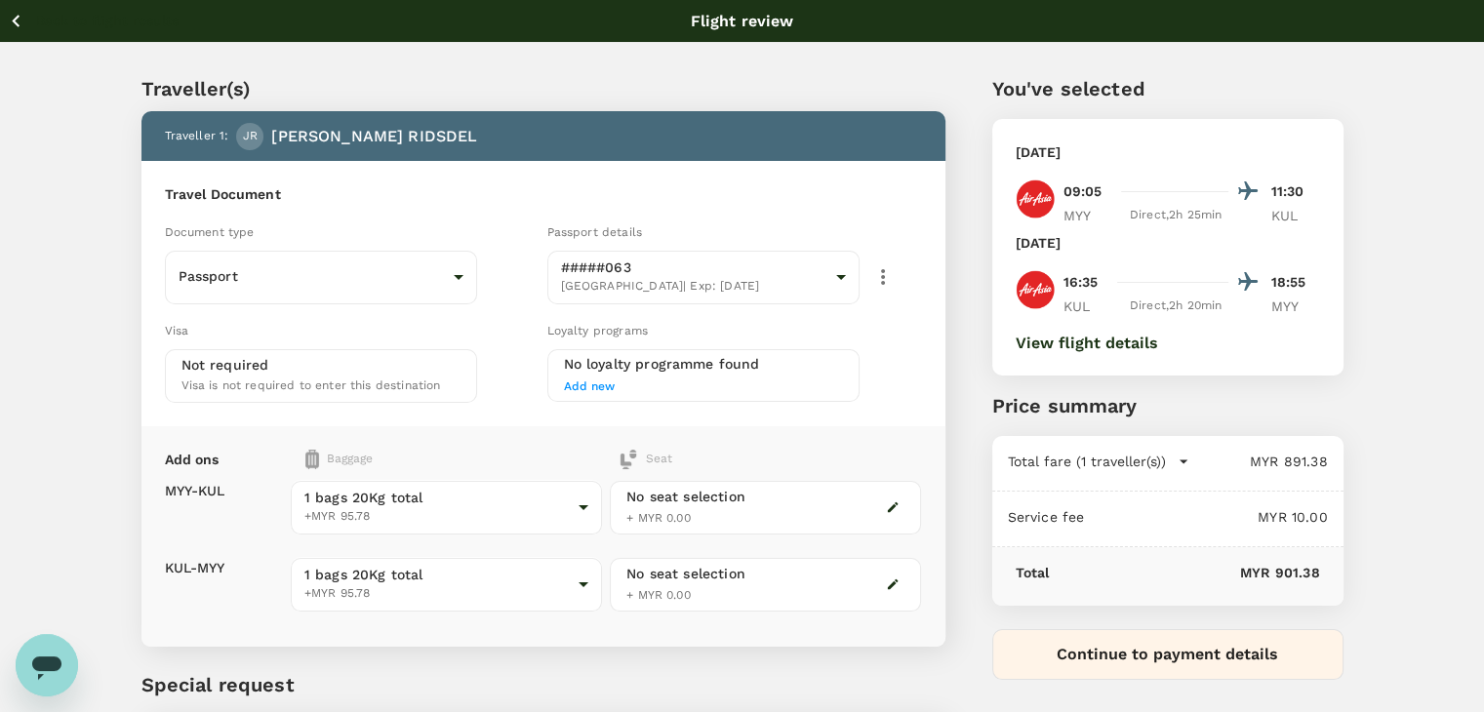
click at [1044, 343] on button "View flight details" at bounding box center [1087, 344] width 142 height 18
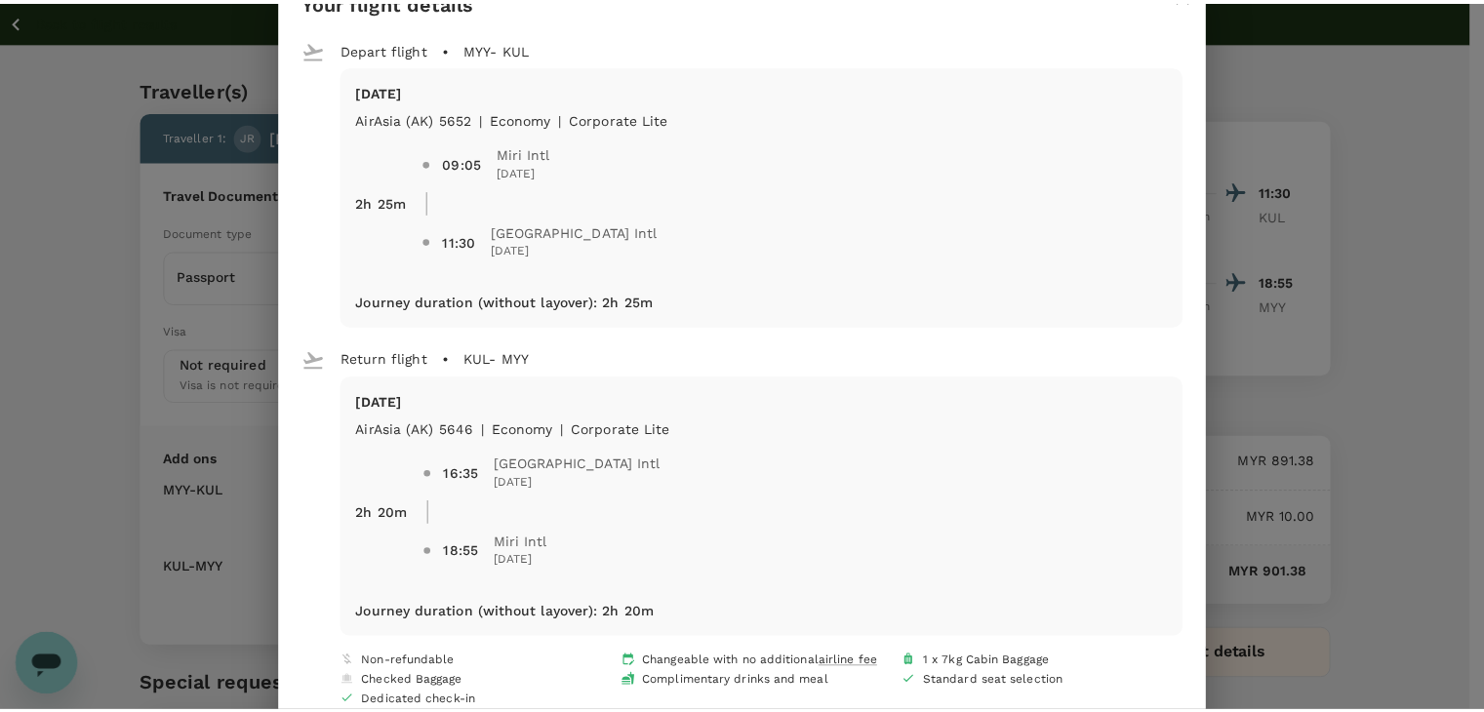
scroll to position [120, 0]
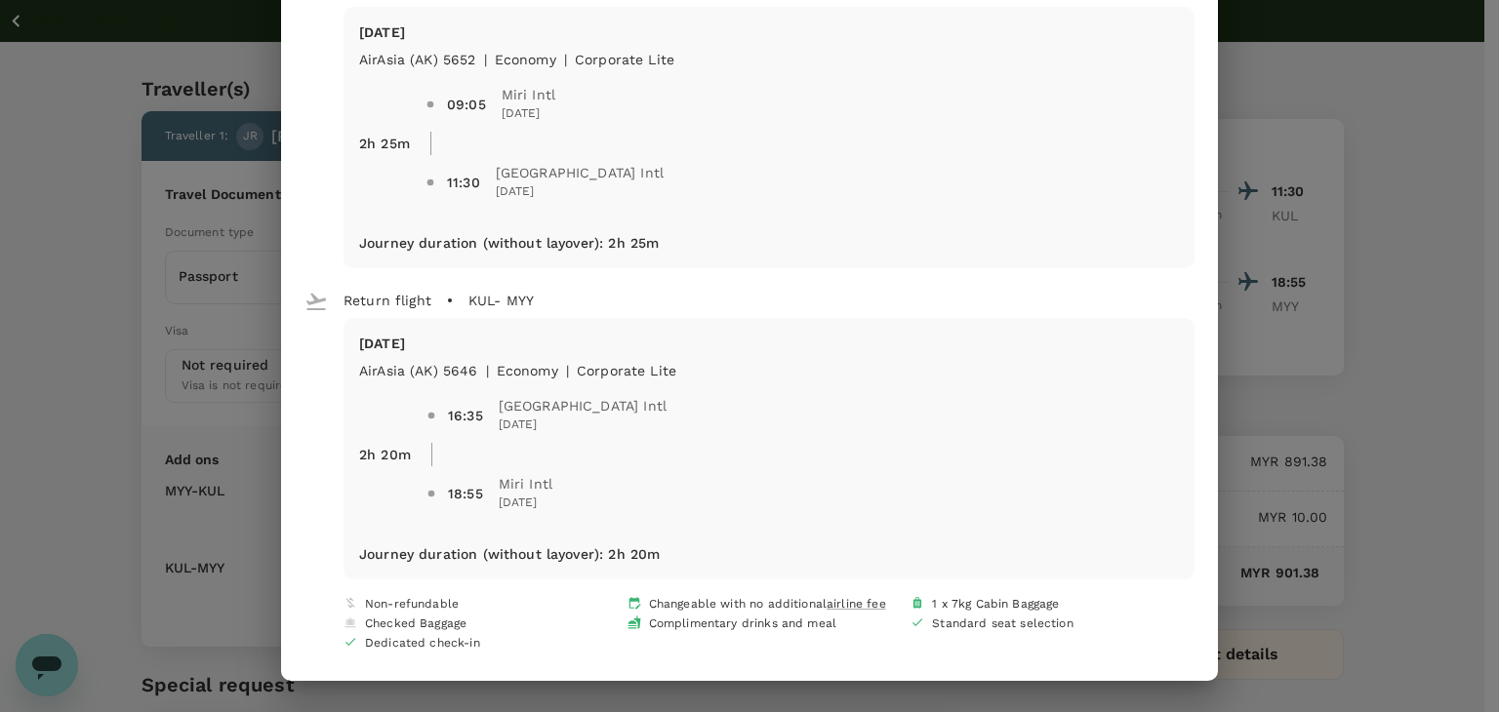
click at [90, 452] on div "Your flight details Depart flight MYY - [GEOGRAPHIC_DATA] [DATE] AirAsia ([GEOG…" at bounding box center [749, 356] width 1499 height 712
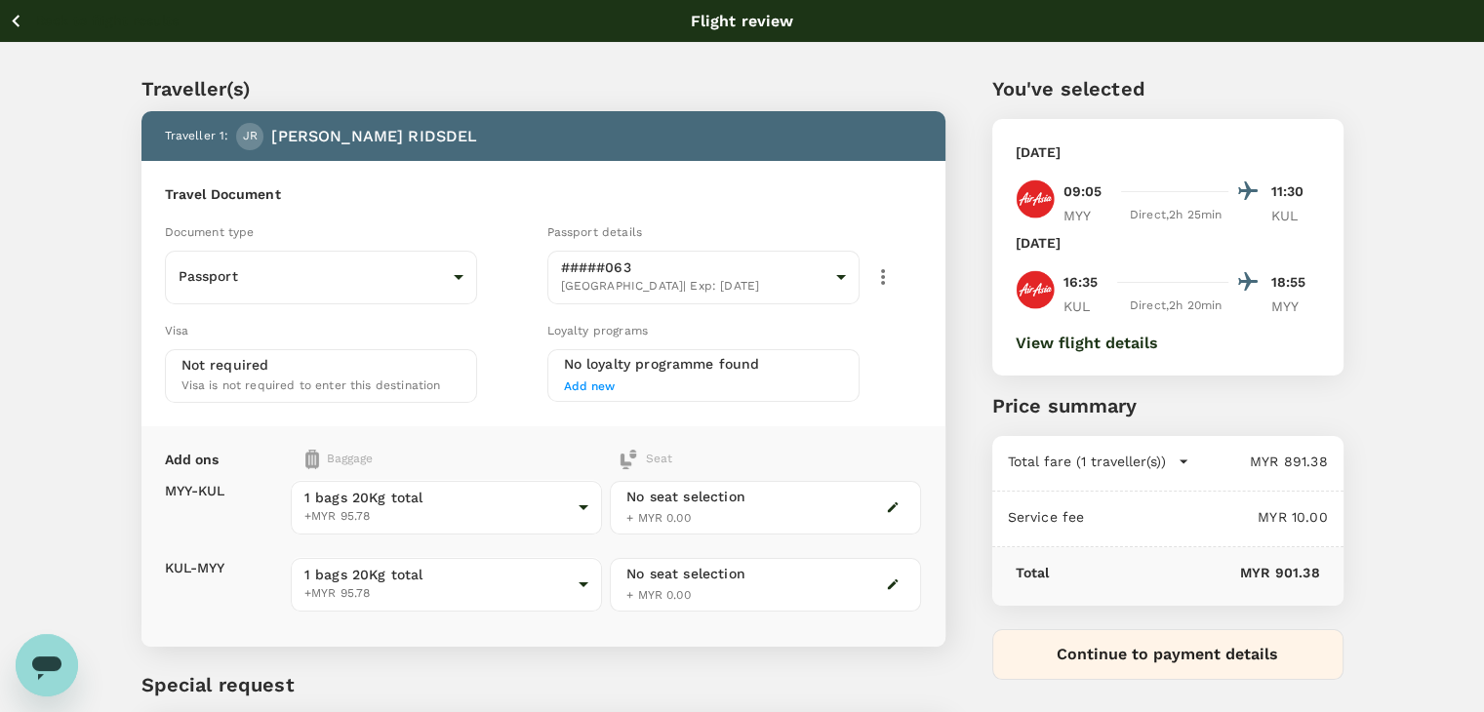
click at [16, 20] on icon "button" at bounding box center [16, 21] width 24 height 24
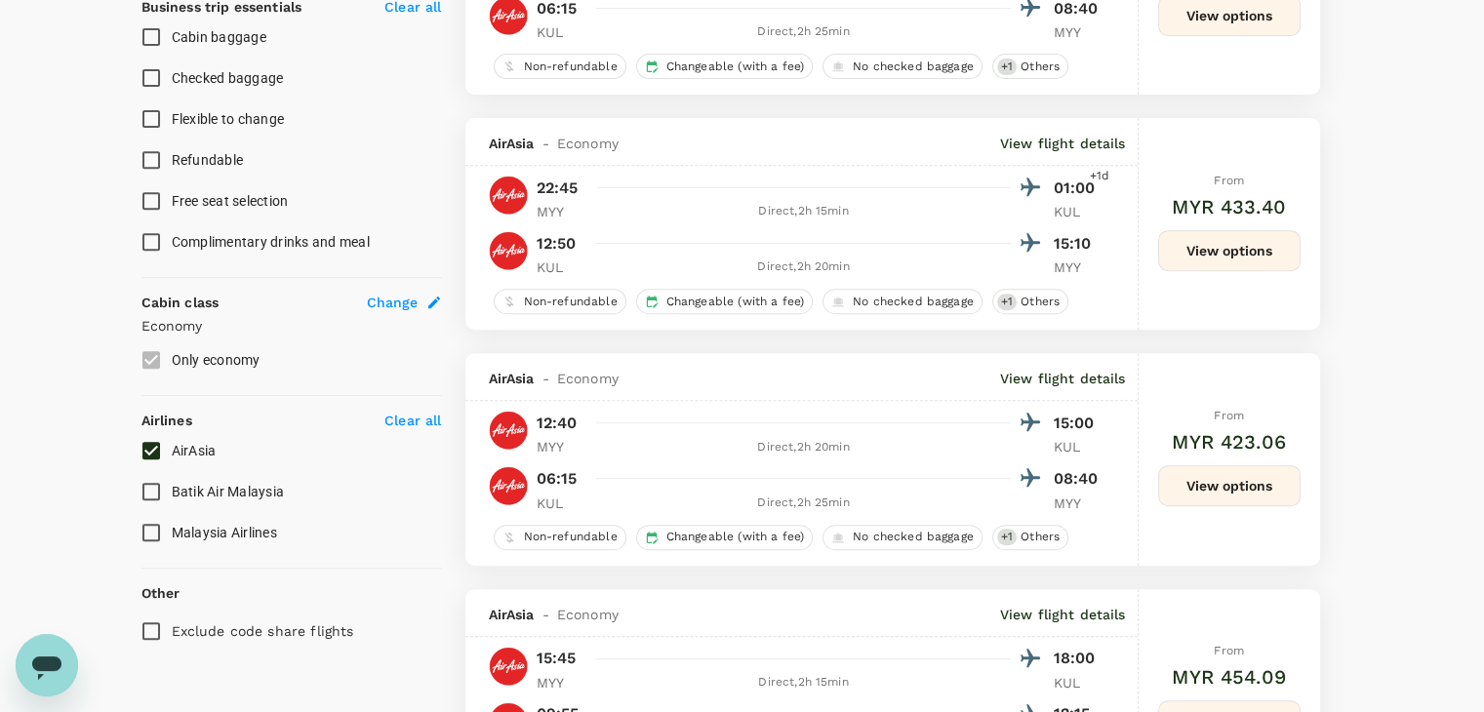
scroll to position [1086, 0]
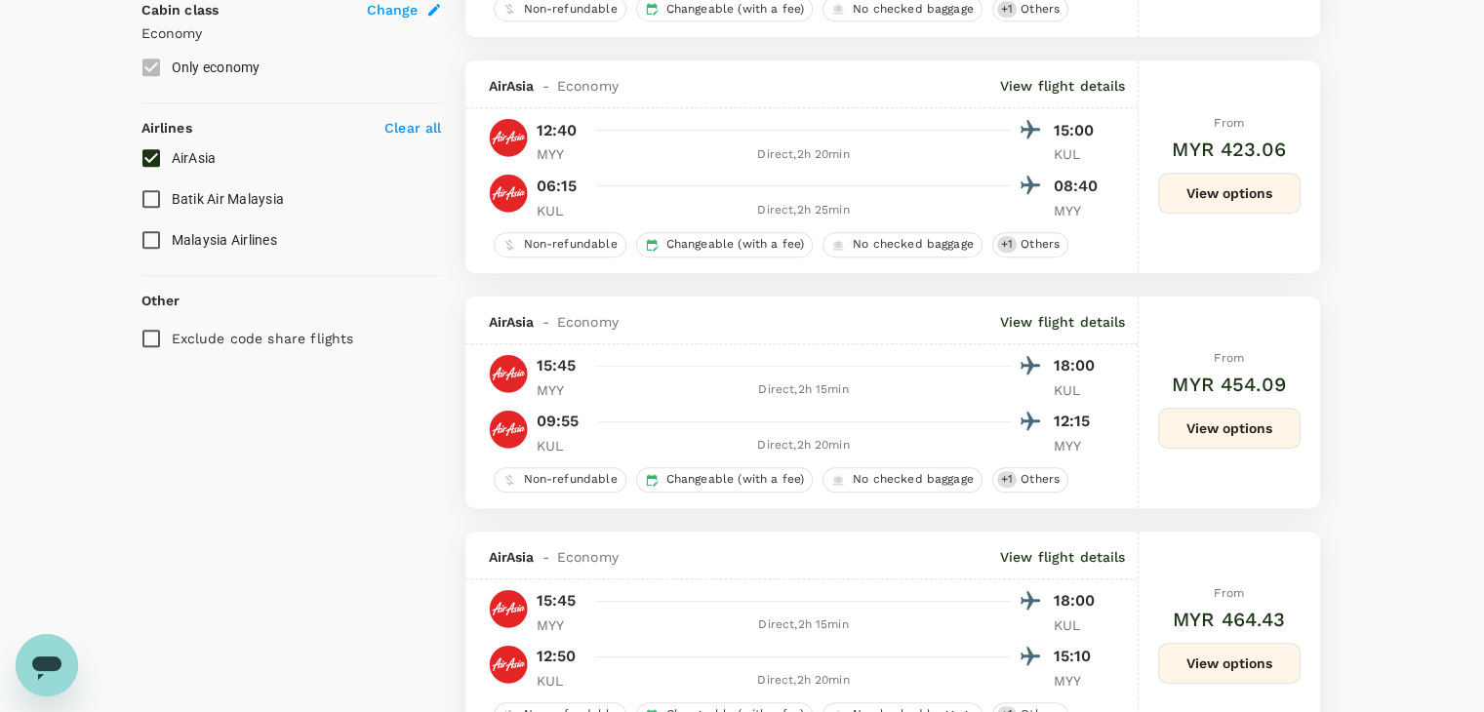
click at [148, 149] on input "AirAsia" at bounding box center [151, 158] width 41 height 41
checkbox input "false"
click at [152, 231] on input "Malaysia Airlines" at bounding box center [151, 240] width 41 height 41
checkbox input "true"
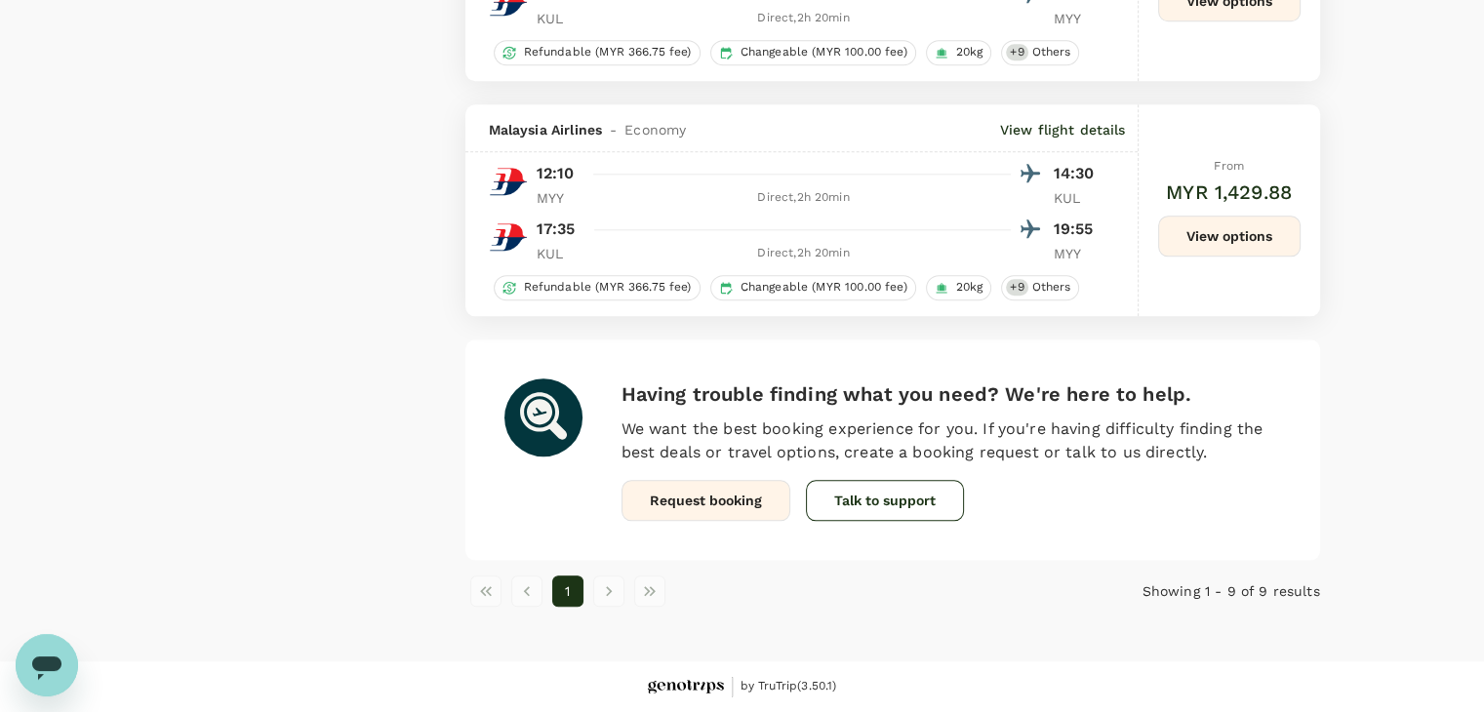
scroll to position [1910, 0]
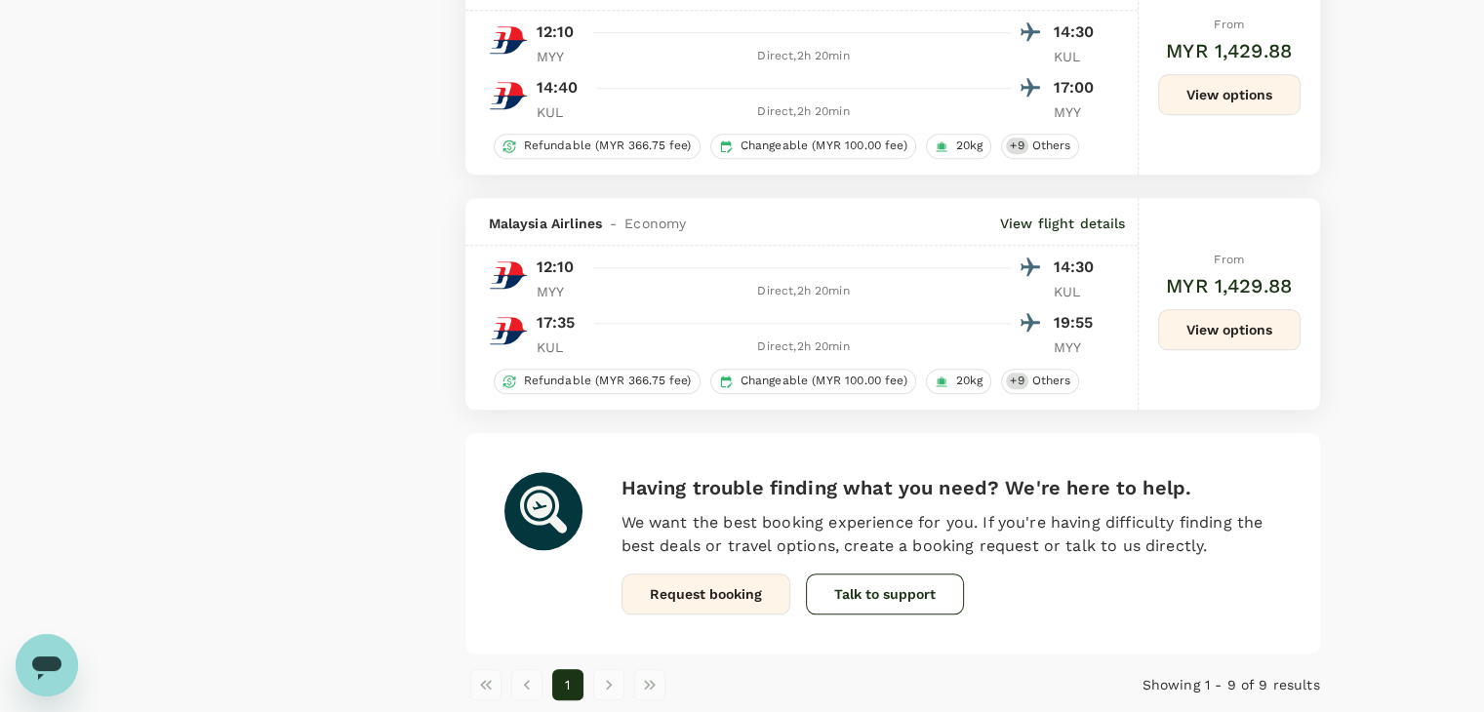
click at [1203, 320] on button "View options" at bounding box center [1229, 329] width 142 height 41
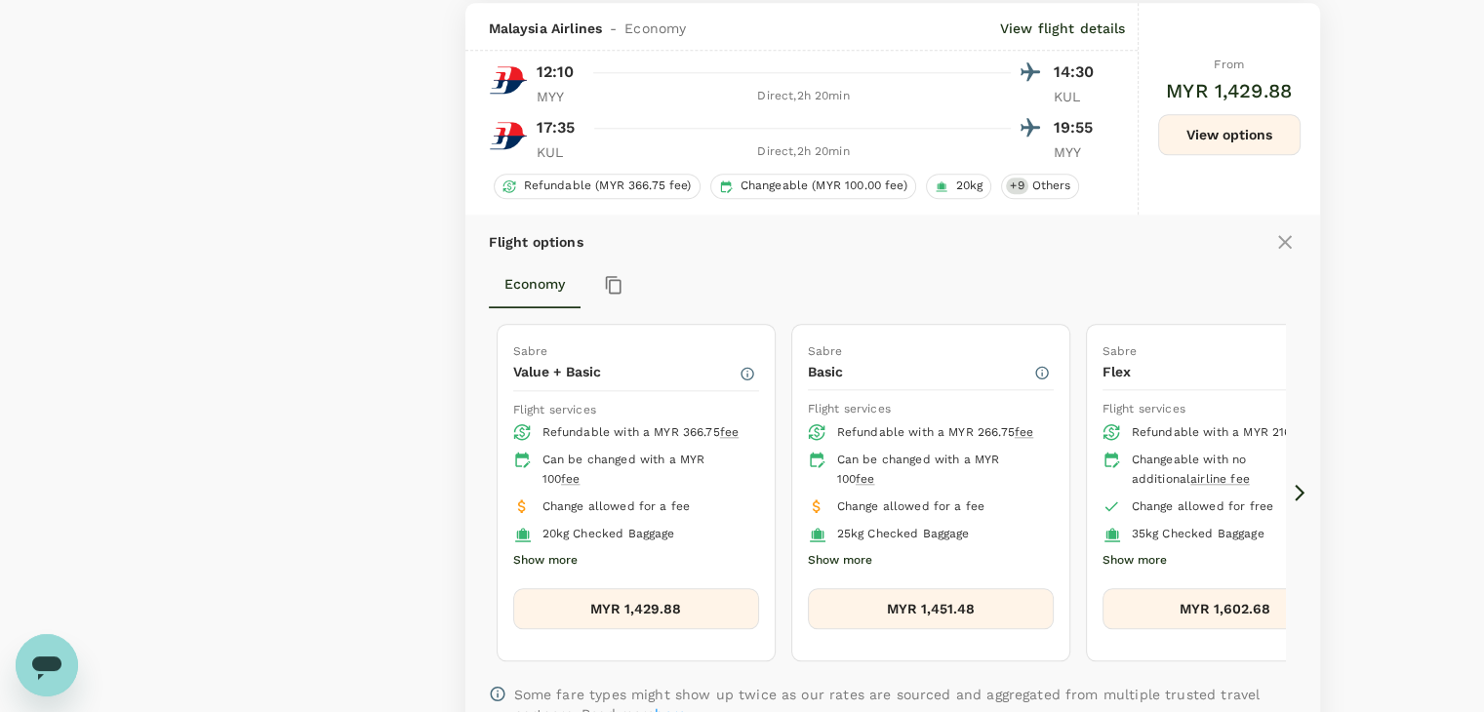
scroll to position [2112, 0]
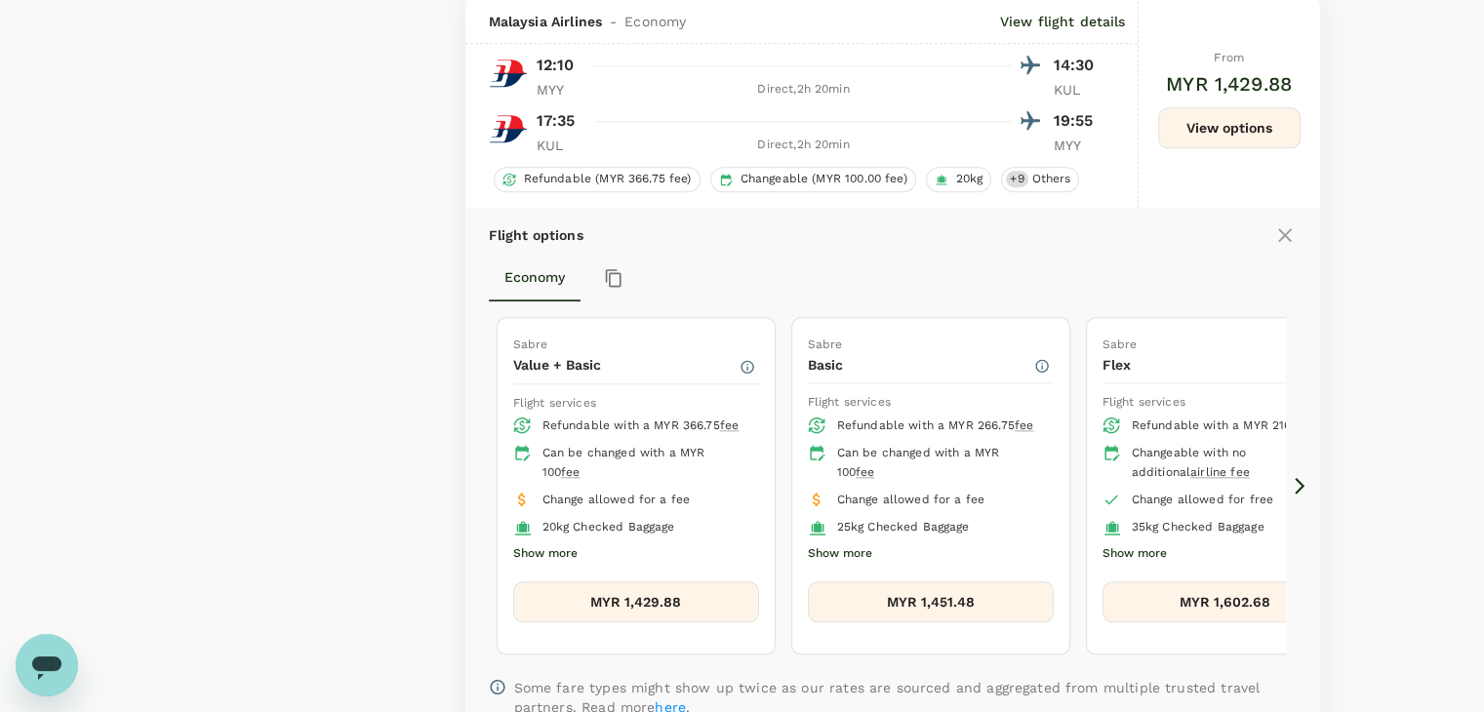
click at [1294, 479] on icon at bounding box center [1300, 486] width 20 height 20
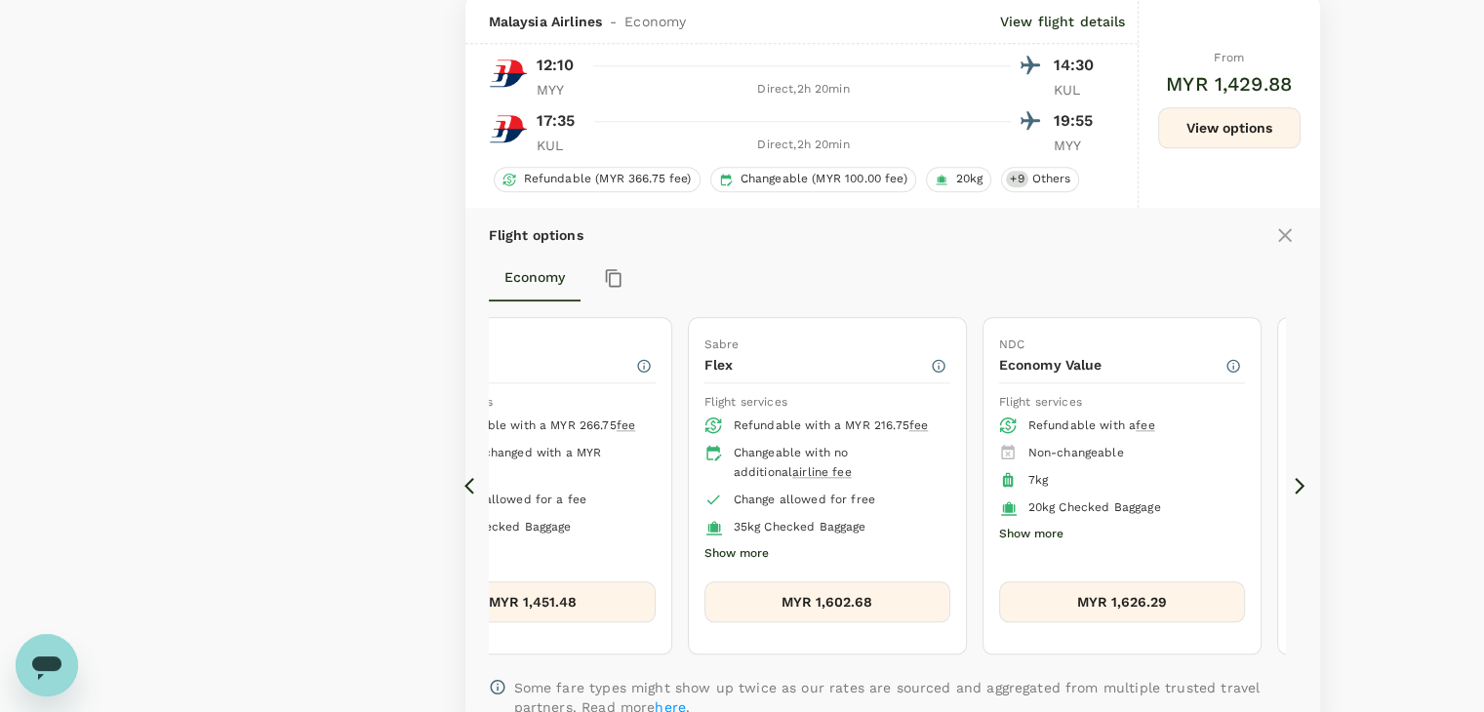
click at [1302, 477] on div "Flight options Economy Sabre Value + Basic Flight services Refundable with a MY…" at bounding box center [893, 471] width 855 height 526
click at [1299, 486] on icon at bounding box center [1300, 486] width 10 height 17
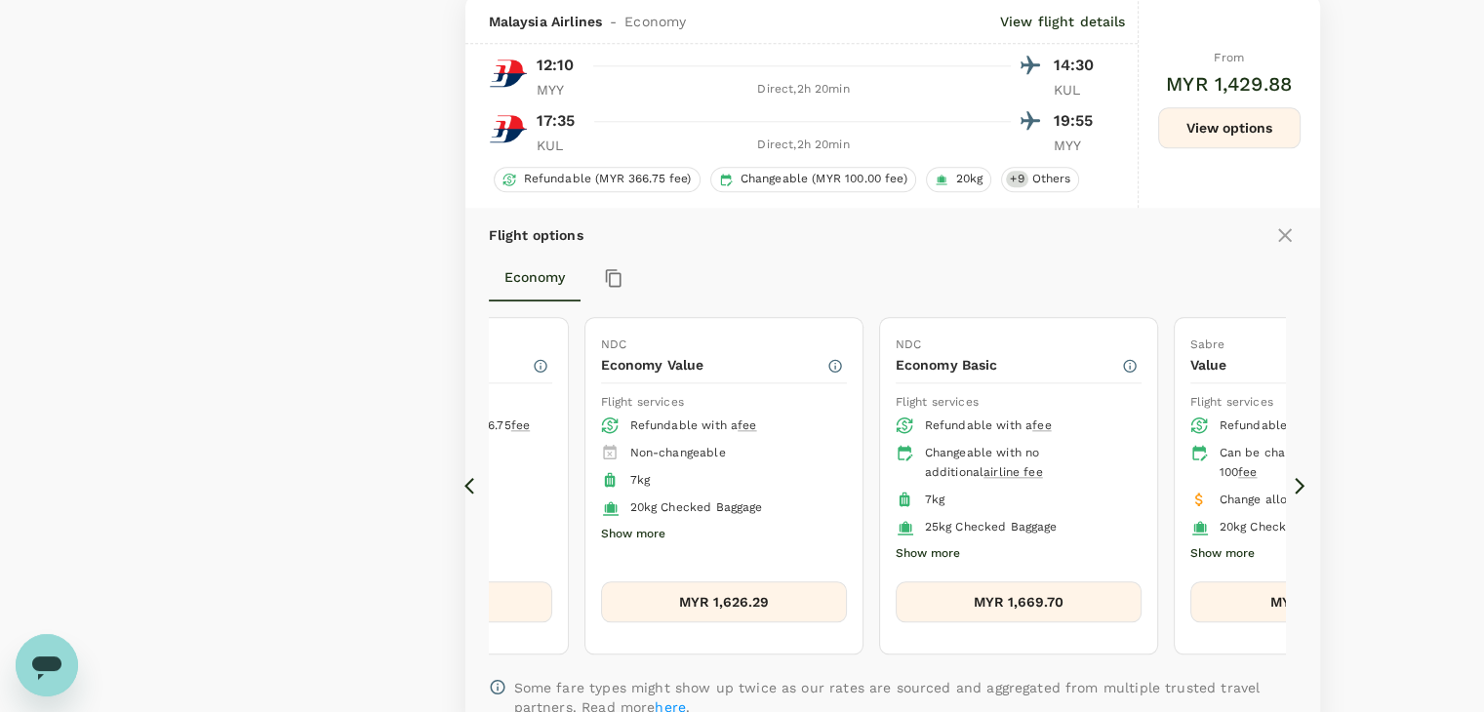
click at [1299, 486] on icon at bounding box center [1300, 486] width 10 height 17
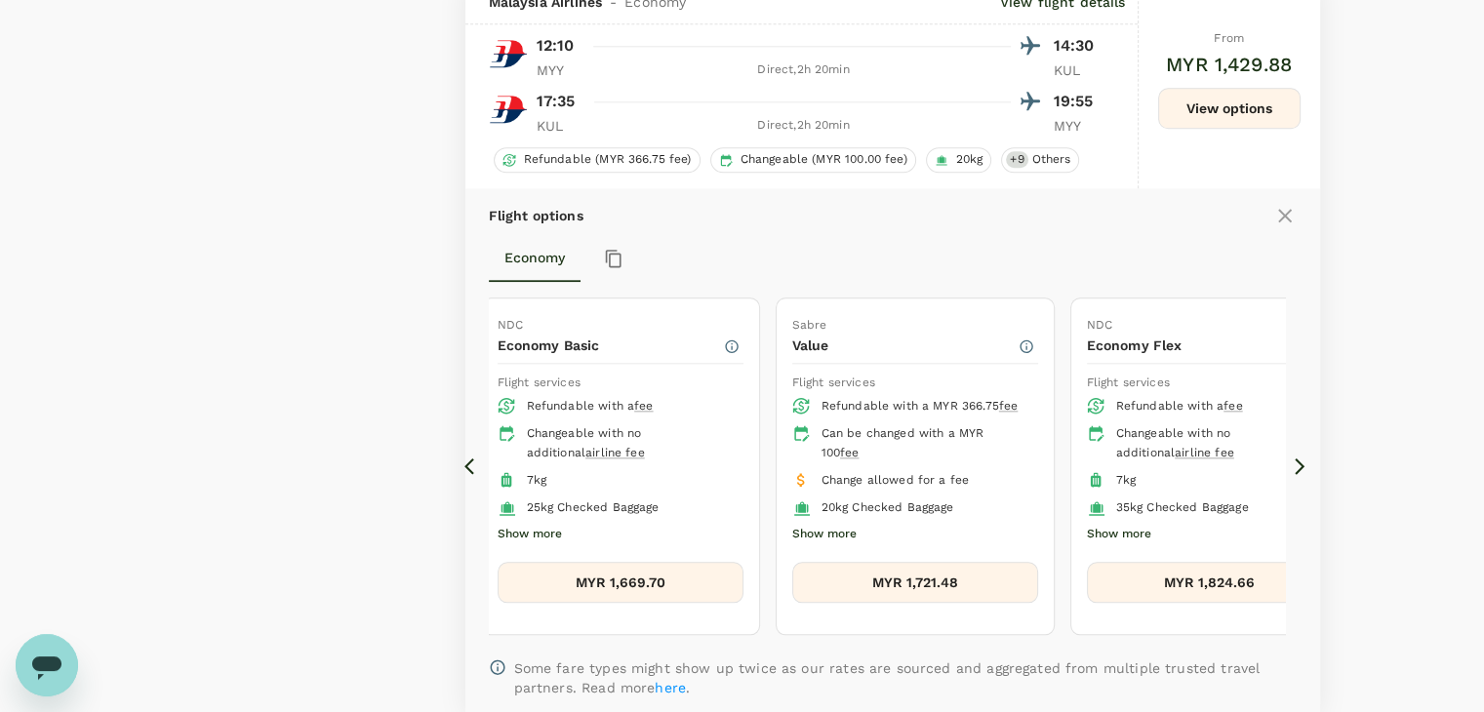
click at [473, 474] on icon at bounding box center [475, 467] width 20 height 20
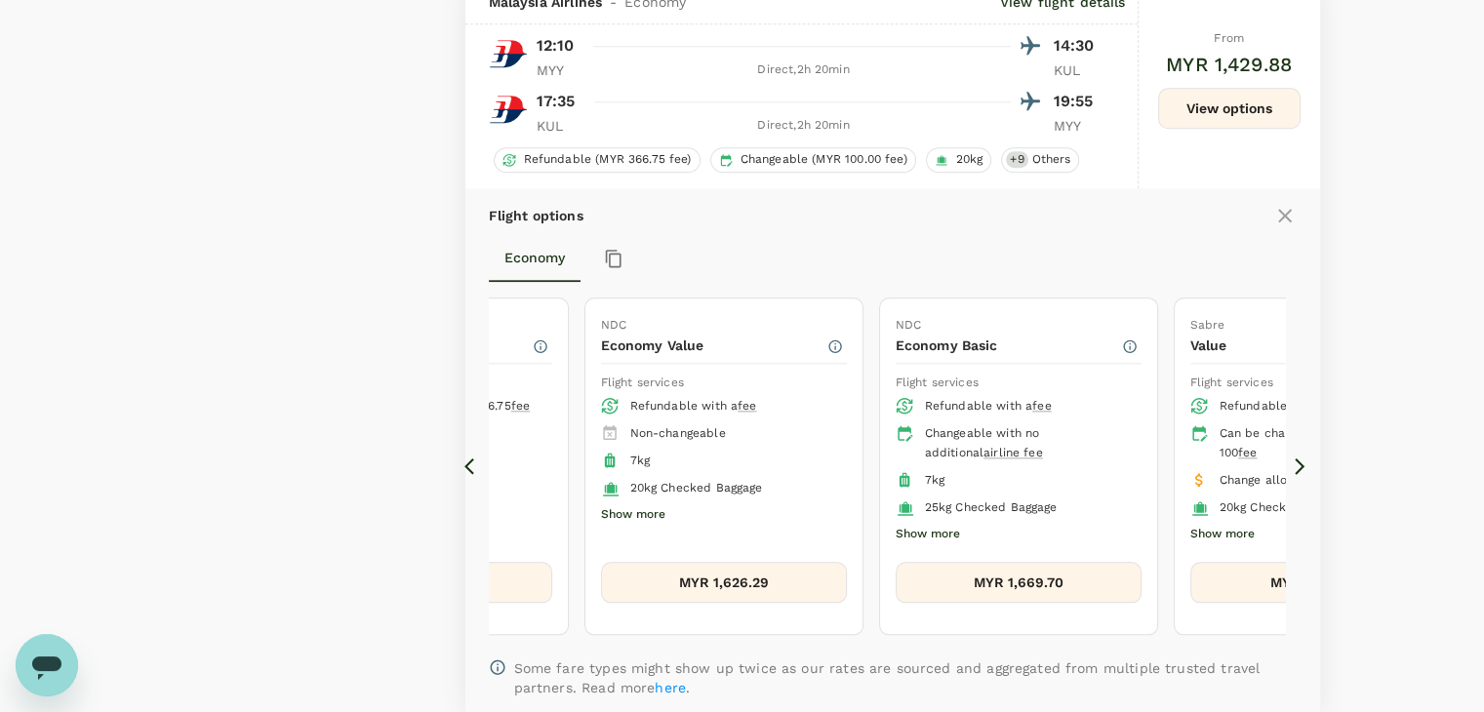
click at [473, 474] on icon at bounding box center [475, 467] width 20 height 20
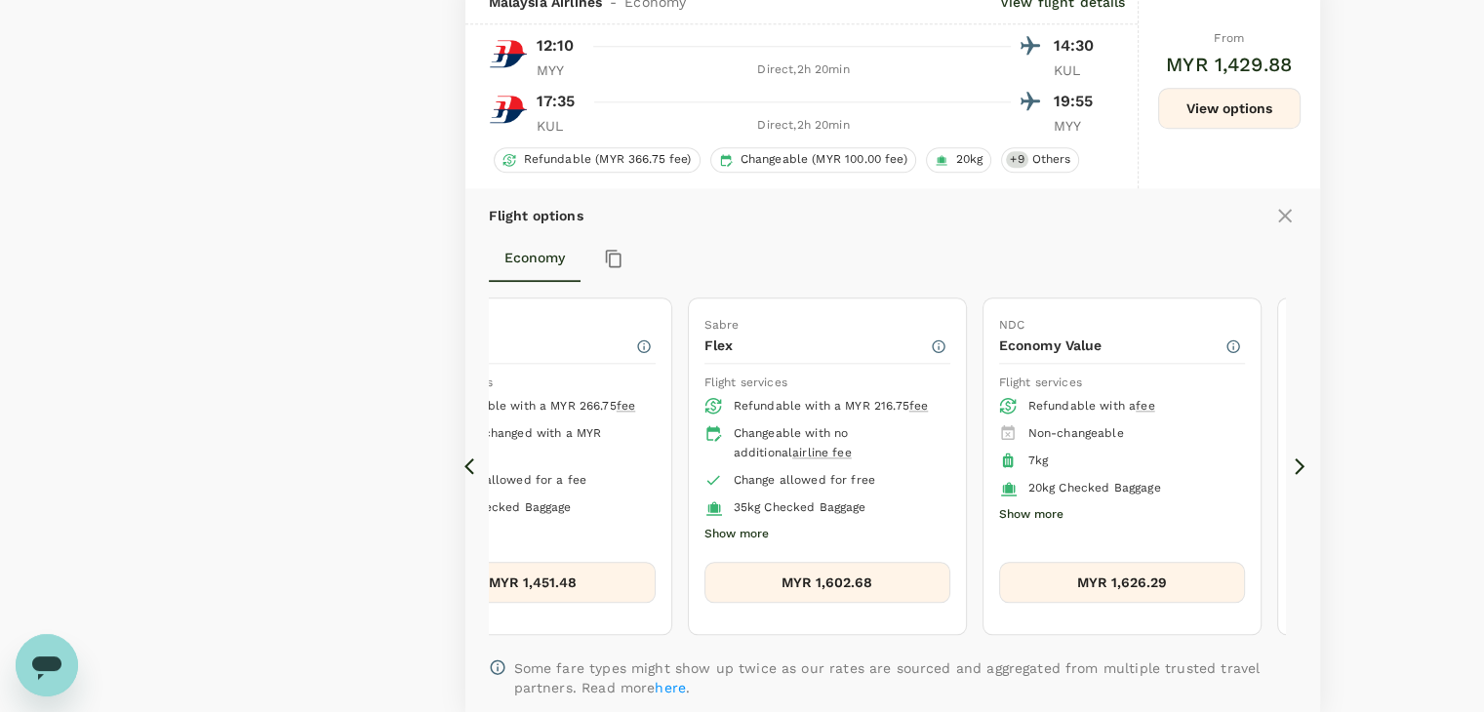
click at [473, 474] on icon at bounding box center [475, 467] width 20 height 20
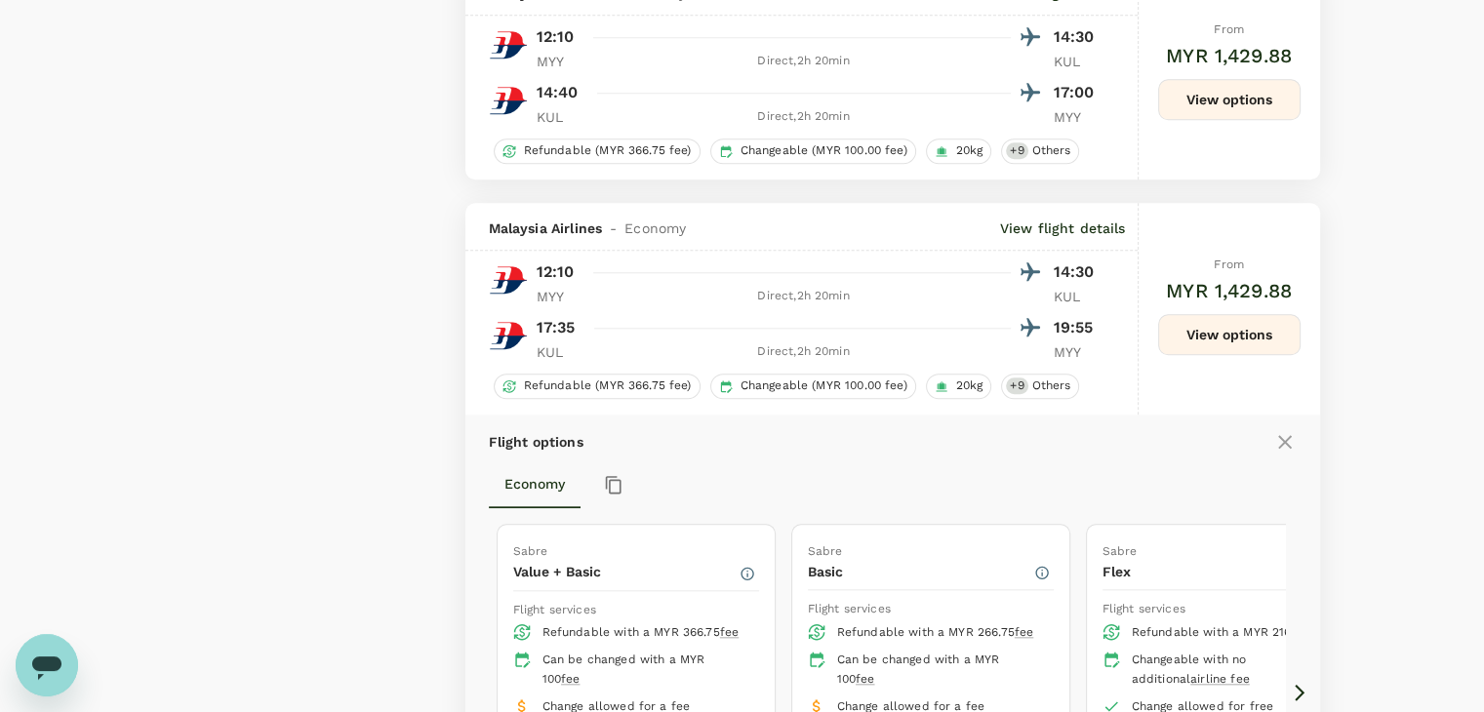
scroll to position [2120, 0]
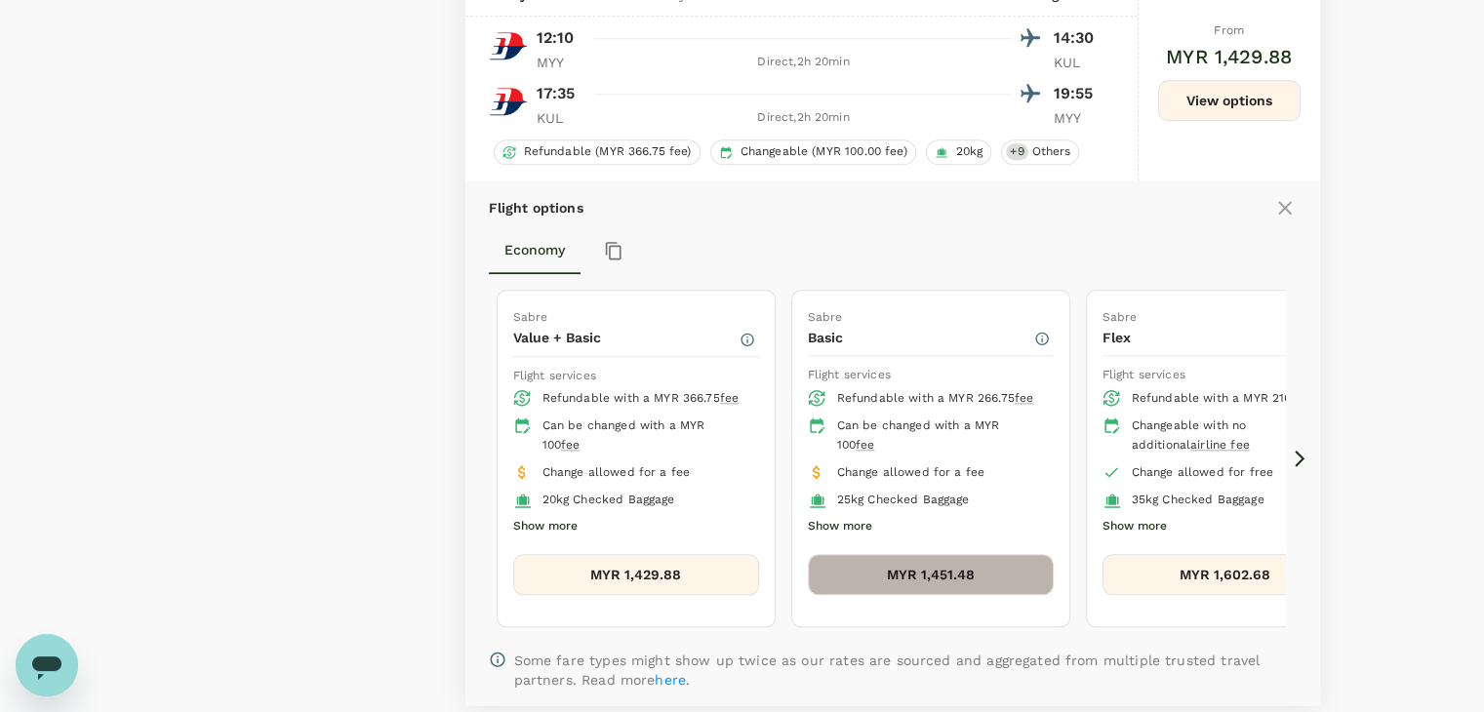
click at [874, 572] on button "MYR 1,451.48" at bounding box center [931, 574] width 246 height 41
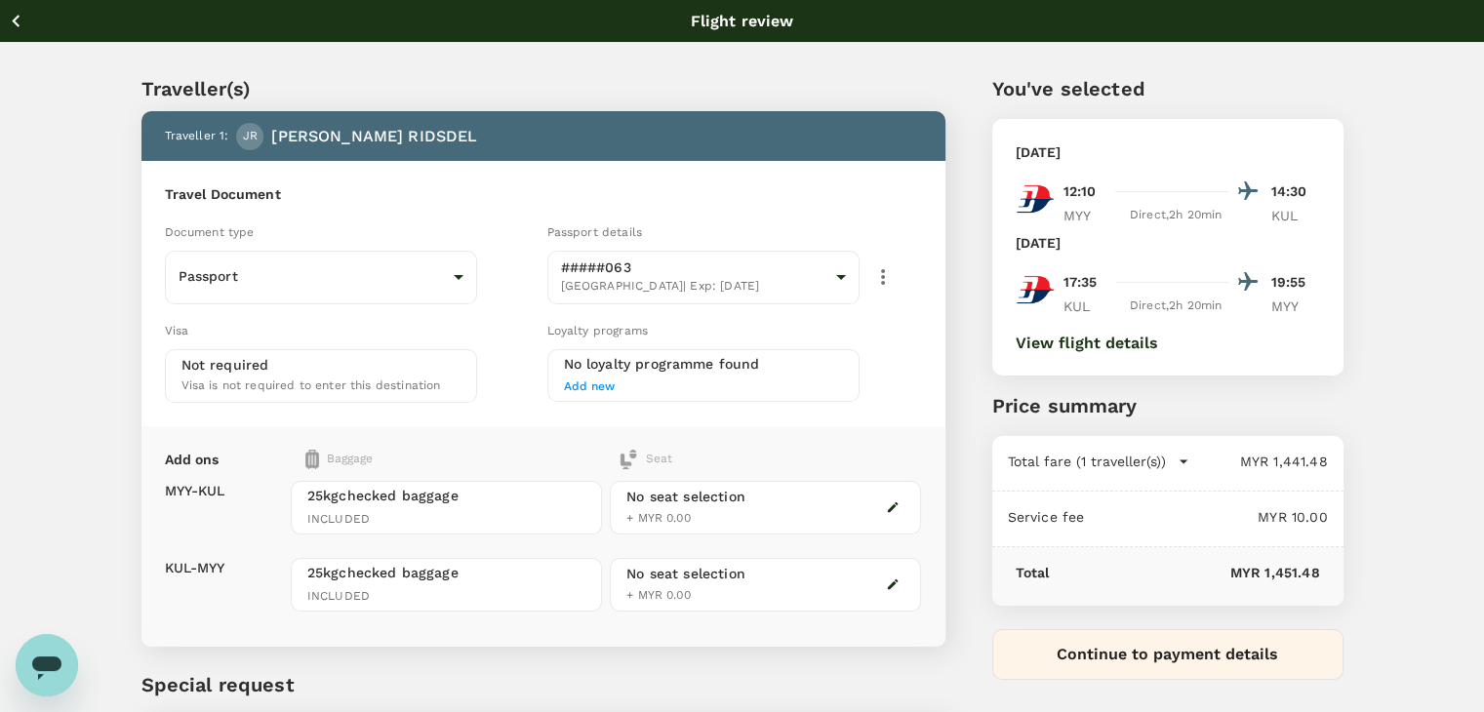
click at [17, 28] on icon "button" at bounding box center [16, 21] width 24 height 24
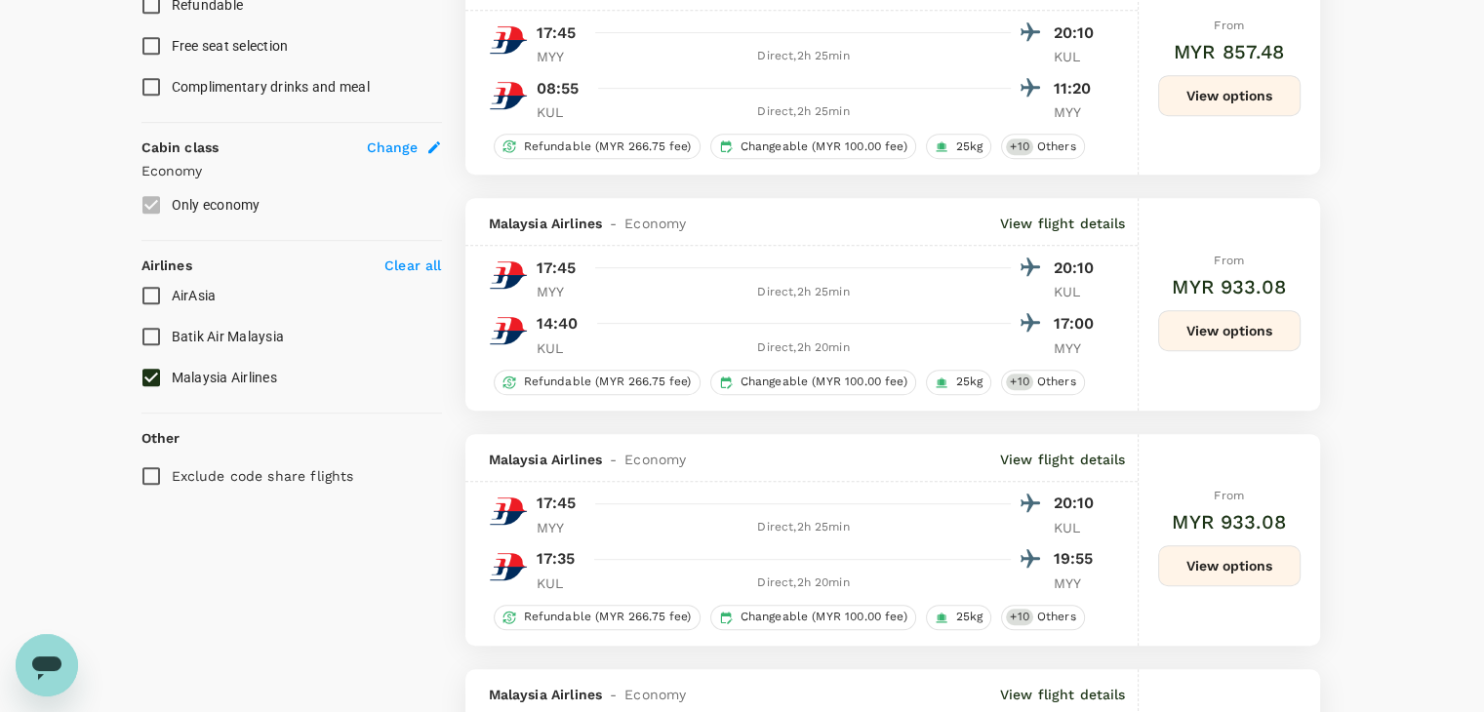
scroll to position [891, 0]
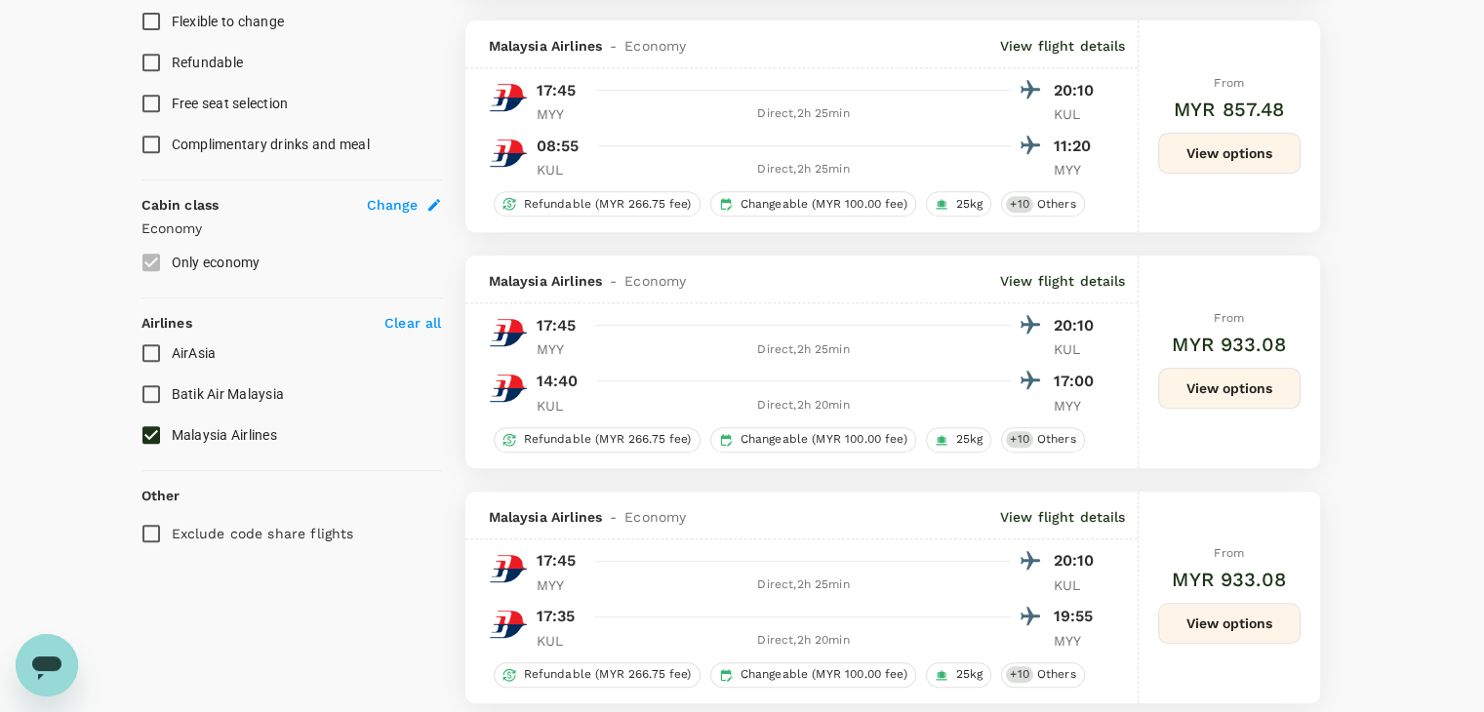
click at [155, 423] on input "Malaysia Airlines" at bounding box center [151, 435] width 41 height 41
checkbox input "false"
click at [156, 390] on input "Batik Air Malaysia" at bounding box center [151, 394] width 41 height 41
checkbox input "true"
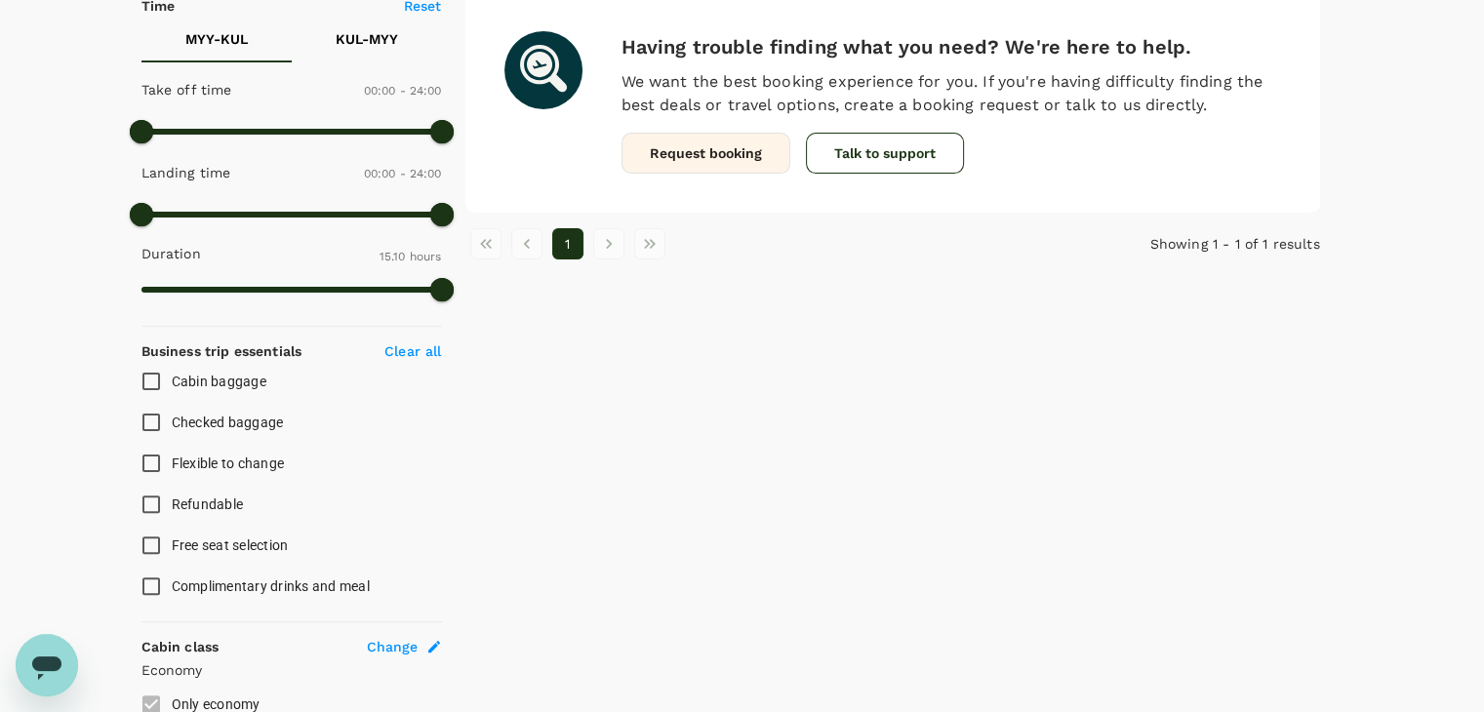
scroll to position [129, 0]
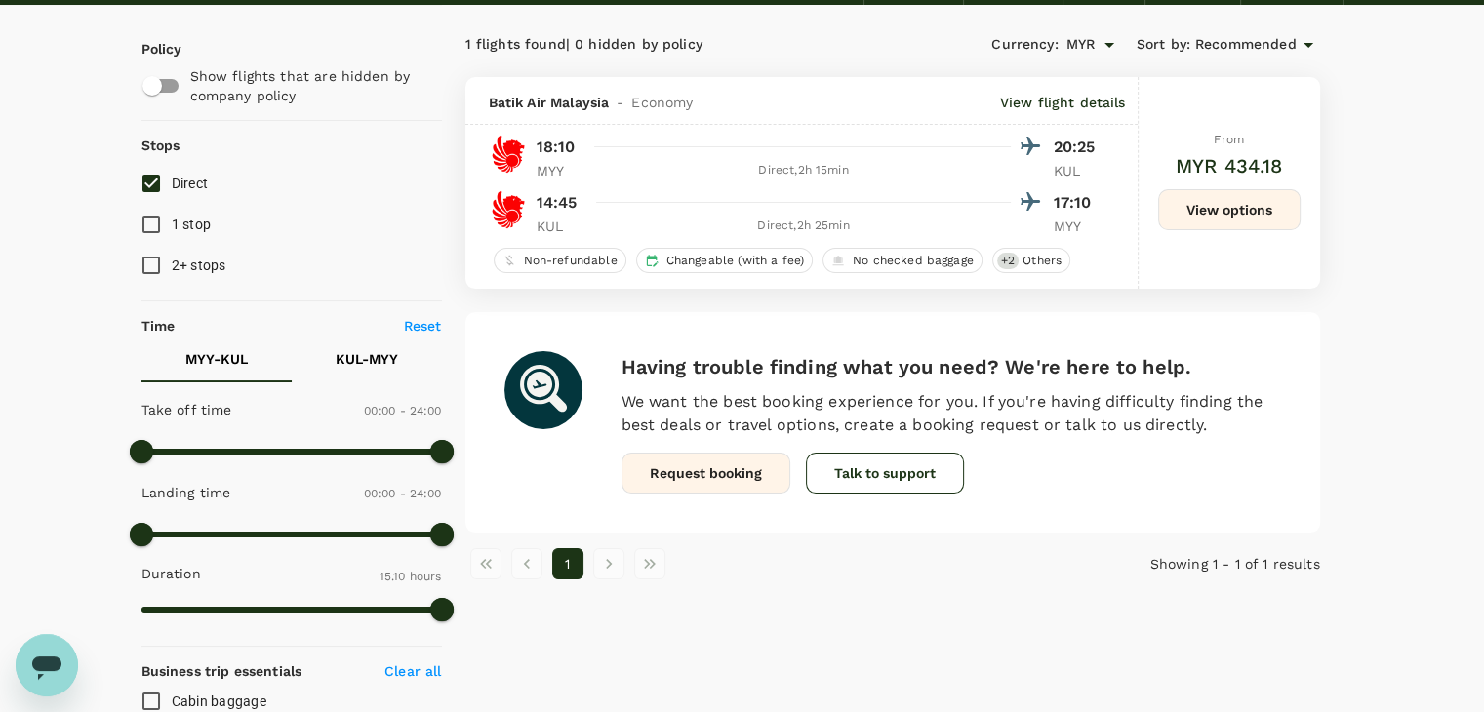
click at [1285, 200] on button "View options" at bounding box center [1229, 209] width 142 height 41
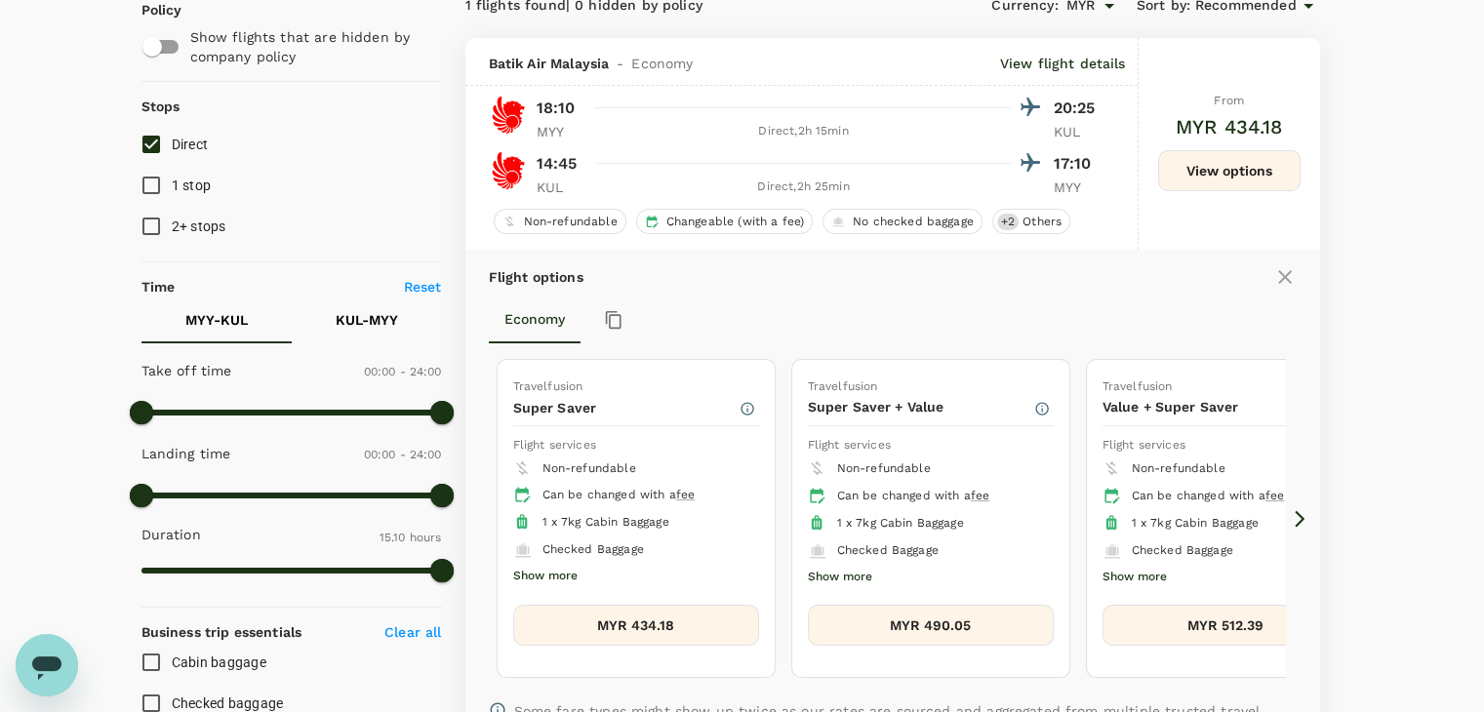
scroll to position [206, 0]
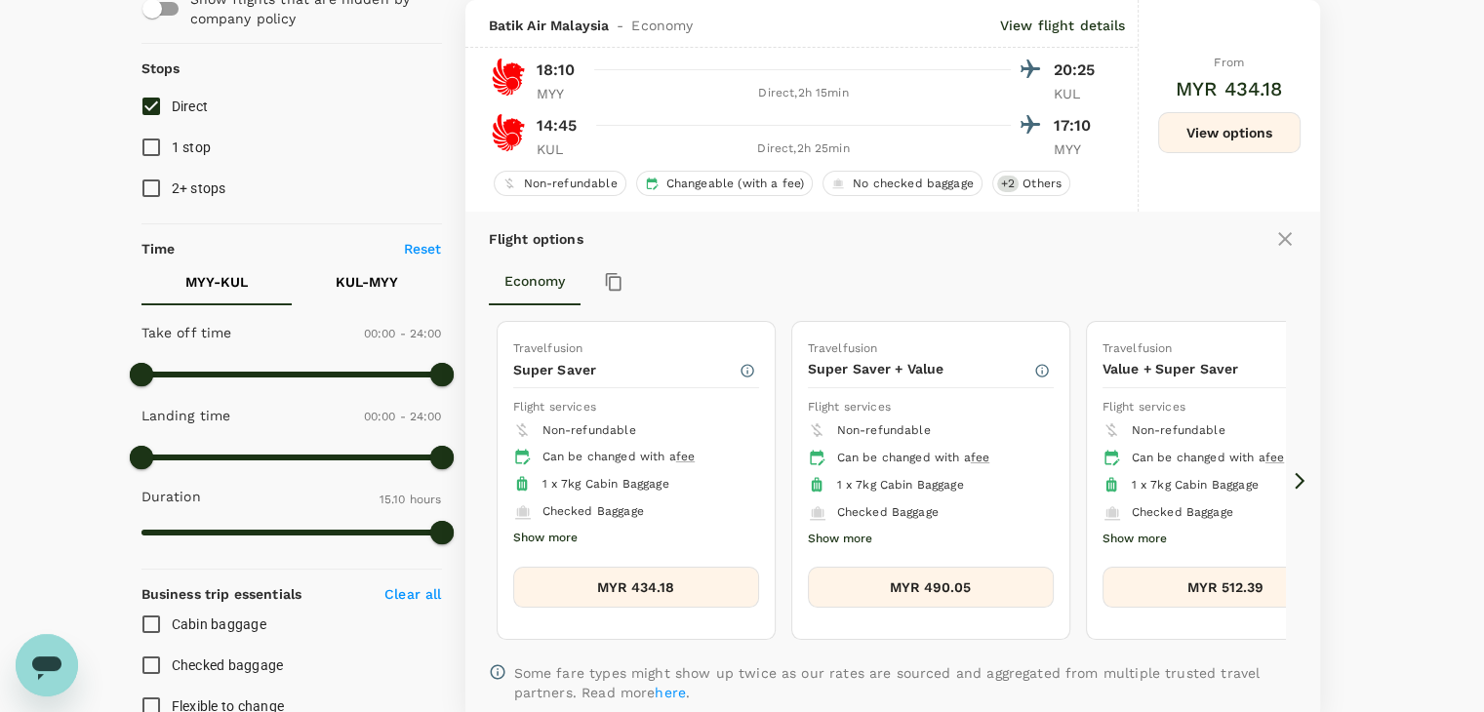
click at [1300, 475] on icon at bounding box center [1300, 481] width 20 height 20
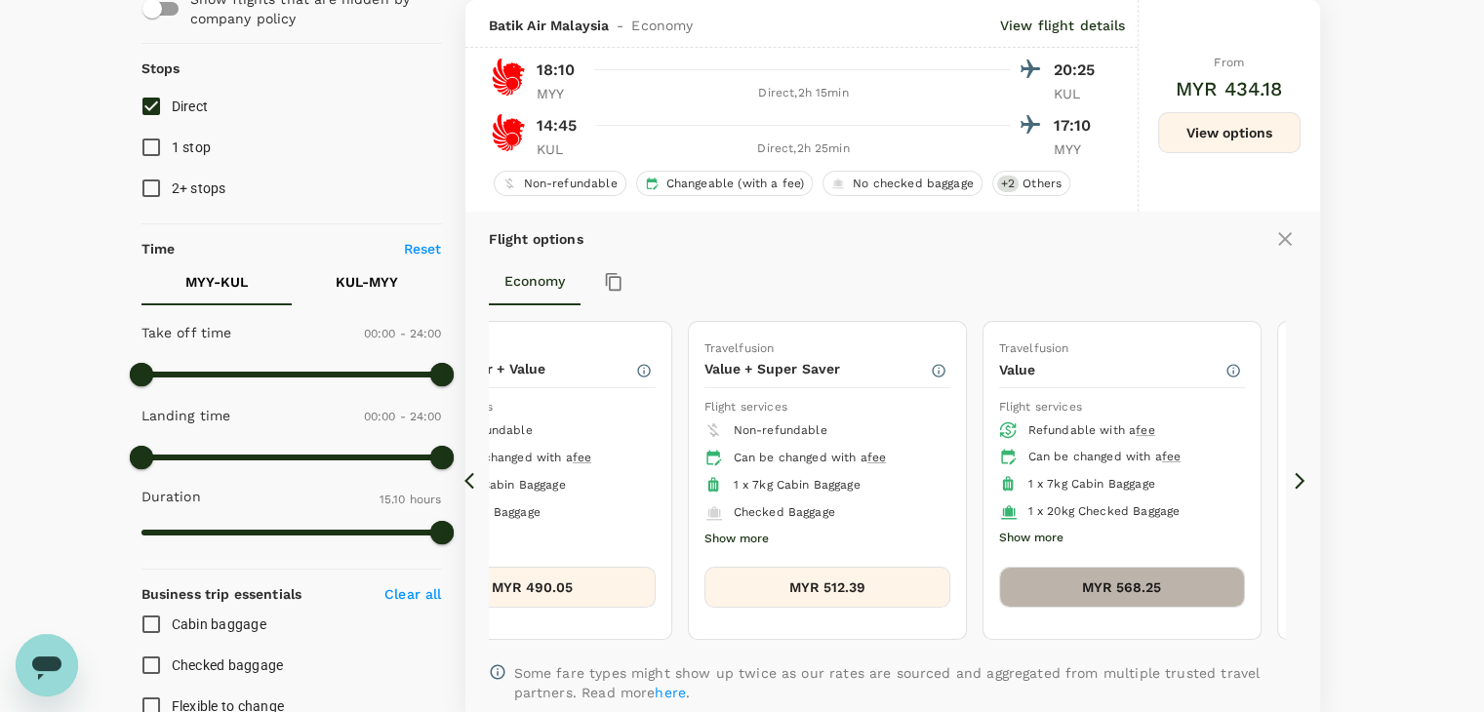
click at [1120, 574] on button "MYR 568.25" at bounding box center [1122, 587] width 246 height 41
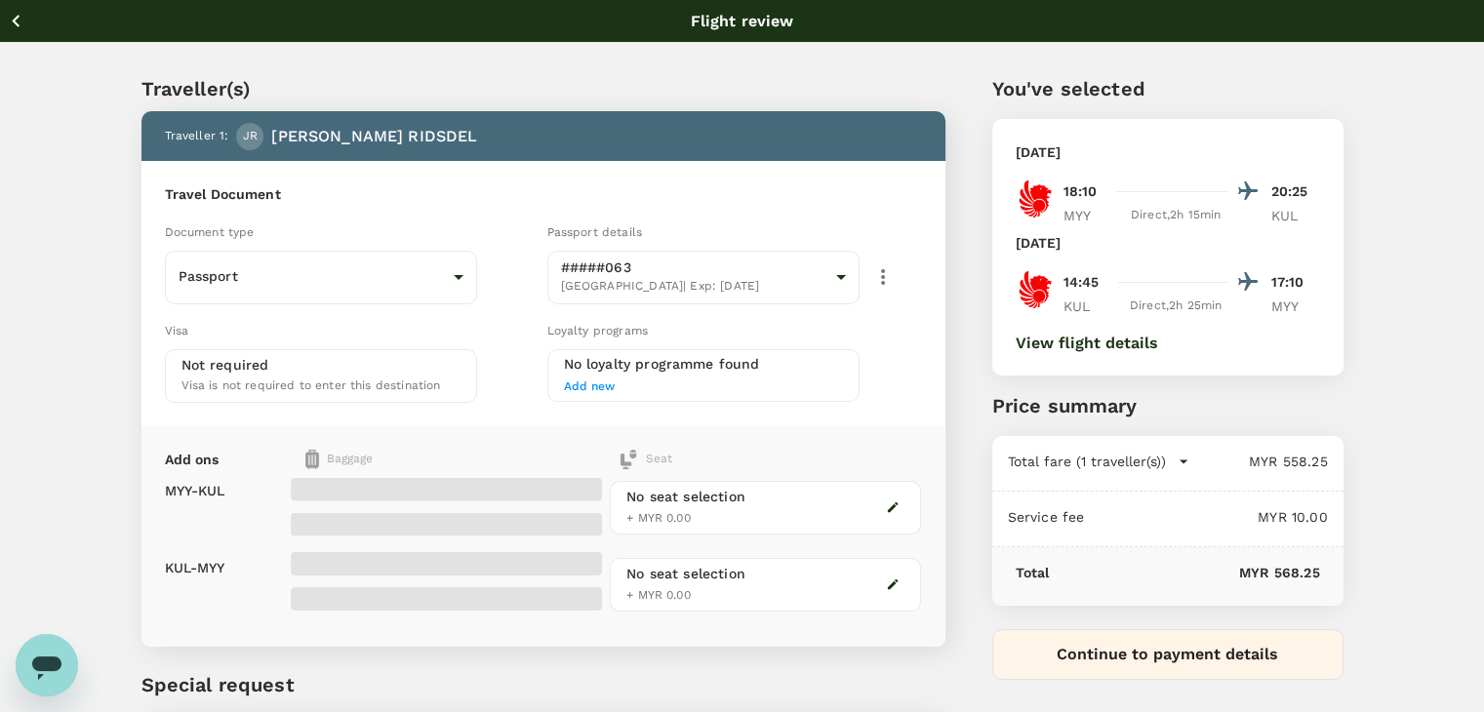
click at [13, 24] on icon "button" at bounding box center [16, 21] width 24 height 24
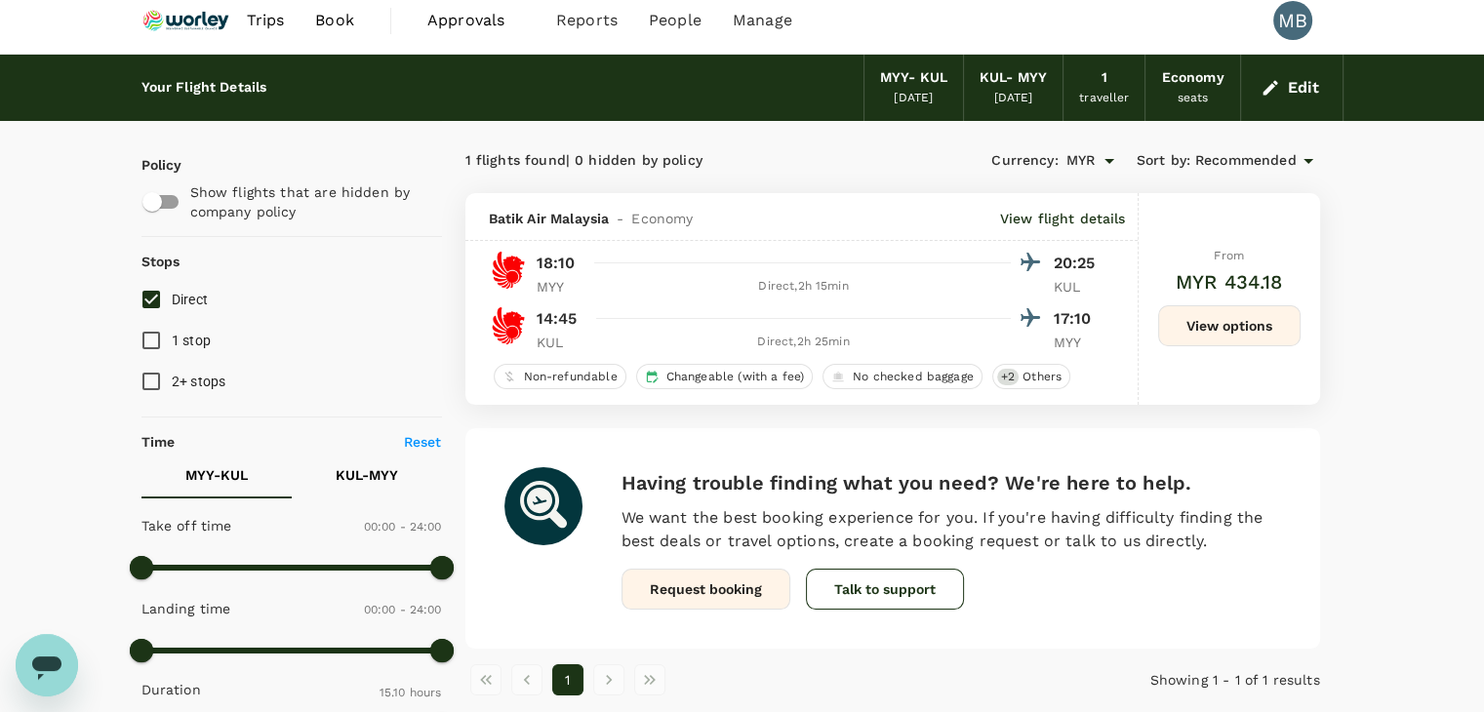
click at [1189, 328] on button "View options" at bounding box center [1229, 325] width 142 height 41
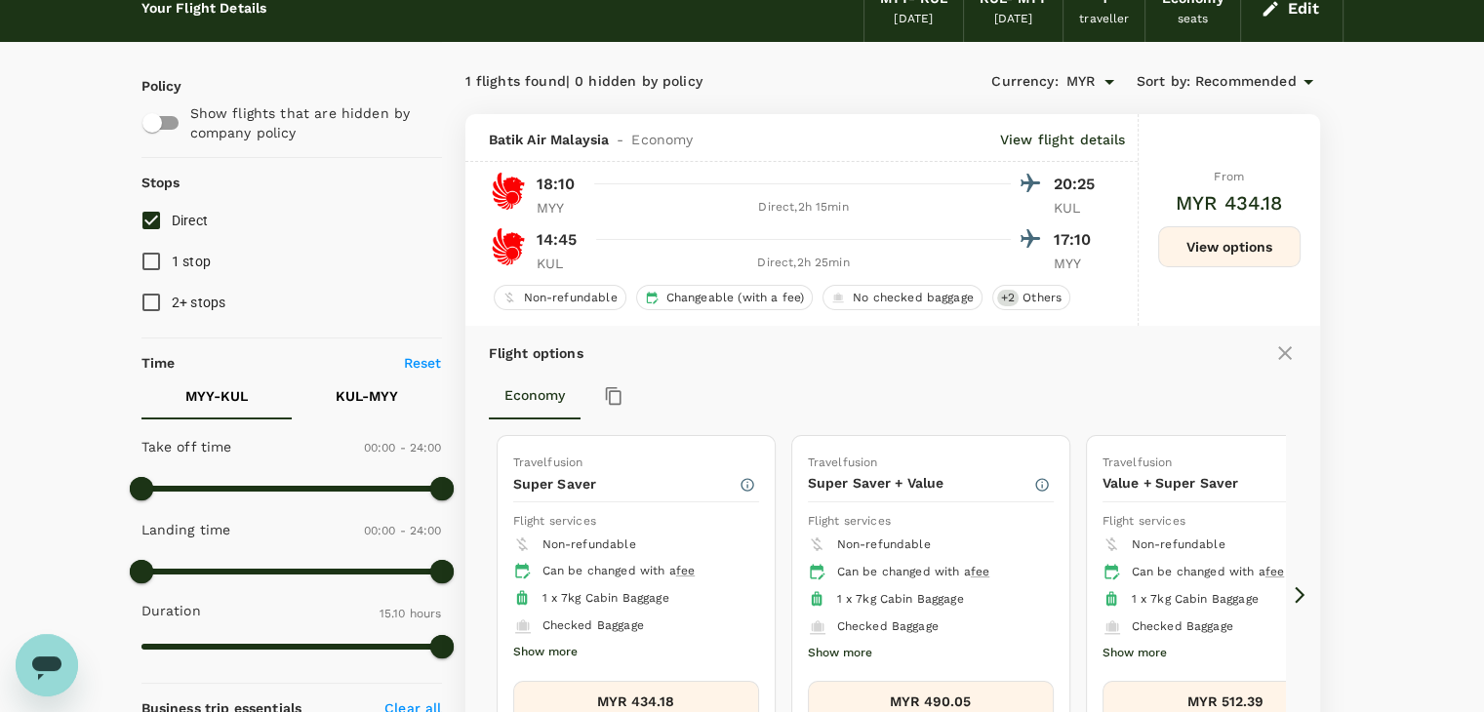
scroll to position [206, 0]
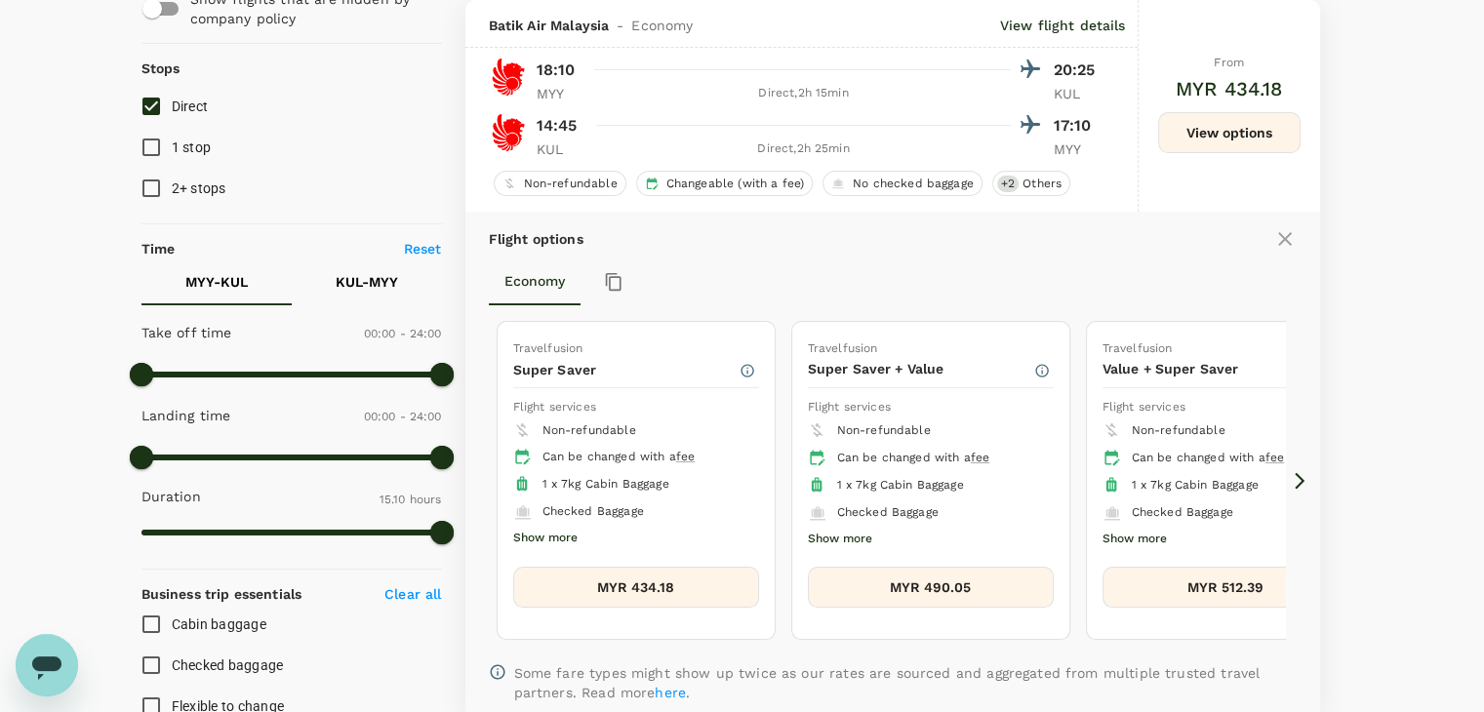
click at [1301, 472] on icon at bounding box center [1300, 481] width 20 height 20
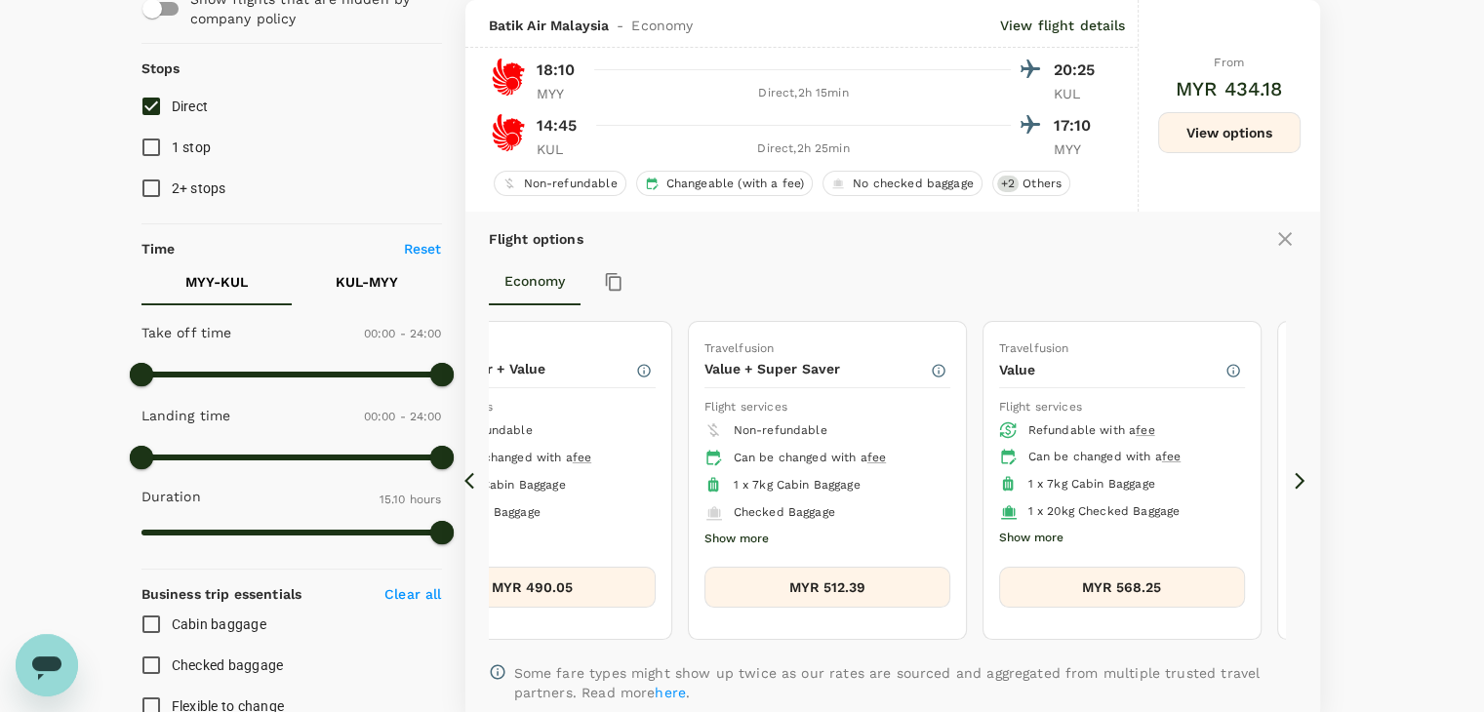
click at [1301, 472] on icon at bounding box center [1300, 481] width 20 height 20
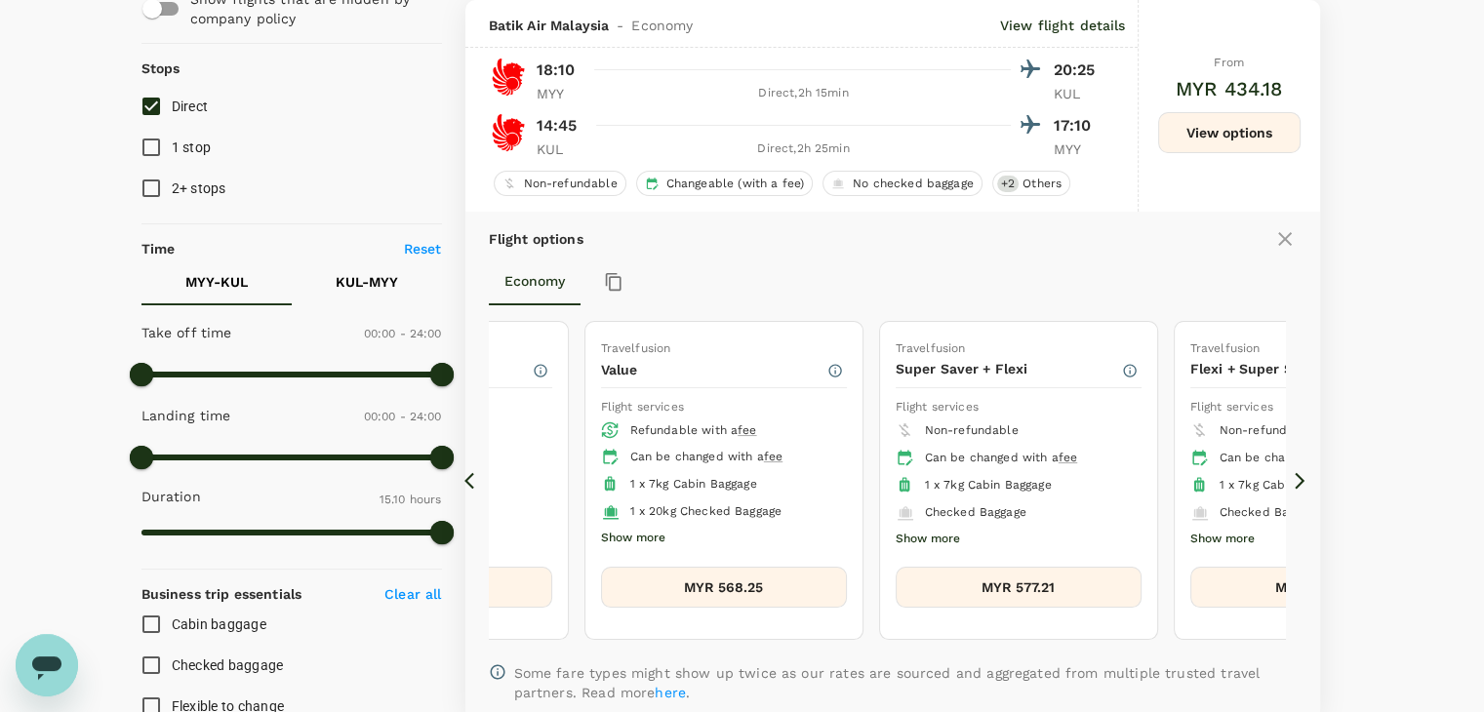
click at [1301, 472] on icon at bounding box center [1300, 481] width 20 height 20
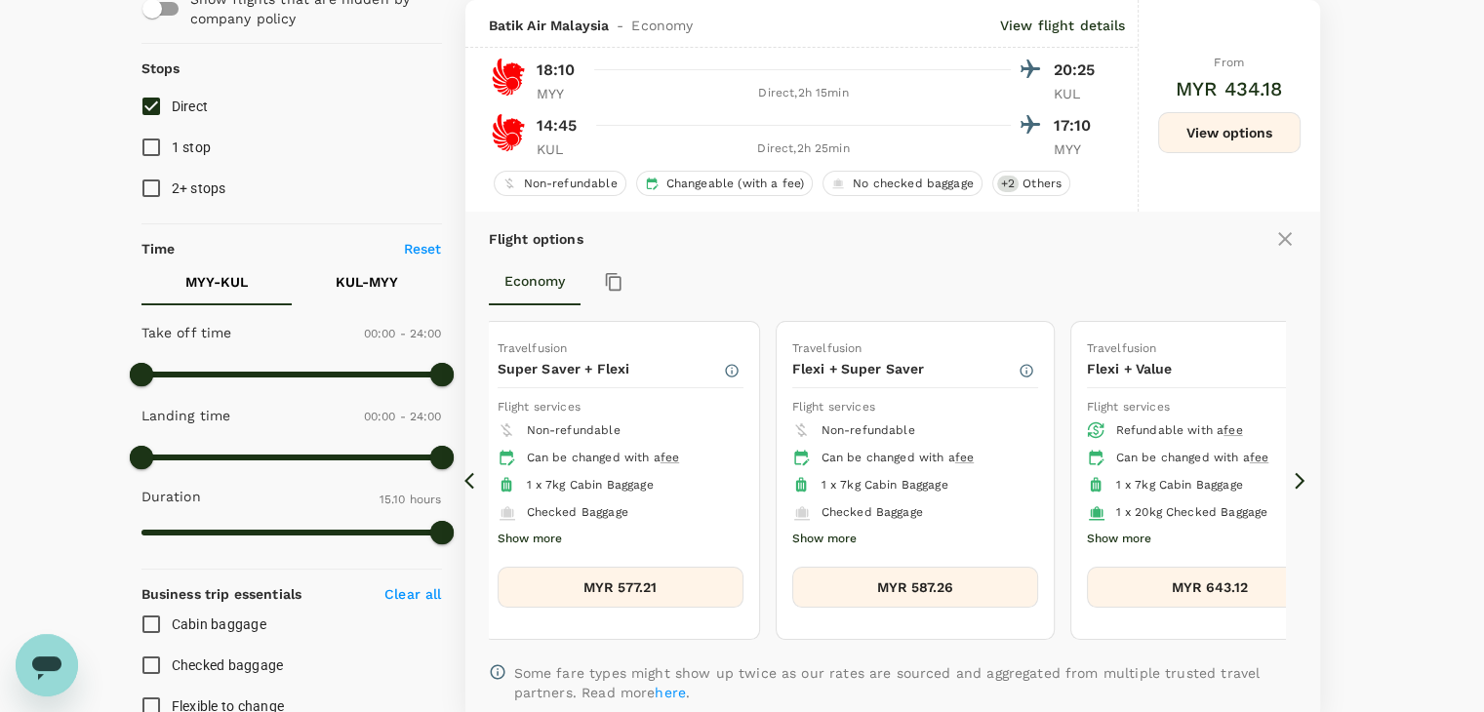
click at [1301, 472] on icon at bounding box center [1300, 481] width 20 height 20
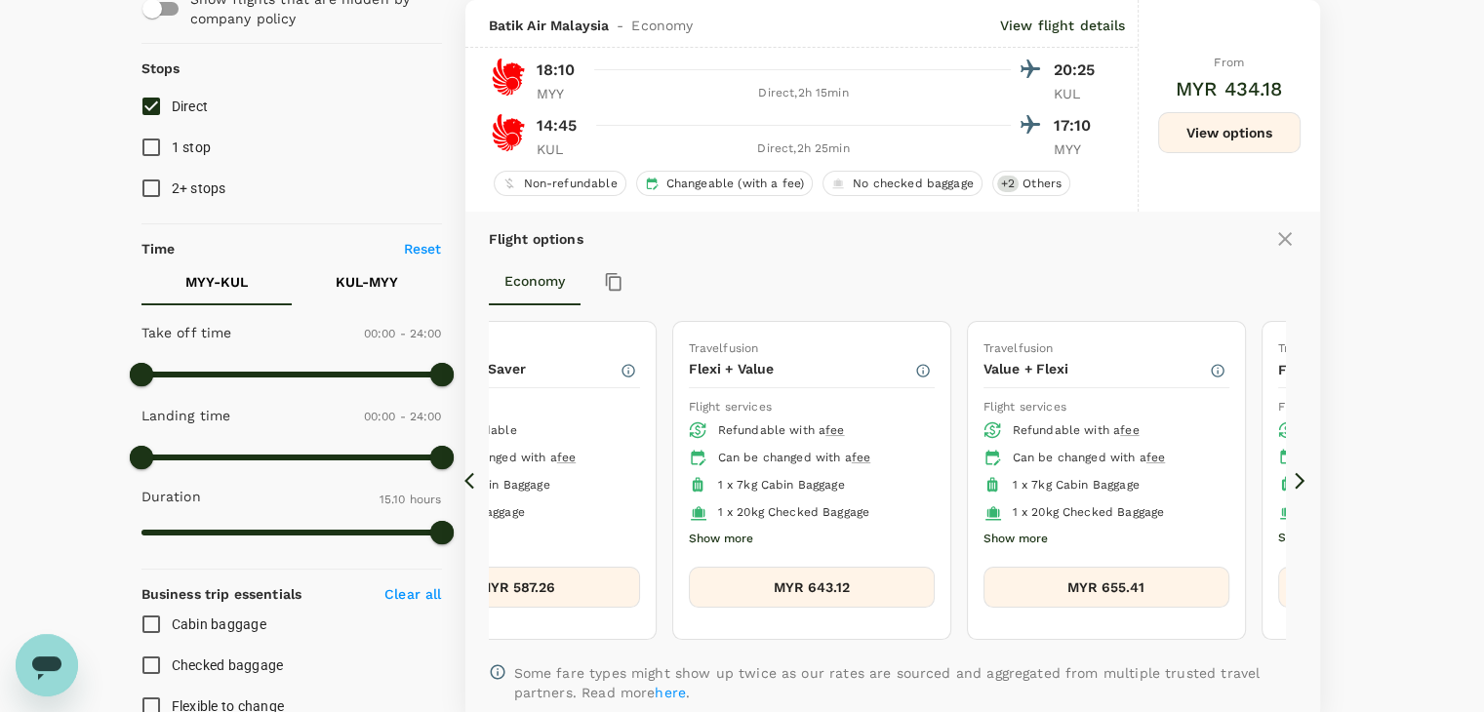
click at [1301, 472] on icon at bounding box center [1300, 481] width 20 height 20
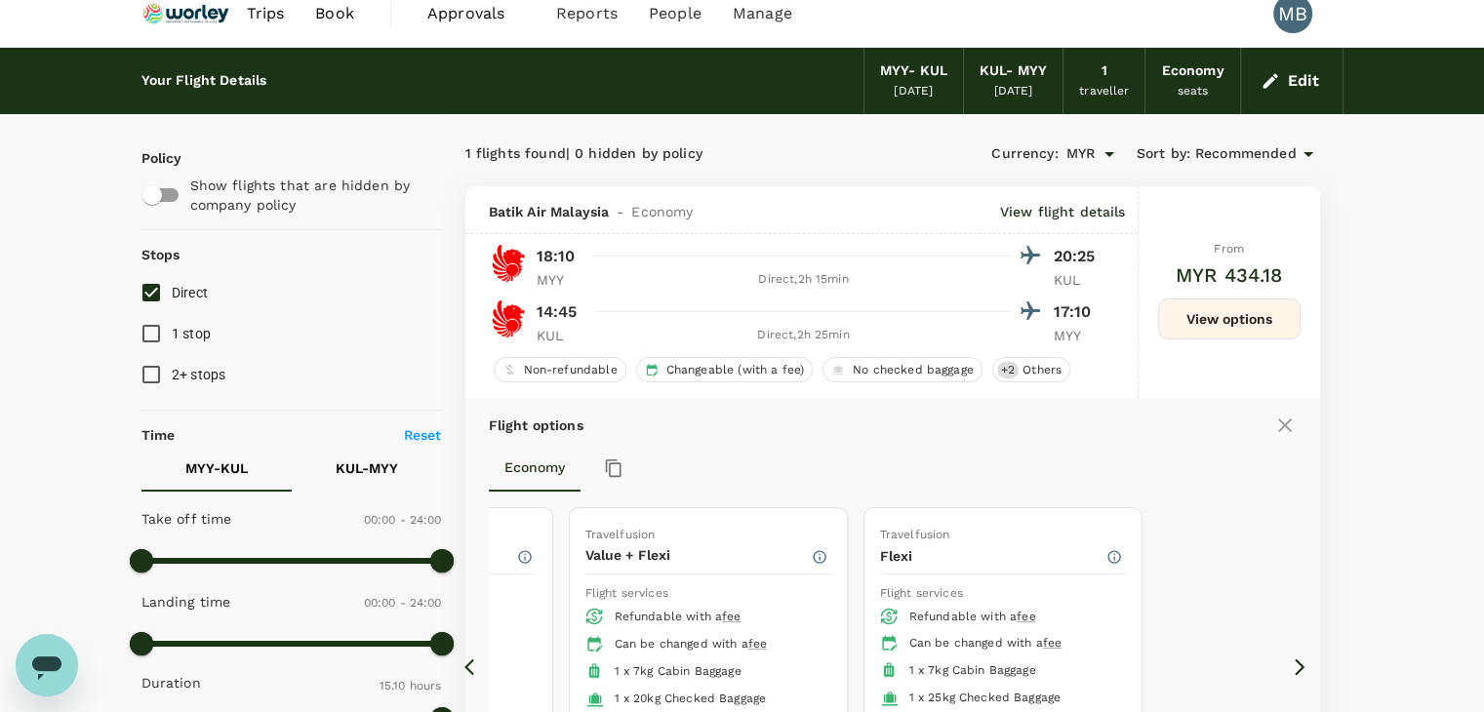
scroll to position [0, 0]
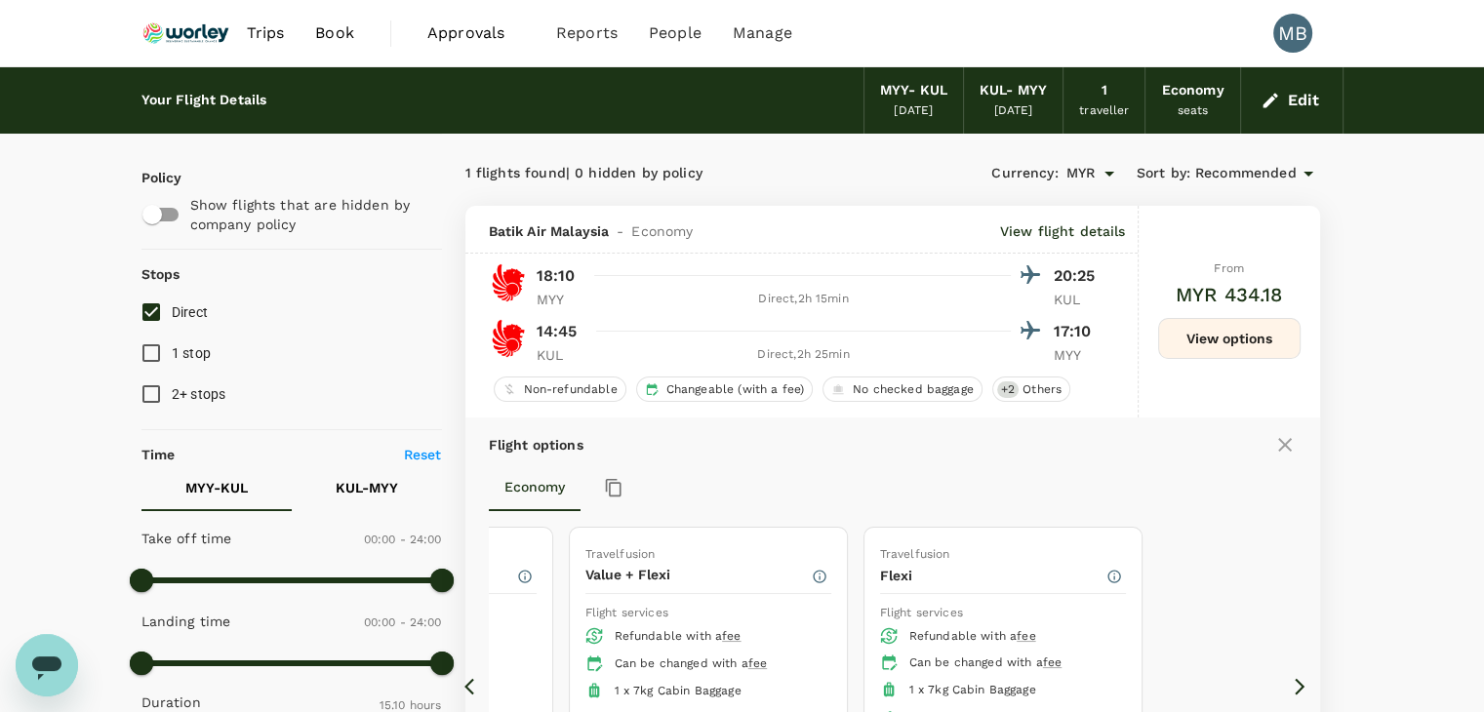
click at [1280, 103] on icon "button" at bounding box center [1271, 101] width 20 height 20
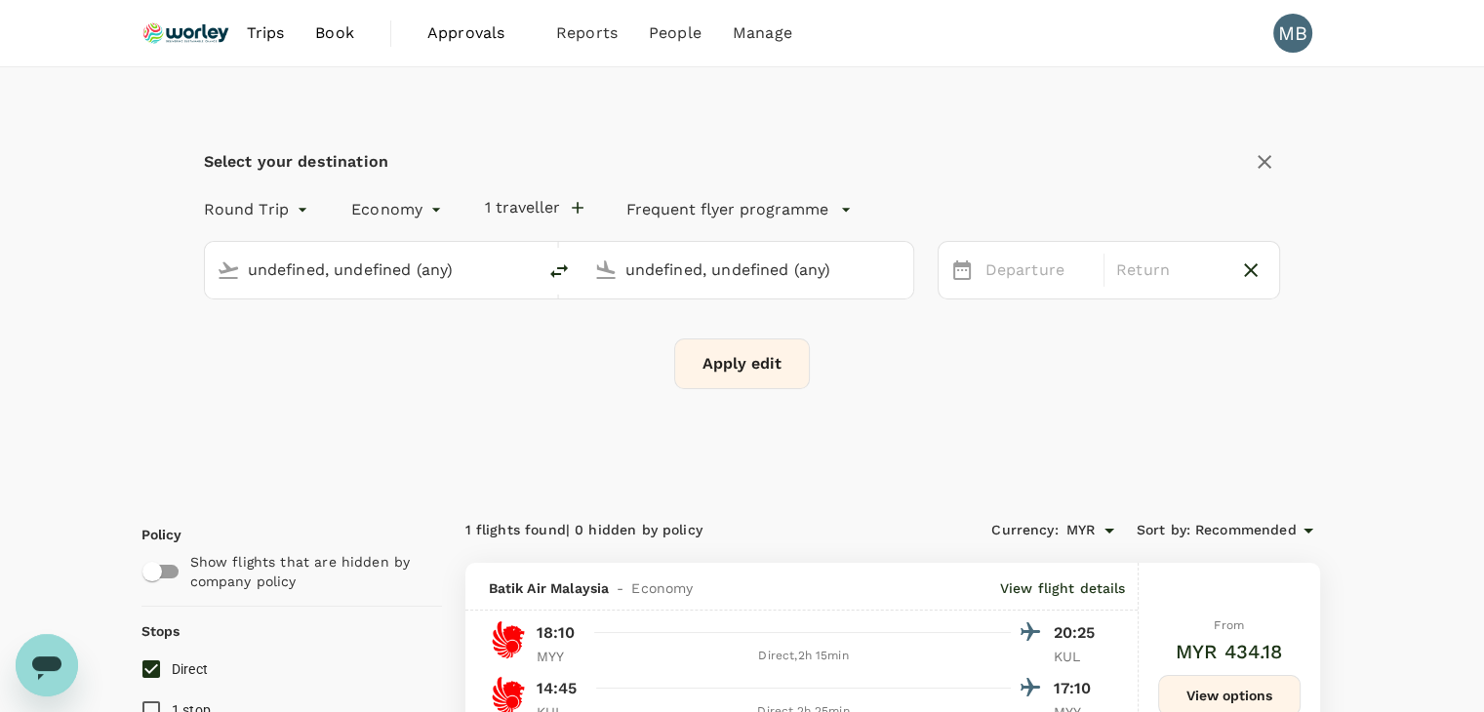
type input "Miri Intl (MYY)"
type input "Kuala Lumpur Intl ([GEOGRAPHIC_DATA])"
type input "Miri Intl (MYY)"
type input "Kuala Lumpur Intl ([GEOGRAPHIC_DATA])"
click at [1031, 270] on div "[DATE]" at bounding box center [1039, 271] width 122 height 38
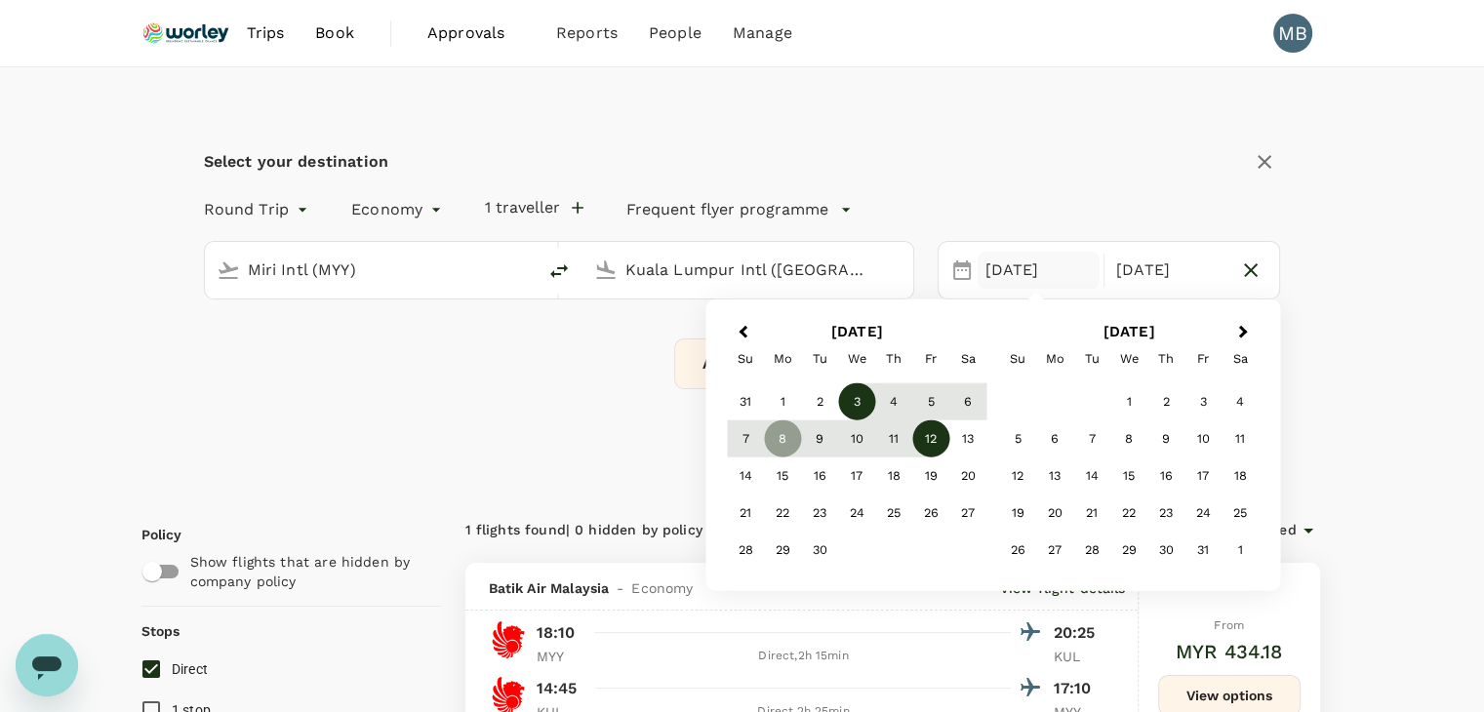
click at [858, 402] on div "3" at bounding box center [856, 402] width 37 height 37
click at [889, 402] on div "4" at bounding box center [893, 402] width 37 height 37
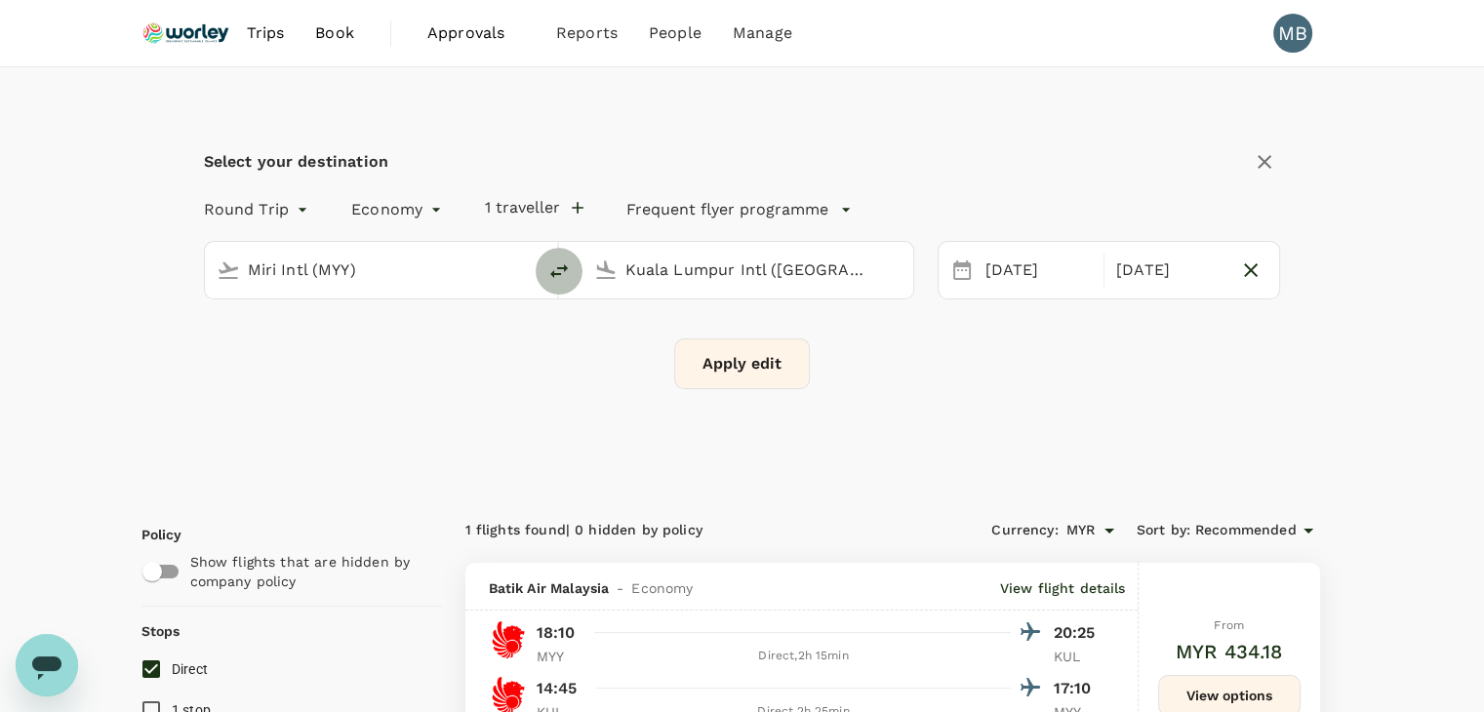
click at [563, 262] on icon "delete" at bounding box center [559, 271] width 23 height 23
type input "Kuala Lumpur Intl ([GEOGRAPHIC_DATA])"
type input "Miri Intl (MYY)"
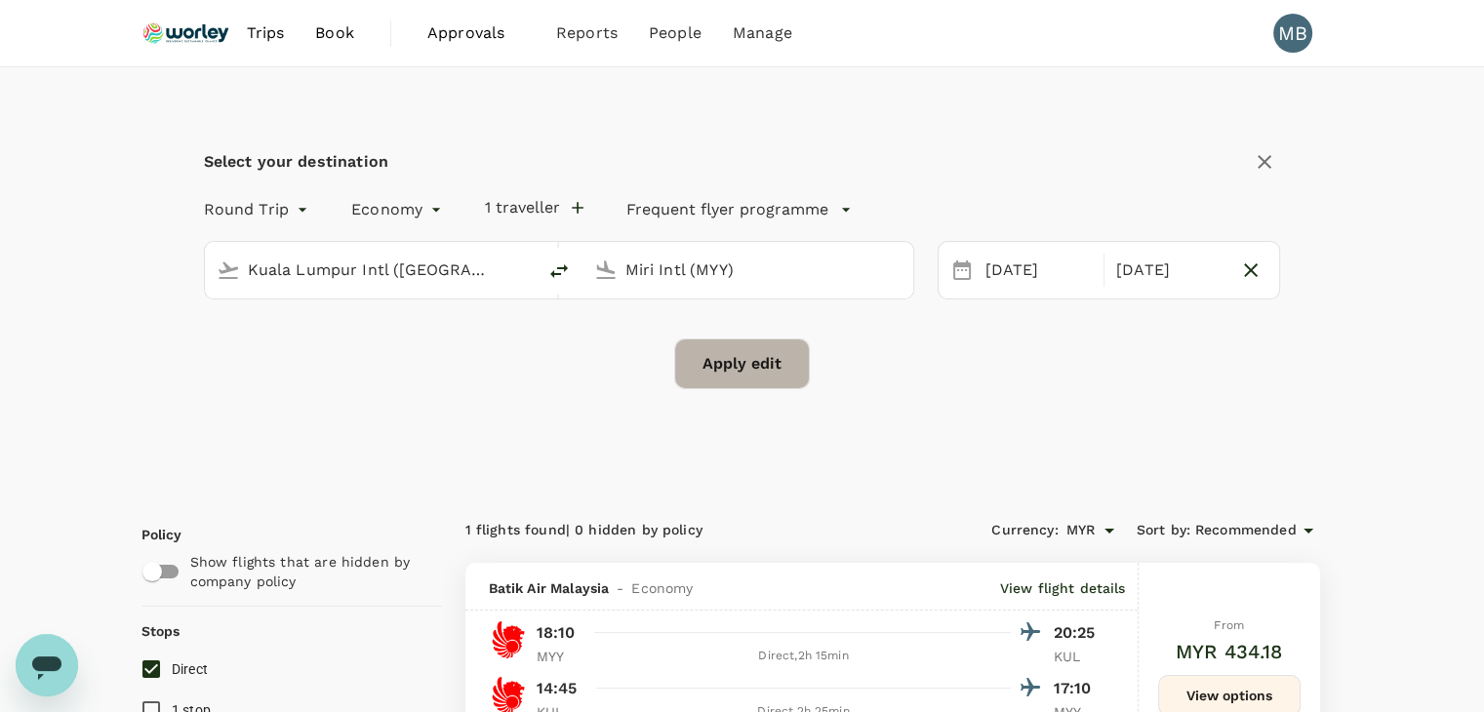
click at [714, 351] on button "Apply edit" at bounding box center [742, 364] width 136 height 51
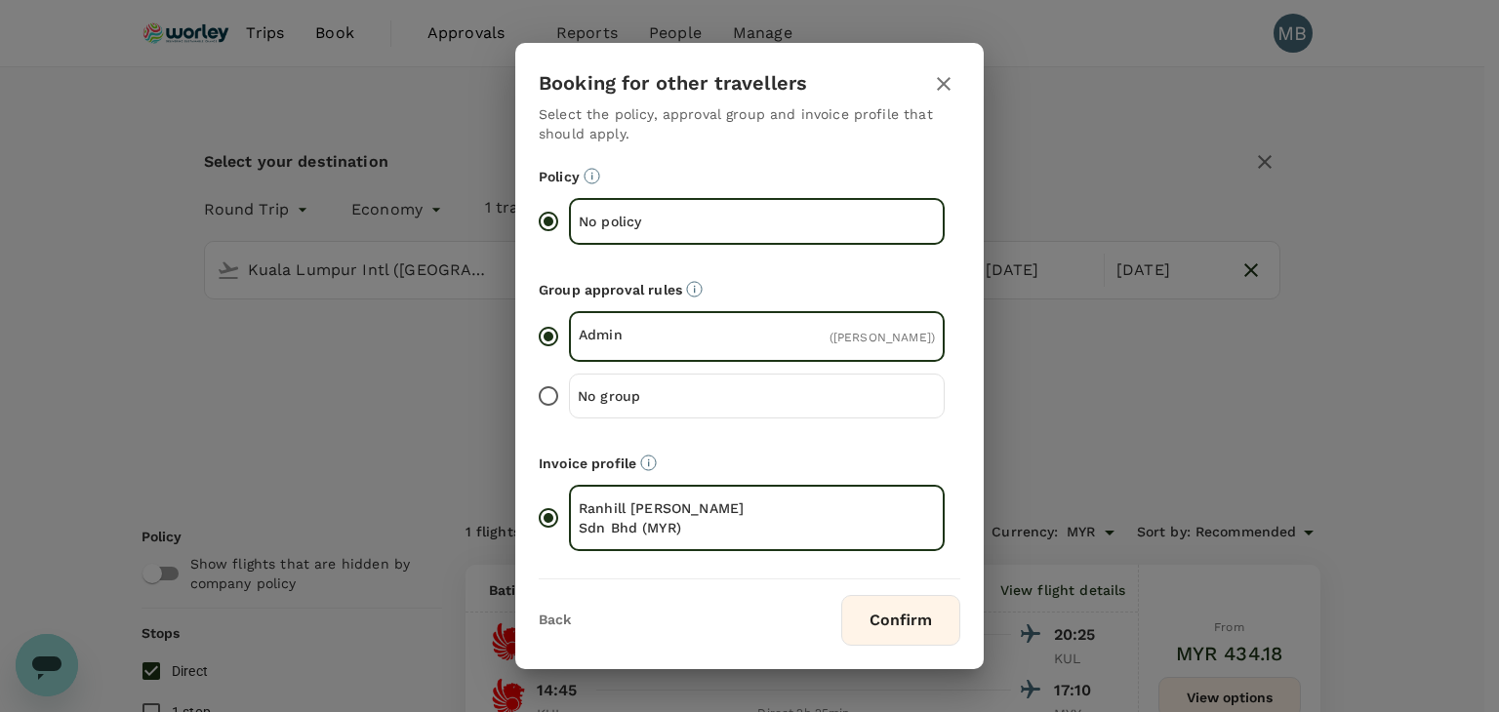
click at [879, 646] on button "Confirm" at bounding box center [900, 620] width 119 height 51
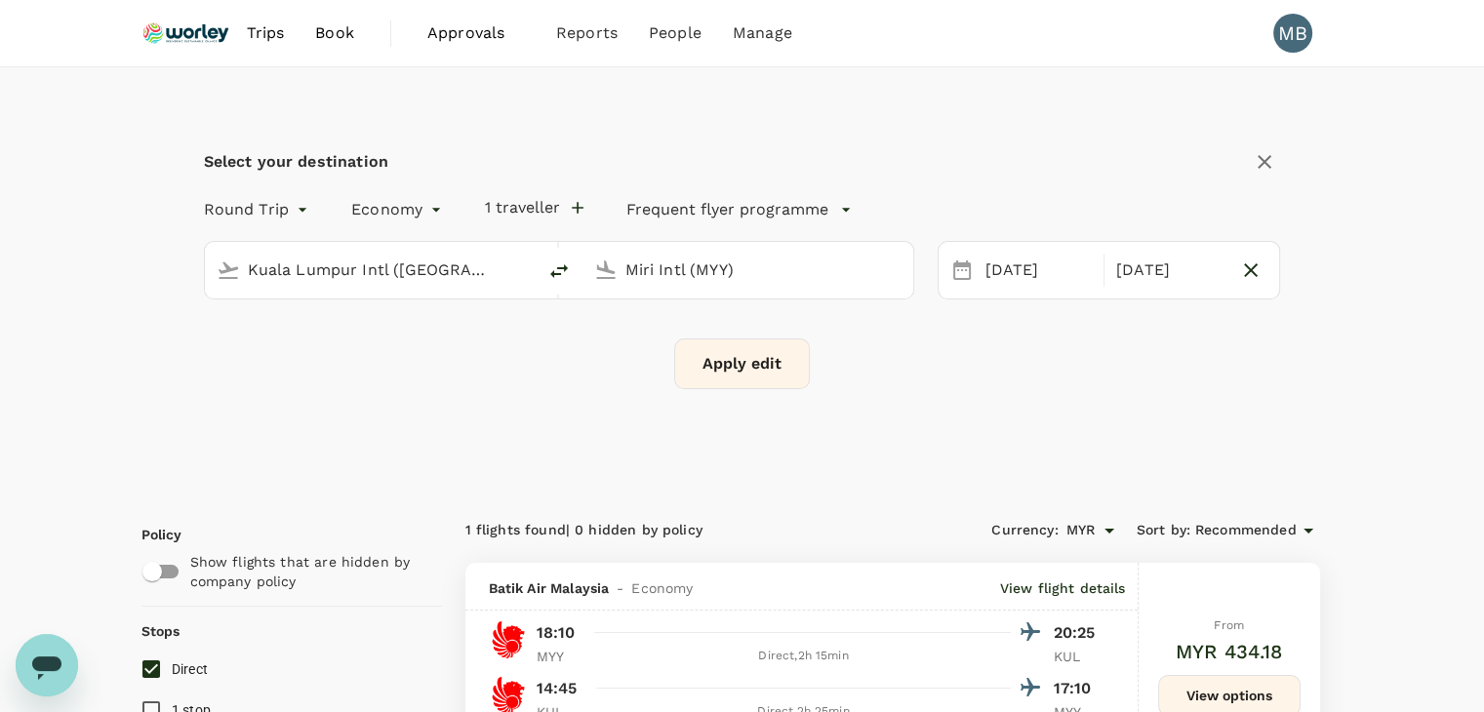
checkbox input "false"
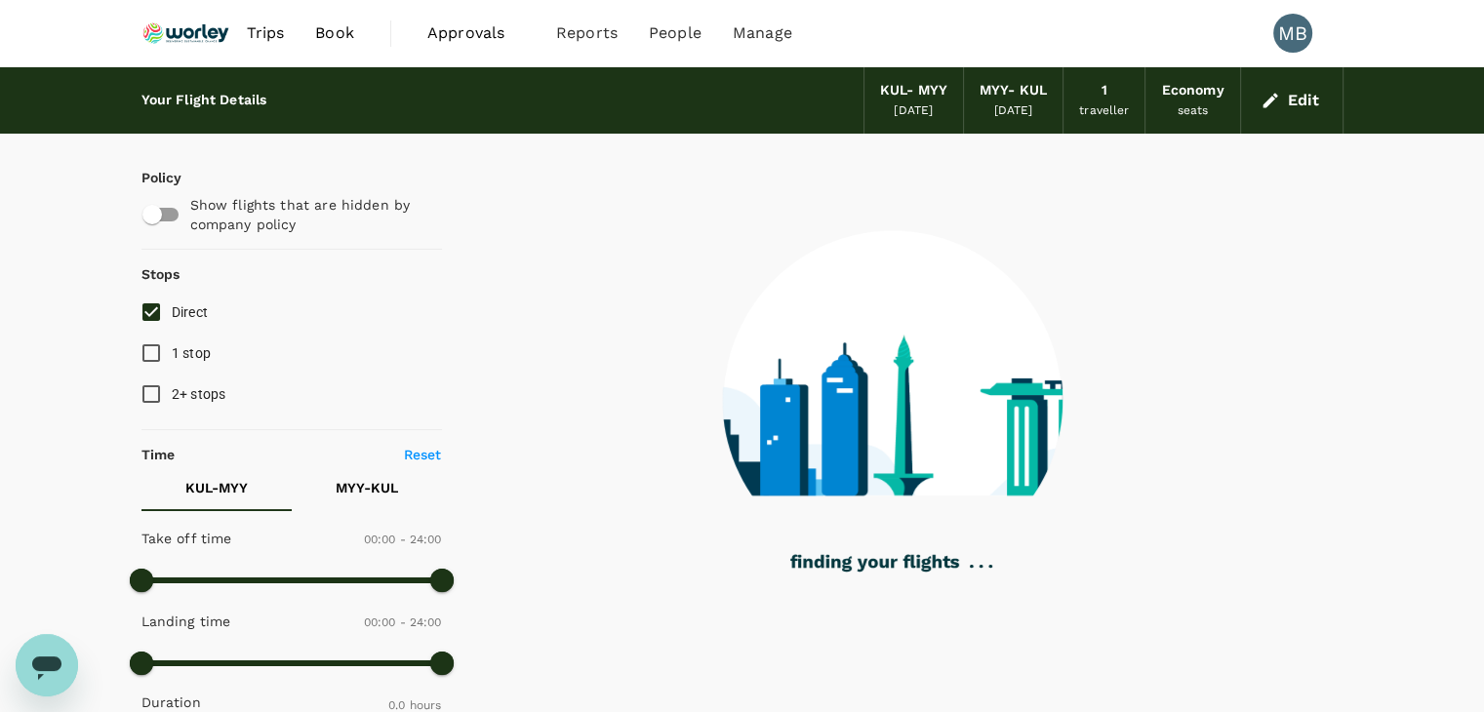
type input "145"
checkbox input "true"
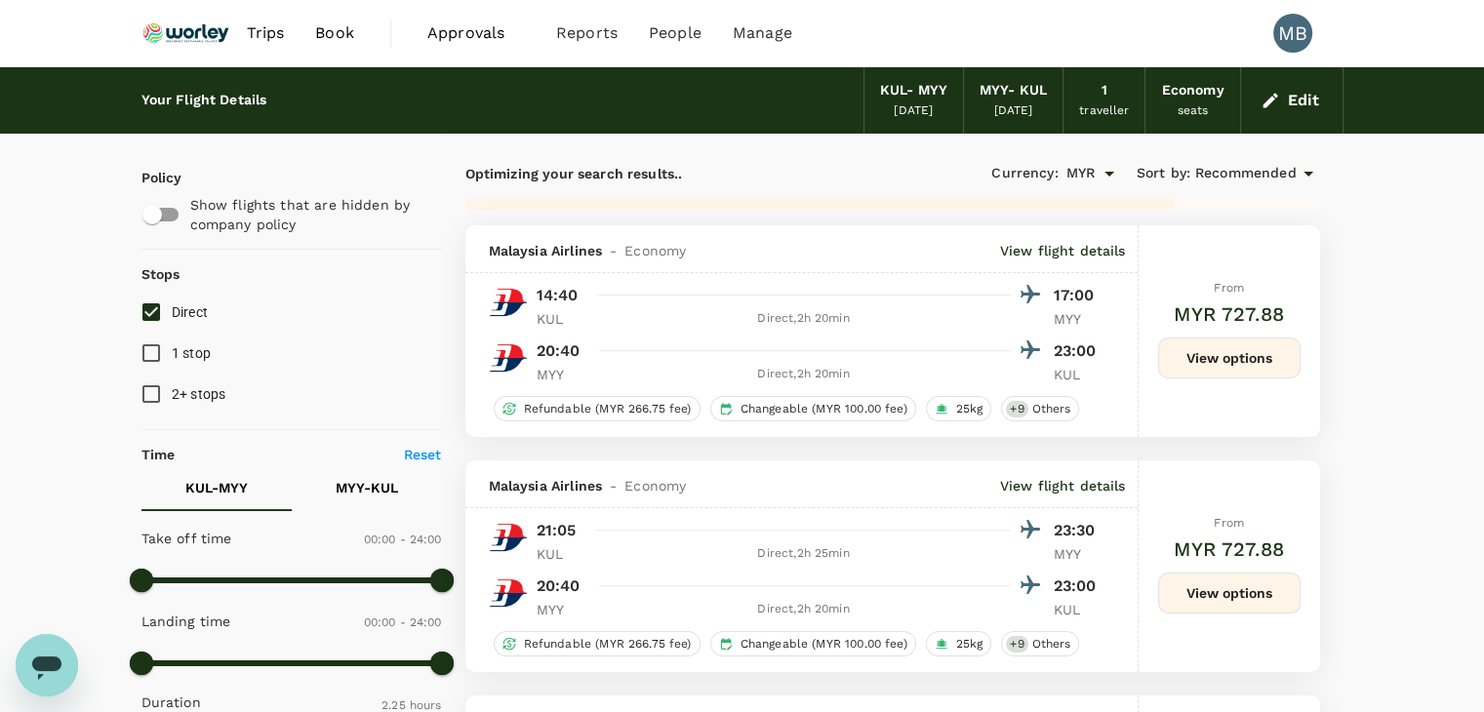
type input "890"
checkbox input "false"
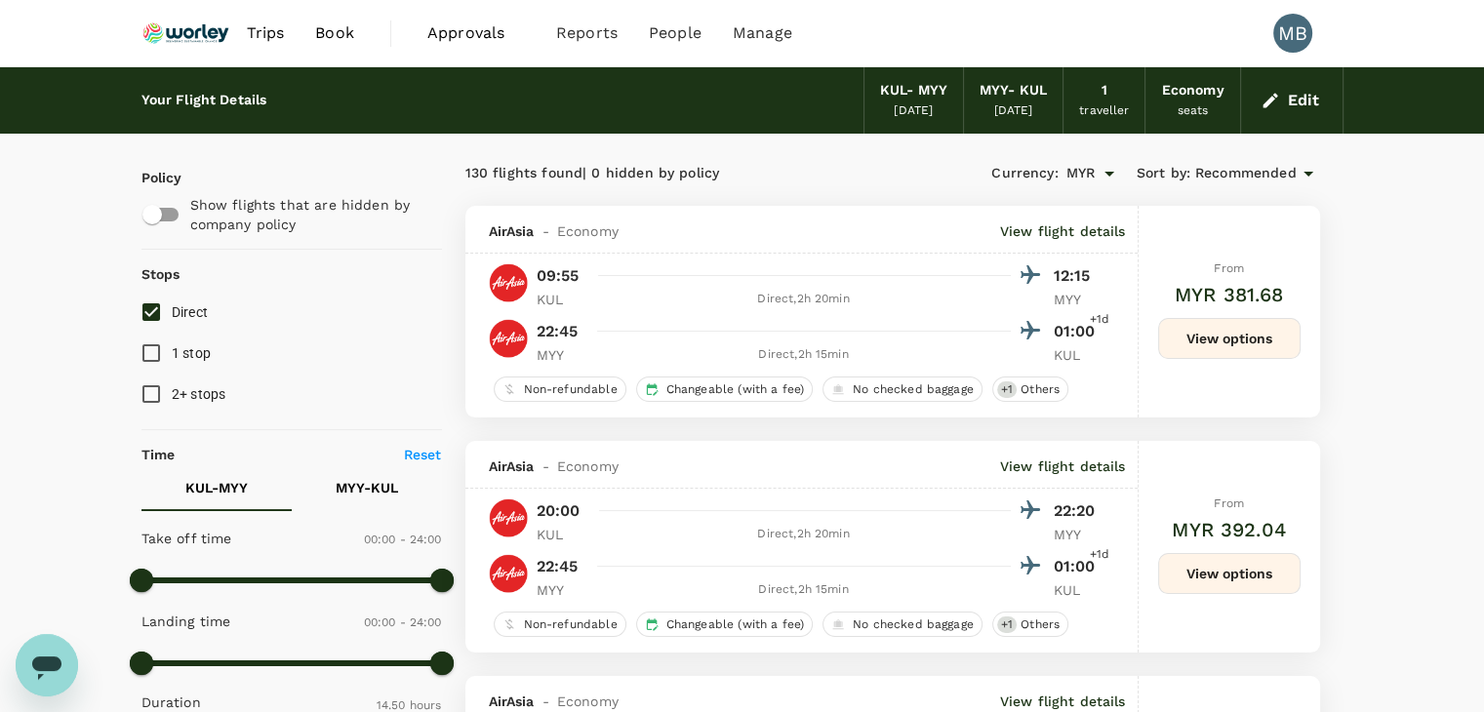
click at [1310, 109] on button "Edit" at bounding box center [1292, 100] width 70 height 31
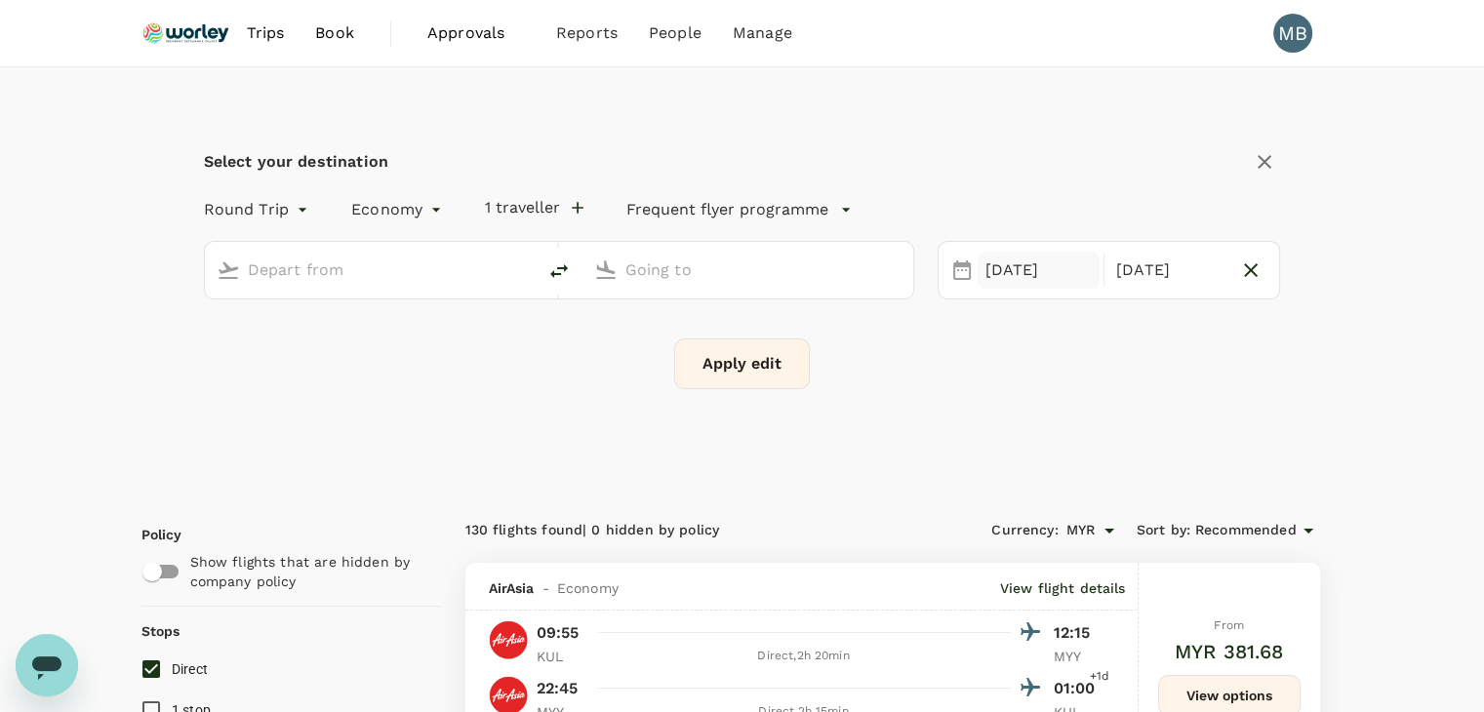
type input "Kuala Lumpur Intl ([GEOGRAPHIC_DATA])"
type input "Miri Intl (MYY)"
click at [1025, 270] on div "[DATE]" at bounding box center [1039, 271] width 122 height 38
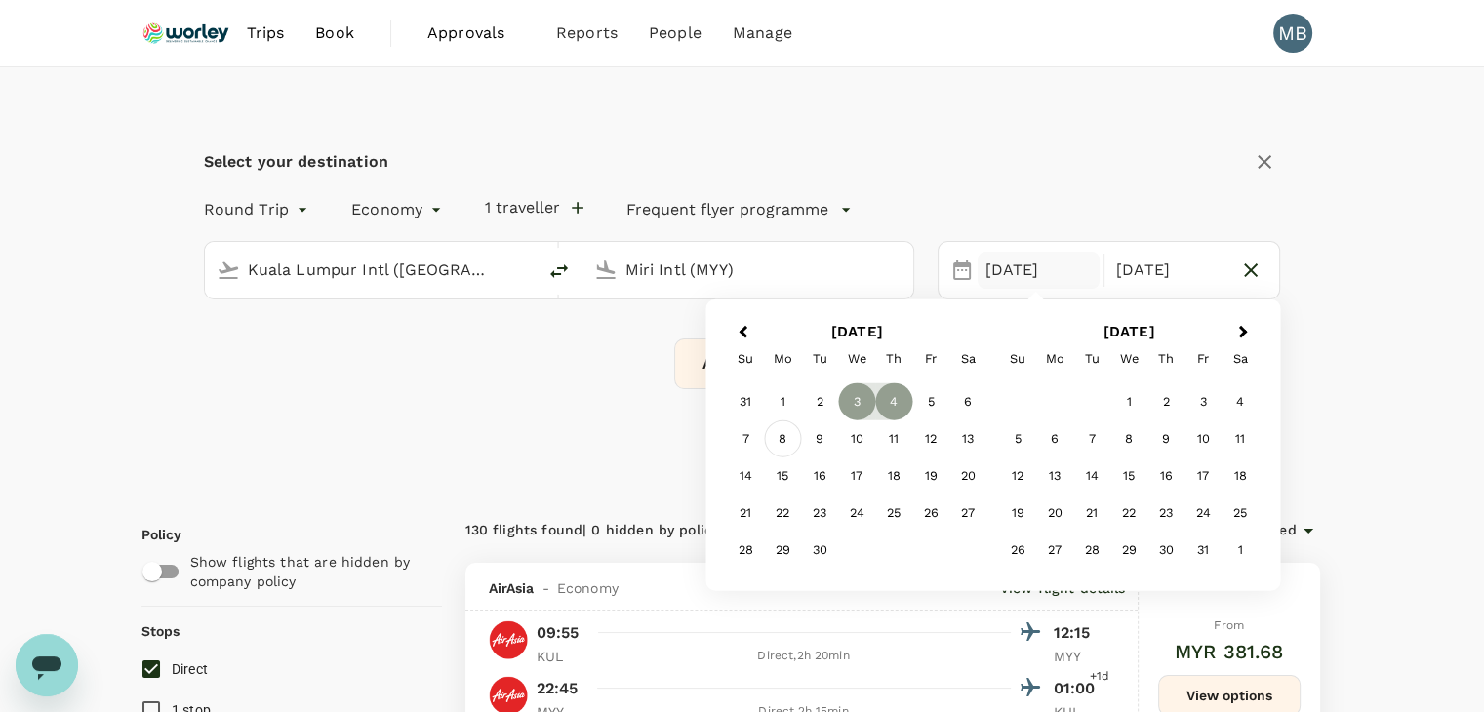
click at [783, 441] on div "8" at bounding box center [782, 439] width 37 height 37
click at [919, 427] on div "12" at bounding box center [931, 440] width 37 height 37
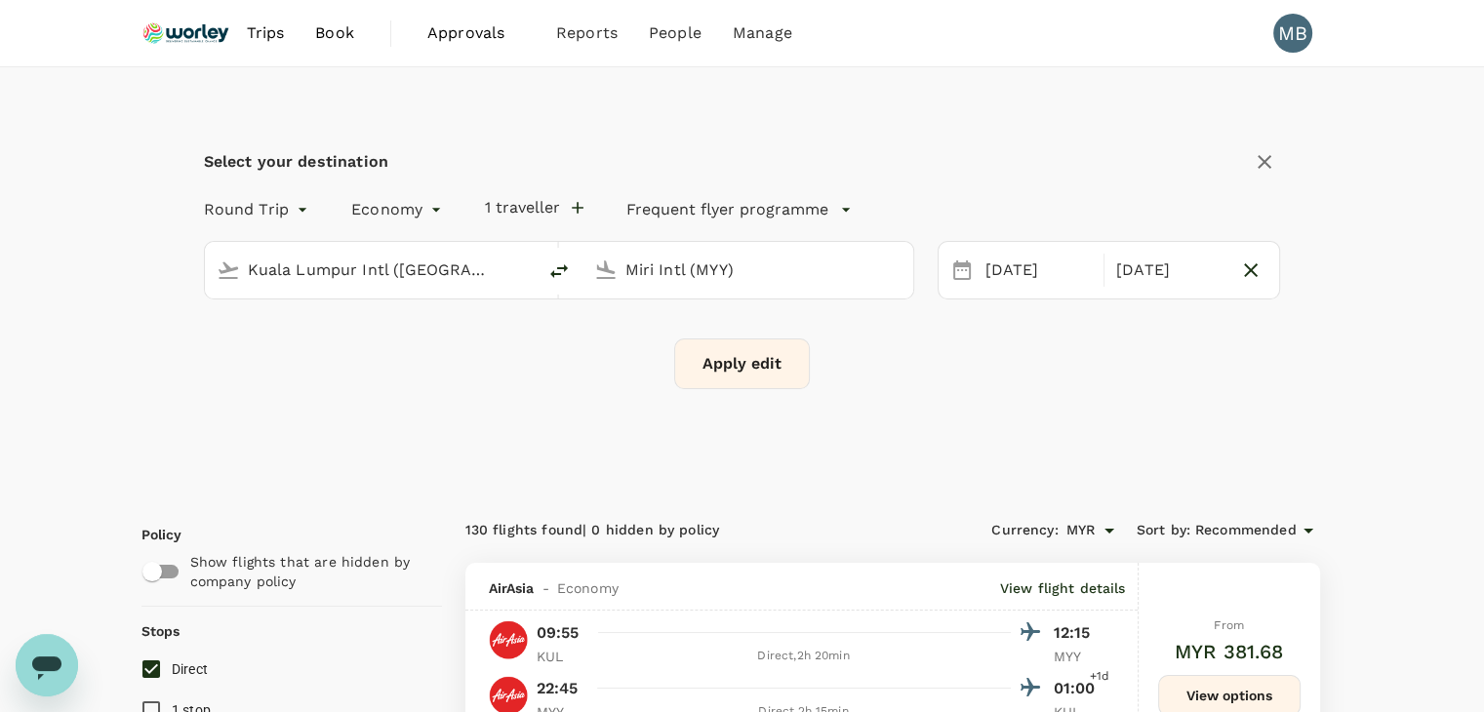
click at [550, 264] on icon "delete" at bounding box center [559, 271] width 23 height 23
type input "Miri Intl (MYY)"
type input "Kuala Lumpur Intl ([GEOGRAPHIC_DATA])"
click at [696, 345] on button "Apply edit" at bounding box center [742, 364] width 136 height 51
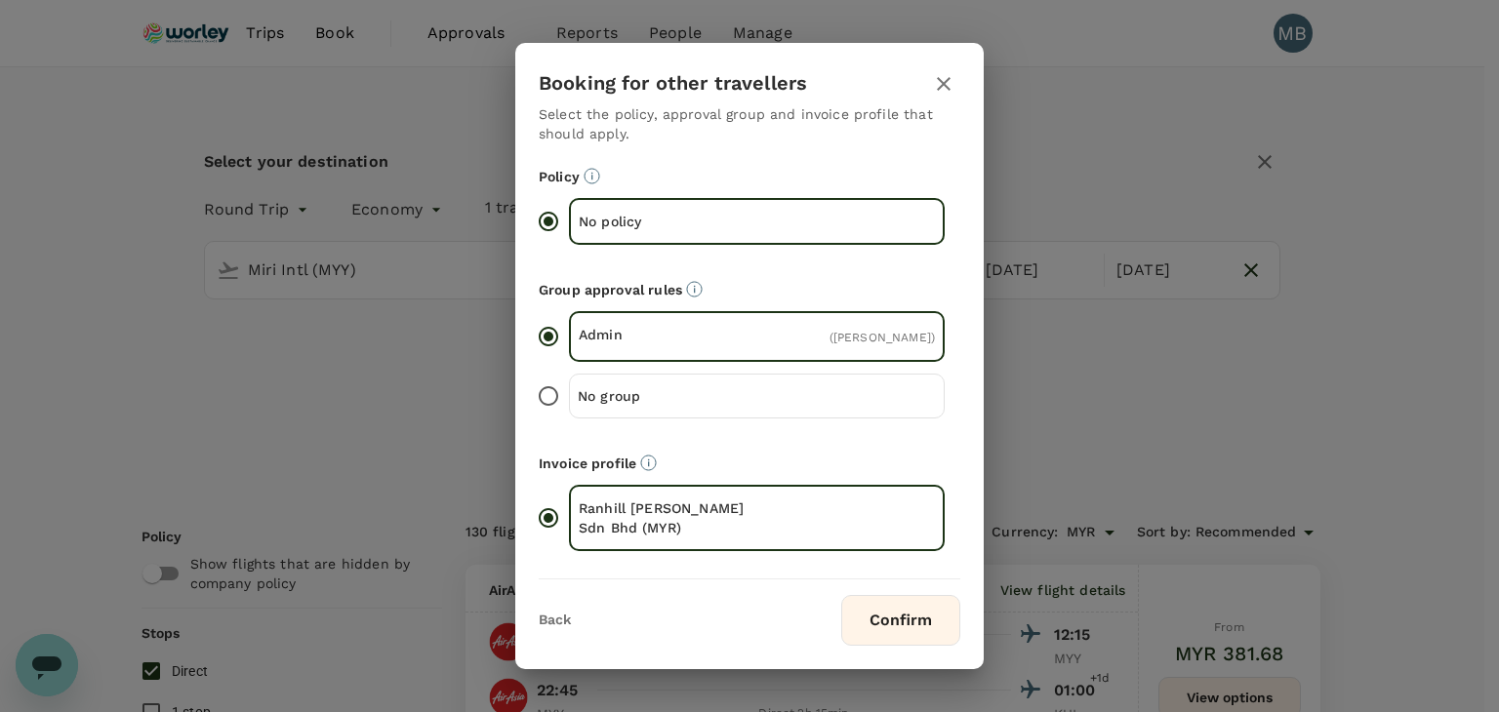
click at [886, 621] on button "Confirm" at bounding box center [900, 620] width 119 height 51
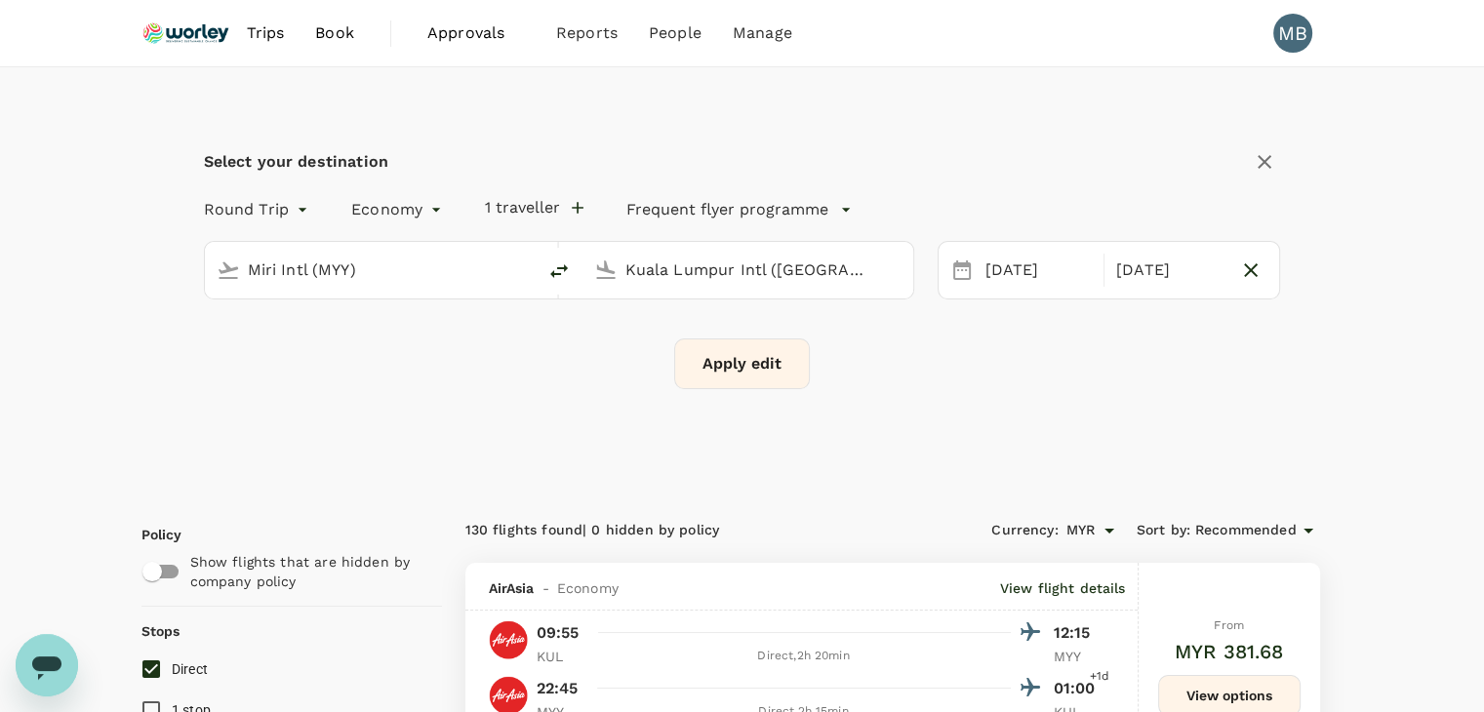
checkbox input "false"
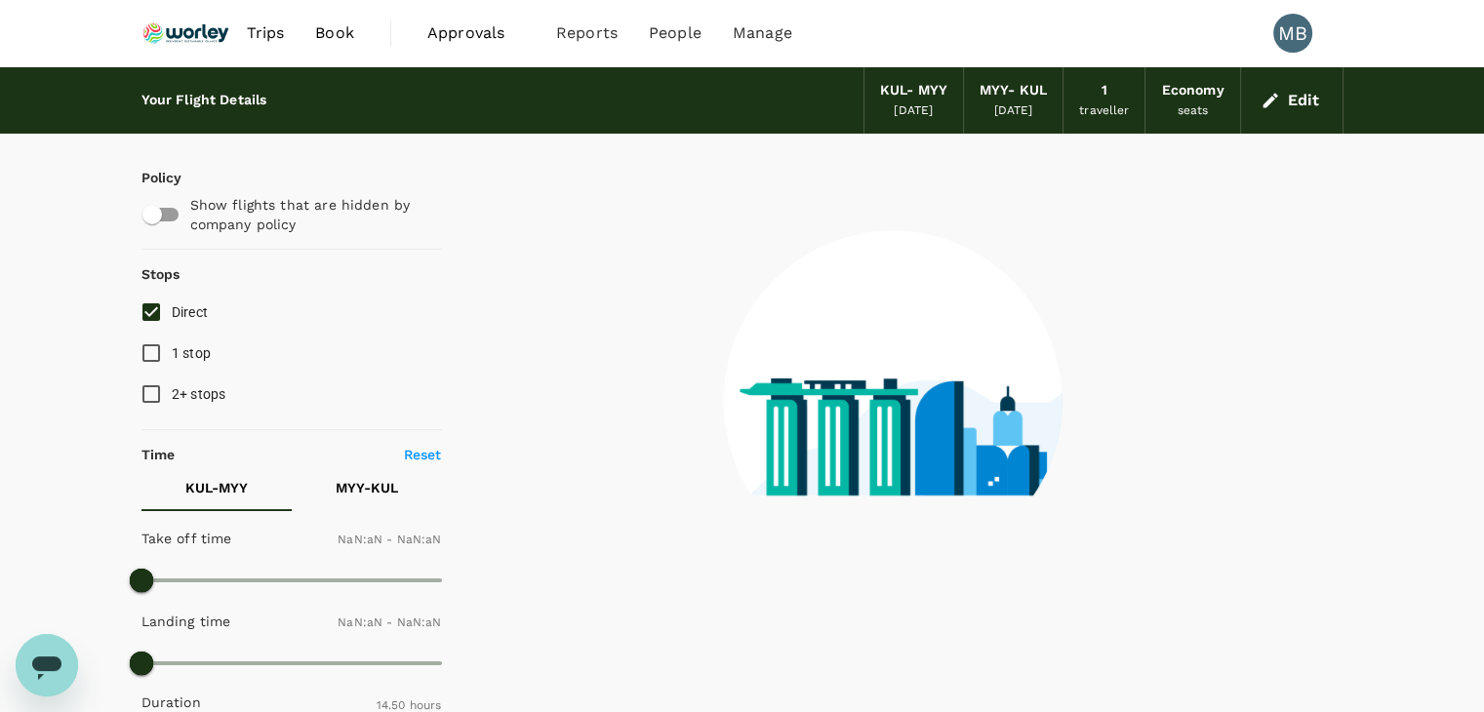
type input "1440"
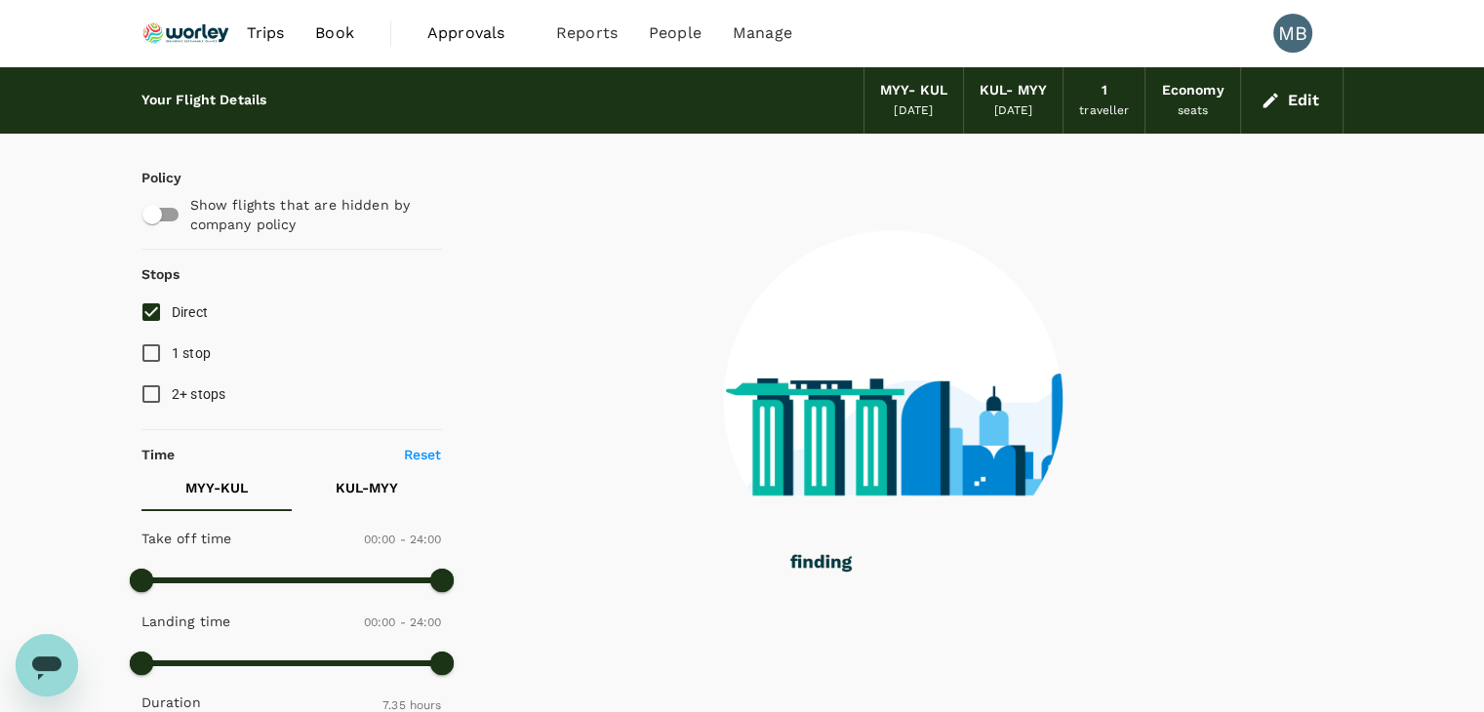
type input "455"
checkbox input "true"
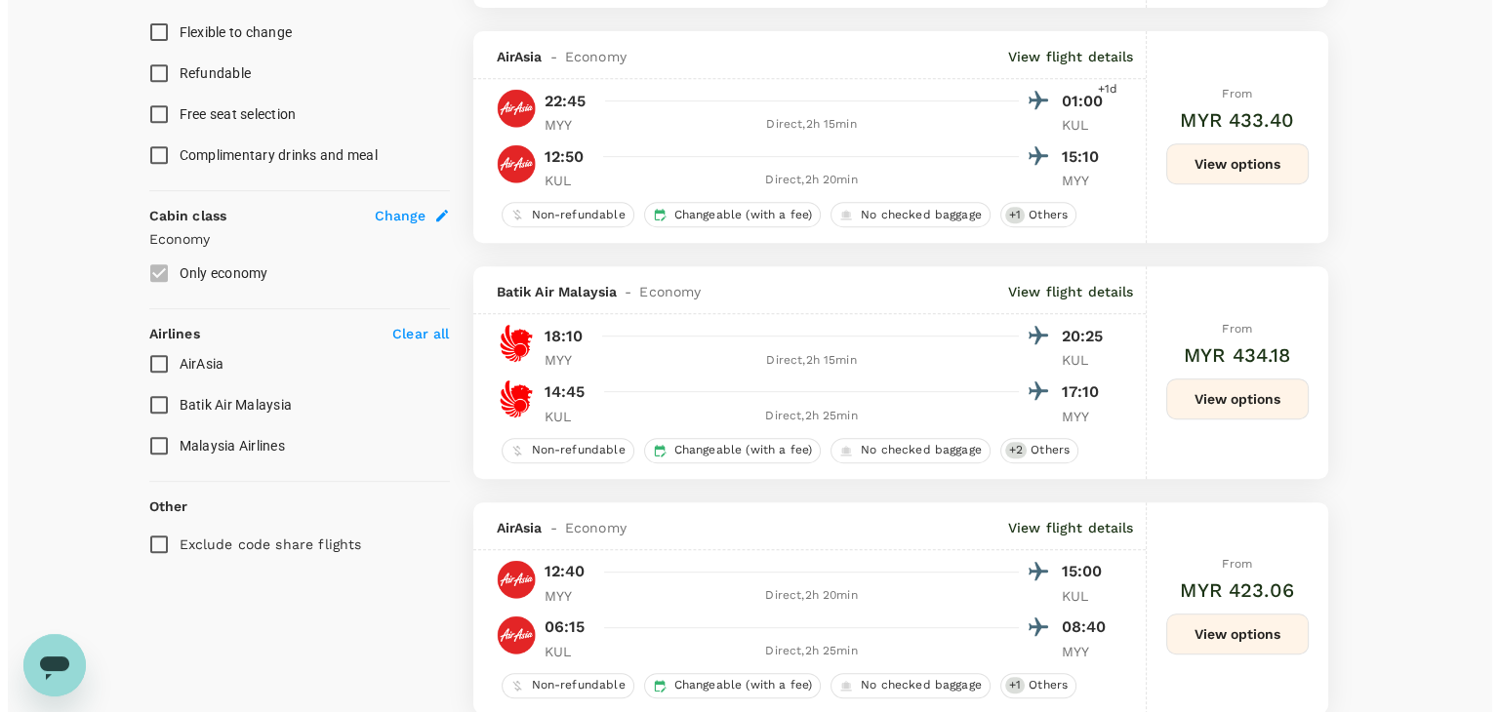
scroll to position [878, 0]
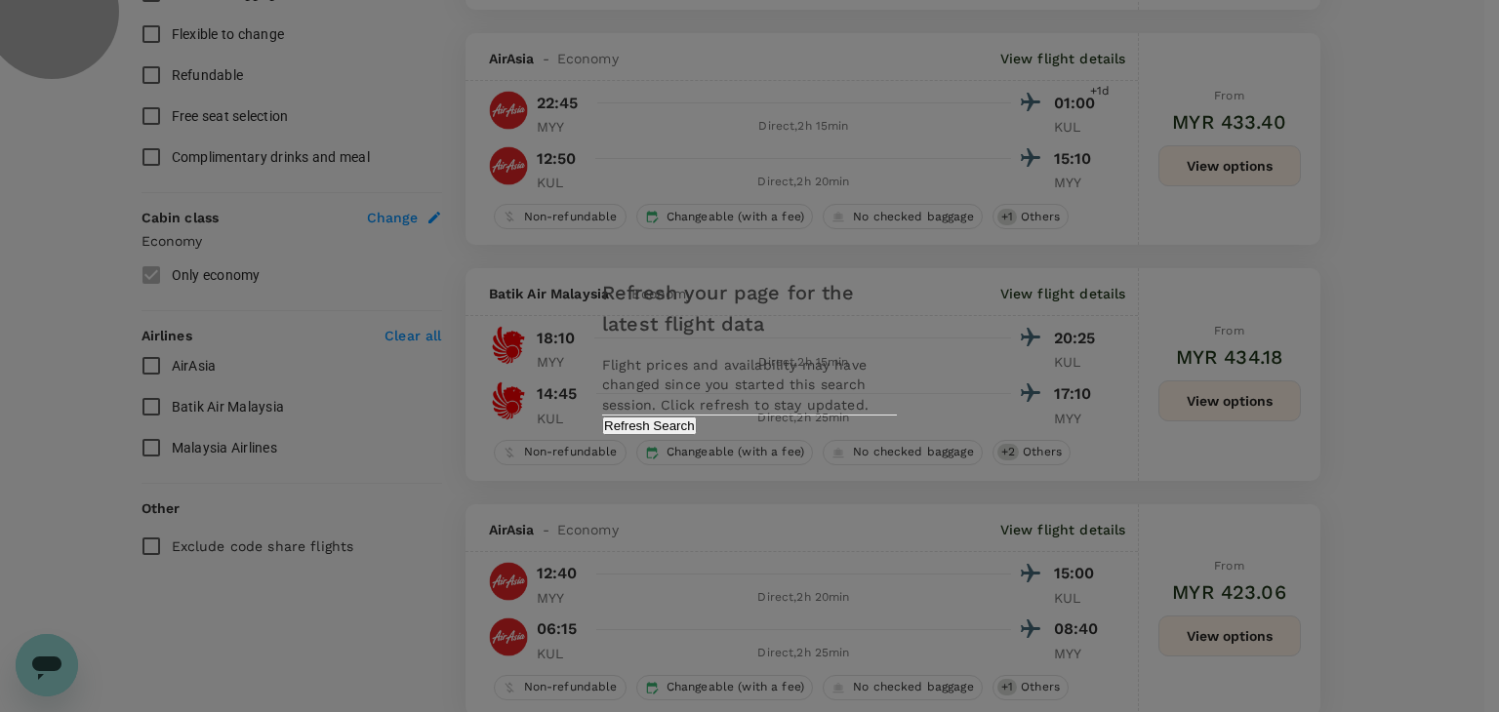
click at [697, 435] on button "Refresh Search" at bounding box center [649, 426] width 95 height 19
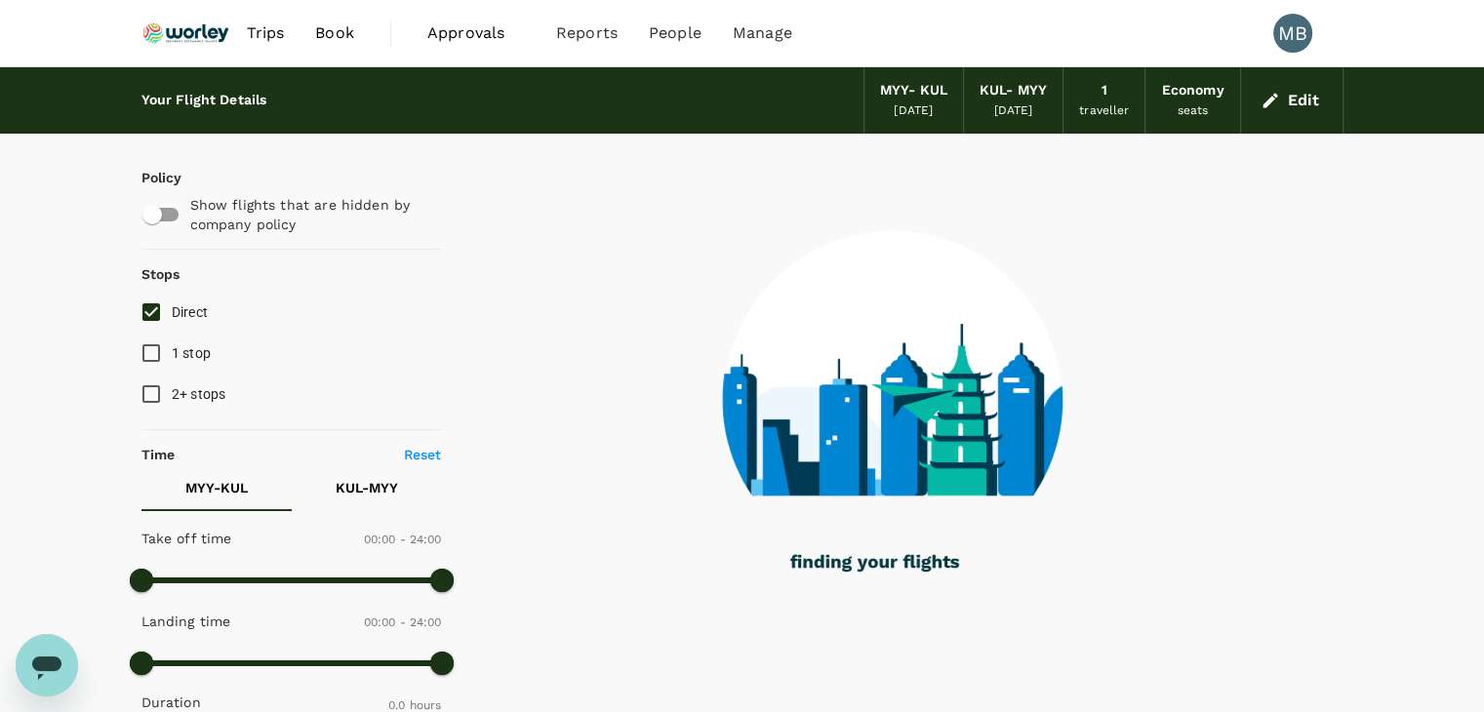
type input "455"
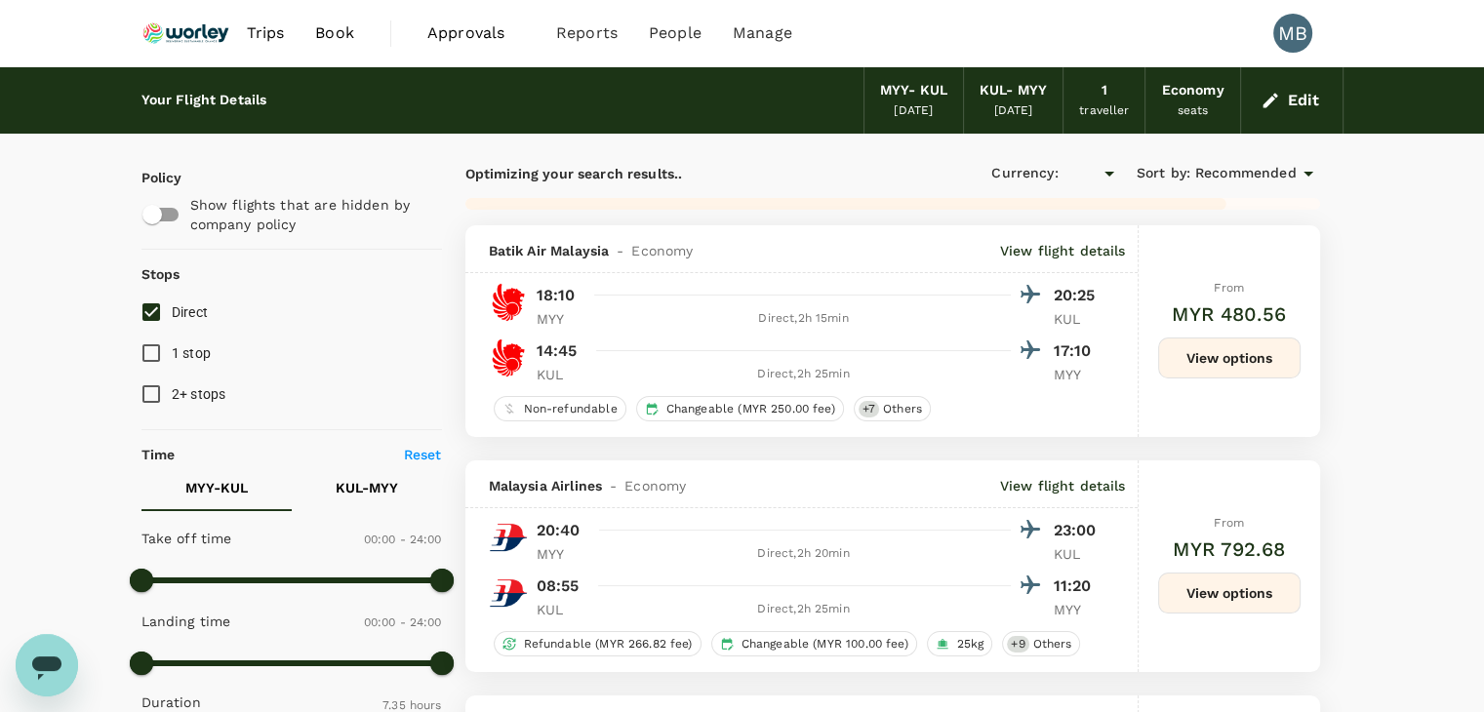
type input "MYR"
